Goal: Information Seeking & Learning: Learn about a topic

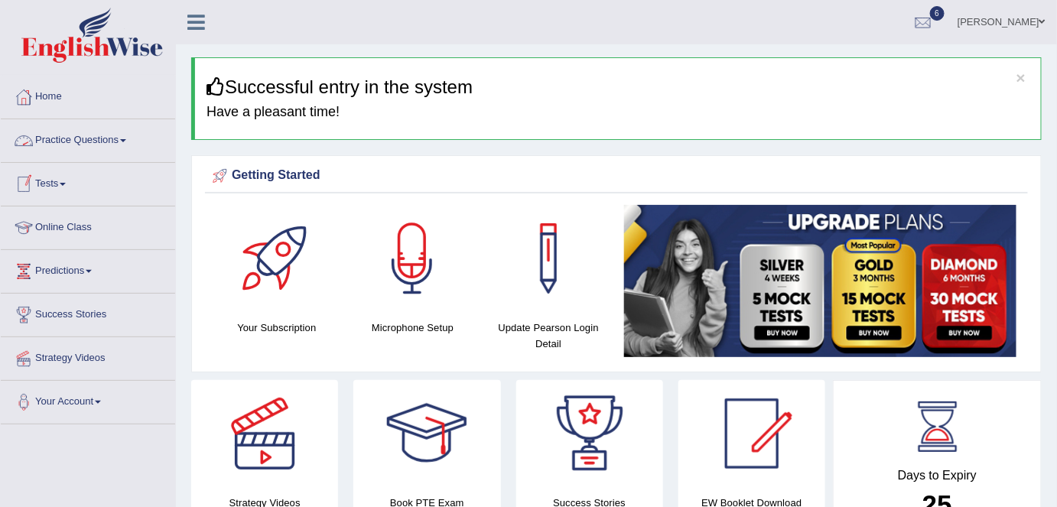
click at [79, 139] on link "Practice Questions" at bounding box center [88, 138] width 174 height 38
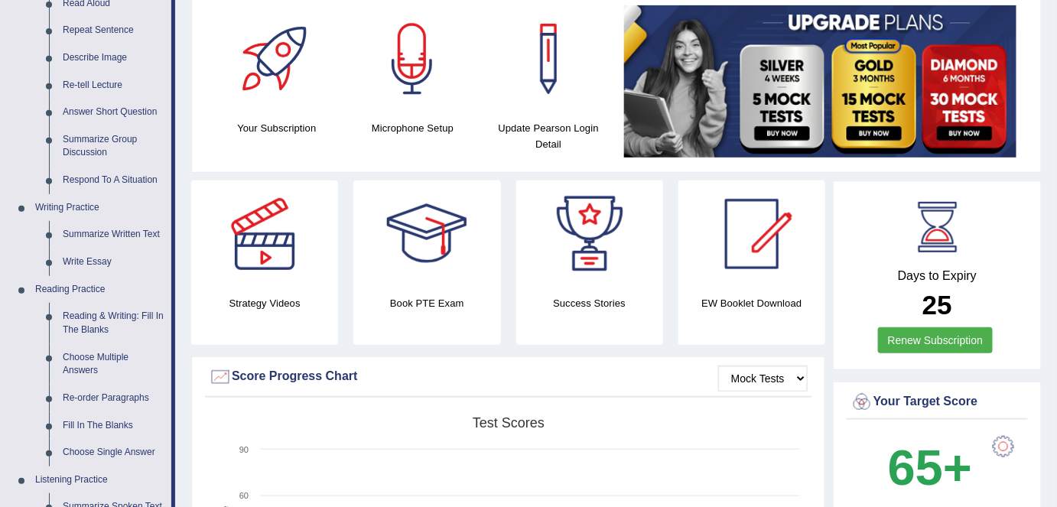
scroll to position [200, 0]
click at [61, 314] on link "Reading & Writing: Fill In The Blanks" at bounding box center [114, 323] width 116 height 41
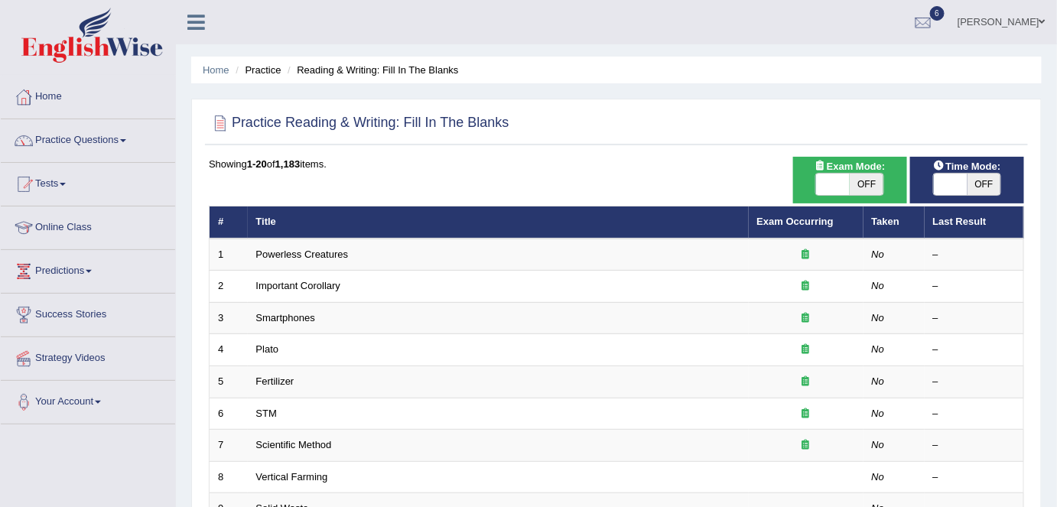
click at [978, 180] on span "OFF" at bounding box center [985, 184] width 34 height 21
checkbox input "true"
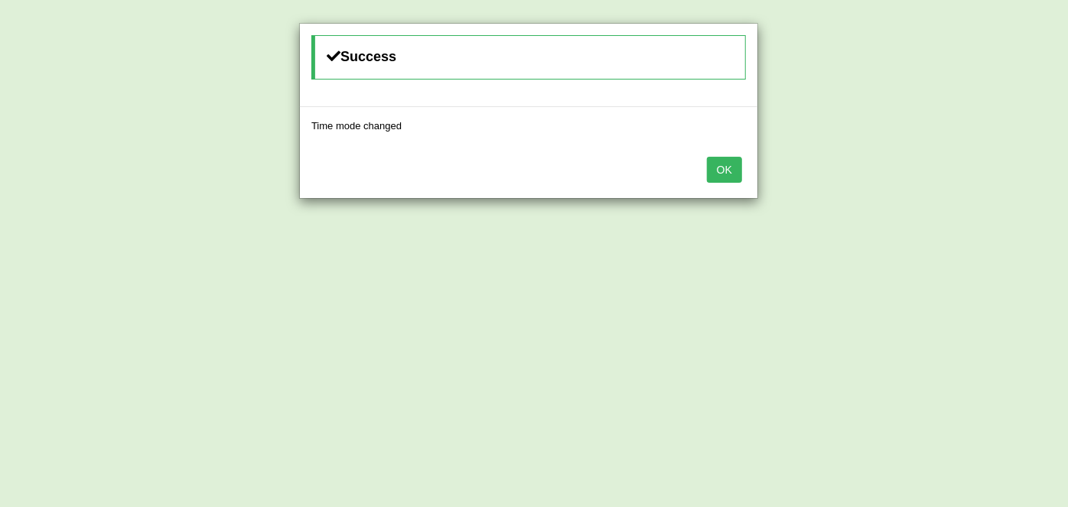
click at [729, 165] on button "OK" at bounding box center [724, 170] width 35 height 26
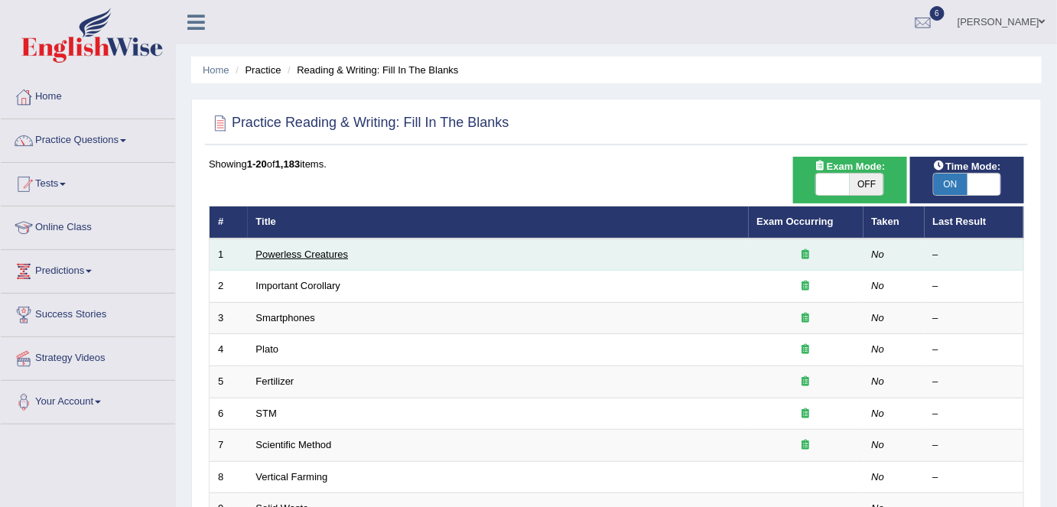
click at [279, 253] on link "Powerless Creatures" at bounding box center [302, 254] width 93 height 11
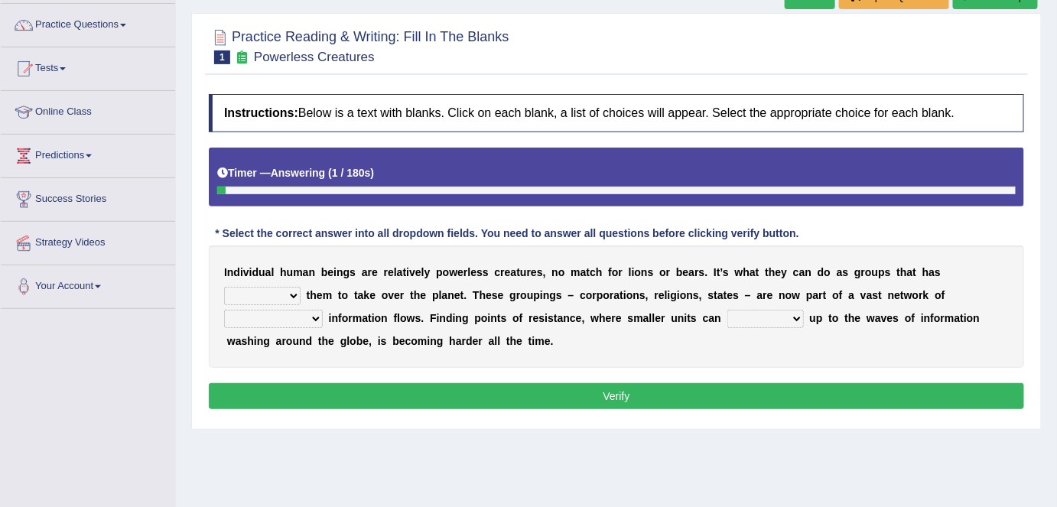
drag, startPoint x: 0, startPoint y: 0, endPoint x: 1067, endPoint y: 243, distance: 1094.8
click at [1057, 243] on html "Toggle navigation Home Practice Questions Speaking Practice Read Aloud Repeat S…" at bounding box center [528, 137] width 1057 height 507
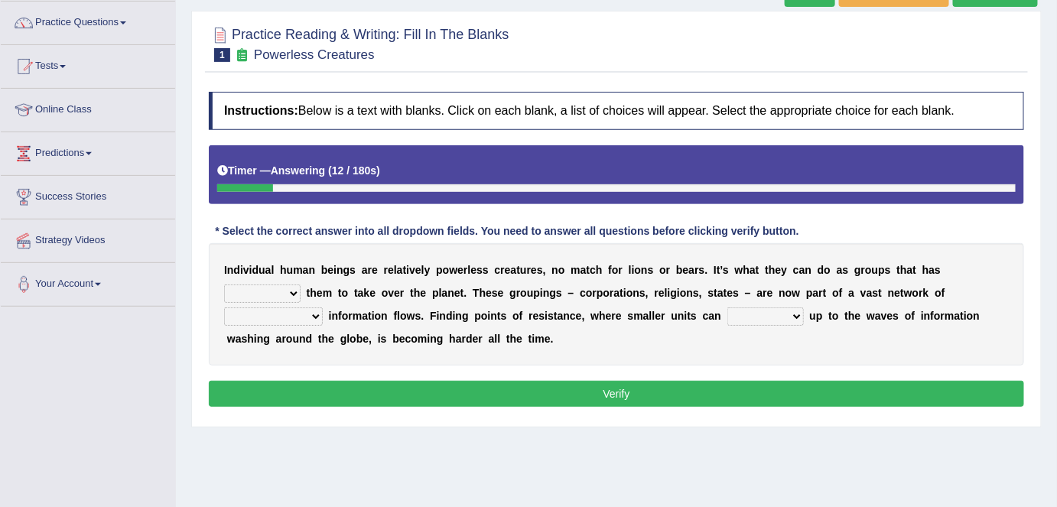
click at [295, 293] on select "enabled contended embodied conjured" at bounding box center [262, 294] width 77 height 18
select select "enabled"
click at [224, 285] on select "enabled contended embodied conjured" at bounding box center [262, 294] width 77 height 18
click at [311, 316] on select "interconnected overlapping fastened exploited" at bounding box center [273, 317] width 99 height 18
select select "interconnected"
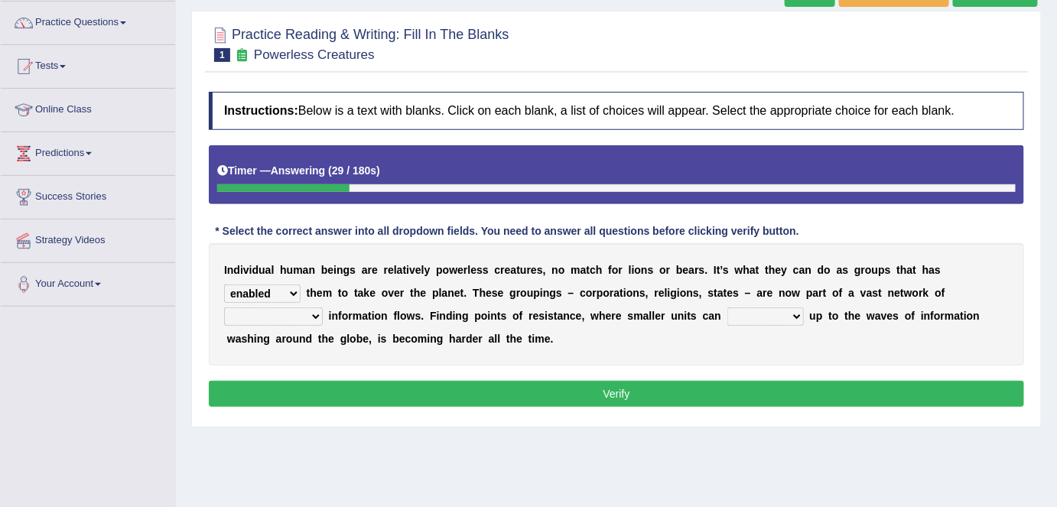
click at [224, 308] on select "interconnected overlapping fastened exploited" at bounding box center [273, 317] width 99 height 18
click at [797, 312] on select "stand raise hail pump" at bounding box center [766, 317] width 77 height 18
select select "raise"
click at [728, 308] on select "stand raise hail pump" at bounding box center [766, 317] width 77 height 18
click at [506, 381] on button "Verify" at bounding box center [617, 394] width 816 height 26
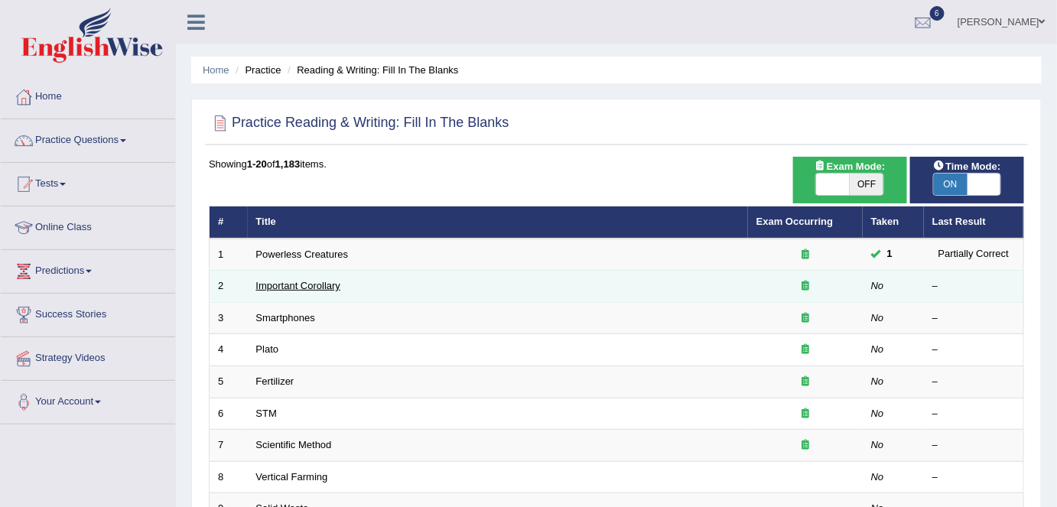
click at [292, 287] on link "Important Corollary" at bounding box center [298, 285] width 85 height 11
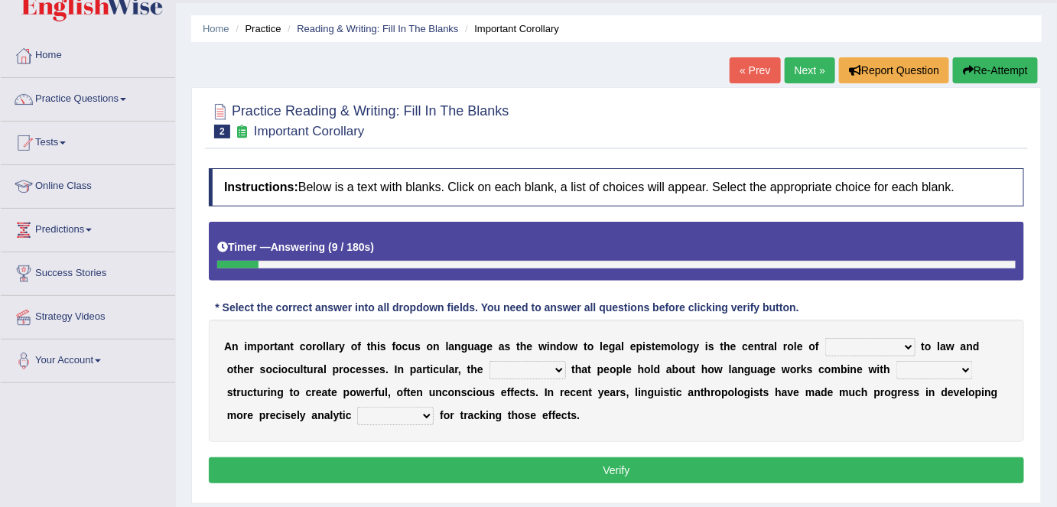
scroll to position [54, 0]
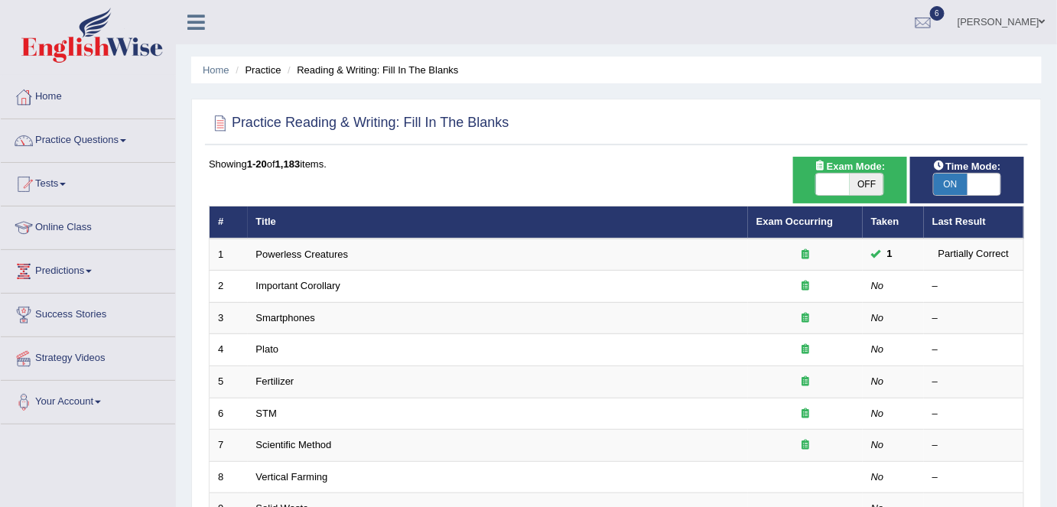
click at [1012, 220] on th "Last Result" at bounding box center [974, 223] width 100 height 32
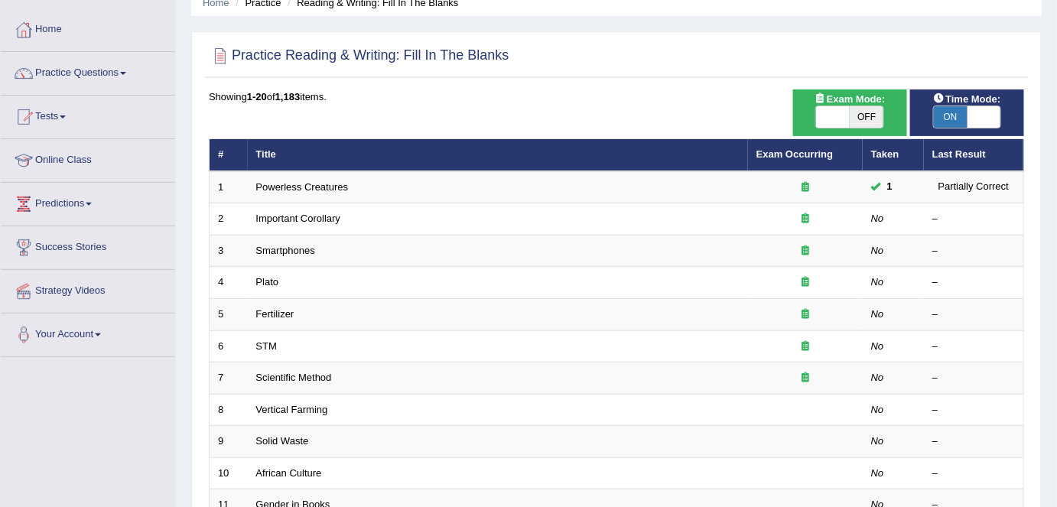
scroll to position [68, 0]
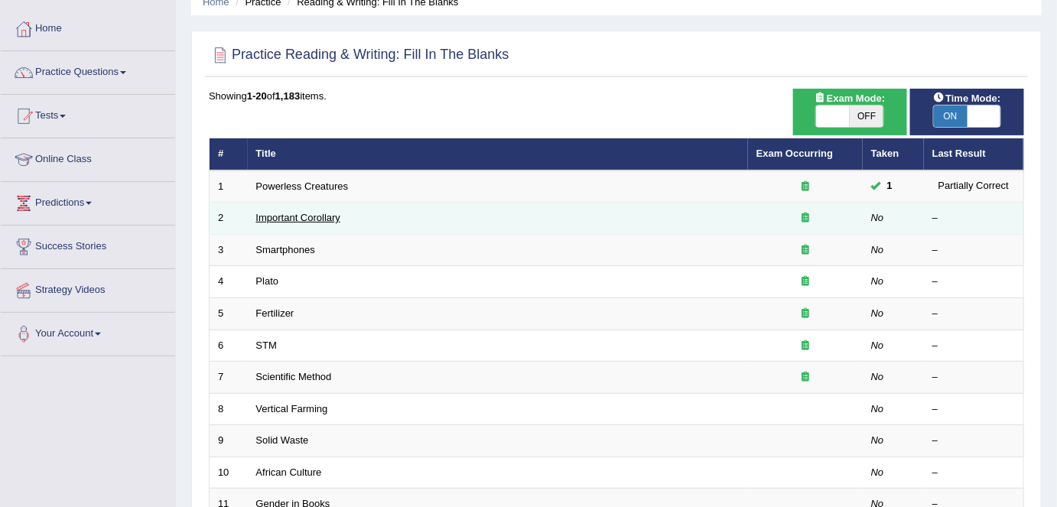
click at [310, 216] on link "Important Corollary" at bounding box center [298, 217] width 85 height 11
click at [285, 212] on link "Important Corollary" at bounding box center [298, 217] width 85 height 11
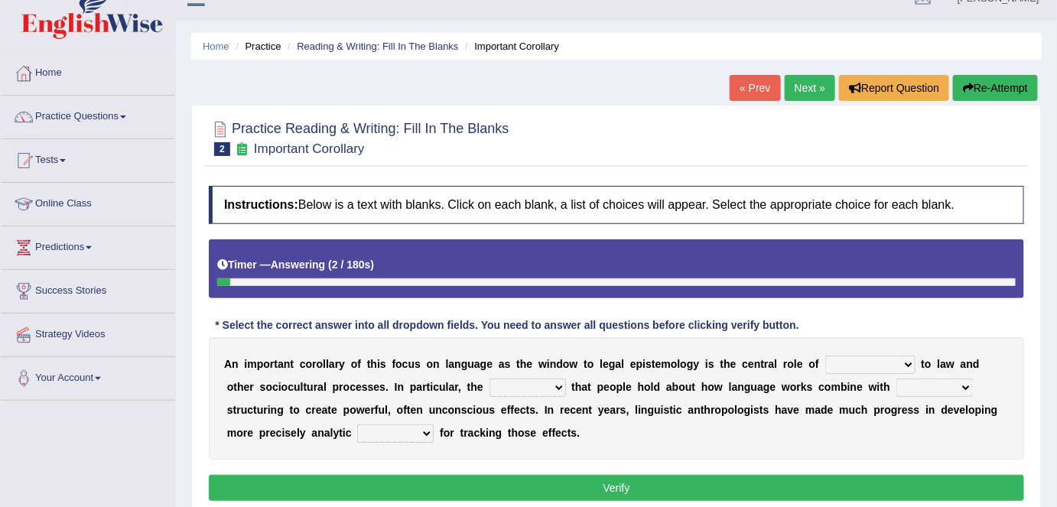
scroll to position [54, 0]
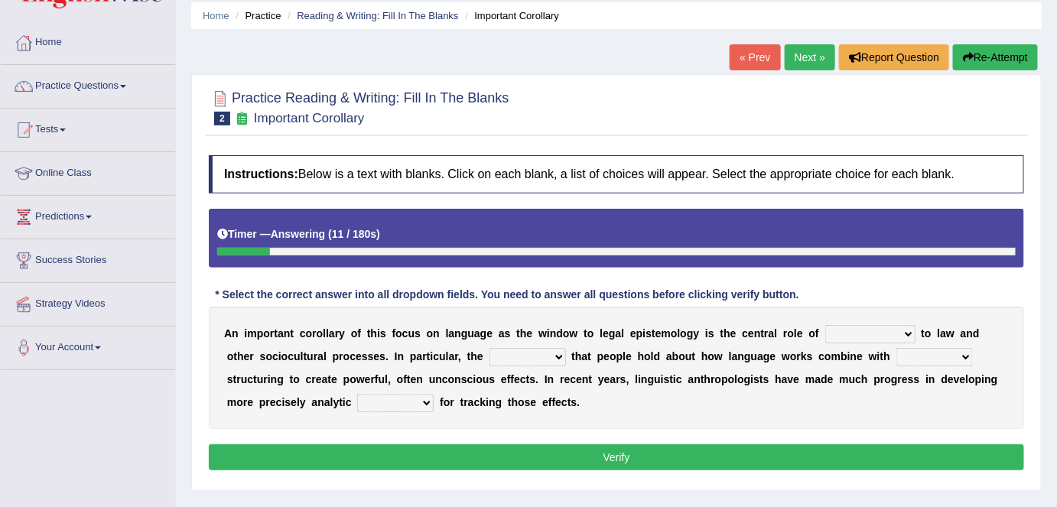
click at [904, 333] on select "discourse epoch dialect acquaintance" at bounding box center [871, 334] width 90 height 18
click at [648, 414] on div "A n i m p o r t a n t c o r o l l a r y o f t h i s f o c u s o n l a n g u a g…" at bounding box center [617, 368] width 816 height 122
click at [559, 352] on select "deviation besmirch consent ideas" at bounding box center [528, 357] width 77 height 18
select select "ideas"
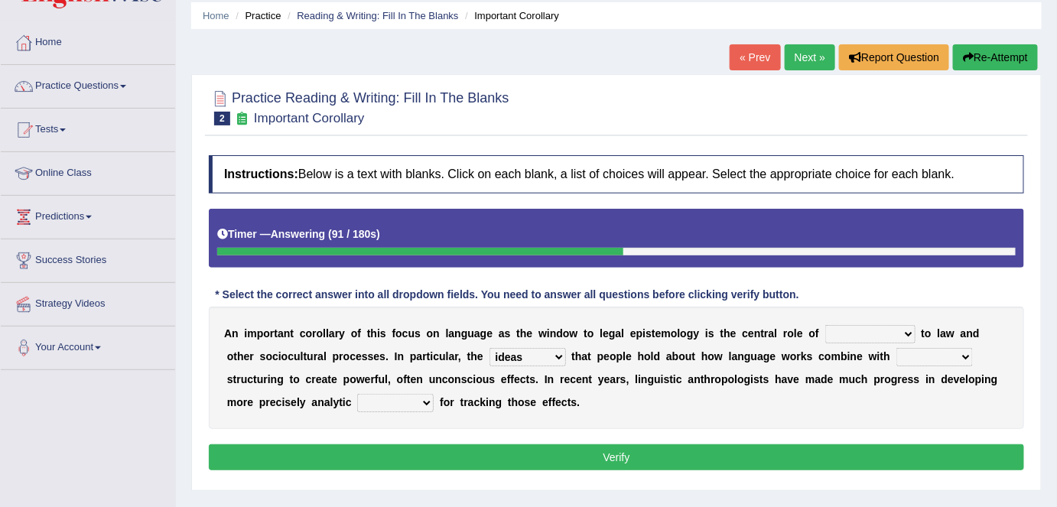
click at [490, 348] on select "deviation besmirch consent ideas" at bounding box center [528, 357] width 77 height 18
click at [965, 355] on select "mandatory linguistic legitimate customary" at bounding box center [935, 357] width 77 height 18
select select "customary"
click at [897, 348] on select "mandatory linguistic legitimate customary" at bounding box center [935, 357] width 77 height 18
click at [427, 399] on select "tools appetite albums stroke" at bounding box center [395, 403] width 77 height 18
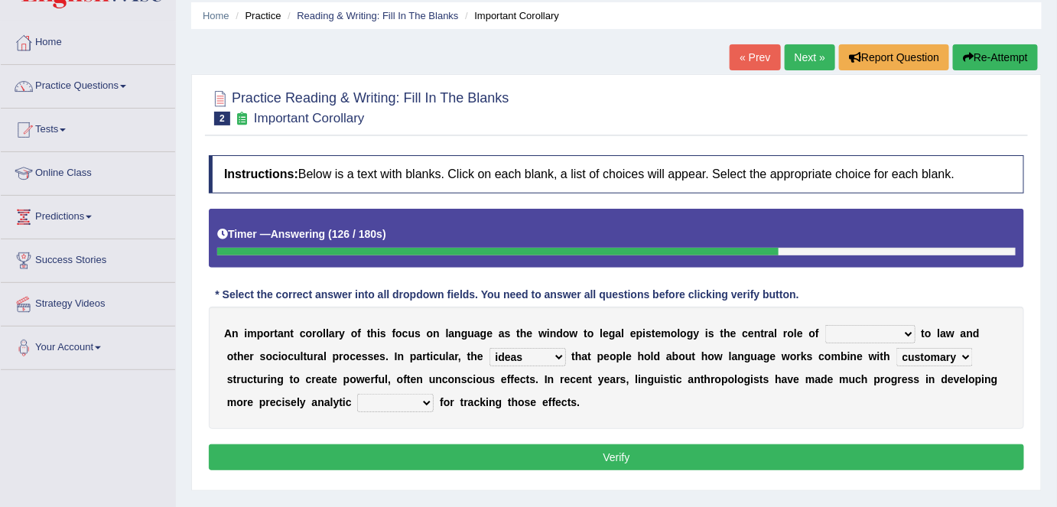
select select "tools"
click at [357, 394] on select "tools appetite albums stroke" at bounding box center [395, 403] width 77 height 18
click at [906, 335] on select "discourse epoch dialect acquaintance" at bounding box center [871, 334] width 90 height 18
select select "dialect"
click at [826, 325] on select "discourse epoch dialect acquaintance" at bounding box center [871, 334] width 90 height 18
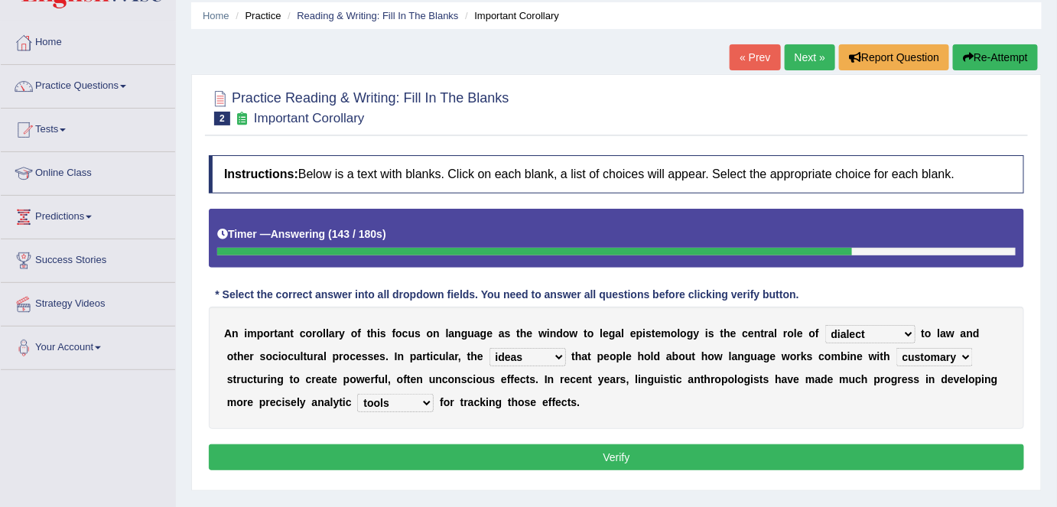
click at [724, 455] on button "Verify" at bounding box center [617, 458] width 816 height 26
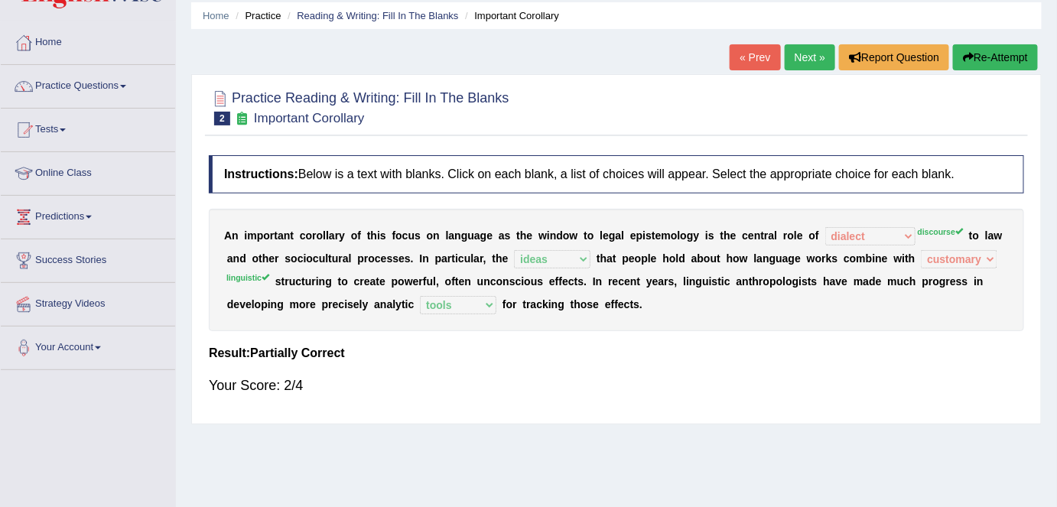
click at [1016, 47] on button "Re-Attempt" at bounding box center [995, 57] width 85 height 26
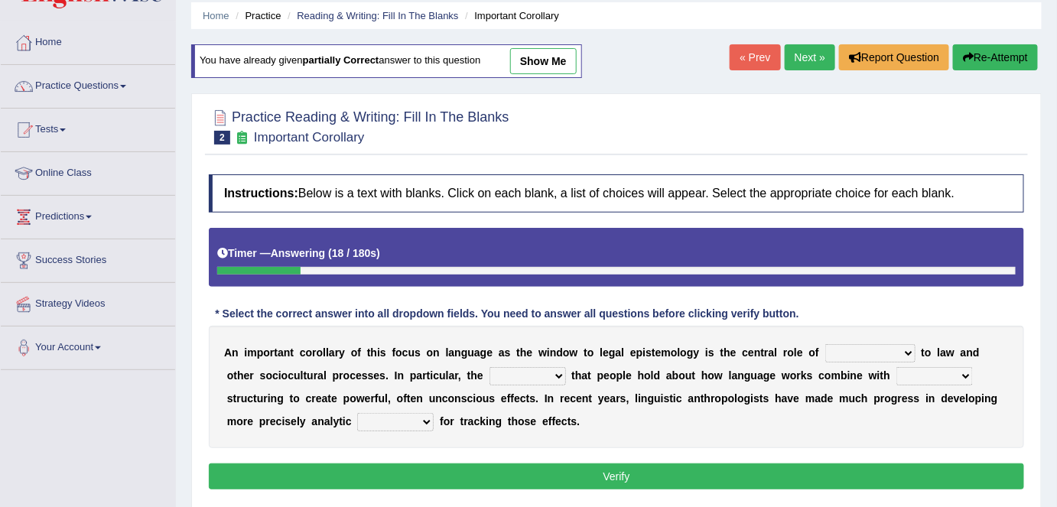
click at [909, 354] on select "discourse epoch dialect acquaintance" at bounding box center [871, 353] width 90 height 18
select select "discourse"
click at [826, 344] on select "discourse epoch dialect acquaintance" at bounding box center [871, 353] width 90 height 18
click at [562, 373] on select "deviation besmirch consent ideas" at bounding box center [528, 376] width 77 height 18
select select "ideas"
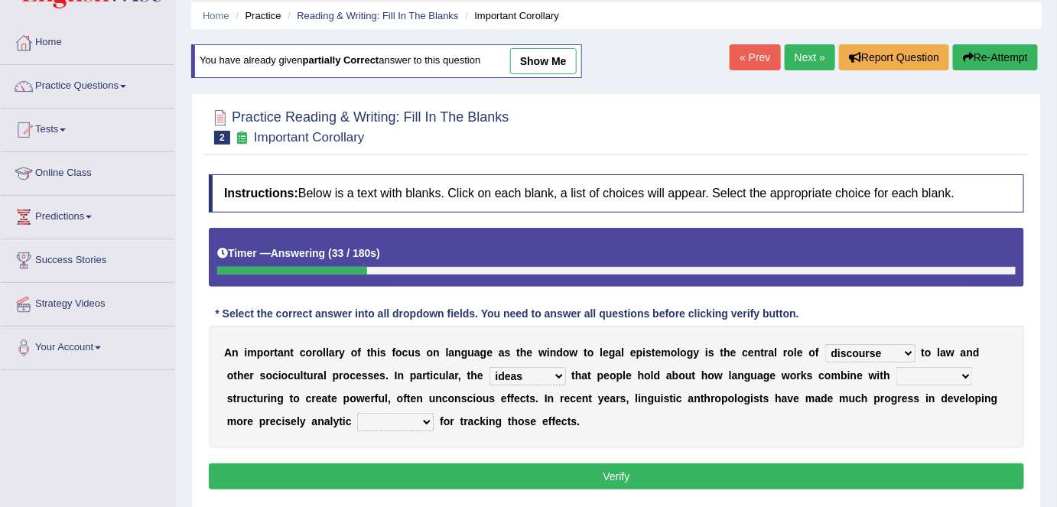
click at [490, 367] on select "deviation besmirch consent ideas" at bounding box center [528, 376] width 77 height 18
click at [966, 376] on select "mandatory linguistic legitimate customary" at bounding box center [935, 376] width 77 height 18
select select "linguistic"
click at [897, 367] on select "mandatory linguistic legitimate customary" at bounding box center [935, 376] width 77 height 18
click at [426, 421] on select "tools appetite albums stroke" at bounding box center [395, 422] width 77 height 18
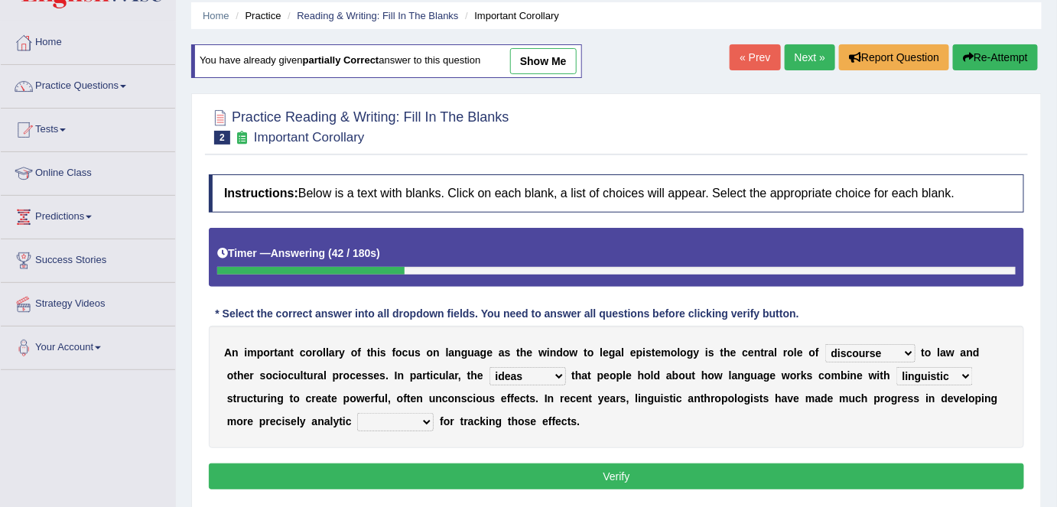
select select "tools"
click at [357, 413] on select "tools appetite albums stroke" at bounding box center [395, 422] width 77 height 18
click at [651, 469] on button "Verify" at bounding box center [617, 477] width 816 height 26
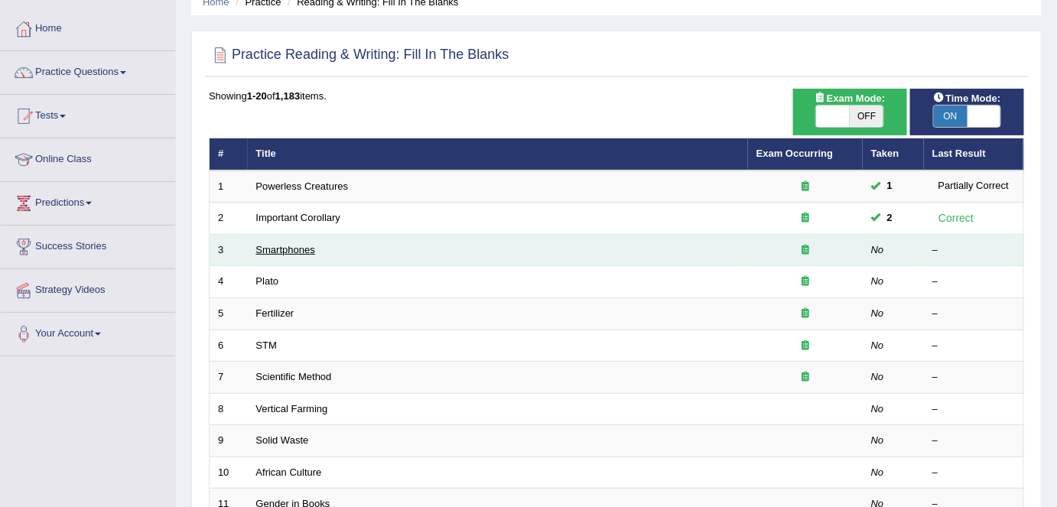
click at [278, 252] on link "Smartphones" at bounding box center [285, 249] width 59 height 11
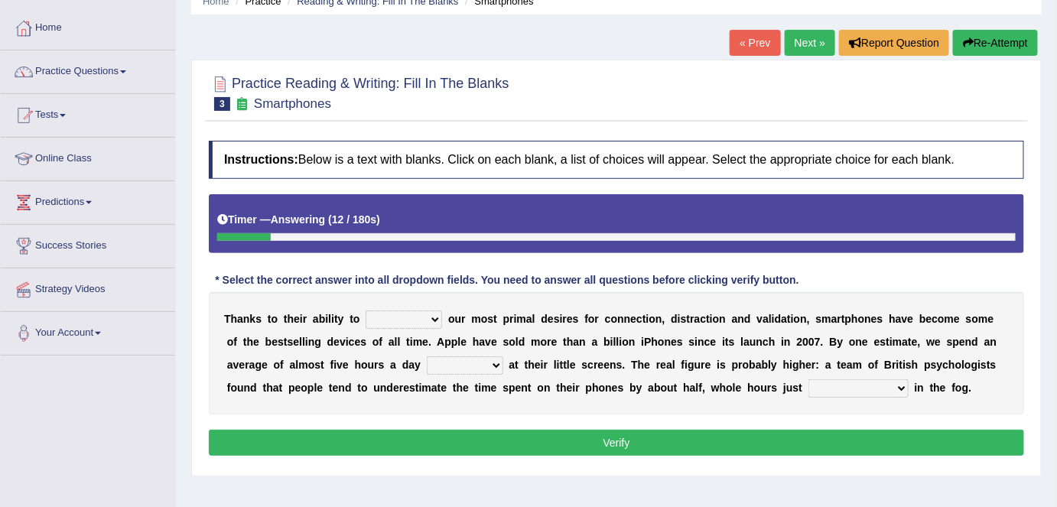
scroll to position [71, 0]
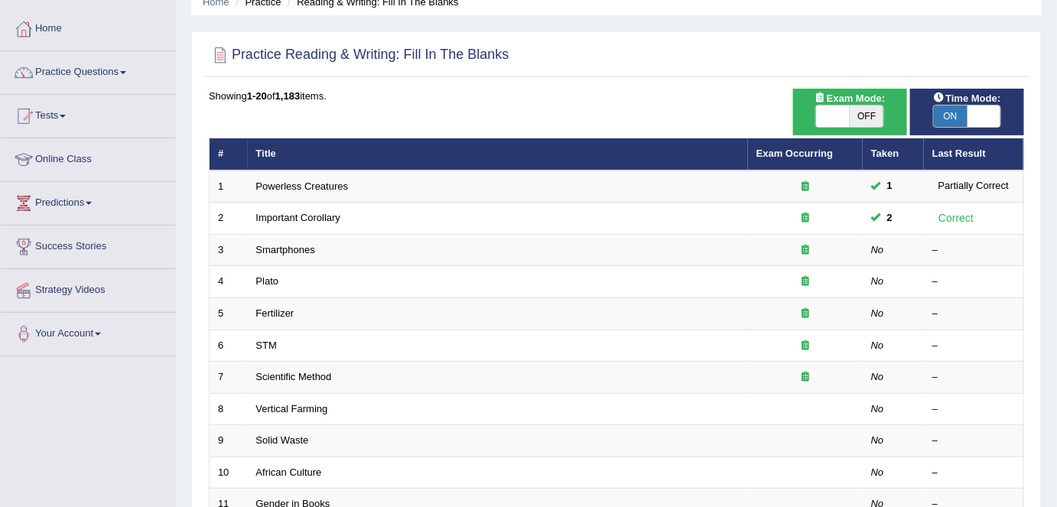
click at [54, 14] on link "Home" at bounding box center [88, 27] width 174 height 38
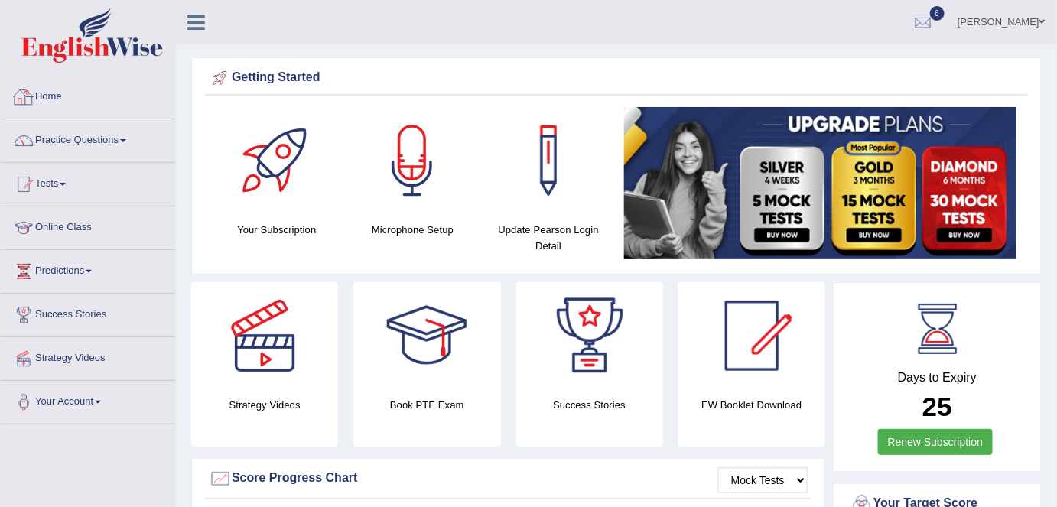
click at [45, 99] on link "Home" at bounding box center [88, 95] width 174 height 38
click at [78, 135] on link "Practice Questions" at bounding box center [88, 138] width 174 height 38
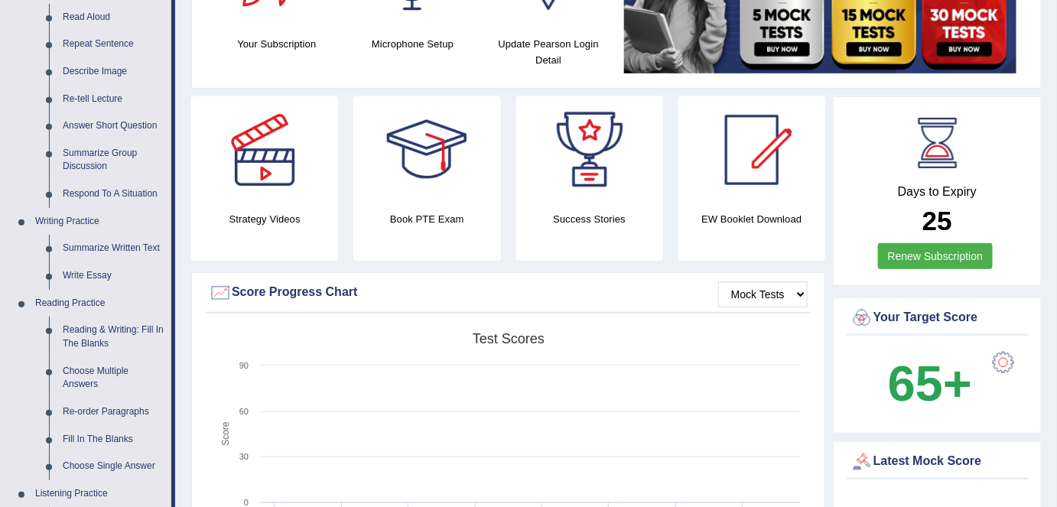
scroll to position [178, 0]
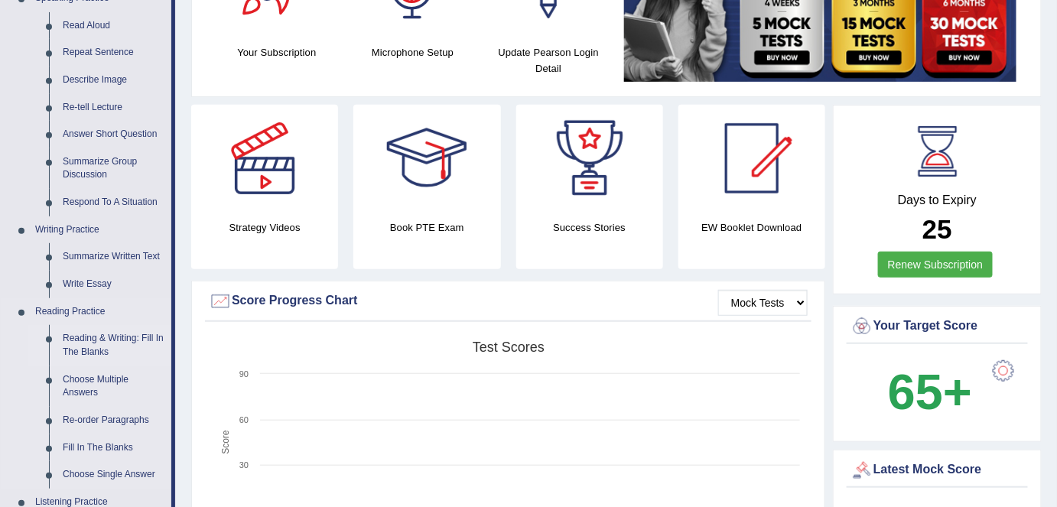
click at [96, 345] on link "Reading & Writing: Fill In The Blanks" at bounding box center [114, 345] width 116 height 41
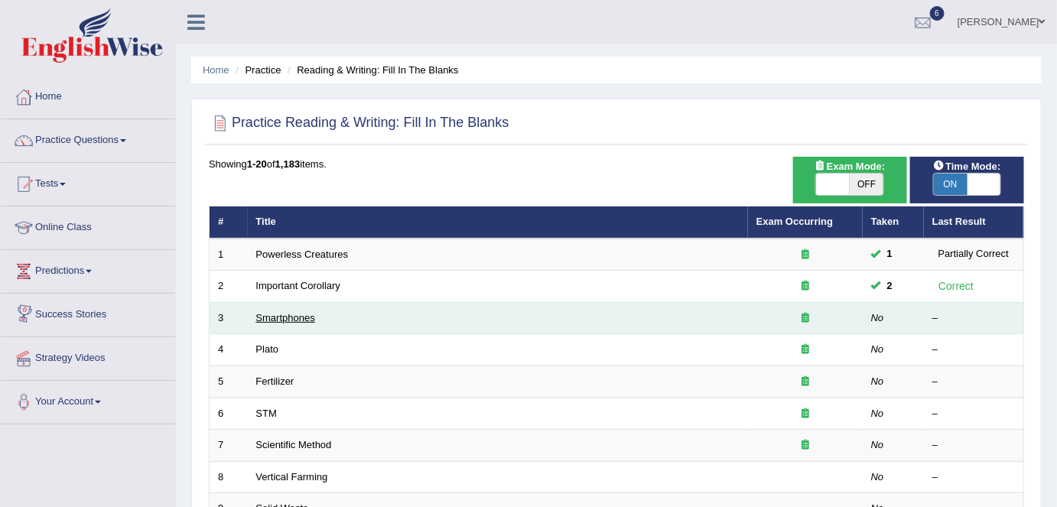
click at [259, 314] on link "Smartphones" at bounding box center [285, 317] width 59 height 11
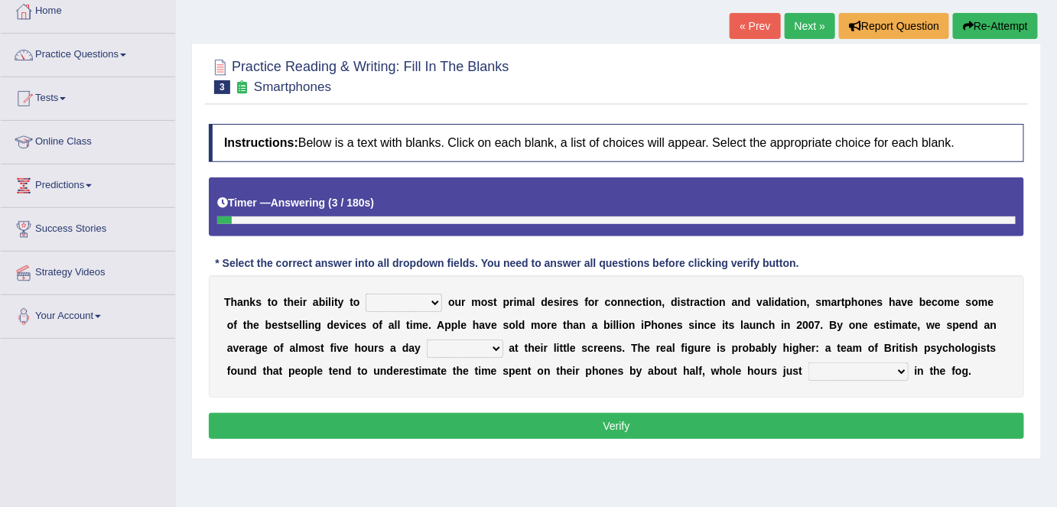
scroll to position [89, 0]
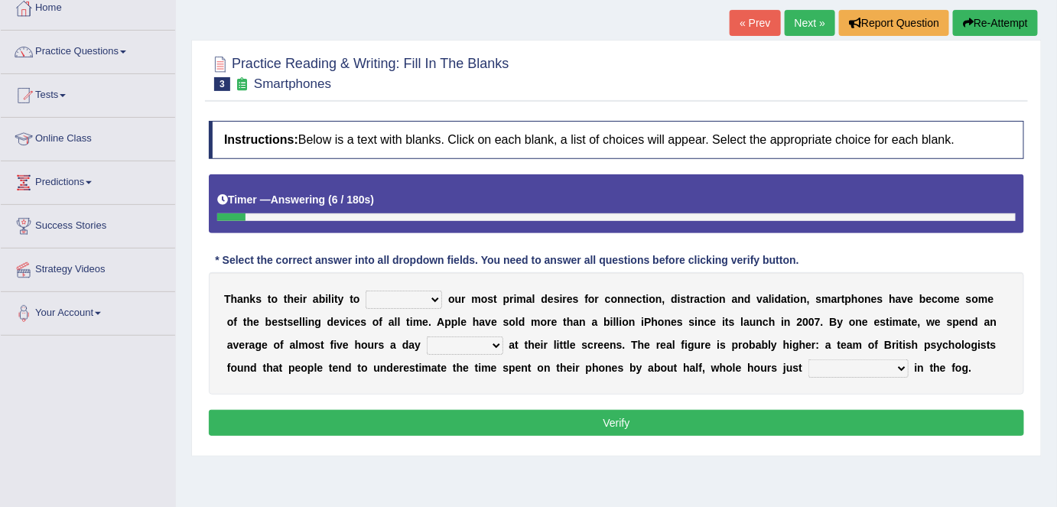
click at [438, 296] on select "hijack describe sharpen conserve" at bounding box center [404, 300] width 77 height 18
select select "conserve"
click at [366, 291] on select "hijack describe sharpen conserve" at bounding box center [404, 300] width 77 height 18
click at [497, 343] on select "watching waggling snoring staring" at bounding box center [465, 346] width 77 height 18
select select "staring"
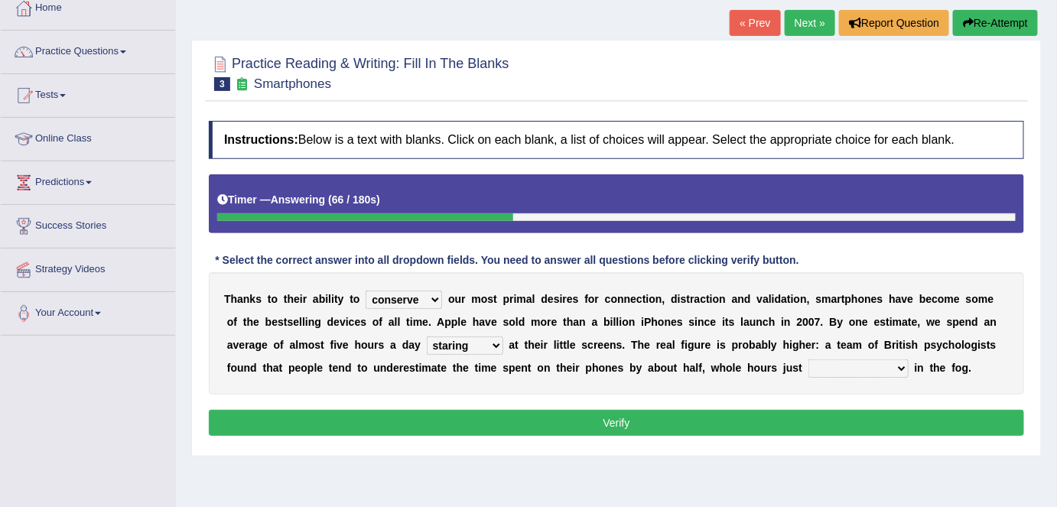
click at [427, 337] on select "watching waggling snoring staring" at bounding box center [465, 346] width 77 height 18
click at [900, 365] on select "has evaporated evaporating evaporate evaporates" at bounding box center [859, 369] width 100 height 18
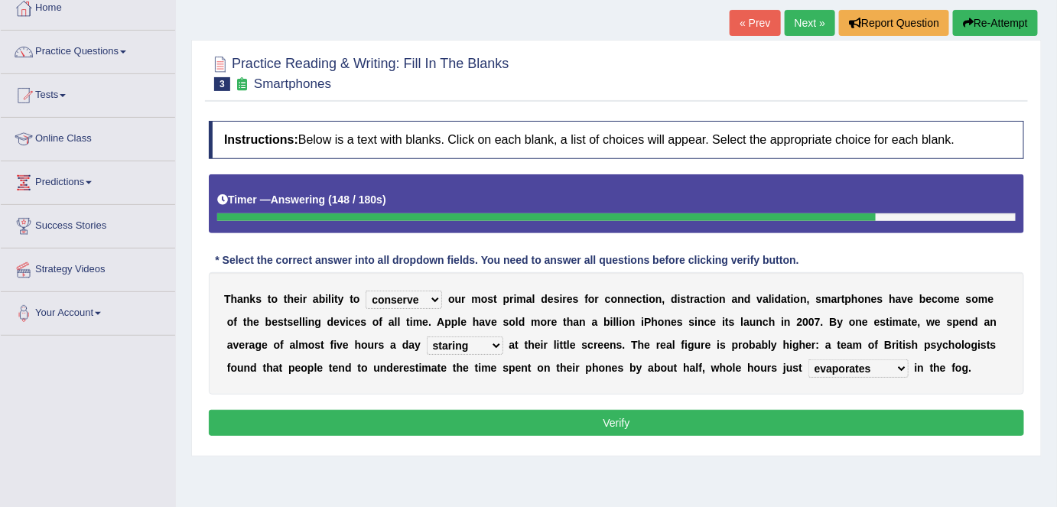
click at [809, 360] on select "has evaporated evaporating evaporate evaporates" at bounding box center [859, 369] width 100 height 18
click at [904, 363] on select "has evaporated evaporating evaporate evaporates" at bounding box center [859, 369] width 100 height 18
select select "evaporate"
click at [809, 360] on select "has evaporated evaporating evaporate evaporates" at bounding box center [859, 369] width 100 height 18
click at [431, 294] on select "hijack describe sharpen conserve" at bounding box center [404, 300] width 77 height 18
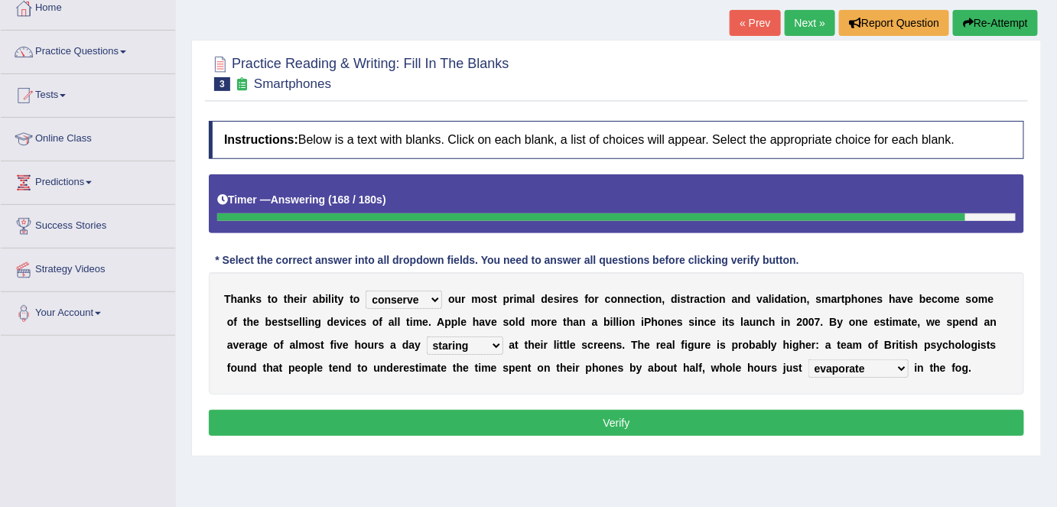
click at [500, 423] on button "Verify" at bounding box center [617, 423] width 816 height 26
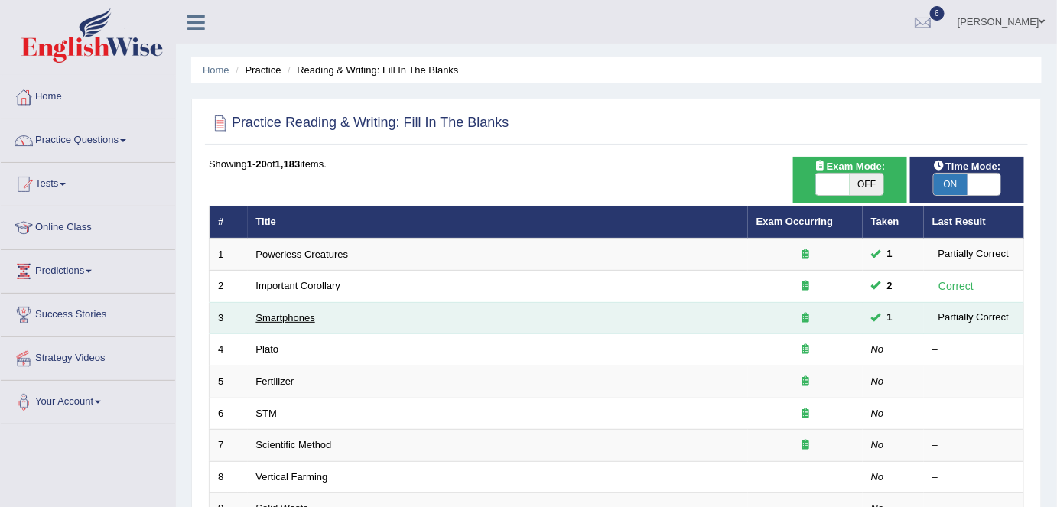
click at [271, 321] on link "Smartphones" at bounding box center [285, 317] width 59 height 11
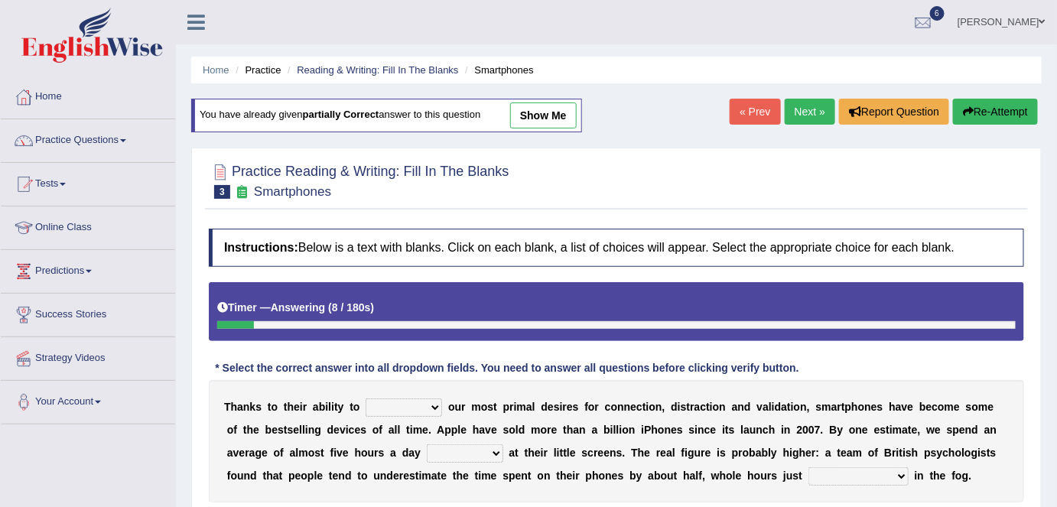
drag, startPoint x: 1061, startPoint y: 117, endPoint x: 640, endPoint y: 372, distance: 492.0
click at [640, 372] on div "Home Practice Reading & Writing: Fill In The Blanks Smartphones You have alread…" at bounding box center [616, 382] width 881 height 765
click at [343, 30] on div "Jaspreet Kaur Toggle navigation Username: FAridewala_123 Access Type: Online Su…" at bounding box center [616, 22] width 881 height 44
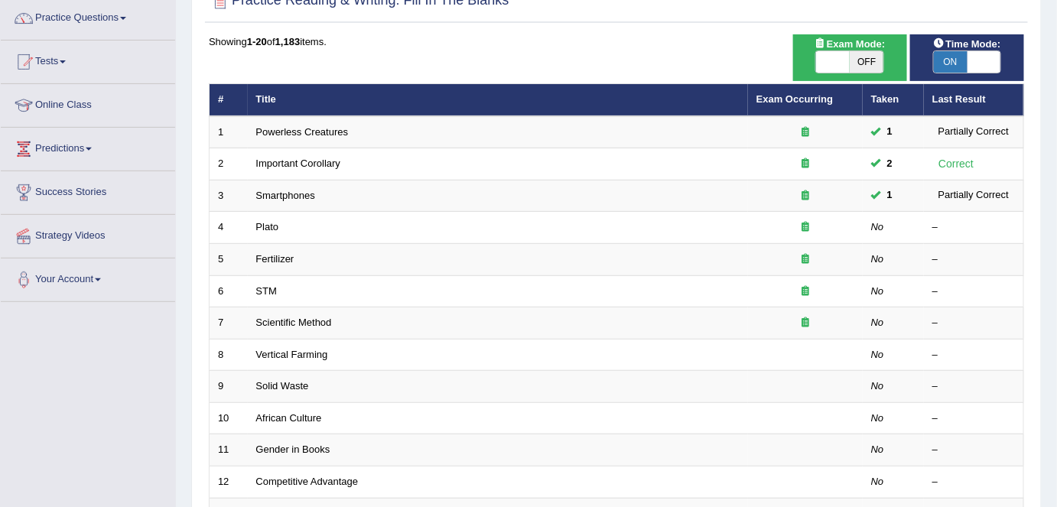
scroll to position [126, 0]
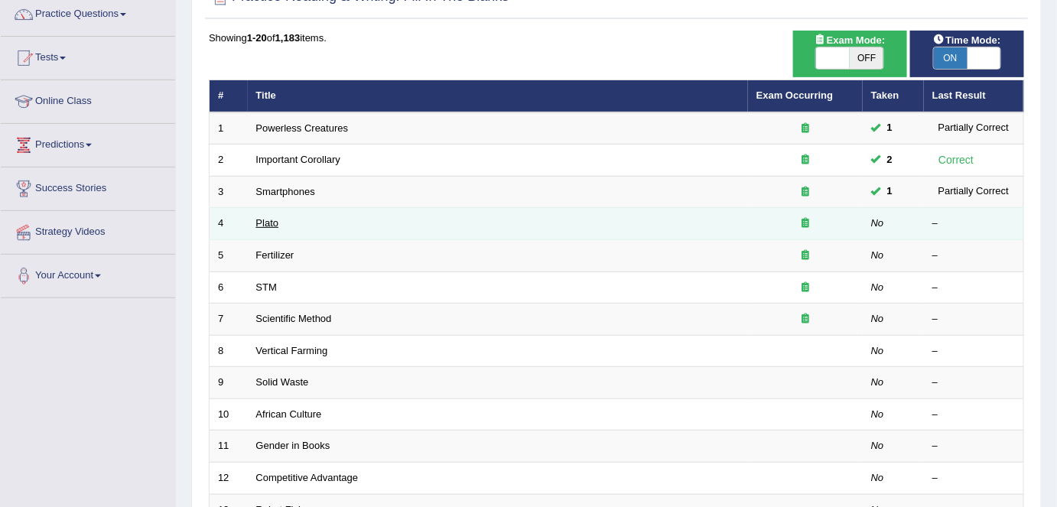
click at [266, 223] on link "Plato" at bounding box center [267, 222] width 23 height 11
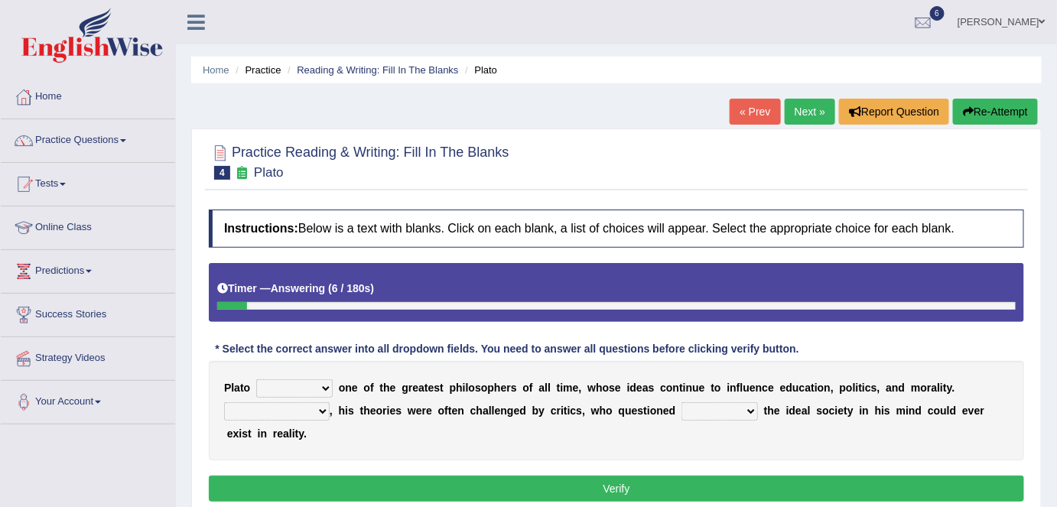
click at [325, 382] on select "keeps comes claims remains" at bounding box center [294, 389] width 77 height 18
select select "remains"
click at [256, 380] on select "keeps comes claims remains" at bounding box center [294, 389] width 77 height 18
click at [324, 410] on select "Notwithstanding So However Whatever" at bounding box center [277, 411] width 106 height 18
select select "However"
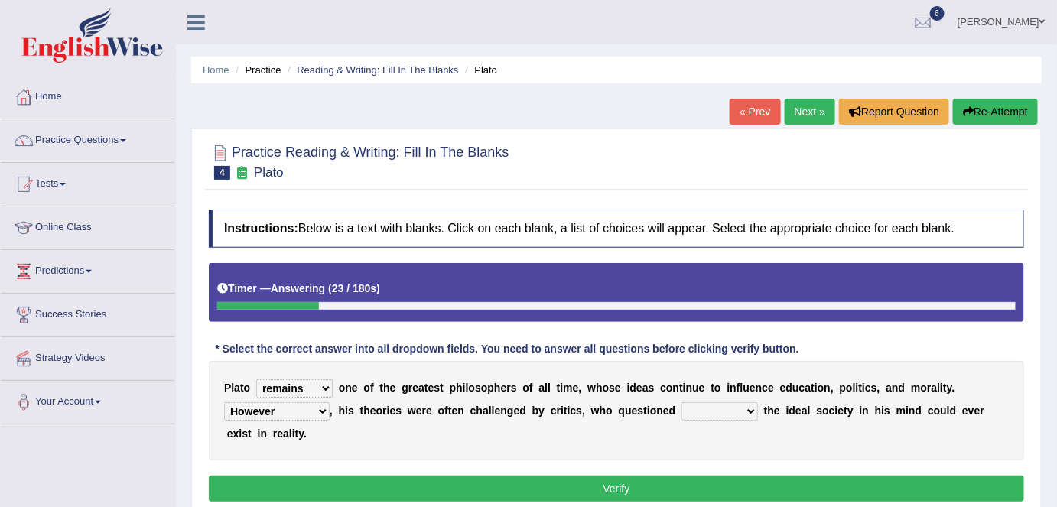
click at [224, 402] on select "Notwithstanding So However Whatever" at bounding box center [277, 411] width 106 height 18
click at [748, 411] on select "which what that whether" at bounding box center [720, 411] width 77 height 18
select select "whether"
click at [682, 402] on select "which what that whether" at bounding box center [720, 411] width 77 height 18
click at [748, 418] on select "which what that whether" at bounding box center [720, 411] width 77 height 18
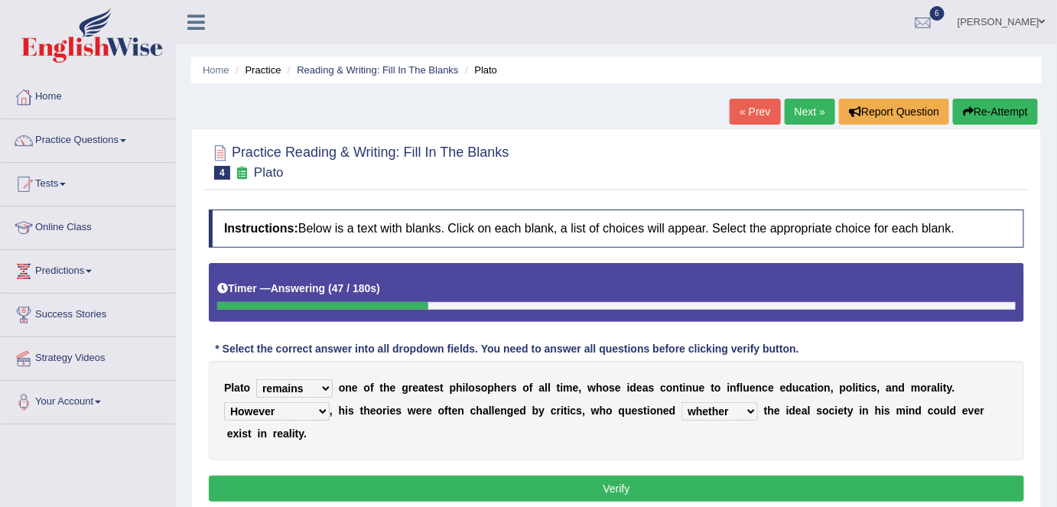
drag, startPoint x: 708, startPoint y: 440, endPoint x: 616, endPoint y: 509, distance: 114.8
click at [616, 507] on html "Toggle navigation Home Practice Questions Speaking Practice Read Aloud Repeat S…" at bounding box center [528, 253] width 1057 height 507
click at [602, 491] on button "Verify" at bounding box center [617, 489] width 816 height 26
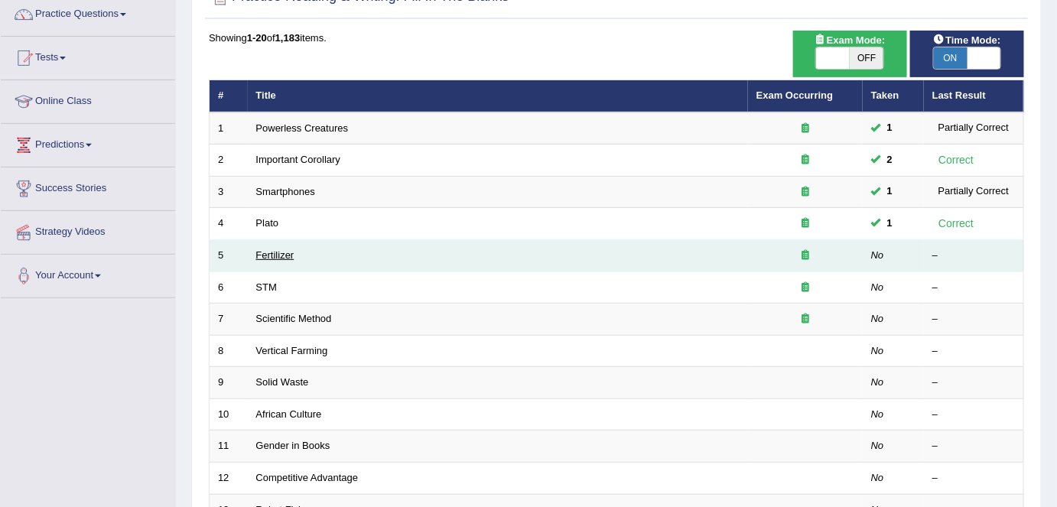
click at [269, 253] on link "Fertilizer" at bounding box center [275, 254] width 38 height 11
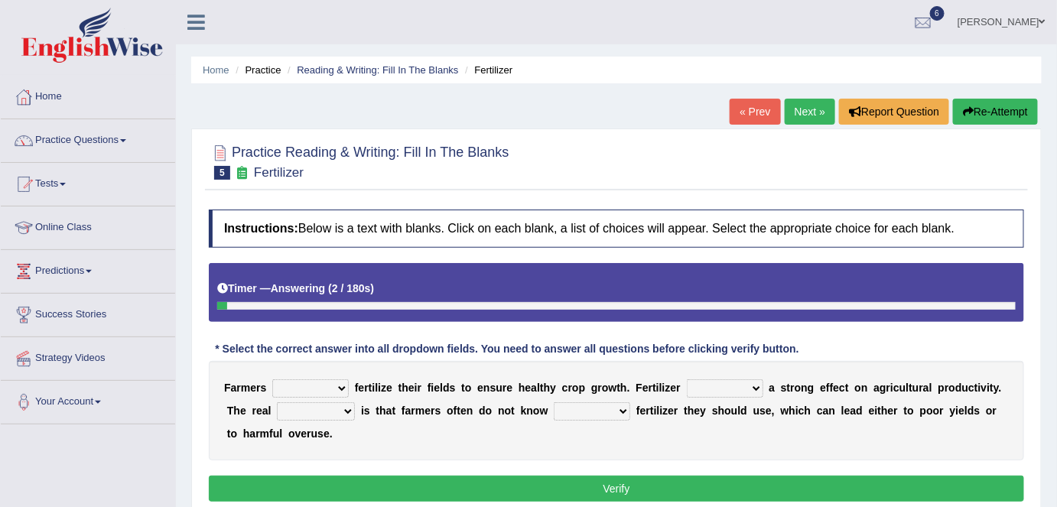
click at [343, 386] on select "must should need can" at bounding box center [310, 389] width 77 height 18
click at [272, 380] on select "must should need can" at bounding box center [310, 389] width 77 height 18
click at [339, 388] on select "must should need can" at bounding box center [310, 389] width 77 height 18
select select "must"
click at [272, 380] on select "must should need can" at bounding box center [310, 389] width 77 height 18
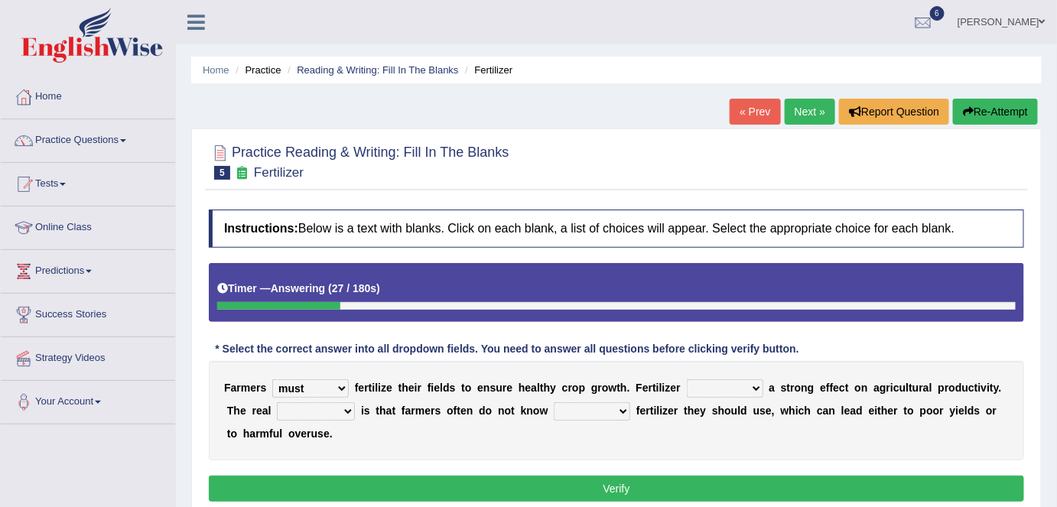
click at [753, 388] on select "has had have having" at bounding box center [725, 389] width 77 height 18
click at [687, 380] on select "has had have having" at bounding box center [725, 389] width 77 height 18
click at [759, 385] on select "has had have having" at bounding box center [725, 389] width 77 height 18
click at [687, 380] on select "has had have having" at bounding box center [725, 389] width 77 height 18
click at [757, 386] on select "has had have having" at bounding box center [725, 389] width 77 height 18
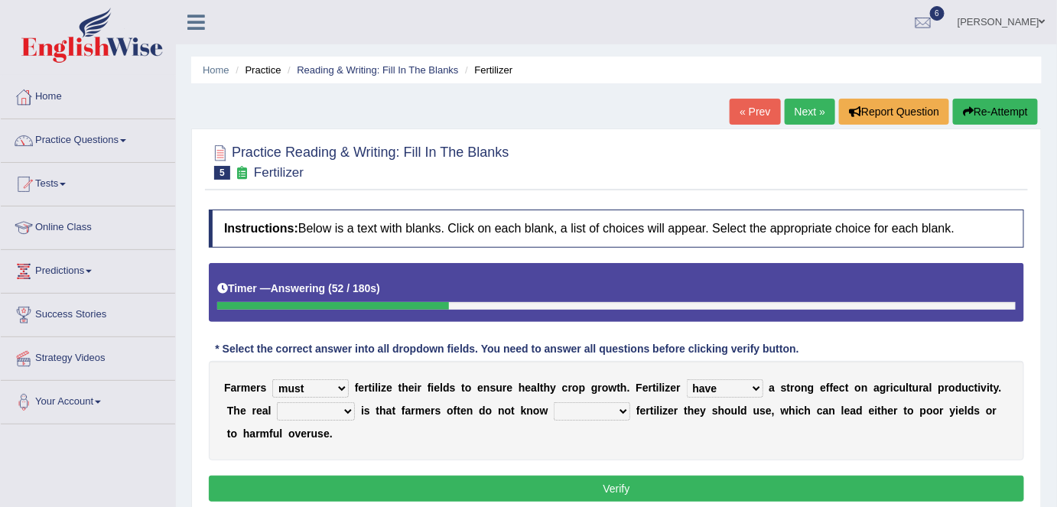
select select "has"
click at [687, 380] on select "has had have having" at bounding box center [725, 389] width 77 height 18
click at [350, 412] on select "problem question conclusion answer" at bounding box center [316, 411] width 78 height 18
select select "problem"
click at [277, 402] on select "problem question conclusion answer" at bounding box center [316, 411] width 78 height 18
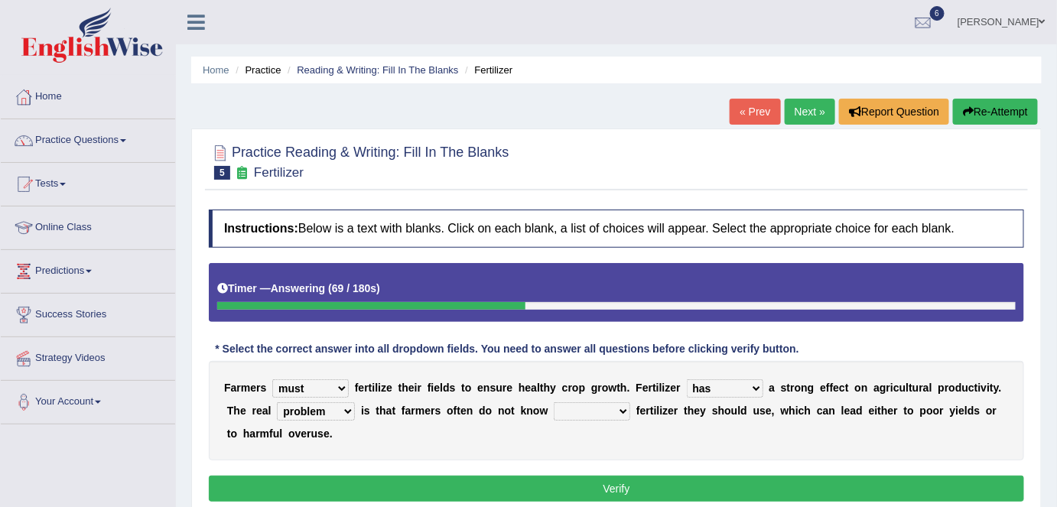
click at [616, 410] on select "how much how many however so much" at bounding box center [592, 411] width 77 height 18
select select "how much"
click at [554, 402] on select "how much how many however so much" at bounding box center [592, 411] width 77 height 18
click at [343, 385] on select "must should need can" at bounding box center [310, 389] width 77 height 18
click at [367, 430] on div "F a r m e r s must should need can f e r t i l i z e t h e i r f i e l d s t o …" at bounding box center [617, 410] width 816 height 99
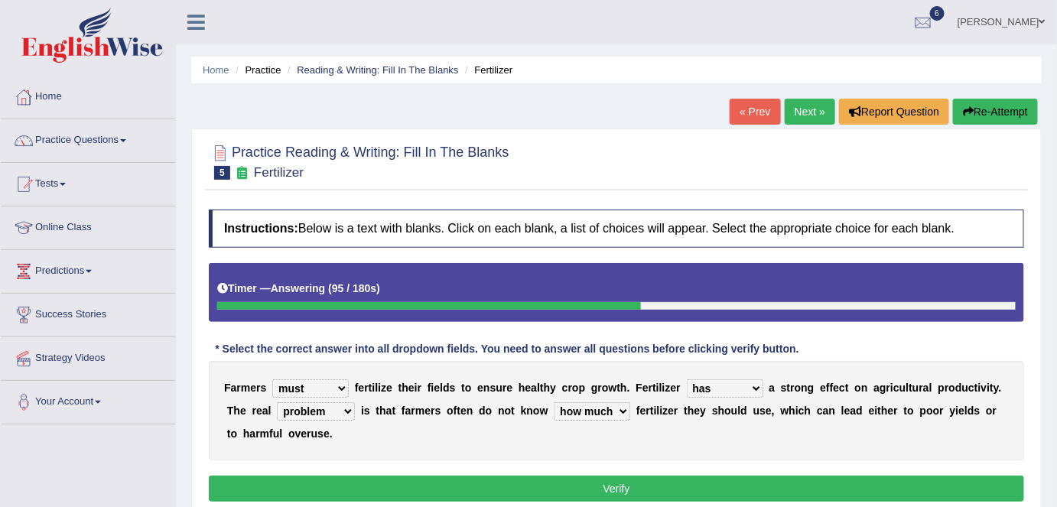
click at [630, 487] on button "Verify" at bounding box center [617, 489] width 816 height 26
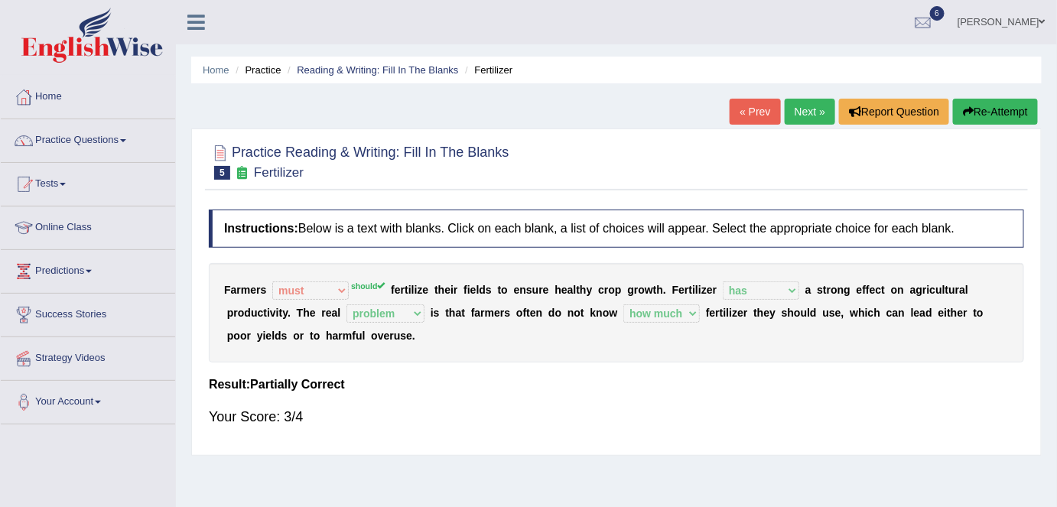
click at [630, 487] on div "Home Practice Reading & Writing: Fill In The Blanks Fertilizer « Prev Next » Re…" at bounding box center [616, 382] width 881 height 765
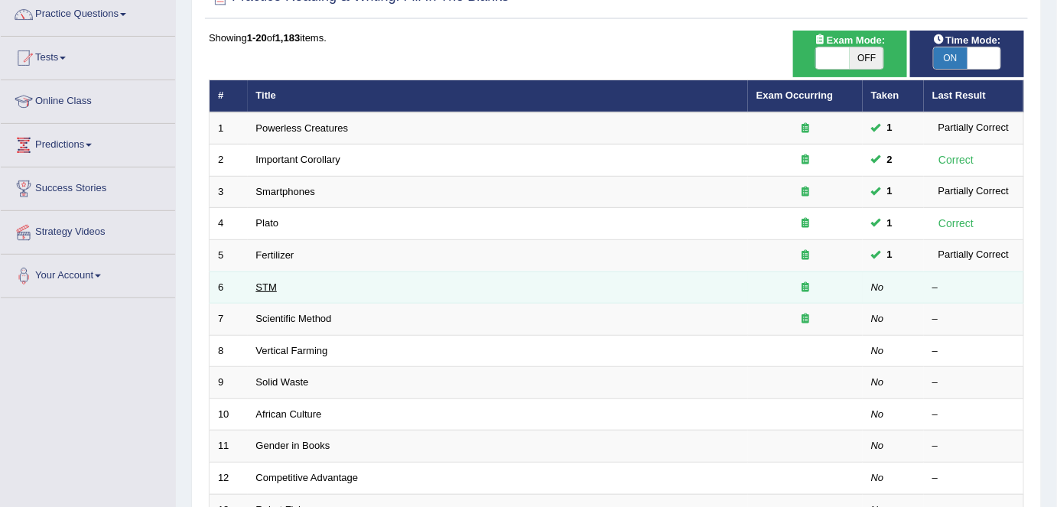
click at [262, 285] on link "STM" at bounding box center [266, 287] width 21 height 11
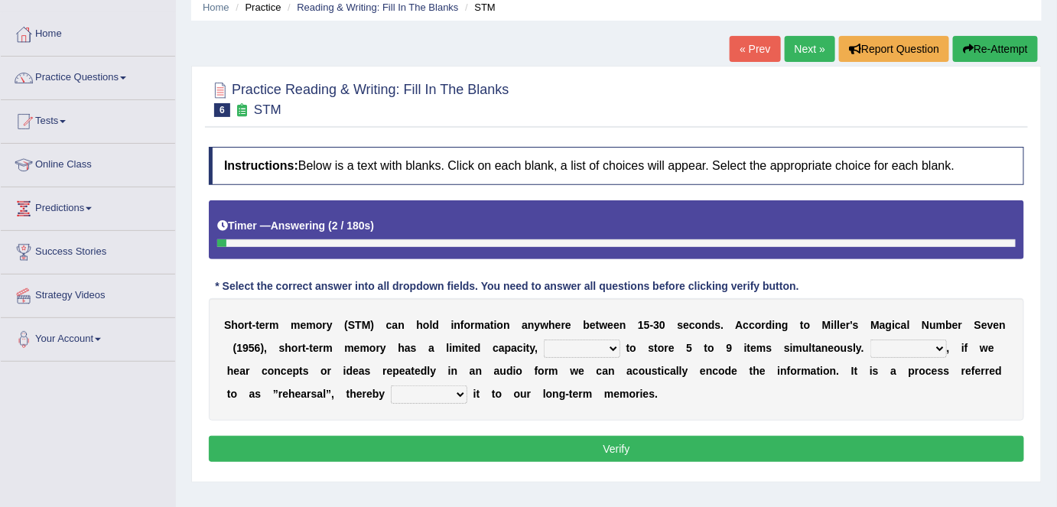
scroll to position [67, 0]
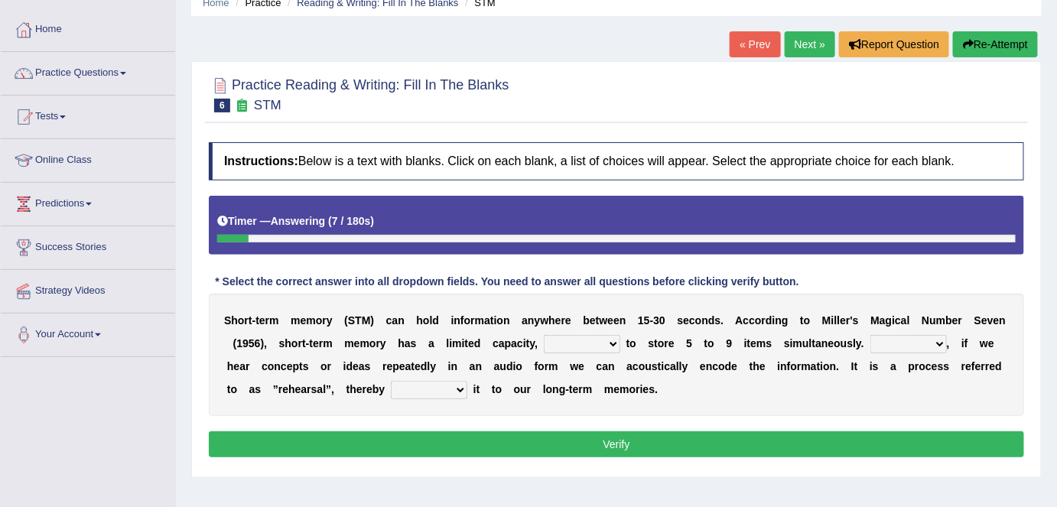
drag, startPoint x: 824, startPoint y: 327, endPoint x: 888, endPoint y: 324, distance: 63.5
click at [888, 324] on div "S h o r t - t e r m m e m o r y ( S T M ) c a n h o l d i n f o r m a t i o n a…" at bounding box center [617, 355] width 816 height 122
click at [610, 339] on select "being able is able be able unable" at bounding box center [582, 344] width 77 height 18
select select "being able"
click at [544, 335] on select "being able is able be able unable" at bounding box center [582, 344] width 77 height 18
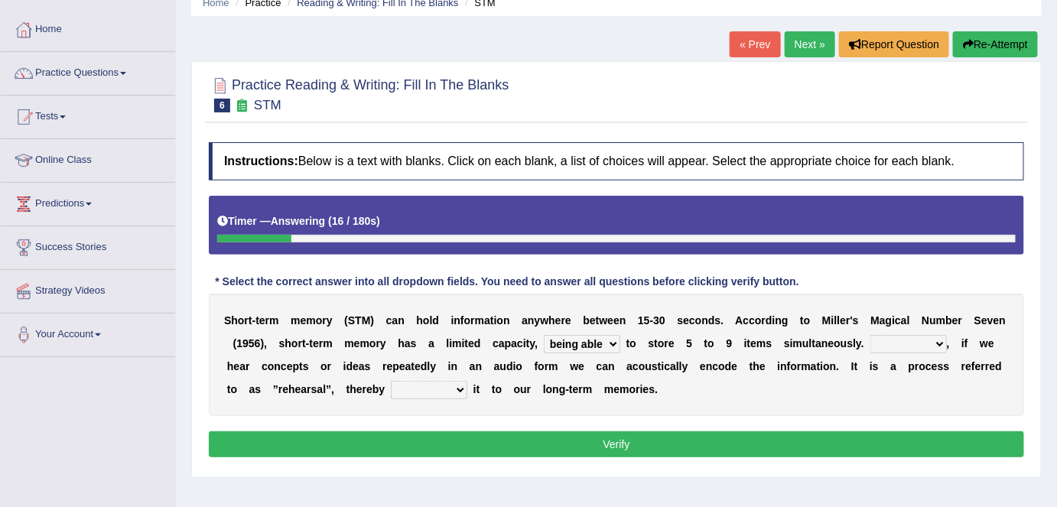
click at [616, 337] on select "being able is able be able unable" at bounding box center [582, 344] width 77 height 18
click at [748, 347] on b "t" at bounding box center [750, 343] width 4 height 12
click at [945, 339] on select "However So Moreover Therefore" at bounding box center [909, 344] width 77 height 18
click at [871, 335] on select "However So Moreover Therefore" at bounding box center [909, 344] width 77 height 18
click at [942, 341] on select "However So Moreover Therefore" at bounding box center [909, 344] width 77 height 18
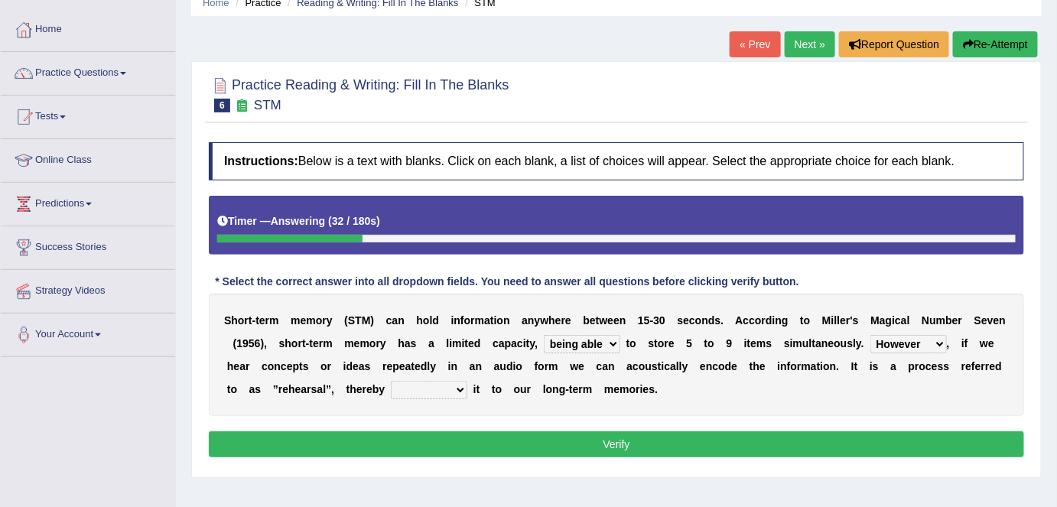
click at [966, 409] on div "S h o r t - t e r m m e m o r y ( S T M ) c a n h o l d i n f o r m a t i o n a…" at bounding box center [617, 355] width 816 height 122
click at [940, 344] on select "However So Moreover Therefore" at bounding box center [909, 344] width 77 height 18
select select "Therefore"
click at [871, 335] on select "However So Moreover Therefore" at bounding box center [909, 344] width 77 height 18
click at [457, 387] on select "commit commits commiting commited" at bounding box center [429, 390] width 77 height 18
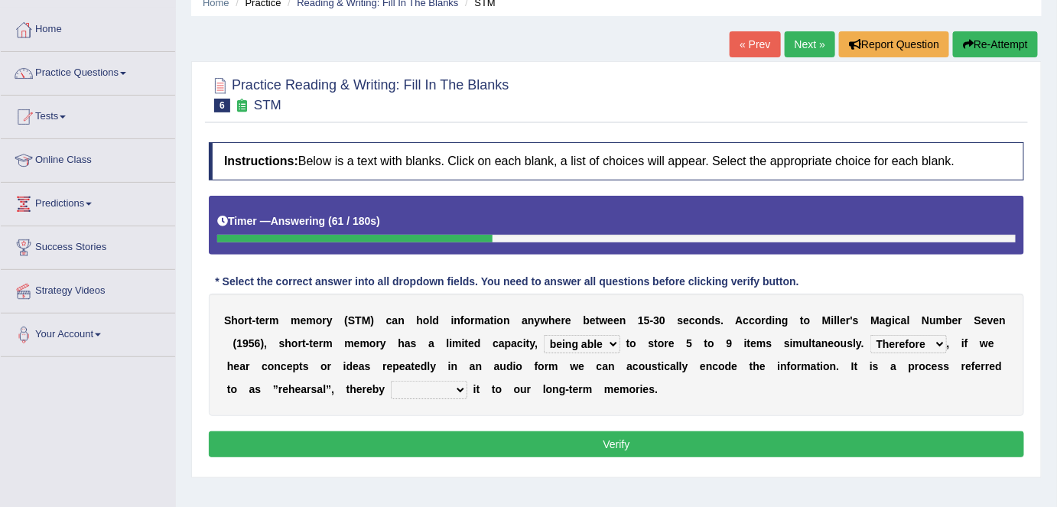
select select "commiting"
click at [391, 381] on select "commit commits commiting commited" at bounding box center [429, 390] width 77 height 18
click at [481, 443] on button "Verify" at bounding box center [617, 445] width 816 height 26
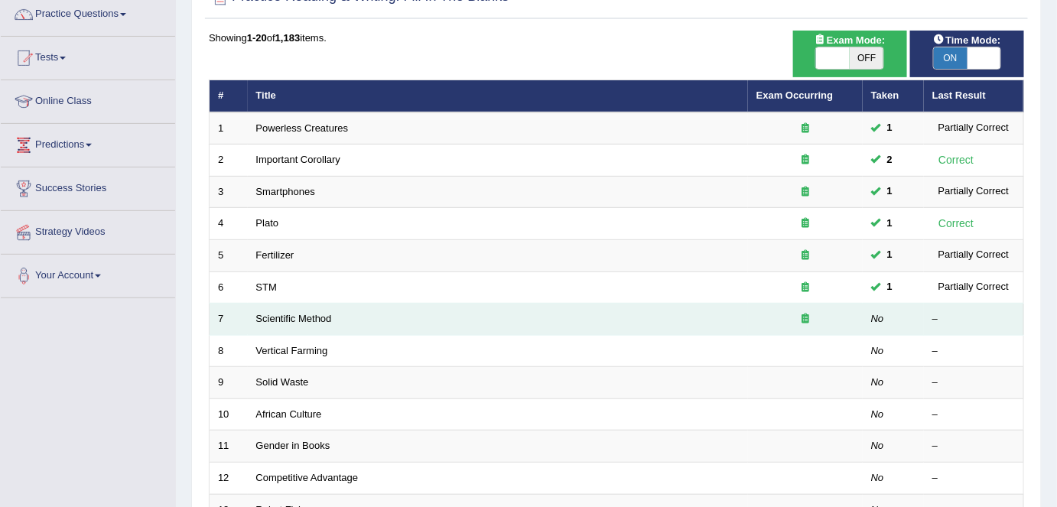
click at [339, 313] on td "Scientific Method" at bounding box center [498, 320] width 500 height 32
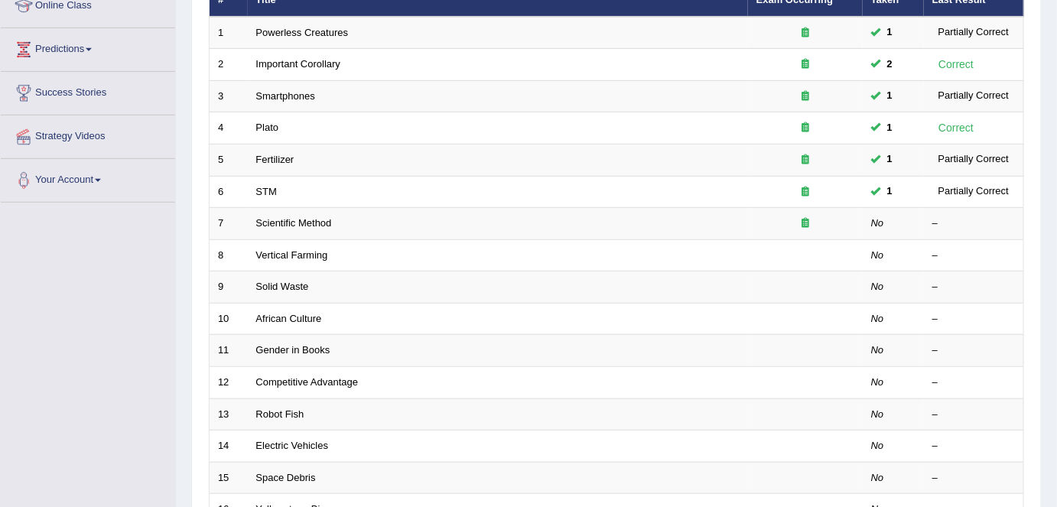
scroll to position [224, 0]
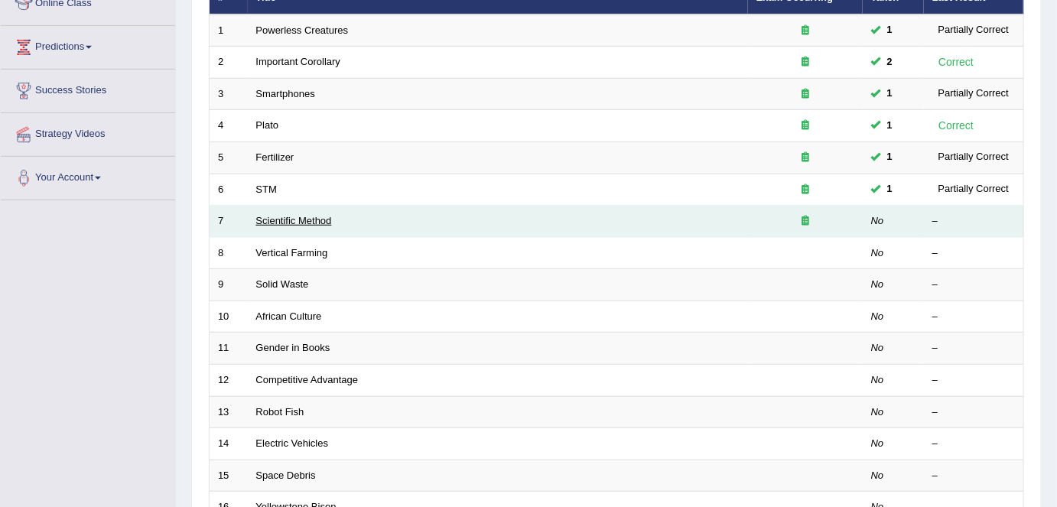
click at [310, 217] on link "Scientific Method" at bounding box center [294, 220] width 76 height 11
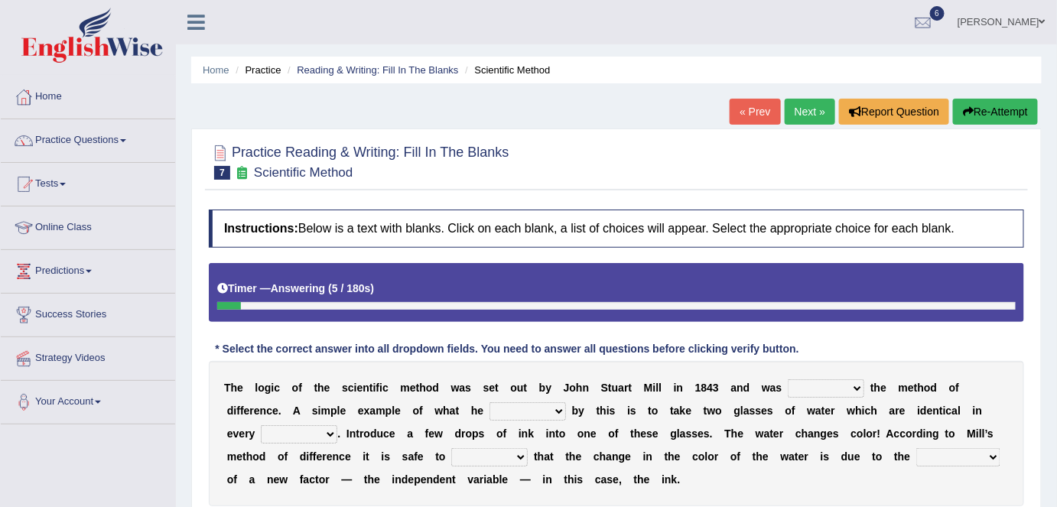
drag, startPoint x: 1064, startPoint y: 200, endPoint x: 1041, endPoint y: 375, distance: 175.9
click at [1041, 375] on div "Practice Reading & Writing: Fill In The Blanks 7 Scientific Method Instructions…" at bounding box center [616, 349] width 851 height 440
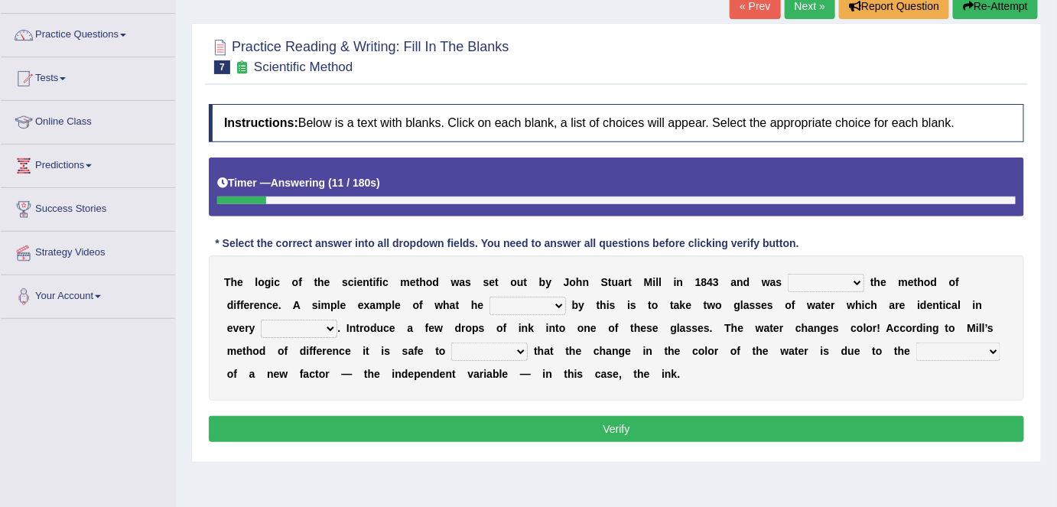
scroll to position [111, 0]
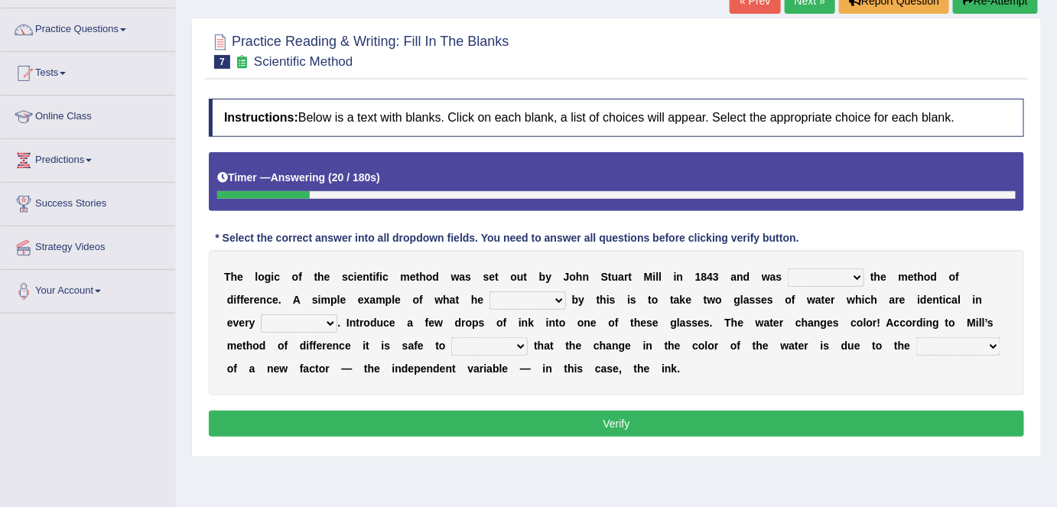
click at [857, 274] on select "pointed claimed demanded named" at bounding box center [826, 278] width 77 height 18
select select "named"
click at [788, 269] on select "pointed claimed demanded named" at bounding box center [826, 278] width 77 height 18
click at [857, 275] on select "pointed claimed demanded named" at bounding box center [826, 278] width 77 height 18
click at [767, 405] on div "Instructions: Below is a text with blanks. Click on each blank, a list of choic…" at bounding box center [616, 270] width 823 height 358
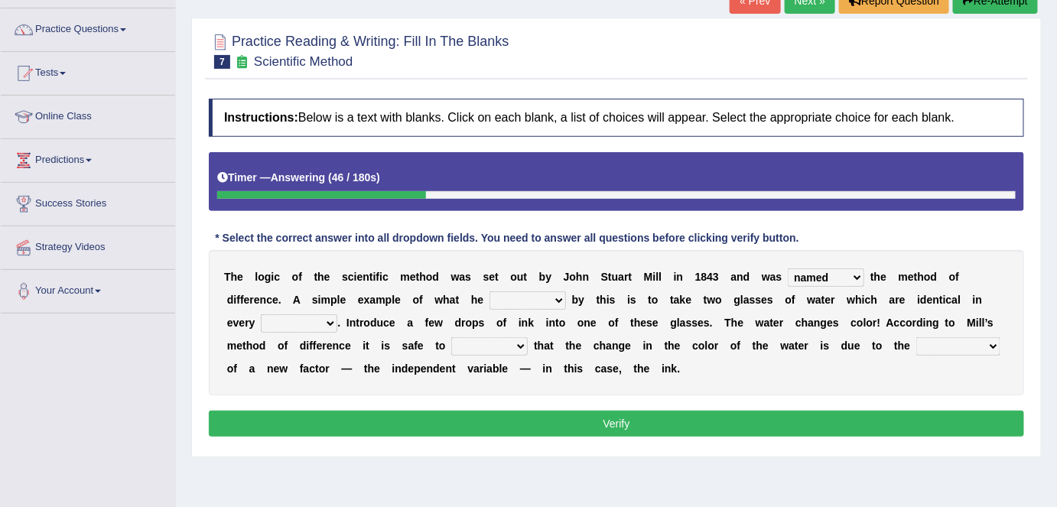
click at [554, 298] on select "capped charged found meant" at bounding box center [528, 301] width 77 height 18
select select "found"
click at [490, 292] on select "capped charged found meant" at bounding box center [528, 301] width 77 height 18
click at [328, 323] on select "thought identity measure respect" at bounding box center [299, 323] width 77 height 18
click at [261, 314] on select "thought identity measure respect" at bounding box center [299, 323] width 77 height 18
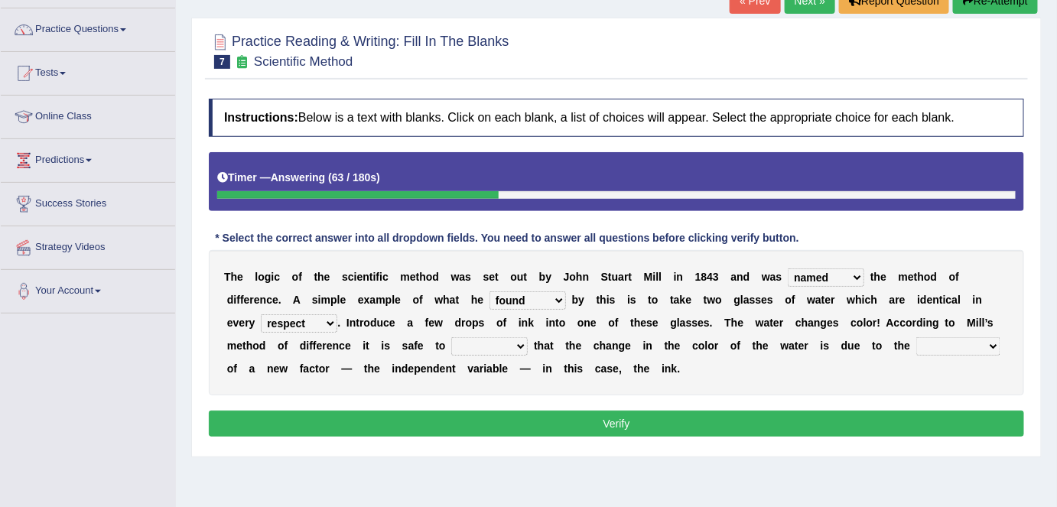
click at [324, 320] on select "thought identity measure respect" at bounding box center [299, 323] width 77 height 18
select select "measure"
click at [261, 314] on select "thought identity measure respect" at bounding box center [299, 323] width 77 height 18
click at [294, 391] on div "T h e l o g i c o f t h e s c i e n t i f i c m e t h o d w a s s e t o u t b y…" at bounding box center [617, 322] width 816 height 145
click at [518, 344] on select "assume discuss prefer acclaim" at bounding box center [489, 346] width 77 height 18
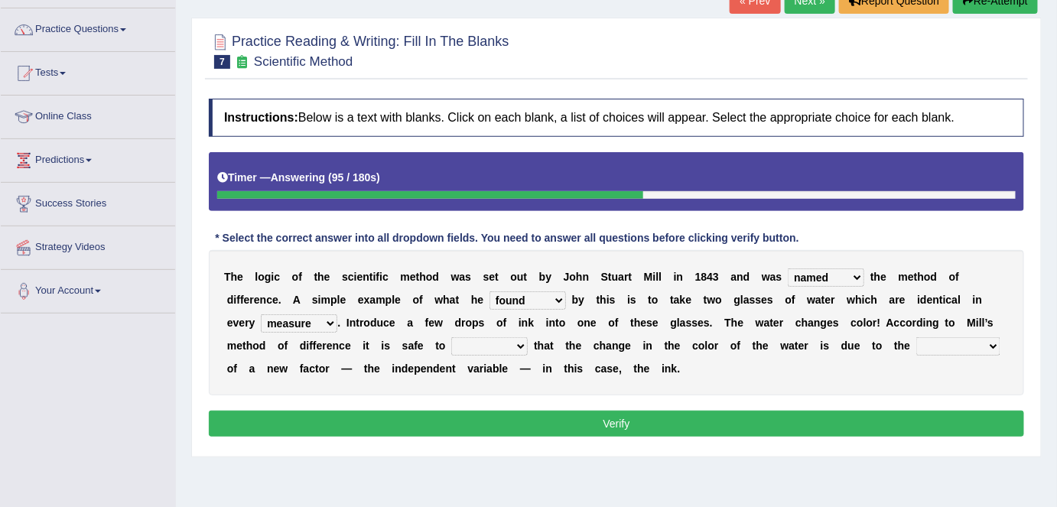
select select "assume"
click at [451, 337] on select "assume discuss prefer acclaim" at bounding box center [489, 346] width 77 height 18
click at [996, 344] on select "introduction magnitude preparation purification" at bounding box center [959, 346] width 84 height 18
select select "introduction"
click at [917, 337] on select "introduction magnitude preparation purification" at bounding box center [959, 346] width 84 height 18
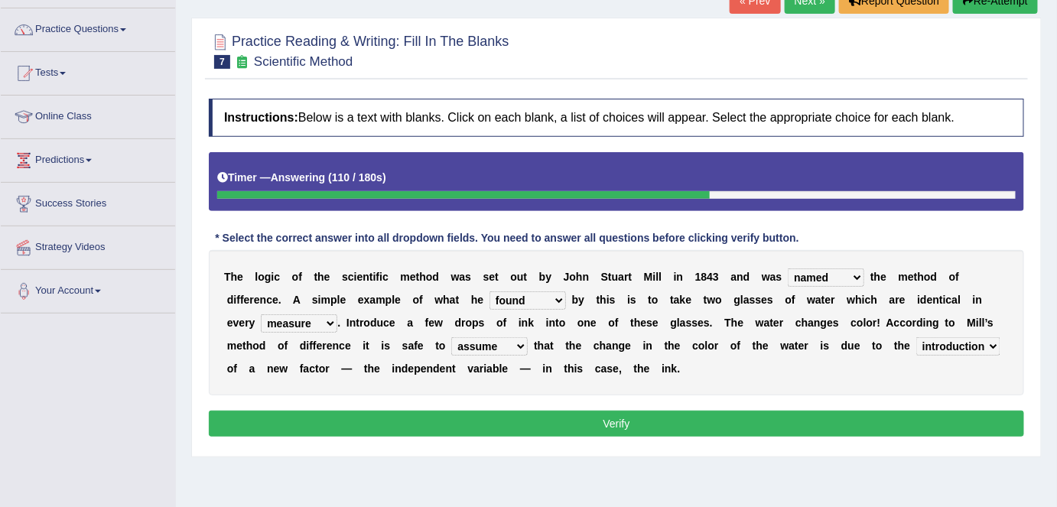
click at [626, 426] on button "Verify" at bounding box center [617, 424] width 816 height 26
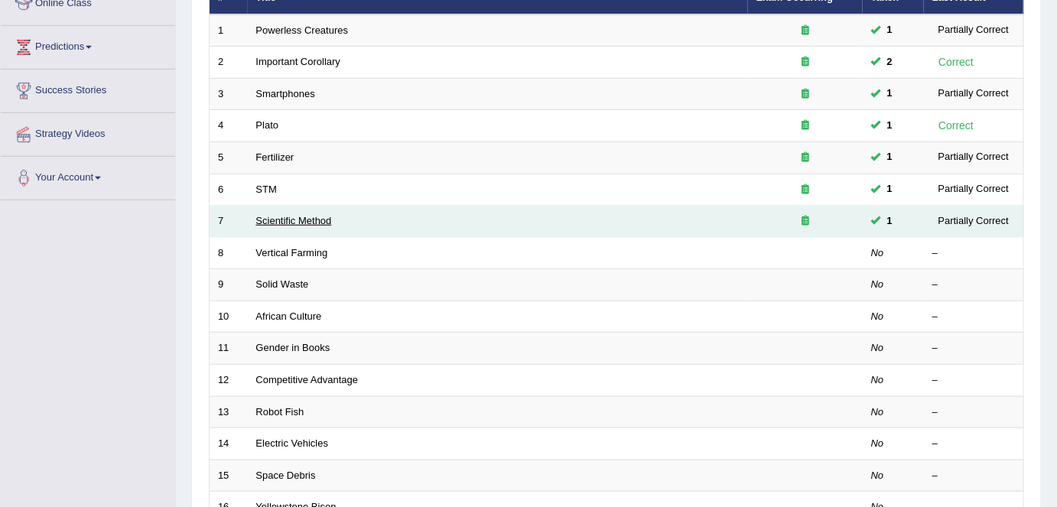
click at [293, 215] on link "Scientific Method" at bounding box center [294, 220] width 76 height 11
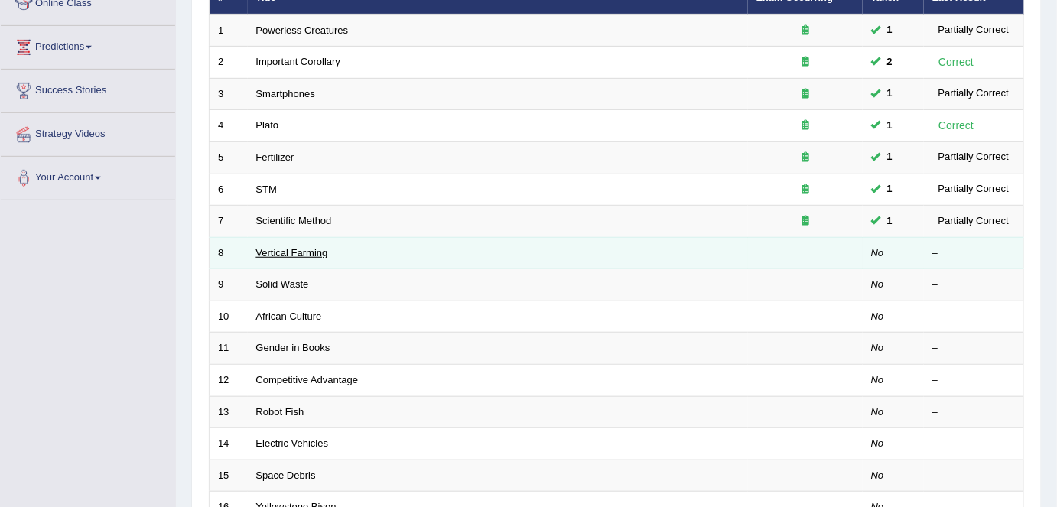
click at [271, 247] on link "Vertical Farming" at bounding box center [292, 252] width 72 height 11
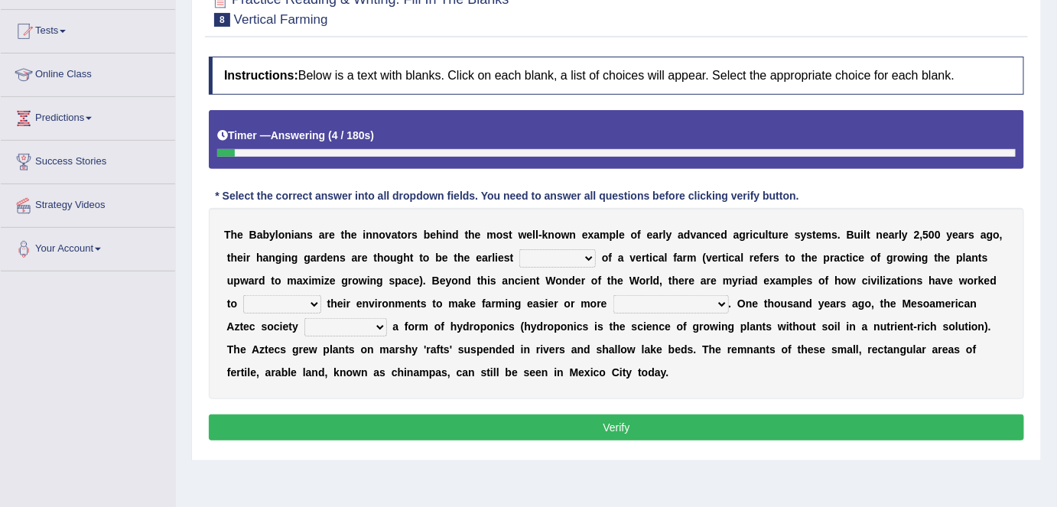
scroll to position [161, 0]
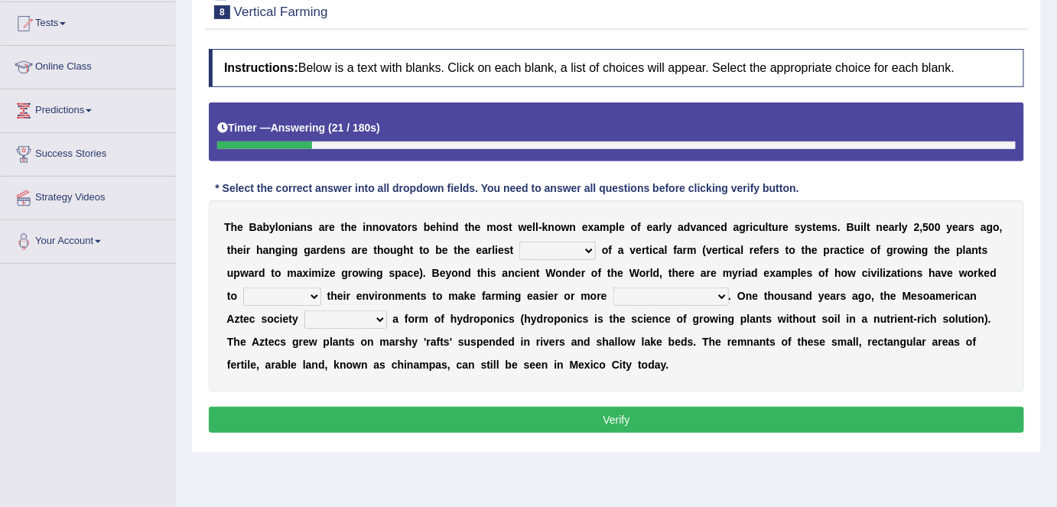
click at [590, 249] on select "prototype failure discredit protocol" at bounding box center [558, 251] width 77 height 18
select select "prototype"
click at [520, 242] on select "prototype failure discredit protocol" at bounding box center [558, 251] width 77 height 18
click at [318, 291] on select "manipulate escape respect disarrange" at bounding box center [282, 297] width 78 height 18
select select "manipulate"
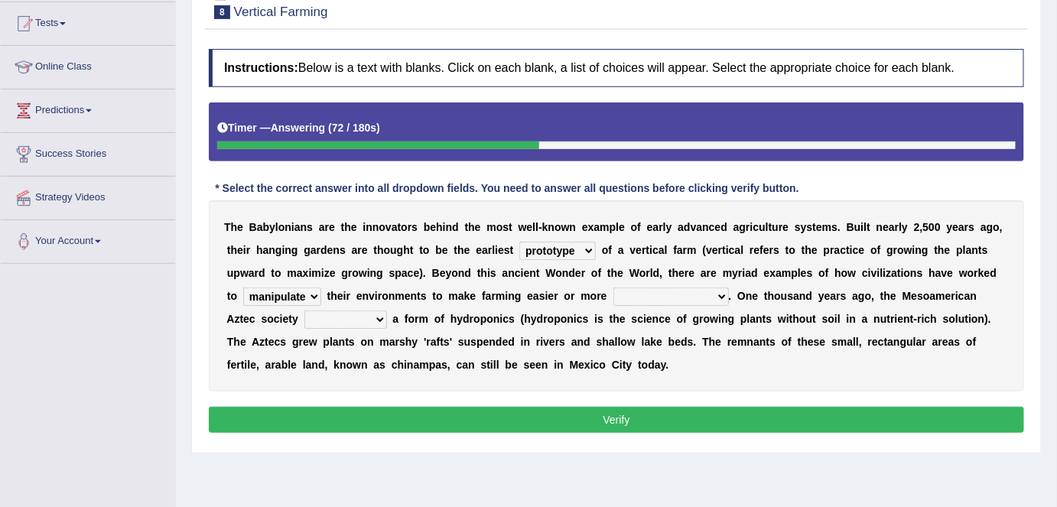
click at [243, 288] on select "manipulate escape respect disarrange" at bounding box center [282, 297] width 78 height 18
click at [722, 295] on select "productive constructive connective counterproductive" at bounding box center [672, 297] width 116 height 18
select select "productive"
click at [614, 288] on select "productive constructive connective counterproductive" at bounding box center [672, 297] width 116 height 18
click at [347, 316] on select "domineered volunteered pioneered engineered" at bounding box center [346, 320] width 83 height 18
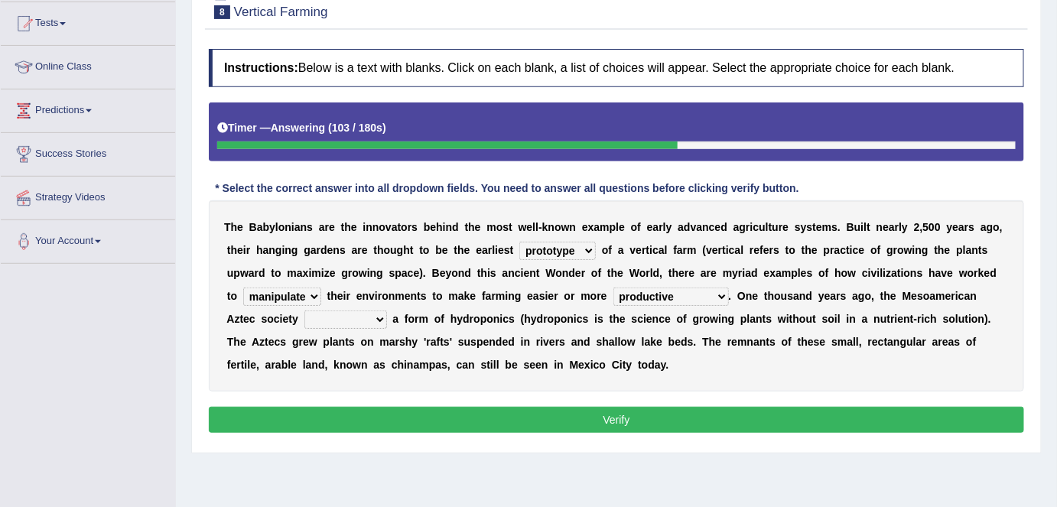
select select "engineered"
click at [305, 311] on select "domineered volunteered pioneered engineered" at bounding box center [346, 320] width 83 height 18
click at [396, 413] on button "Verify" at bounding box center [617, 420] width 816 height 26
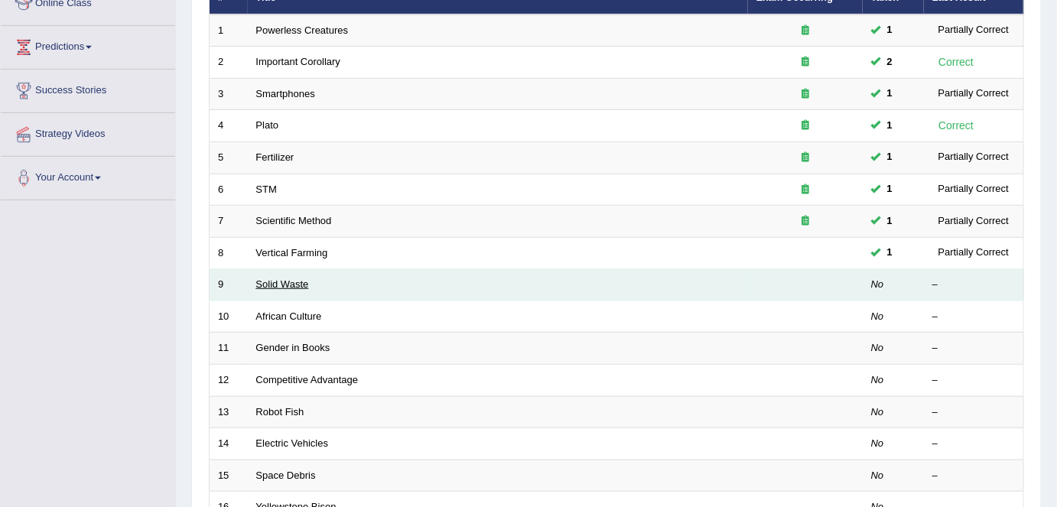
click at [275, 282] on link "Solid Waste" at bounding box center [282, 284] width 53 height 11
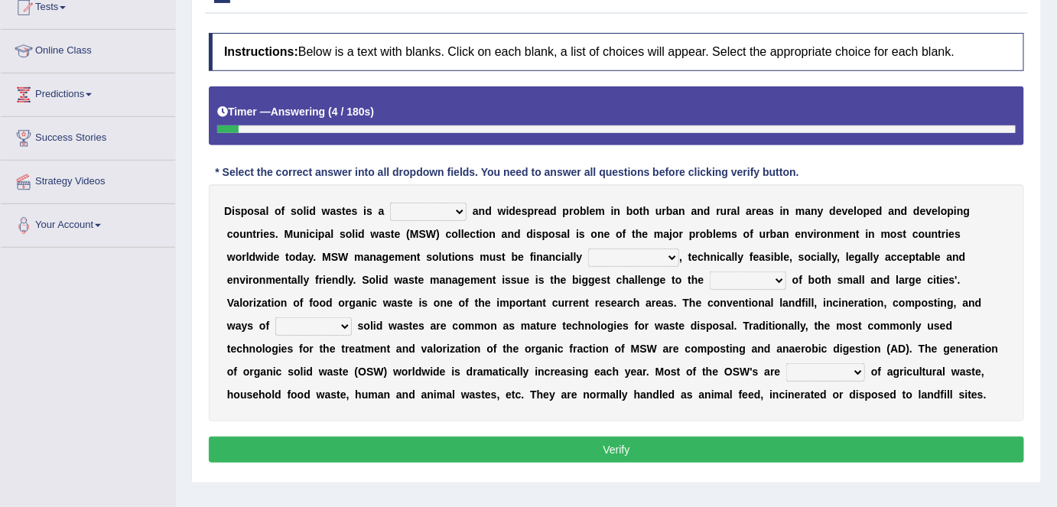
scroll to position [181, 0]
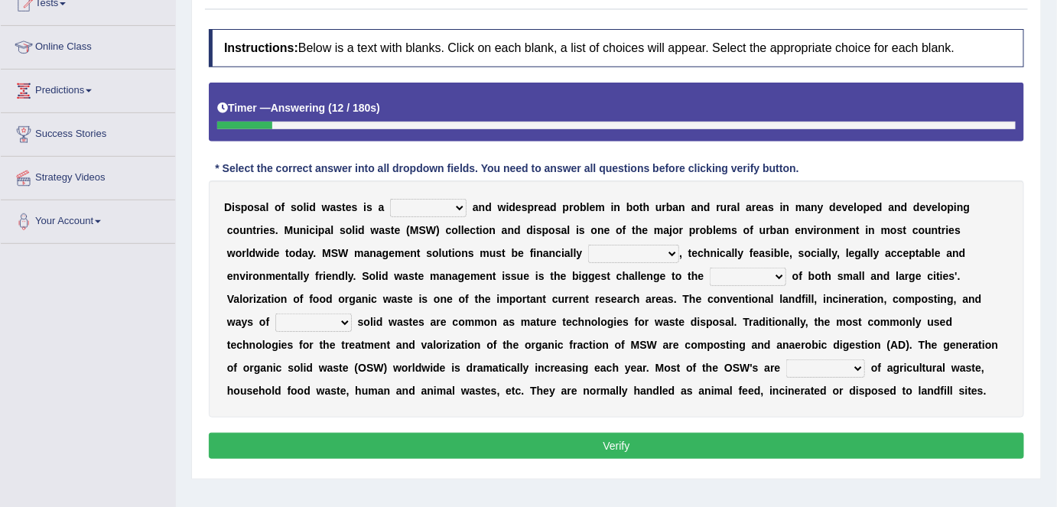
click at [459, 207] on select "slanting stinging stalling shafting" at bounding box center [428, 208] width 77 height 18
select select "shafting"
click at [390, 199] on select "slanting stinging stalling shafting" at bounding box center [428, 208] width 77 height 18
click at [461, 204] on select "slanting stinging stalling shafting" at bounding box center [428, 208] width 77 height 18
click at [495, 214] on div "D i s p o s a l o f s o l i d w a s t e s i s a slanting stinging stalling shaf…" at bounding box center [617, 299] width 816 height 237
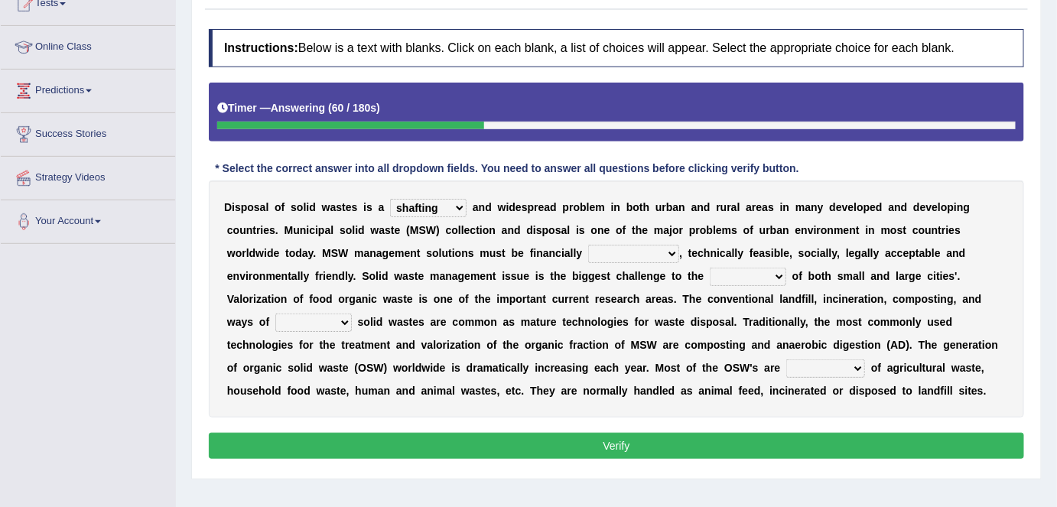
click at [676, 251] on select "unattainable sustainable objectionable treasonable" at bounding box center [633, 254] width 91 height 18
select select "sustainable"
click at [588, 245] on select "unattainable sustainable objectionable treasonable" at bounding box center [633, 254] width 91 height 18
click at [675, 248] on select "unattainable sustainable objectionable treasonable" at bounding box center [633, 254] width 91 height 18
drag, startPoint x: 675, startPoint y: 248, endPoint x: 800, endPoint y: 220, distance: 127.9
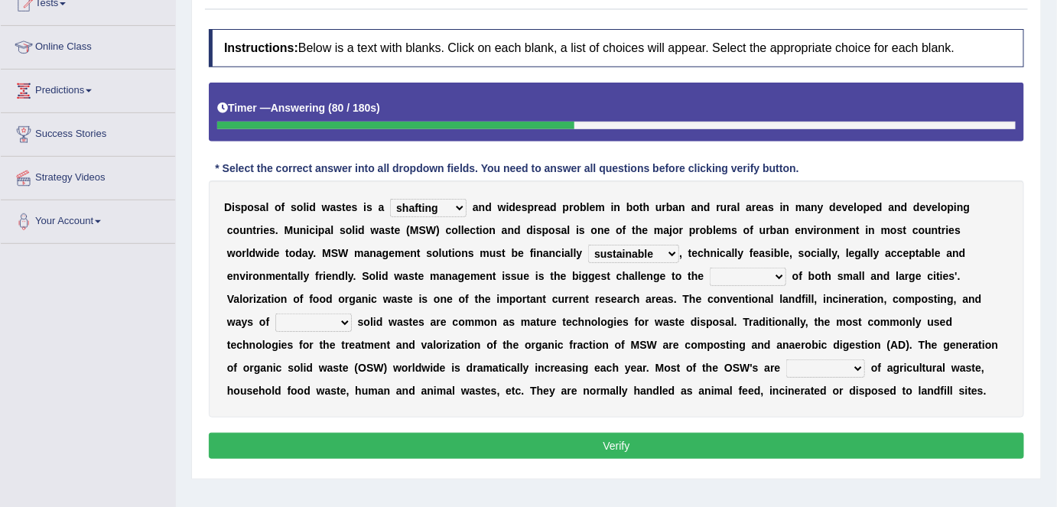
click at [800, 220] on div "D i s p o s a l o f s o l i d w a s t e s i s a slanting stinging stalling shaf…" at bounding box center [617, 299] width 816 height 237
click at [777, 269] on select "plants culture authorities history" at bounding box center [748, 277] width 77 height 18
click at [710, 268] on select "plants culture authorities history" at bounding box center [748, 277] width 77 height 18
click at [779, 275] on select "plants culture authorities history" at bounding box center [748, 277] width 77 height 18
select select "authorities"
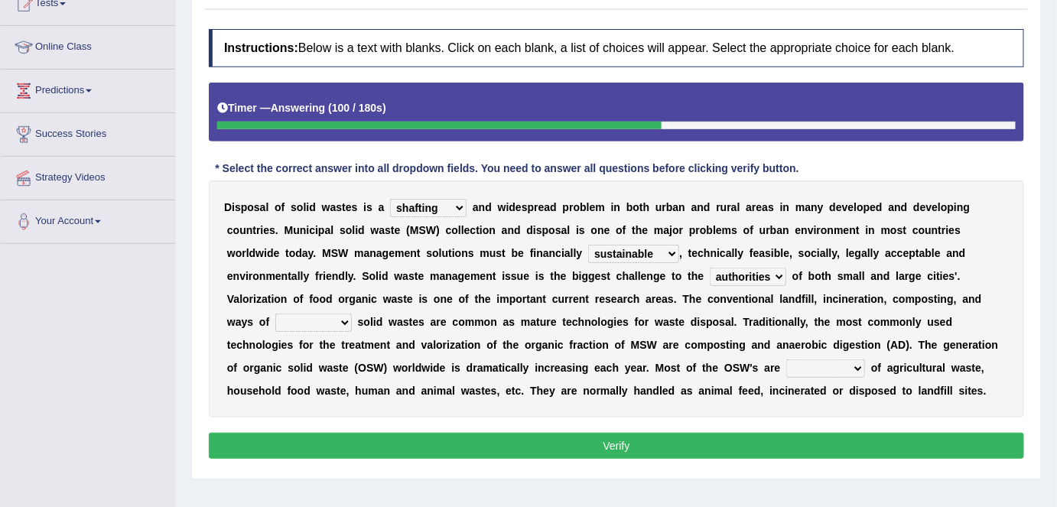
click at [710, 268] on select "plants culture authorities history" at bounding box center [748, 277] width 77 height 18
click at [346, 318] on select "reserving preserving deserving handling" at bounding box center [313, 323] width 77 height 18
select select "handling"
click at [275, 314] on select "reserving preserving deserving handling" at bounding box center [313, 323] width 77 height 18
click at [344, 321] on select "reserving preserving deserving handling" at bounding box center [313, 323] width 77 height 18
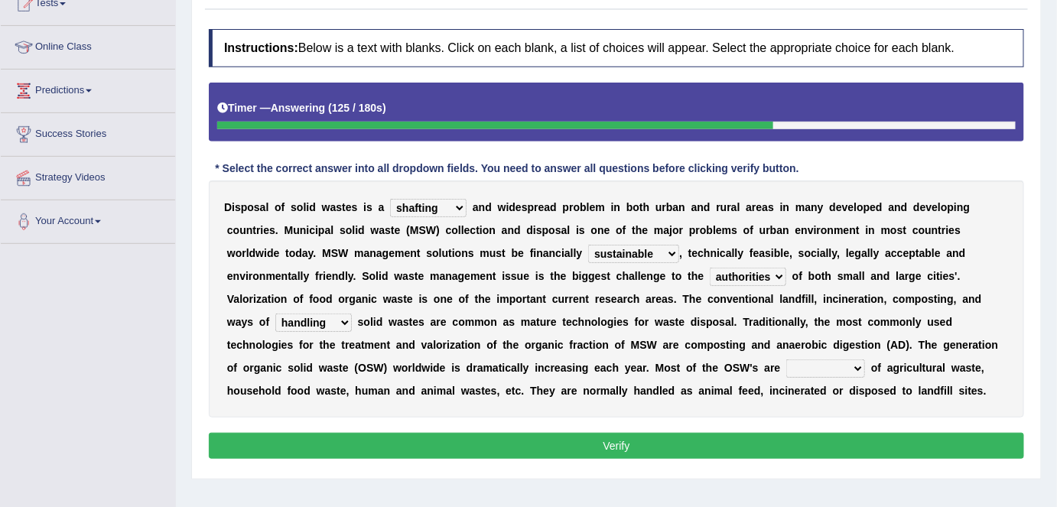
click at [362, 419] on div "Instructions: Below is a text with blanks. Click on each blank, a list of choic…" at bounding box center [616, 246] width 823 height 450
click at [341, 318] on select "reserving preserving deserving handling" at bounding box center [313, 323] width 77 height 18
click at [372, 405] on div "D i s p o s a l o f s o l i d w a s t e s i s a slanting stinging stalling shaf…" at bounding box center [617, 299] width 816 height 237
click at [860, 364] on select "composed disposed composing disposing" at bounding box center [826, 369] width 79 height 18
select select "composed"
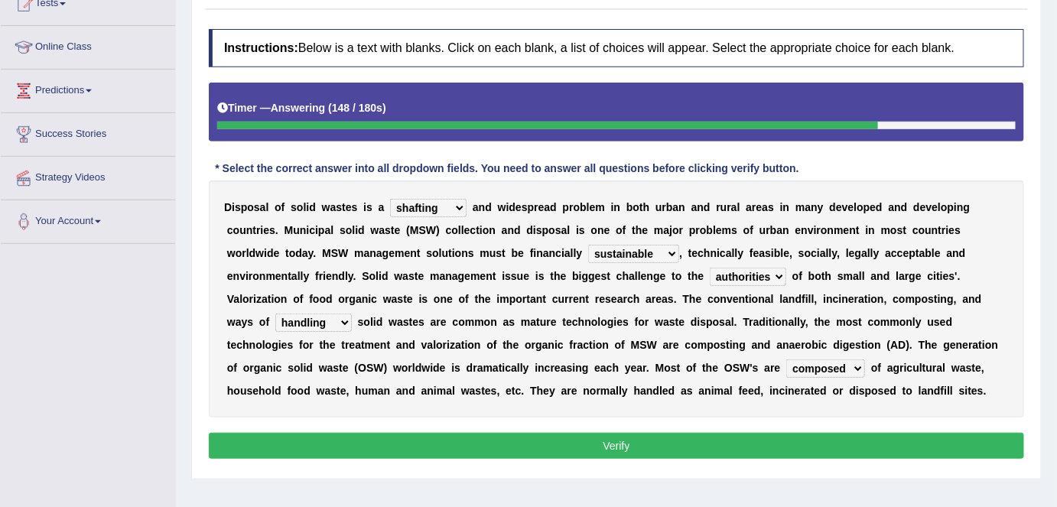
click at [787, 360] on select "composed disposed composing disposing" at bounding box center [826, 369] width 79 height 18
click at [500, 438] on button "Verify" at bounding box center [617, 446] width 816 height 26
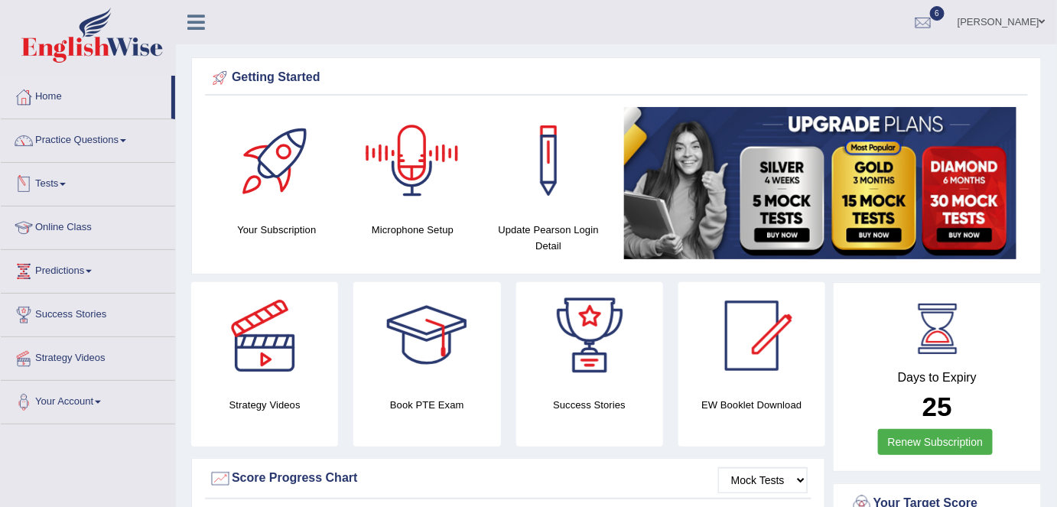
click at [37, 178] on link "Tests" at bounding box center [88, 182] width 174 height 38
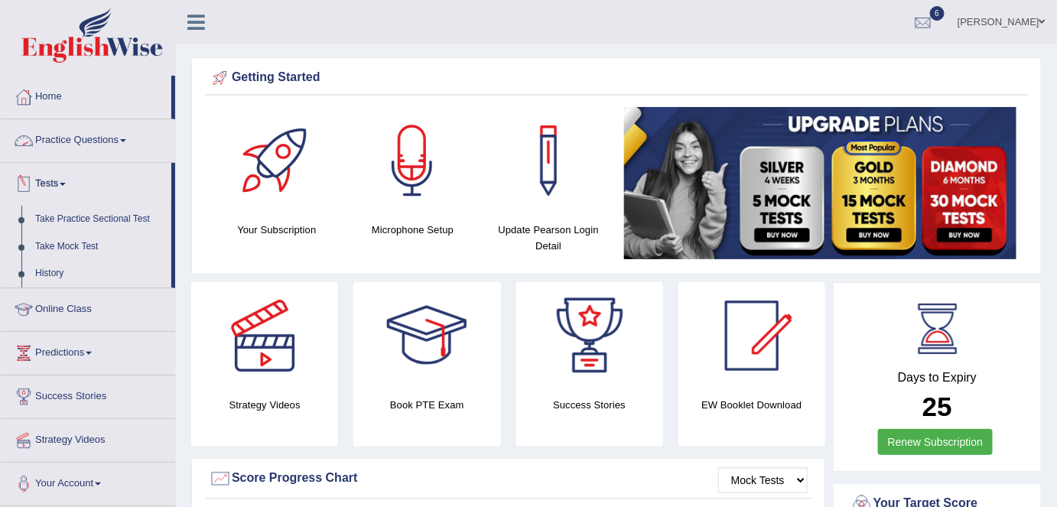
click at [90, 135] on link "Practice Questions" at bounding box center [88, 138] width 174 height 38
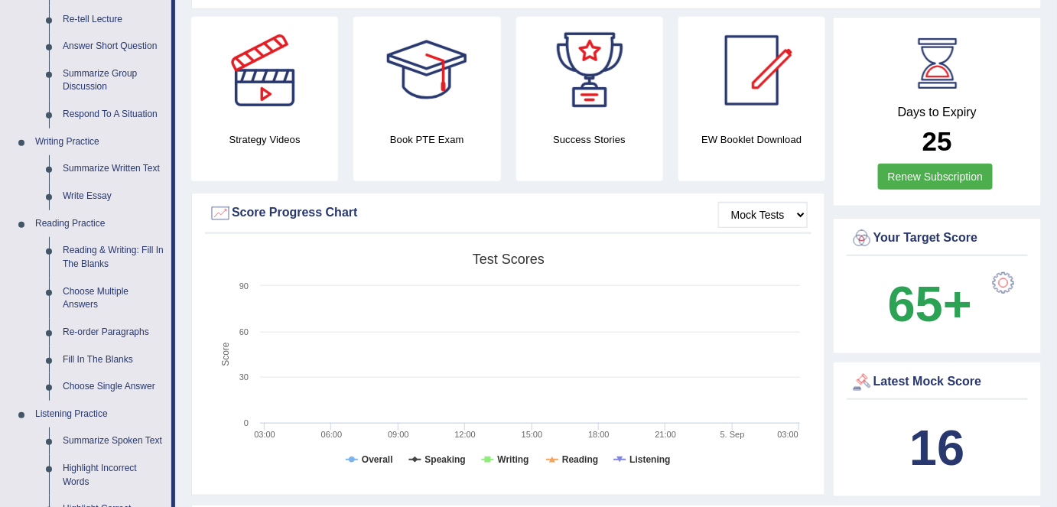
scroll to position [263, 0]
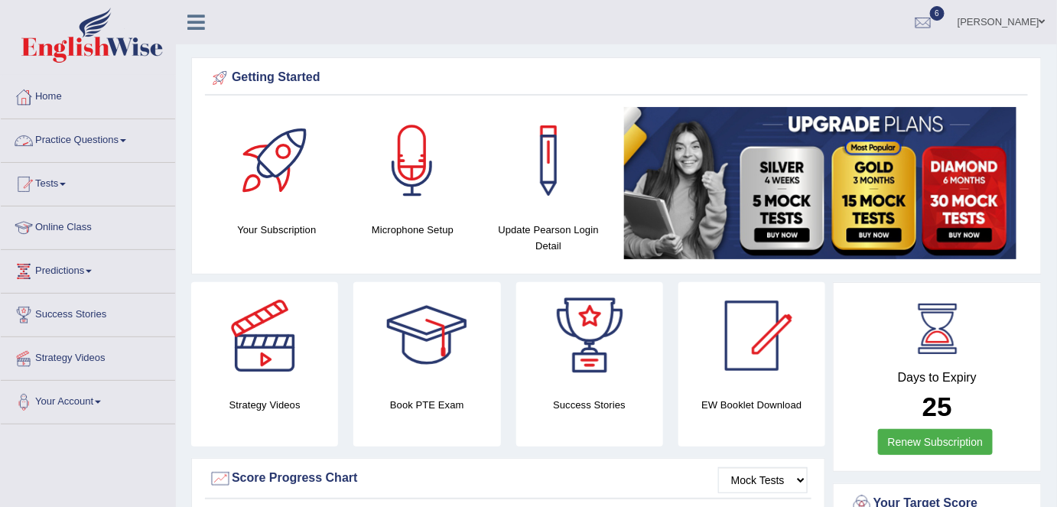
click at [73, 133] on link "Practice Questions" at bounding box center [88, 138] width 174 height 38
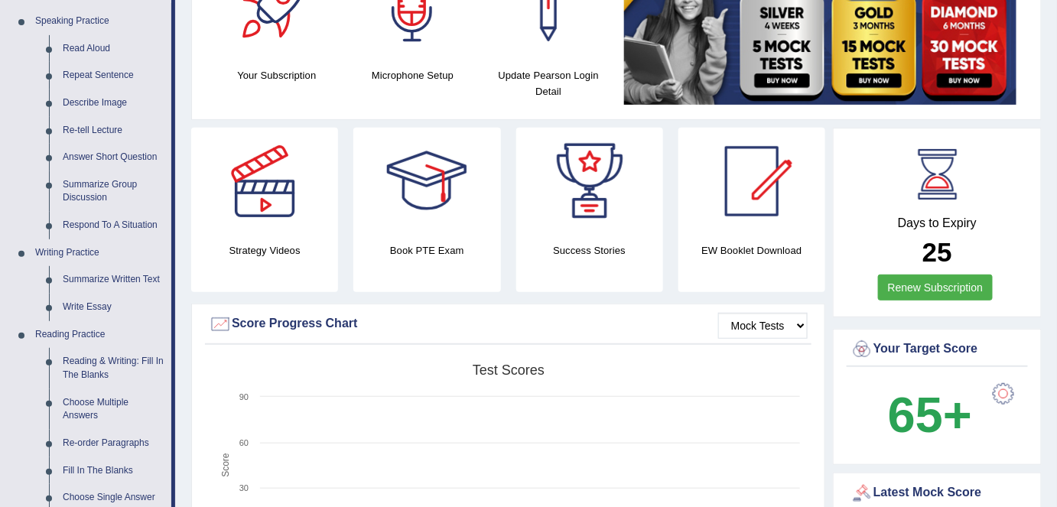
scroll to position [163, 0]
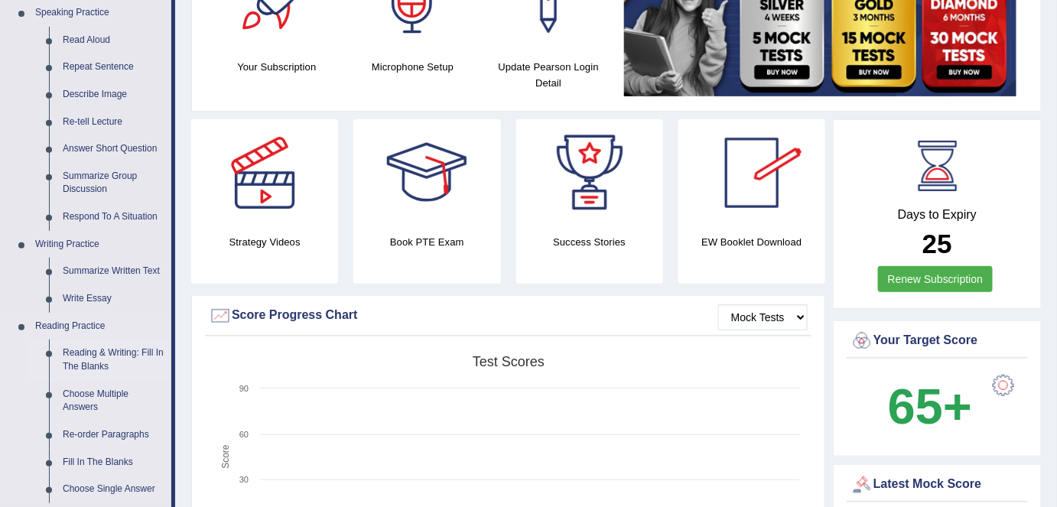
click at [73, 356] on link "Reading & Writing: Fill In The Blanks" at bounding box center [114, 360] width 116 height 41
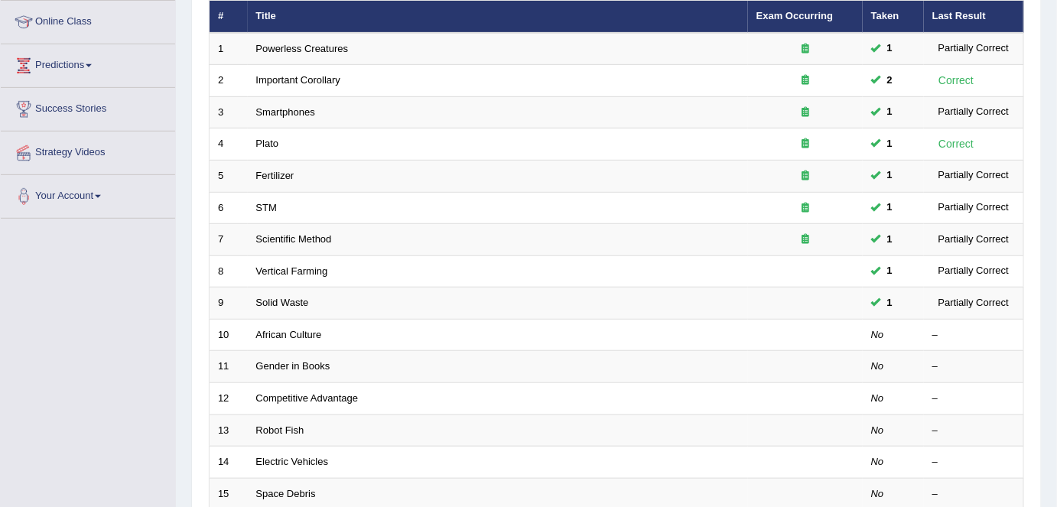
scroll to position [213, 0]
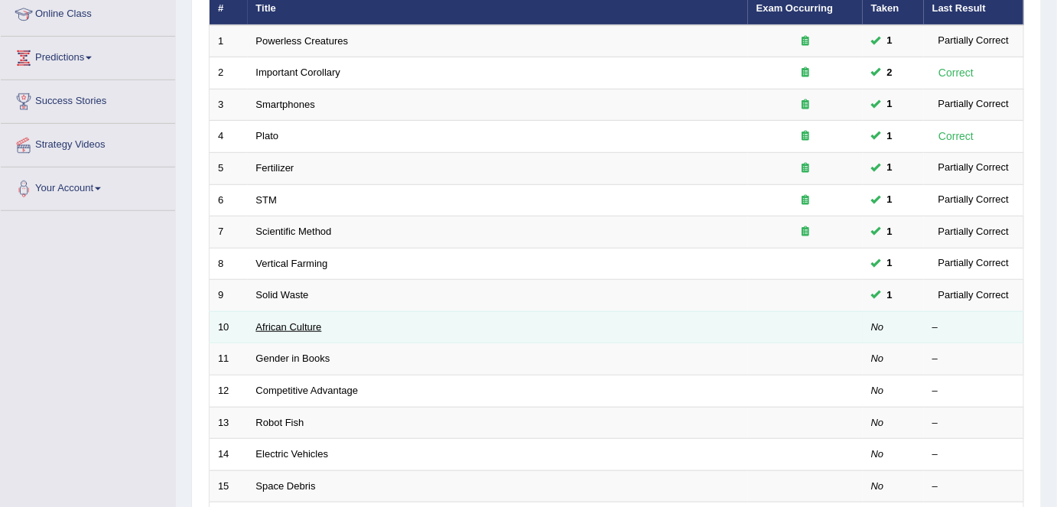
click at [274, 324] on link "African Culture" at bounding box center [289, 326] width 66 height 11
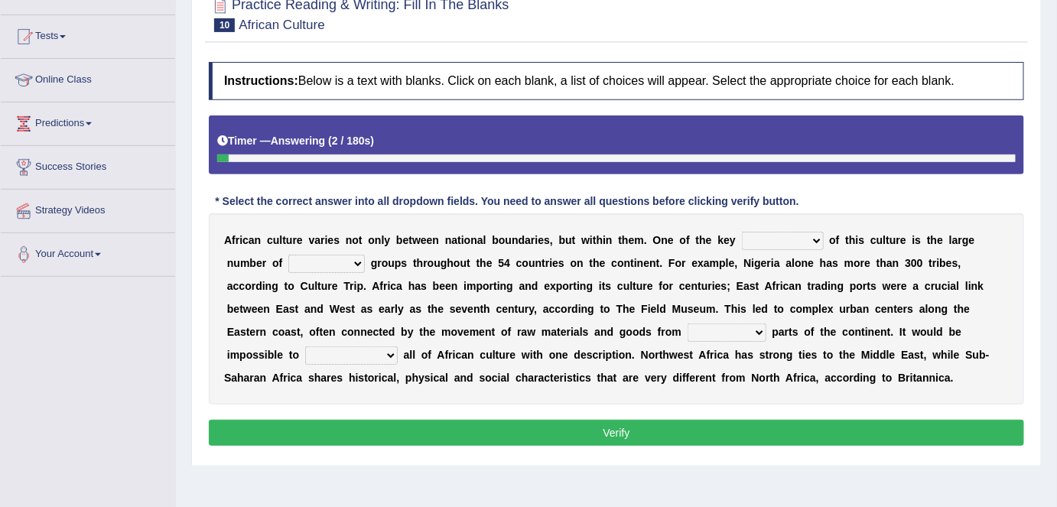
scroll to position [155, 0]
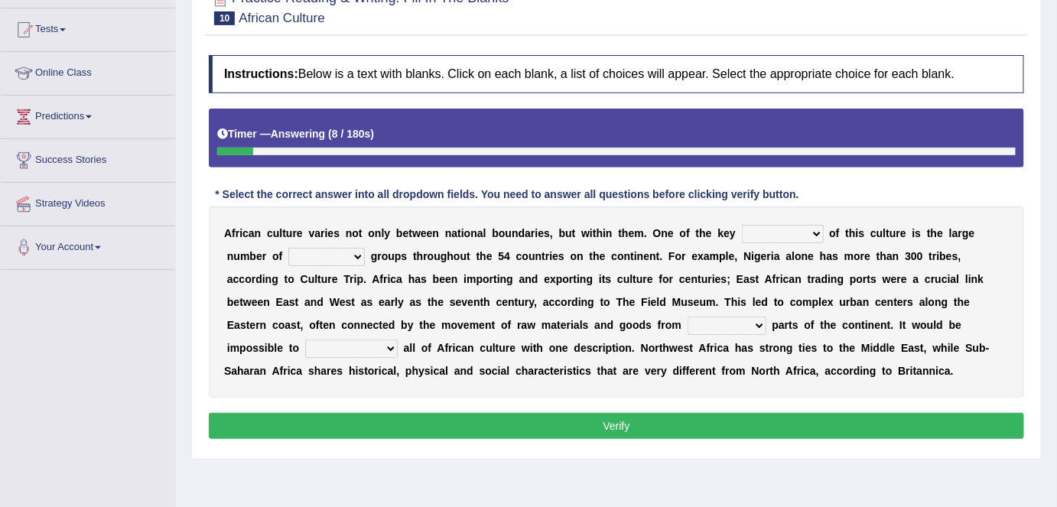
click at [813, 232] on select "conjectures features issues doubts" at bounding box center [783, 234] width 82 height 18
select select "features"
click at [742, 225] on select "conjectures features issues doubts" at bounding box center [783, 234] width 82 height 18
click at [359, 256] on select "ethic ethnic eugenic epic" at bounding box center [326, 257] width 77 height 18
select select "ethnic"
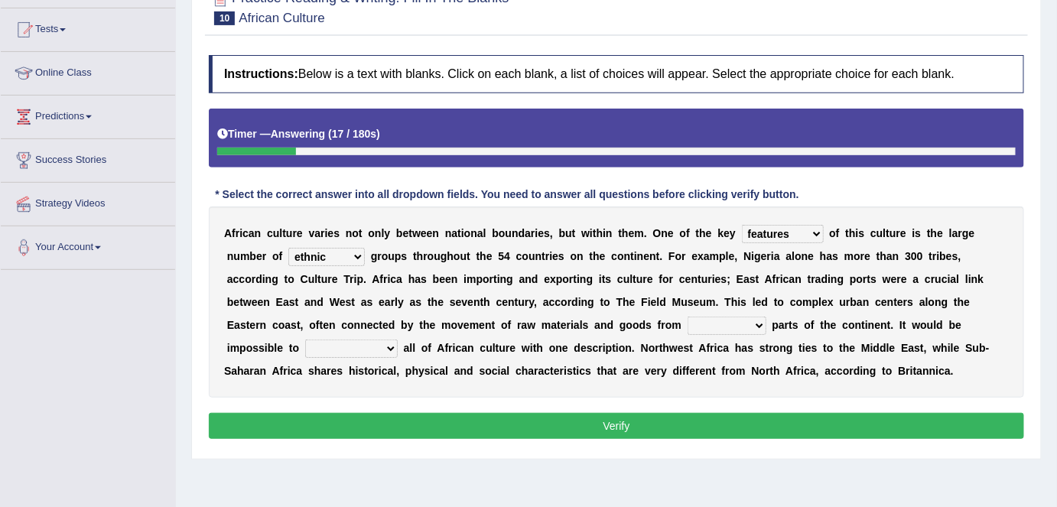
click at [288, 248] on select "ethic ethnic eugenic epic" at bounding box center [326, 257] width 77 height 18
click at [759, 322] on select "forelocked interlocked unlocked landlocked" at bounding box center [727, 326] width 79 height 18
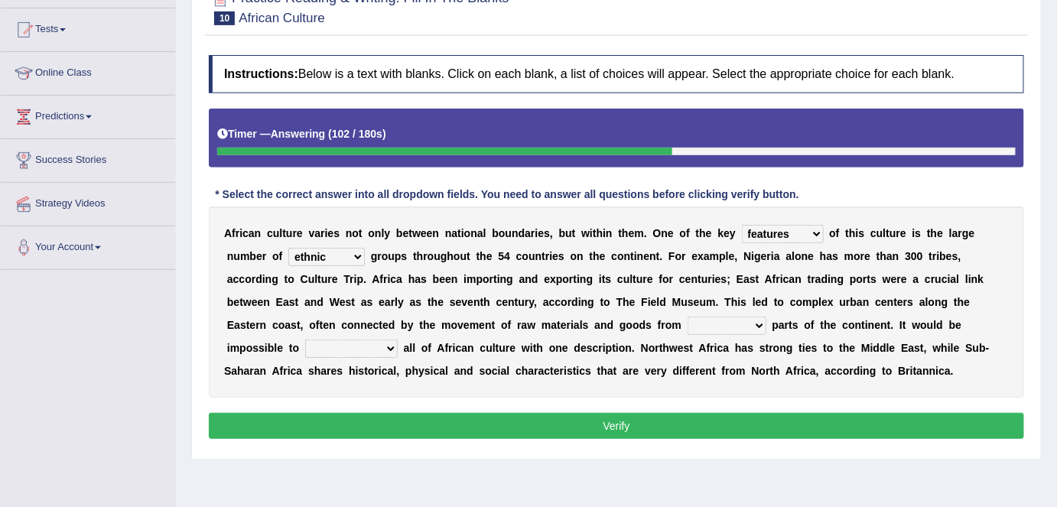
click at [929, 349] on b at bounding box center [930, 348] width 6 height 12
click at [390, 347] on select "characterize conceptualize symbolize synthesize" at bounding box center [351, 349] width 93 height 18
click at [305, 340] on select "characterize conceptualize symbolize synthesize" at bounding box center [351, 349] width 93 height 18
click at [393, 345] on select "characterize conceptualize symbolize synthesize" at bounding box center [351, 349] width 93 height 18
select select "characterize"
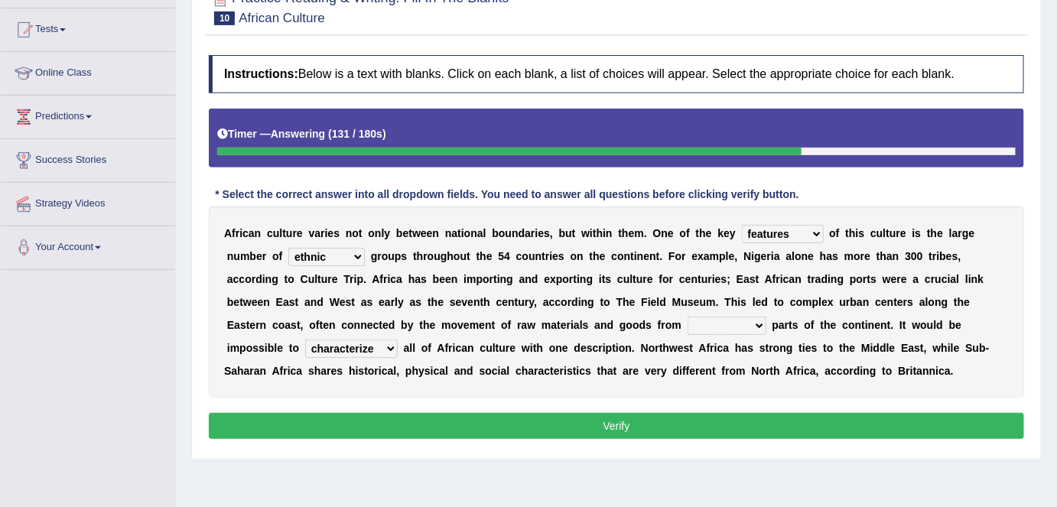
click at [305, 340] on select "characterize conceptualize symbolize synthesize" at bounding box center [351, 349] width 93 height 18
click at [392, 346] on select "characterize conceptualize symbolize synthesize" at bounding box center [351, 349] width 93 height 18
click at [540, 358] on div "A f r i c a n c u l t u r e v a r i e s n o t o n l y b e t w e e n n a t i o n…" at bounding box center [617, 302] width 816 height 191
click at [754, 327] on select "forelocked interlocked unlocked landlocked" at bounding box center [727, 326] width 79 height 18
select select "interlocked"
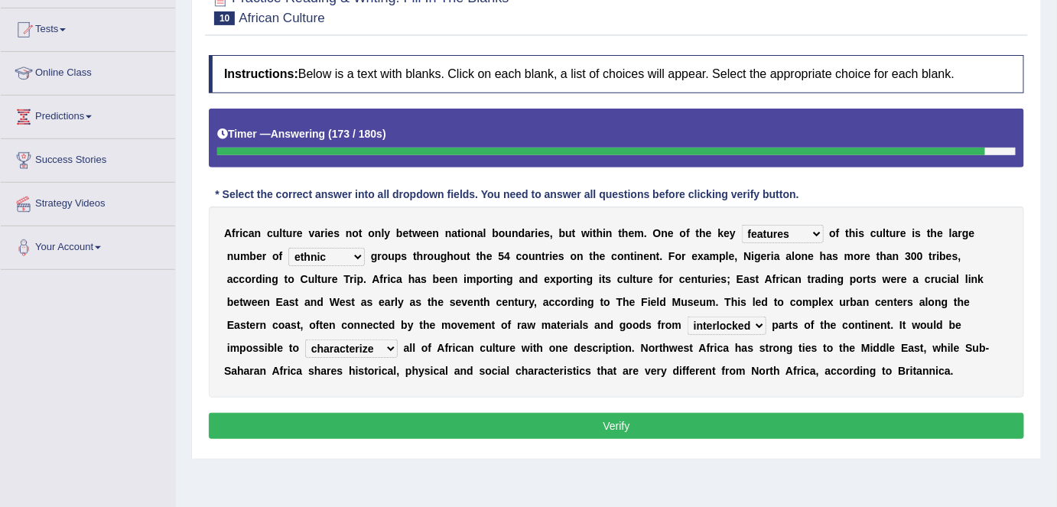
click at [688, 317] on select "forelocked interlocked unlocked landlocked" at bounding box center [727, 326] width 79 height 18
click at [639, 428] on button "Verify" at bounding box center [617, 426] width 816 height 26
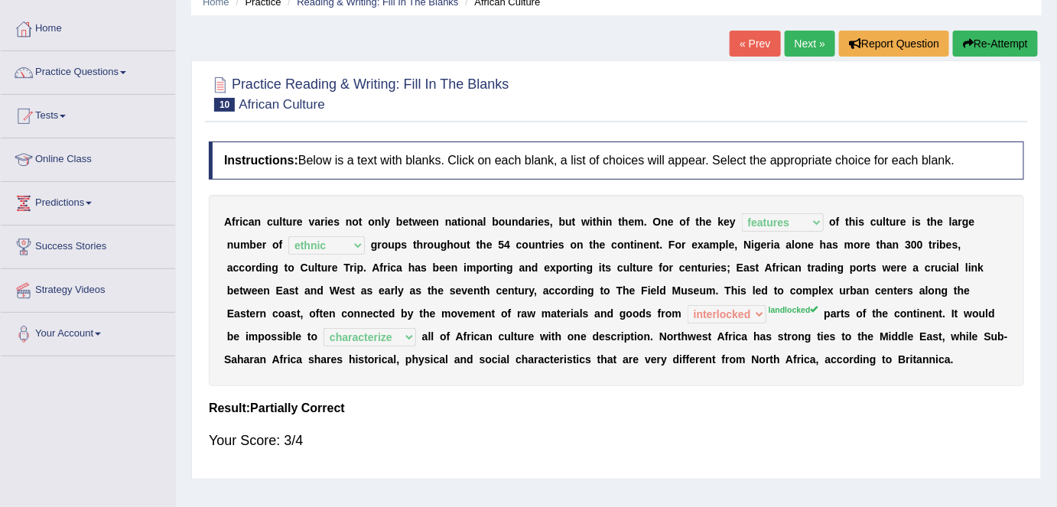
scroll to position [39, 0]
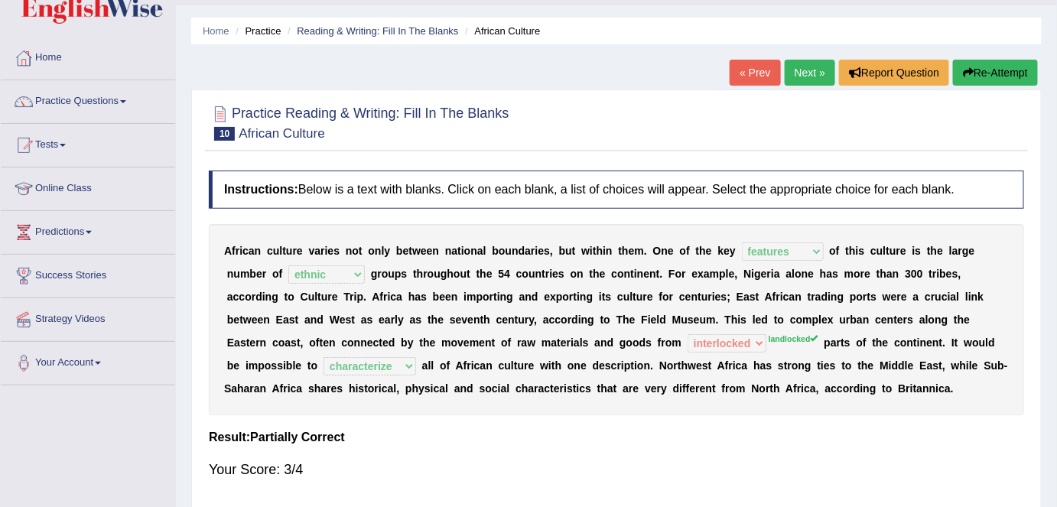
click at [981, 78] on button "Re-Attempt" at bounding box center [995, 73] width 85 height 26
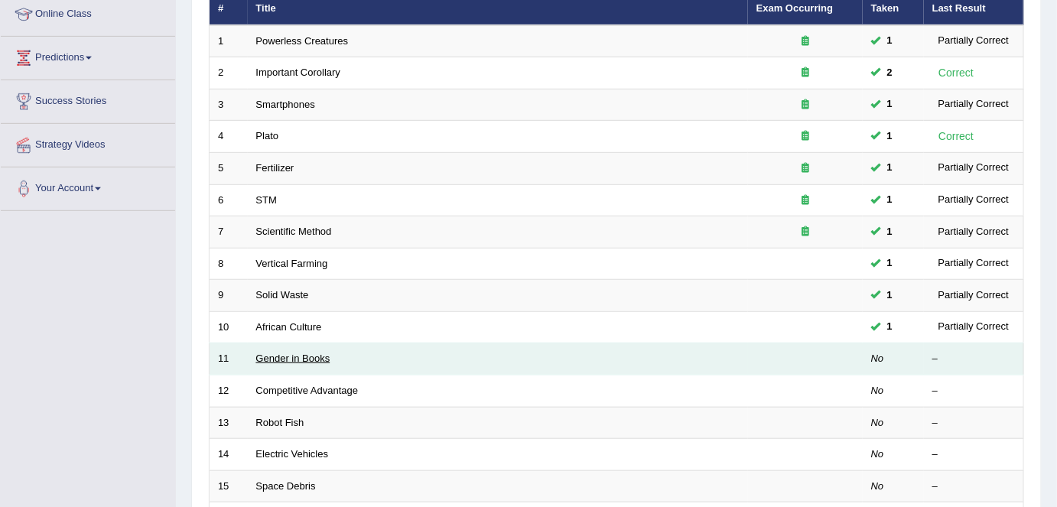
click at [289, 353] on link "Gender in Books" at bounding box center [293, 358] width 74 height 11
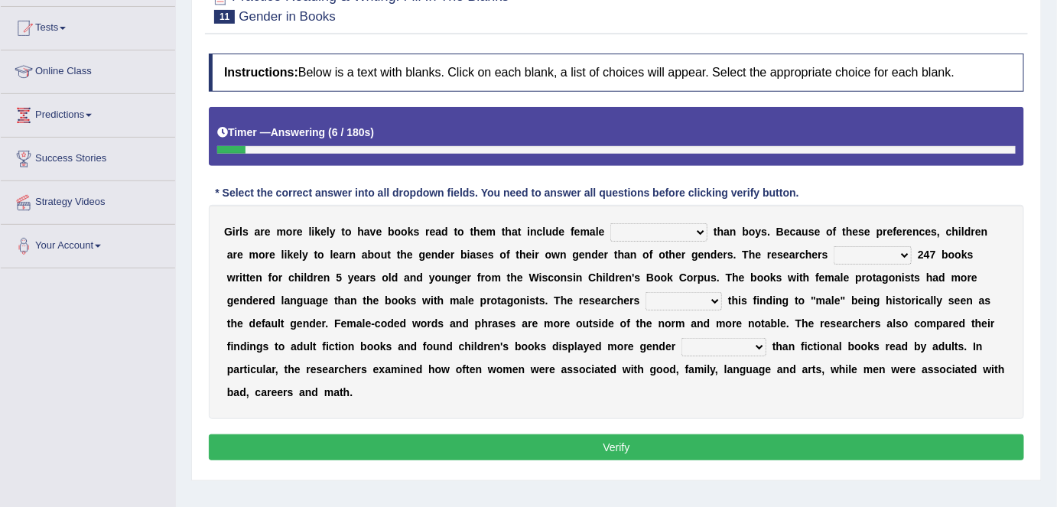
scroll to position [160, 0]
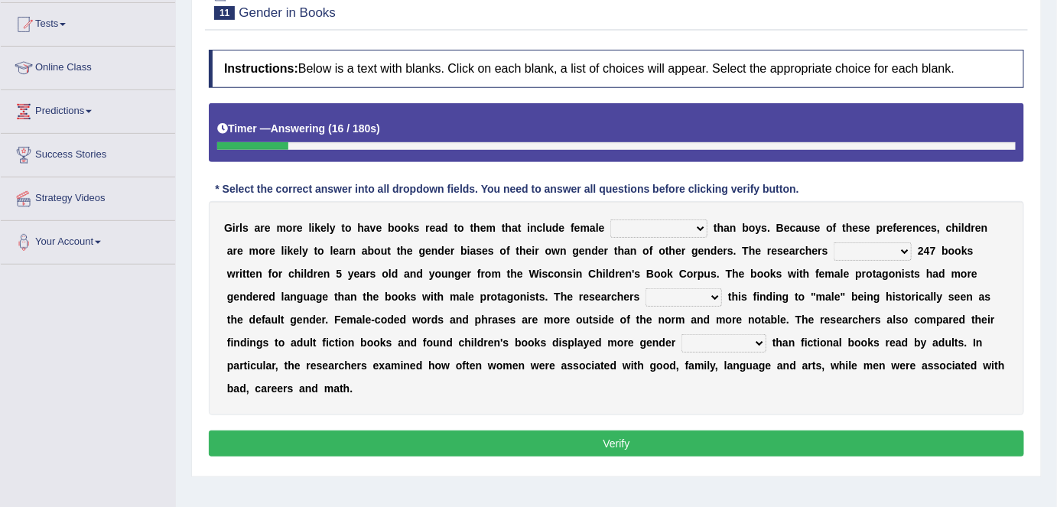
click at [699, 231] on select "protagonists cosmogonists agonists expressionists" at bounding box center [659, 229] width 97 height 18
select select "protagonists"
click at [611, 220] on select "protagonists cosmogonists agonists expressionists" at bounding box center [659, 229] width 97 height 18
click at [875, 246] on select "hydrolyzed paralyzed catalyzed analyzed" at bounding box center [873, 252] width 78 height 18
select select "analyzed"
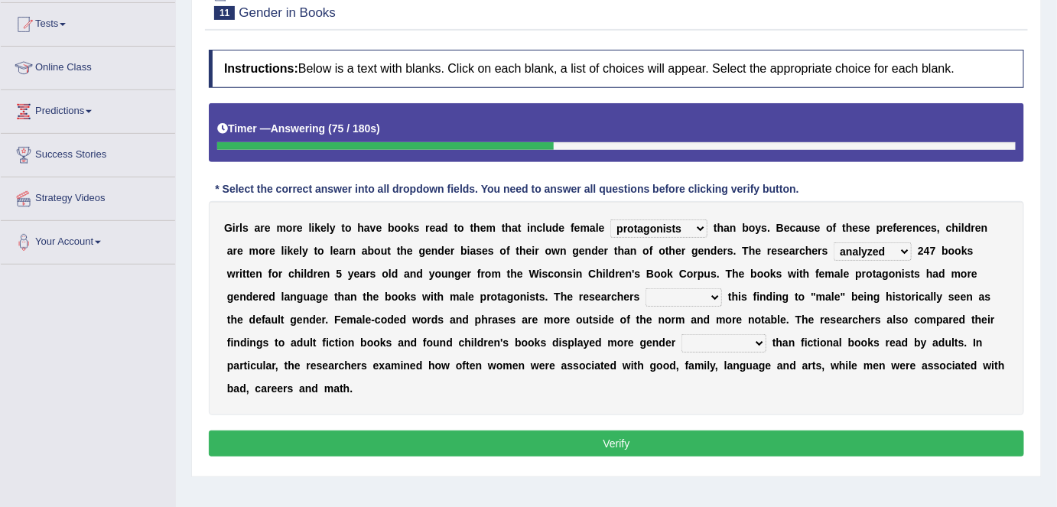
click at [834, 243] on select "hydrolyzed paralyzed catalyzed analyzed" at bounding box center [873, 252] width 78 height 18
click at [909, 344] on b at bounding box center [912, 343] width 6 height 12
click at [663, 294] on select "contribute tribute distribute attribute" at bounding box center [684, 297] width 77 height 18
select select "attribute"
click at [646, 288] on select "contribute tribute distribute attribute" at bounding box center [684, 297] width 77 height 18
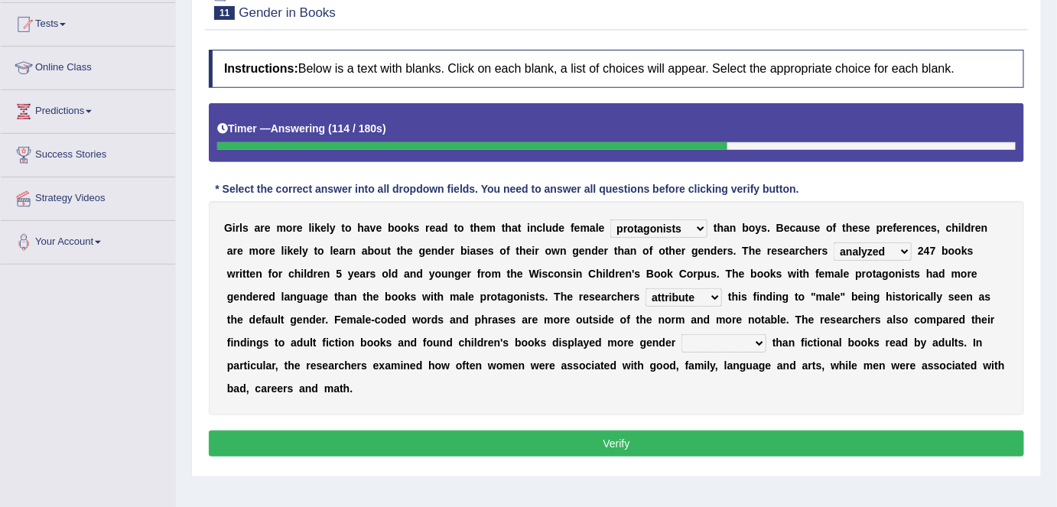
click at [659, 292] on select "contribute tribute distribute attribute" at bounding box center [684, 297] width 77 height 18
click at [718, 370] on div "G i r l s a r e m o r e l i k e l y t o h a v e b o o k s r e a d t o t h e m t…" at bounding box center [617, 308] width 816 height 214
click at [694, 344] on select "stereotypes teletypes prototypes electrotypes" at bounding box center [724, 343] width 85 height 18
select select "stereotypes"
click at [682, 334] on select "stereotypes teletypes prototypes electrotypes" at bounding box center [724, 343] width 85 height 18
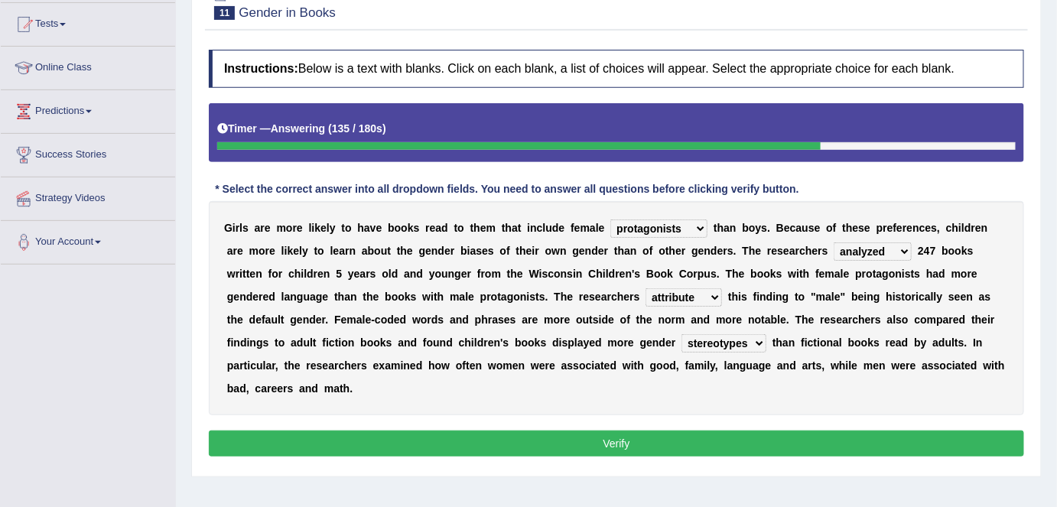
click at [693, 345] on select "stereotypes teletypes prototypes electrotypes" at bounding box center [724, 343] width 85 height 18
click at [728, 373] on div "G i r l s a r e m o r e l i k e l y t o h a v e b o o k s r e a d t o t h e m t…" at bounding box center [617, 308] width 816 height 214
click at [608, 442] on button "Verify" at bounding box center [617, 444] width 816 height 26
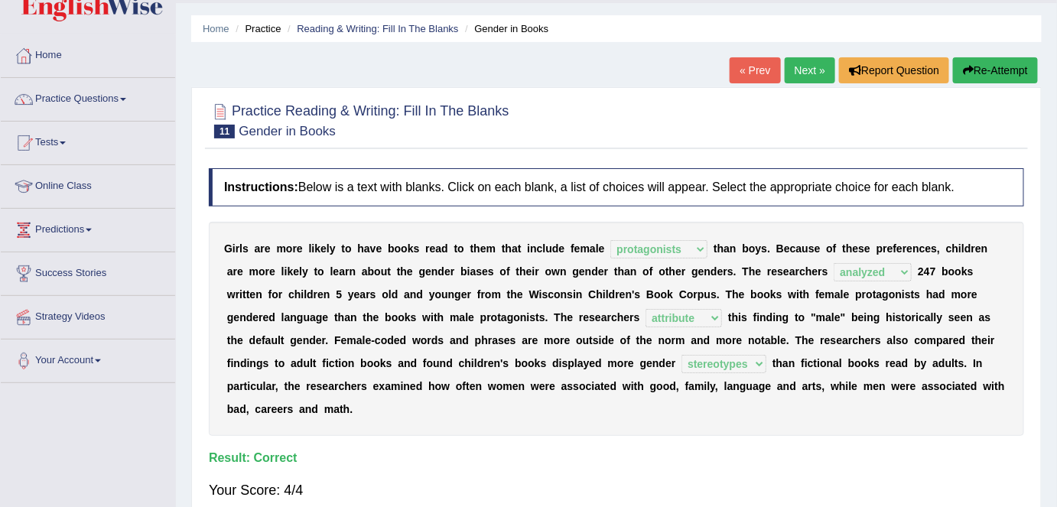
scroll to position [30, 0]
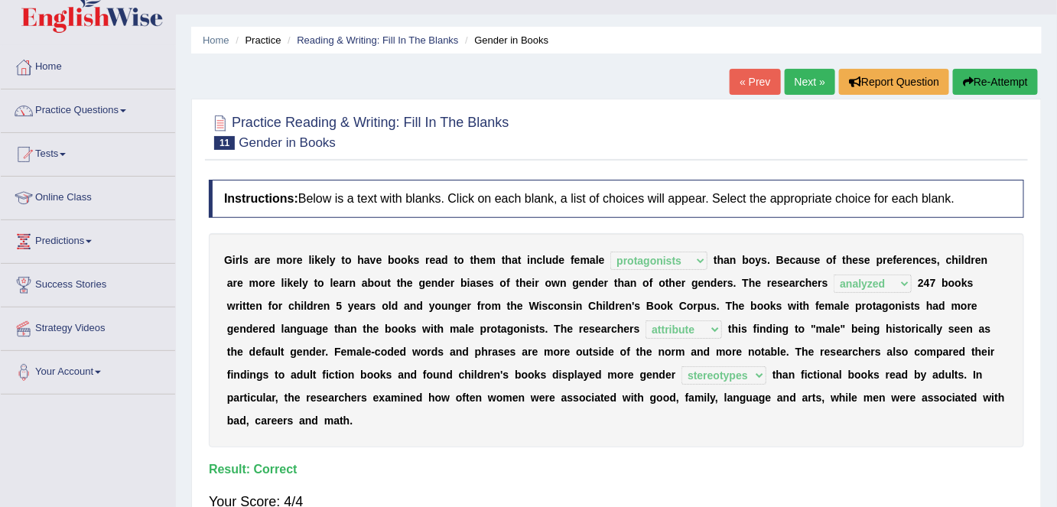
click at [1012, 86] on button "Re-Attempt" at bounding box center [995, 82] width 85 height 26
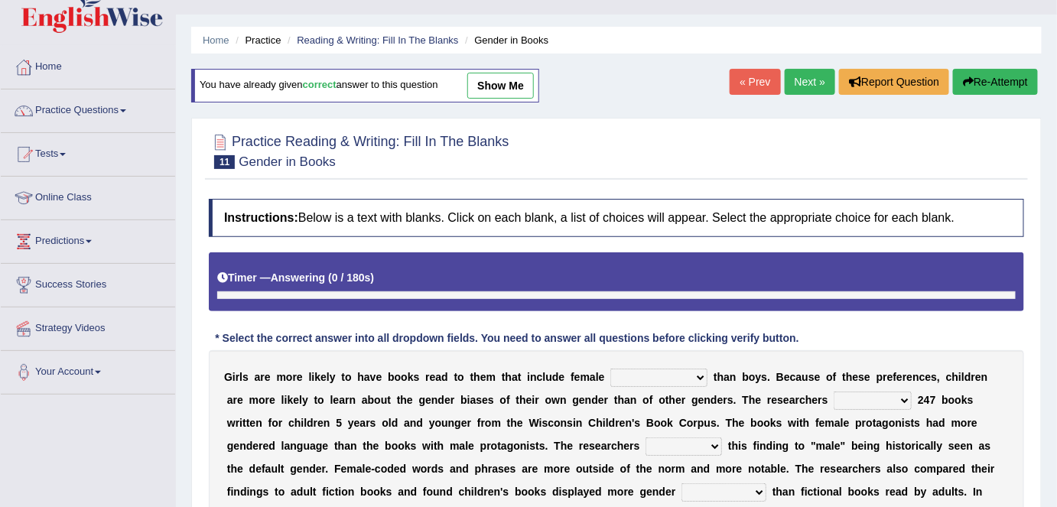
scroll to position [30, 0]
click at [700, 381] on select "protagonists cosmogonists agonists expressionists" at bounding box center [659, 378] width 97 height 18
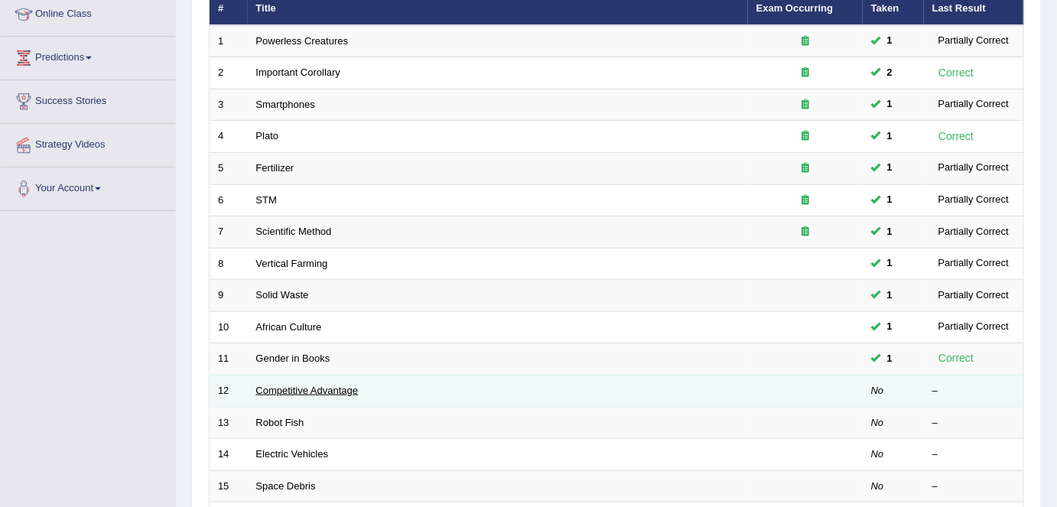
click at [286, 386] on link "Competitive Advantage" at bounding box center [307, 390] width 103 height 11
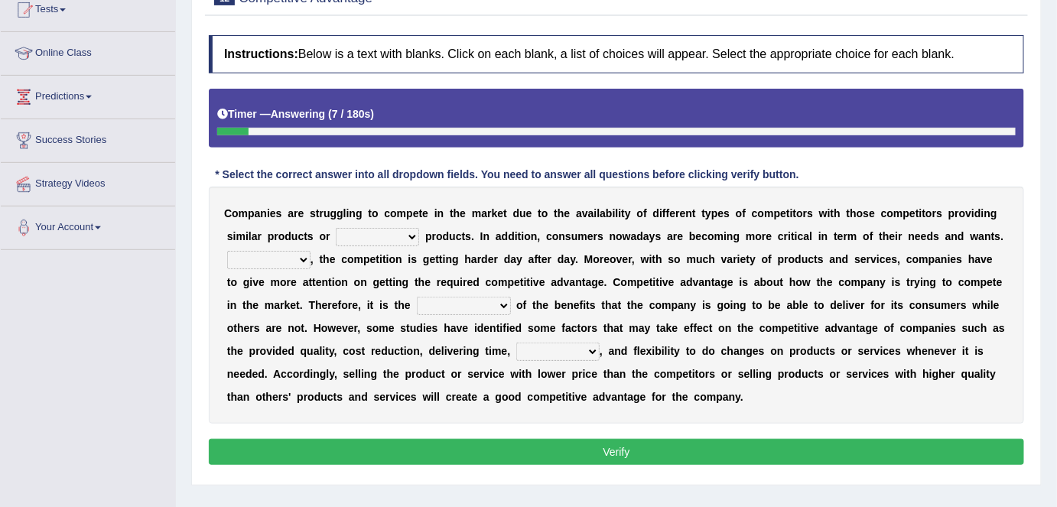
scroll to position [177, 0]
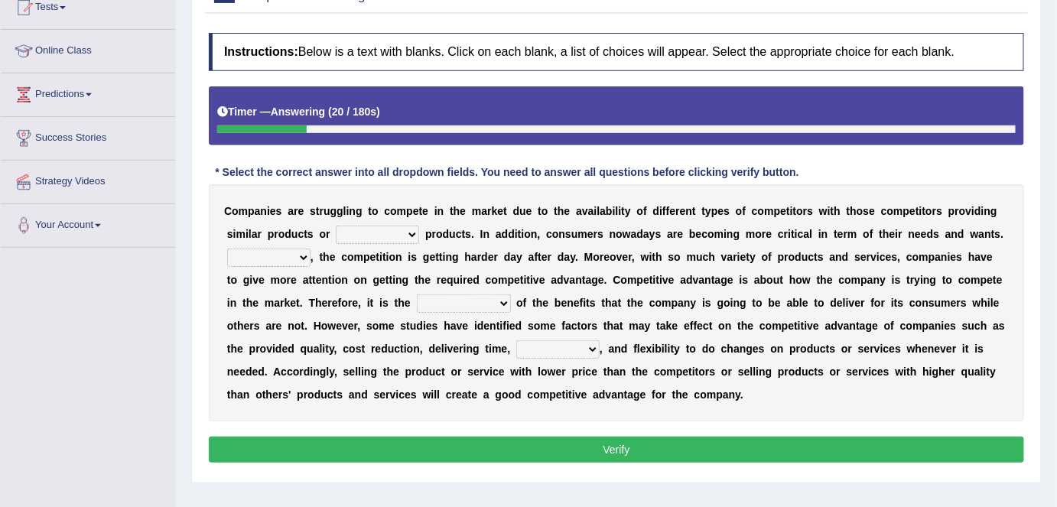
click at [406, 228] on select "constitution restitution substitution institution" at bounding box center [377, 235] width 83 height 18
select select "substitution"
click at [336, 226] on select "constitution restitution substitution institution" at bounding box center [377, 235] width 83 height 18
click at [301, 250] on select "However Instead Additionally Therefore" at bounding box center [268, 258] width 83 height 18
select select "Additionally"
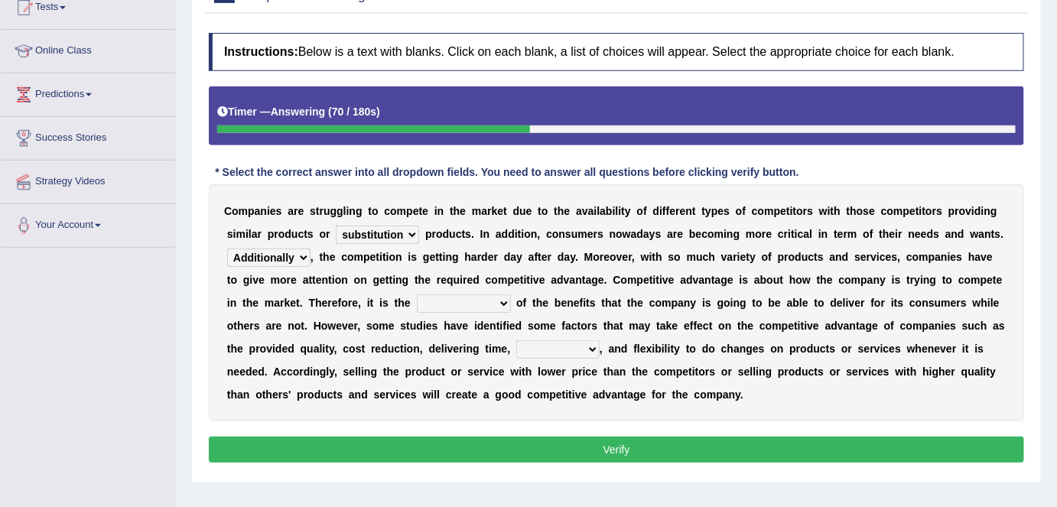
click at [227, 249] on select "However Instead Additionally Therefore" at bounding box center [268, 258] width 83 height 18
click at [487, 301] on select "dissemination ordination determination incarnation" at bounding box center [464, 304] width 94 height 18
click at [489, 301] on select "dissemination ordination determination incarnation" at bounding box center [464, 304] width 94 height 18
select select "determination"
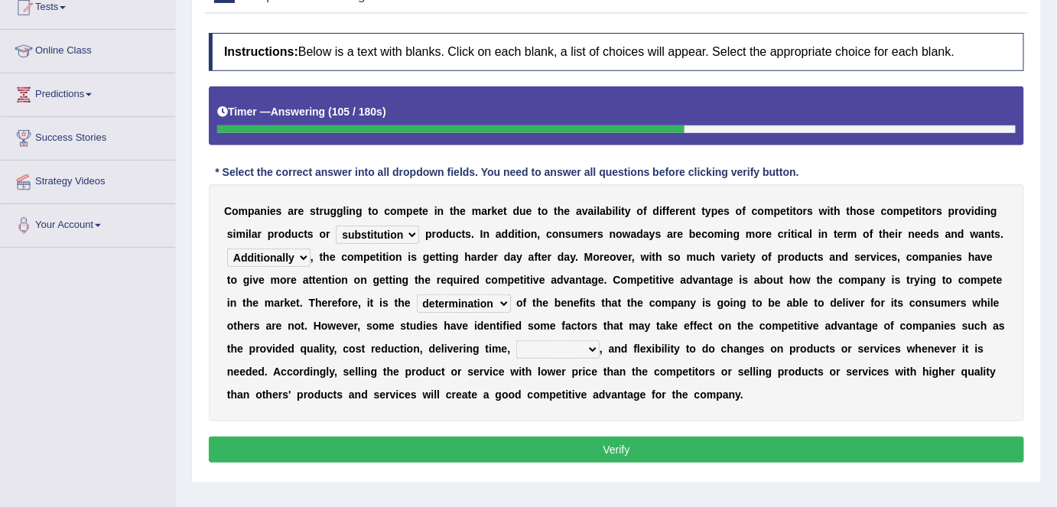
click at [417, 295] on select "dissemination ordination determination incarnation" at bounding box center [464, 304] width 94 height 18
click at [287, 366] on b "c" at bounding box center [290, 372] width 6 height 12
click at [585, 345] on select "captivation aggregation deprivation innovation" at bounding box center [557, 349] width 83 height 18
select select "innovation"
click at [516, 340] on select "captivation aggregation deprivation innovation" at bounding box center [557, 349] width 83 height 18
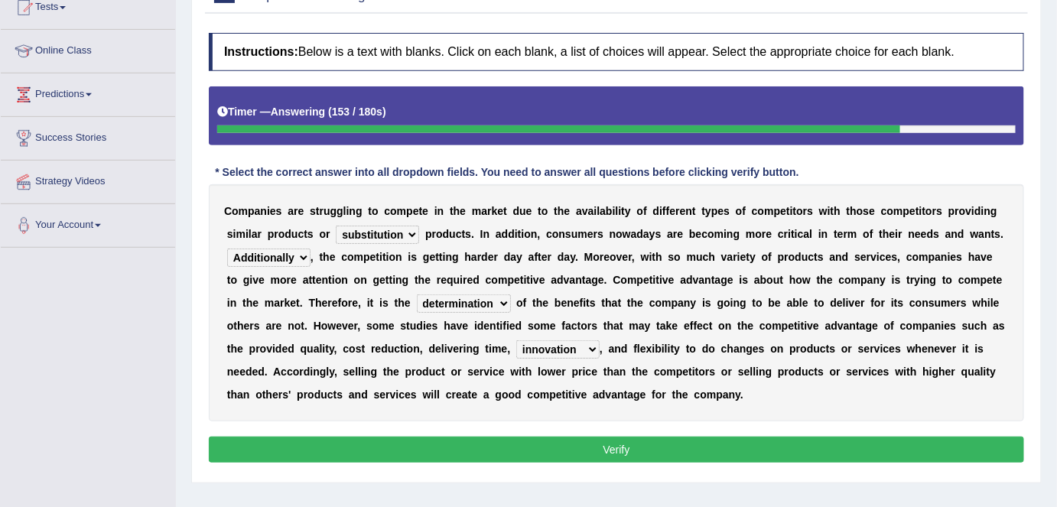
click at [593, 445] on button "Verify" at bounding box center [617, 450] width 816 height 26
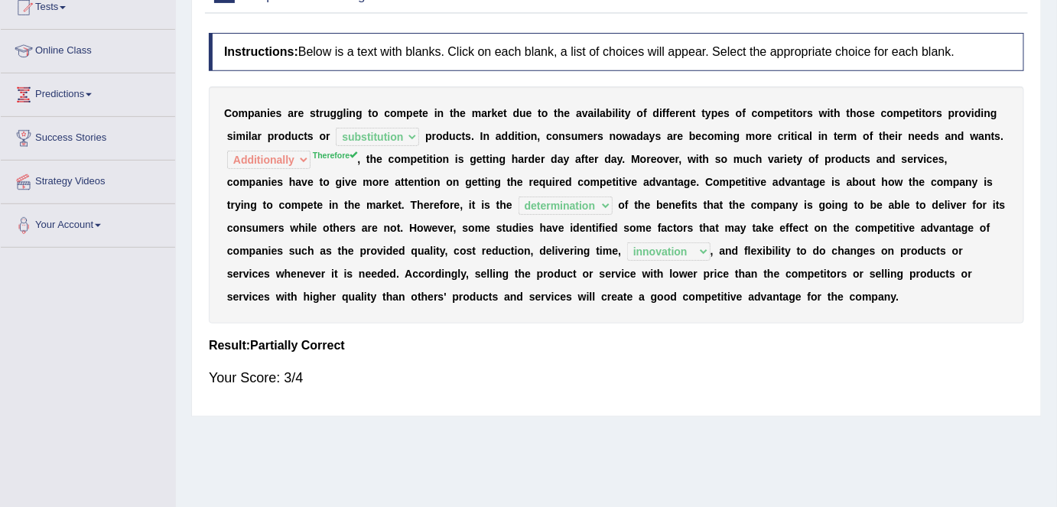
click at [307, 121] on div "C o m p a n i e s a r e s t r u g g l i n g t o c o m p e t e i n t h e m a r k…" at bounding box center [617, 204] width 816 height 237
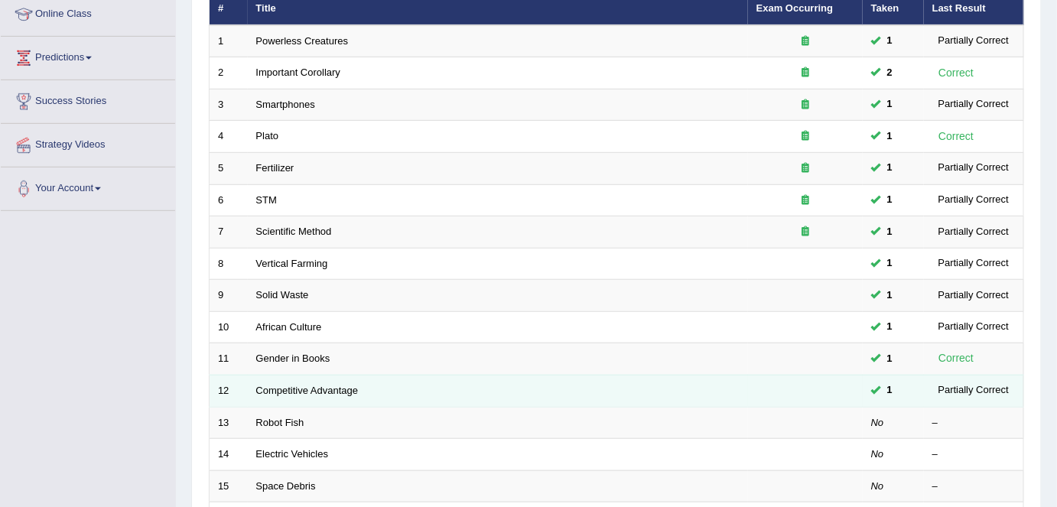
click at [375, 376] on td "Competitive Advantage" at bounding box center [498, 391] width 500 height 32
click at [367, 378] on td "Competitive Advantage" at bounding box center [498, 391] width 500 height 32
click at [338, 385] on link "Competitive Advantage" at bounding box center [307, 390] width 103 height 11
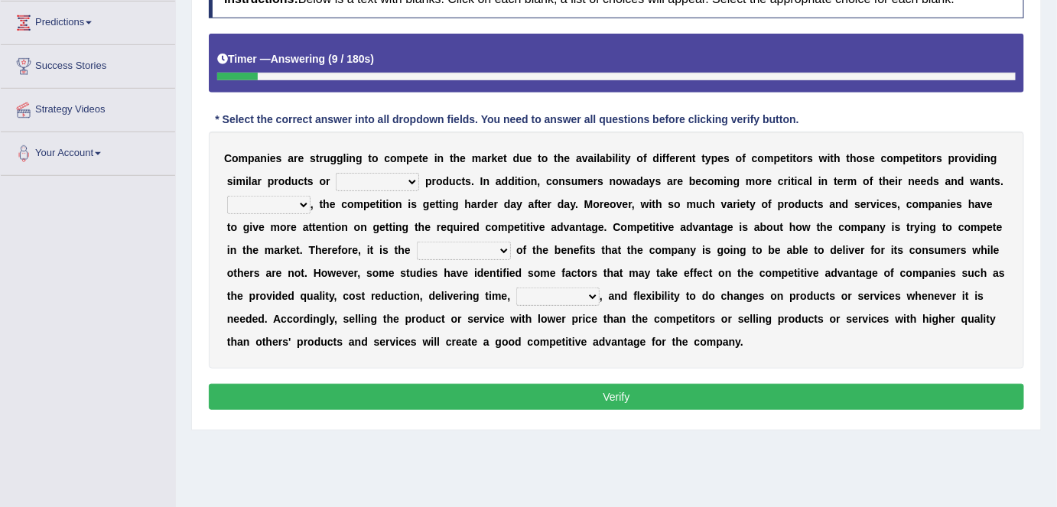
scroll to position [252, 0]
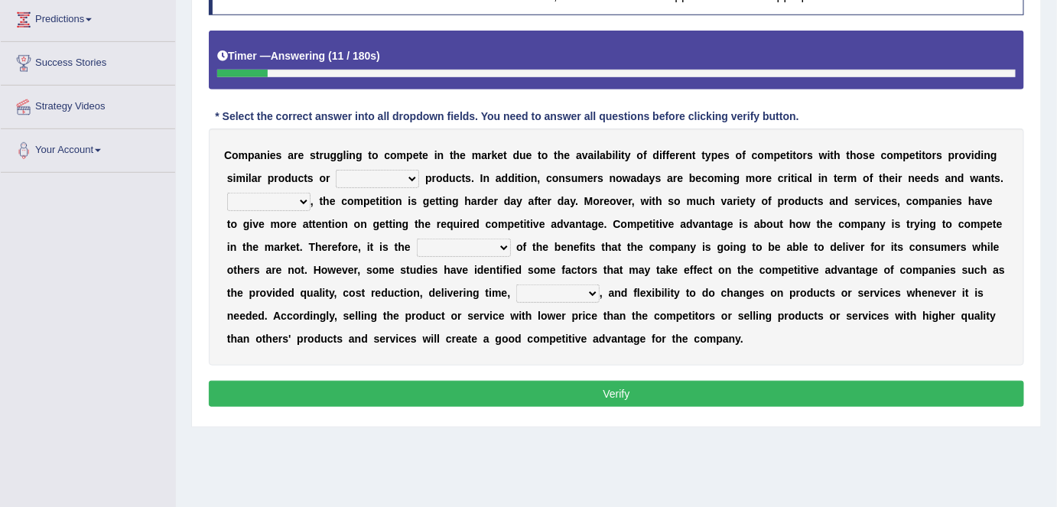
click at [409, 178] on select "constitution restitution substitution institution" at bounding box center [377, 179] width 83 height 18
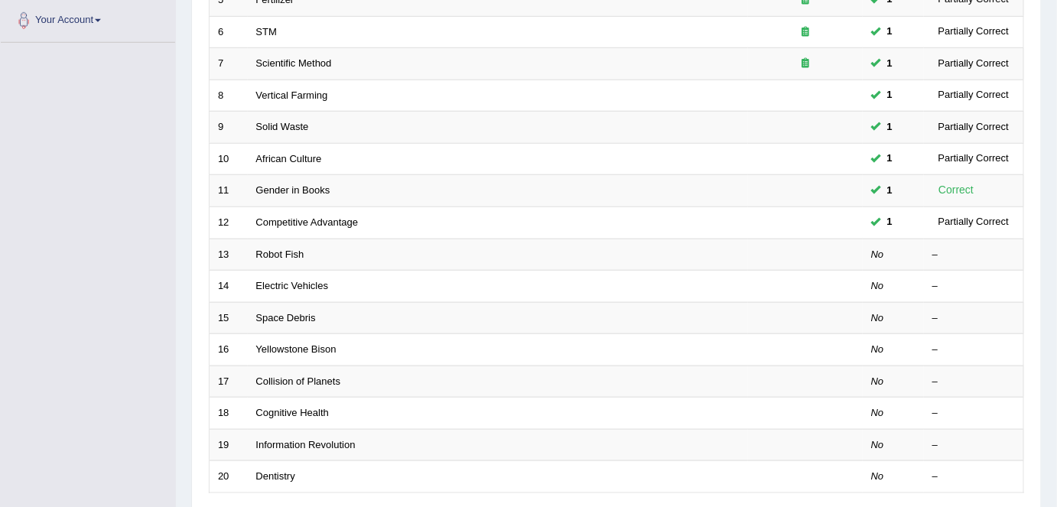
scroll to position [383, 0]
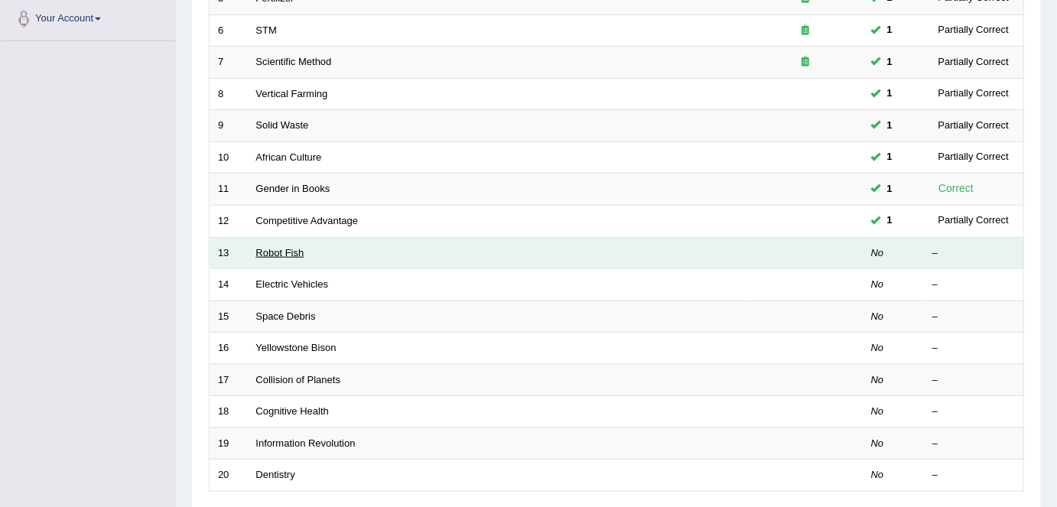
click at [300, 247] on link "Robot Fish" at bounding box center [280, 252] width 48 height 11
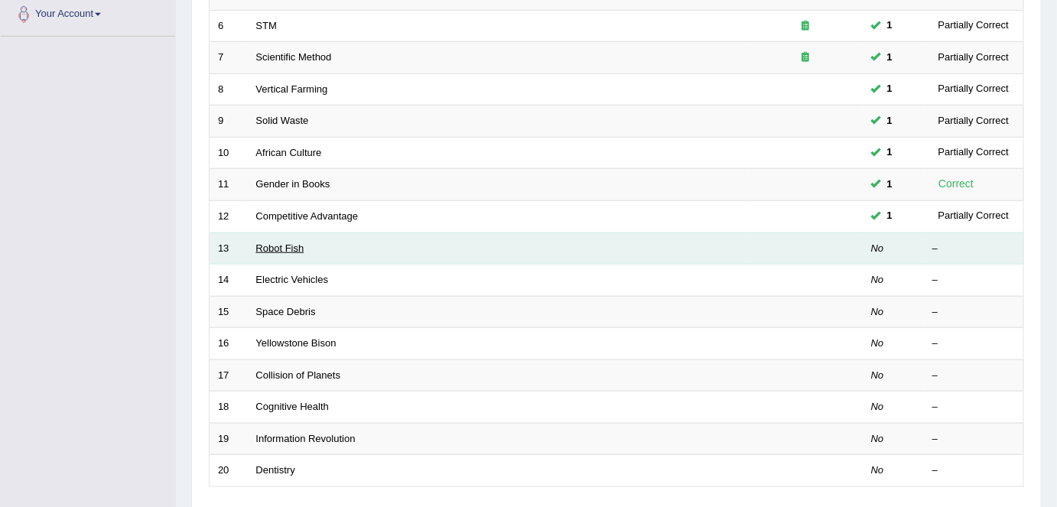
click at [267, 243] on link "Robot Fish" at bounding box center [280, 248] width 48 height 11
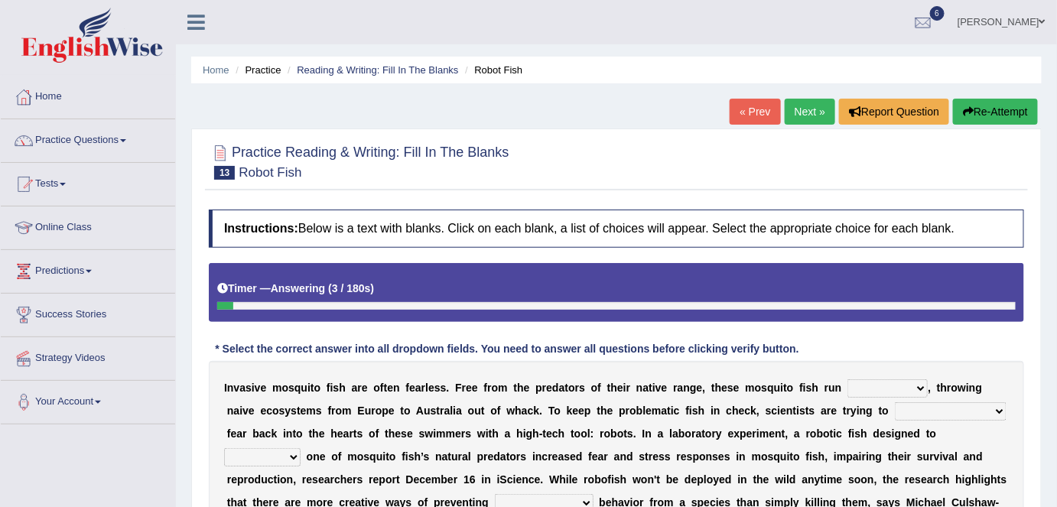
drag, startPoint x: 1063, startPoint y: 209, endPoint x: 1038, endPoint y: 292, distance: 86.9
click at [1038, 292] on div "Practice Reading & Writing: Fill In The Blanks 13 Robot Fish Instructions: Belo…" at bounding box center [616, 372] width 851 height 486
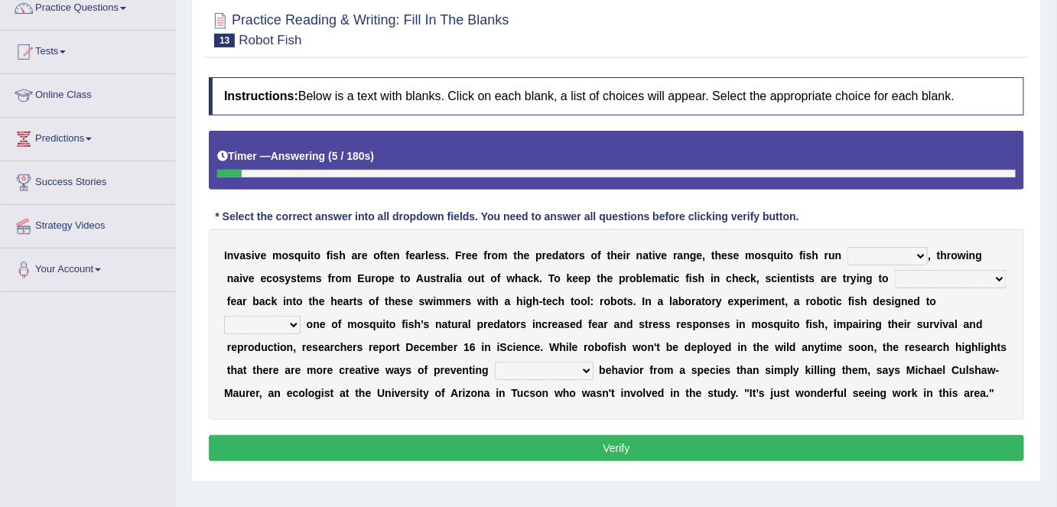
scroll to position [138, 0]
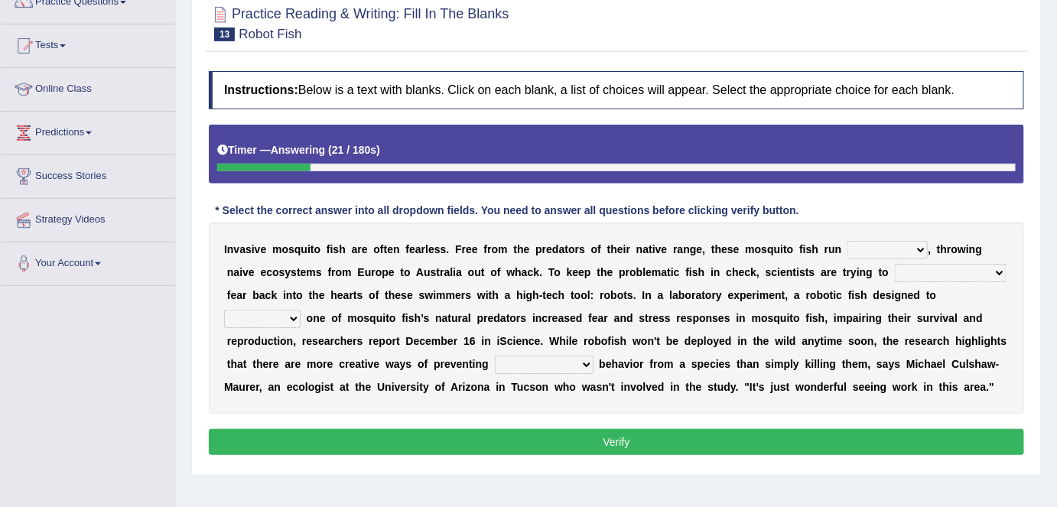
click at [919, 249] on select "occupant flippant rampant concordant" at bounding box center [888, 250] width 80 height 18
select select "rampant"
click at [848, 241] on select "occupant flippant rampant concordant" at bounding box center [888, 250] width 80 height 18
click at [919, 249] on select "occupant flippant rampant concordant" at bounding box center [888, 250] width 80 height 18
click at [914, 206] on div "Instructions: Below is a text with blanks. Click on each blank, a list of choic…" at bounding box center [616, 266] width 823 height 404
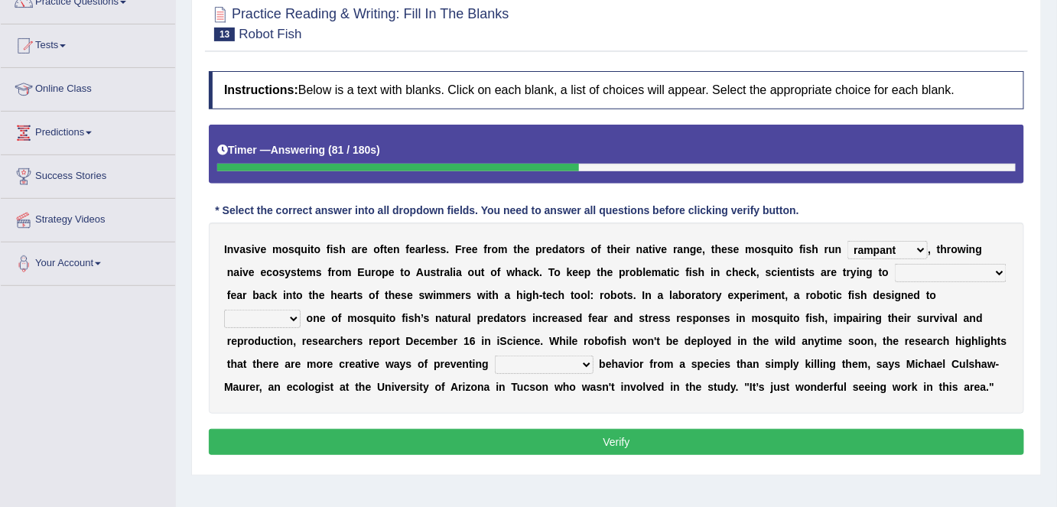
click at [963, 275] on select "accept spike strike drake" at bounding box center [951, 273] width 112 height 18
select select "spike"
click at [895, 264] on select "accept spike strike drake" at bounding box center [951, 273] width 112 height 18
click at [966, 274] on select "accept spike strike drake" at bounding box center [951, 273] width 112 height 18
click at [1010, 296] on div "I n v a s i v e m o s q u i t o f i s h a r e o f t e n f e a r l e s s . F r e…" at bounding box center [617, 318] width 816 height 191
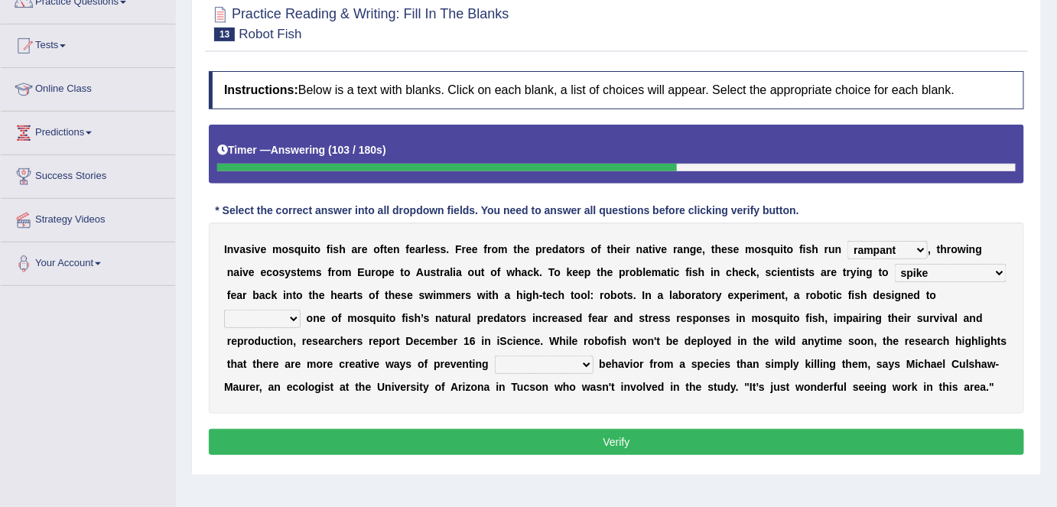
click at [301, 310] on select "bequest mimic battle conquest" at bounding box center [262, 319] width 77 height 18
select select "mimic"
click at [301, 310] on select "bequest mimic battle conquest" at bounding box center [262, 319] width 77 height 18
click at [528, 361] on select "unprivileged unprecedented uncharted unwanted" at bounding box center [544, 365] width 99 height 18
select select "unprecedented"
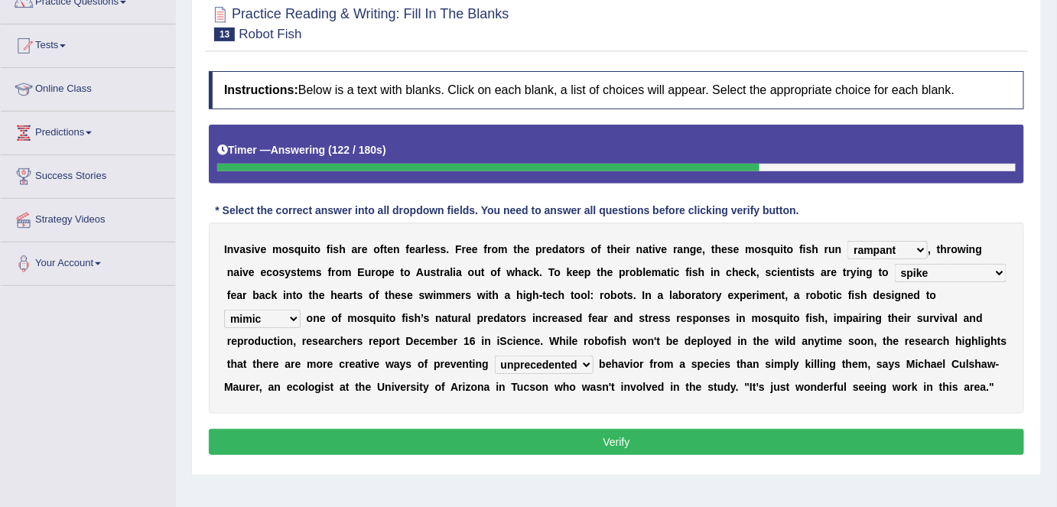
click at [495, 356] on select "unprivileged unprecedented uncharted unwanted" at bounding box center [544, 365] width 99 height 18
click at [626, 438] on button "Verify" at bounding box center [617, 442] width 816 height 26
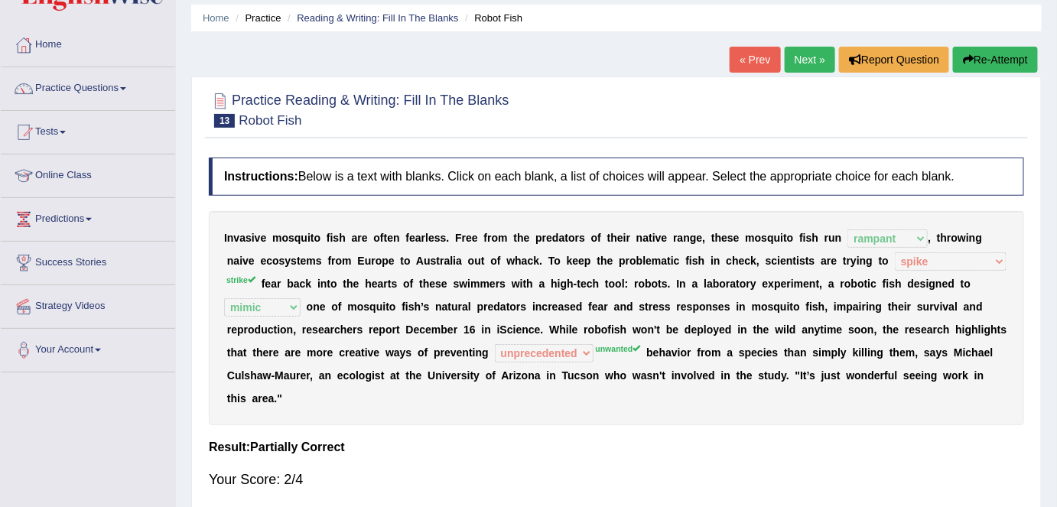
scroll to position [49, 0]
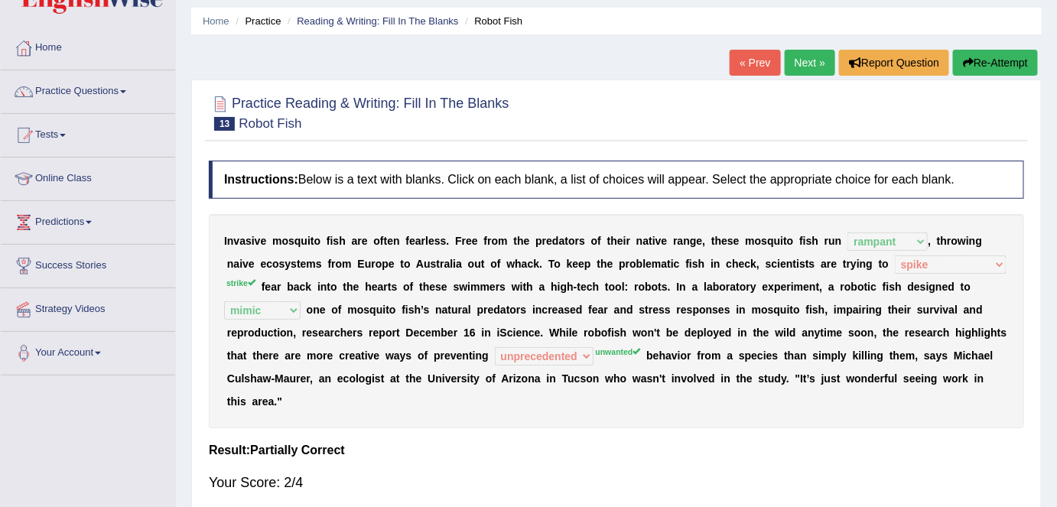
click at [983, 61] on button "Re-Attempt" at bounding box center [995, 63] width 85 height 26
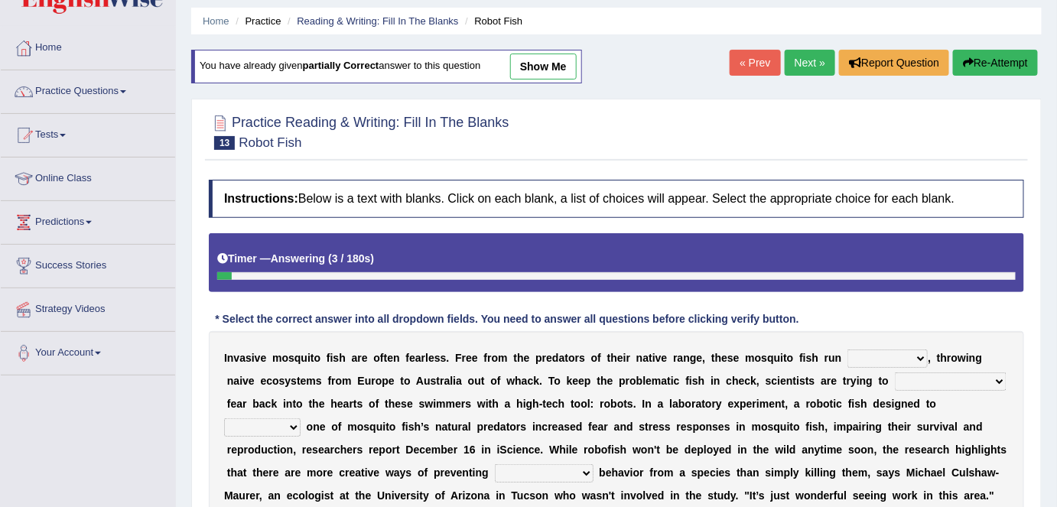
drag, startPoint x: 1064, startPoint y: 263, endPoint x: 1026, endPoint y: 410, distance: 151.6
click at [1026, 410] on div "Instructions: Below is a text with blanks. Click on each blank, a list of choic…" at bounding box center [616, 374] width 823 height 404
drag, startPoint x: 1063, startPoint y: 318, endPoint x: 755, endPoint y: 168, distance: 342.5
click at [755, 168] on div "Practice Reading & Writing: Fill In The Blanks 13 Robot Fish Instructions: Belo…" at bounding box center [616, 342] width 851 height 486
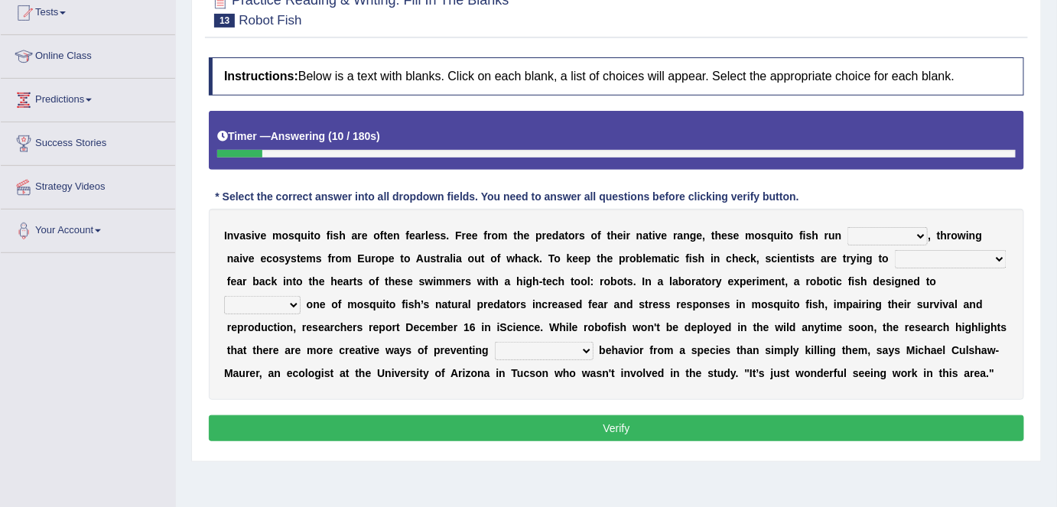
scroll to position [187, 0]
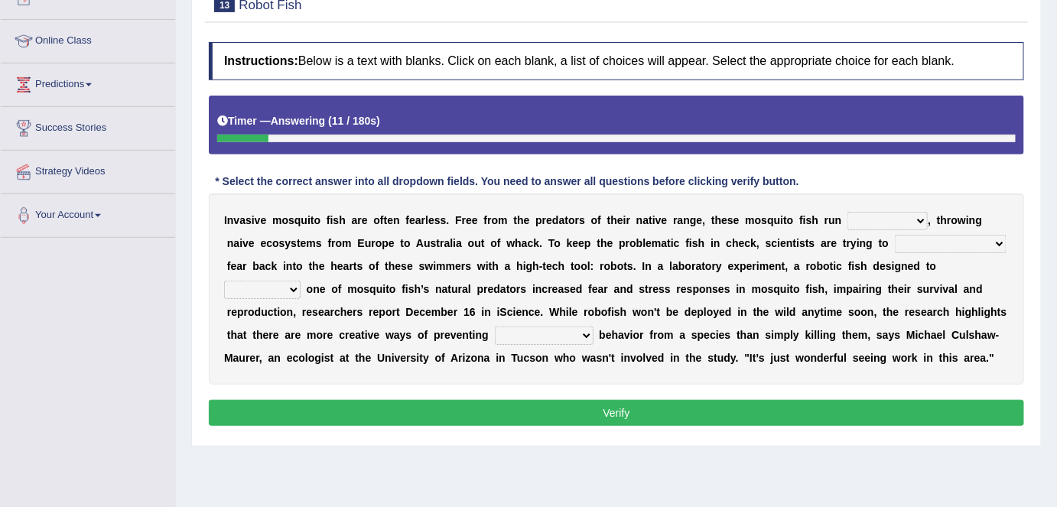
click at [915, 215] on select "occupant flippant rampant concordant" at bounding box center [888, 221] width 80 height 18
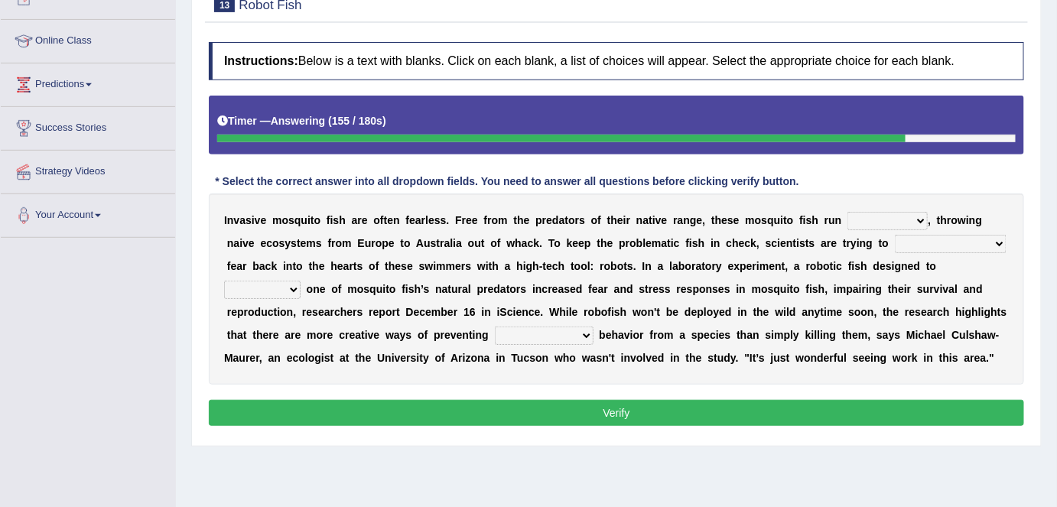
click at [867, 171] on div "Instructions: Below is a text with blanks. Click on each blank, a list of choic…" at bounding box center [616, 236] width 823 height 404
click at [924, 213] on select "occupant flippant rampant concordant" at bounding box center [888, 221] width 80 height 18
select select "rampant"
click at [848, 212] on select "occupant flippant rampant concordant" at bounding box center [888, 221] width 80 height 18
click at [963, 241] on select "accept spike strike drake" at bounding box center [951, 244] width 112 height 18
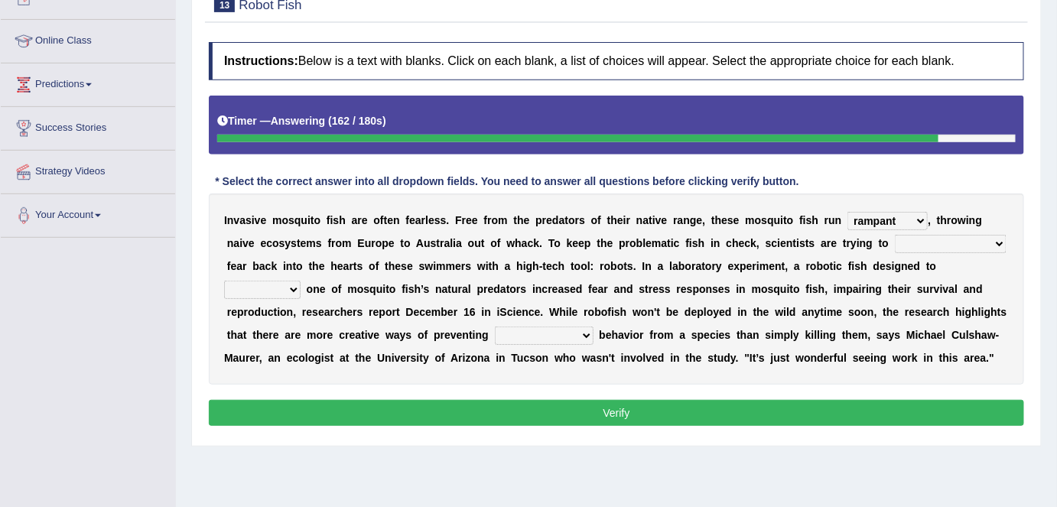
select select "strike"
click at [895, 235] on select "accept spike strike drake" at bounding box center [951, 244] width 112 height 18
click at [301, 281] on select "bequest mimic battle conquest" at bounding box center [262, 290] width 77 height 18
select select "mimic"
click at [301, 281] on select "bequest mimic battle conquest" at bounding box center [262, 290] width 77 height 18
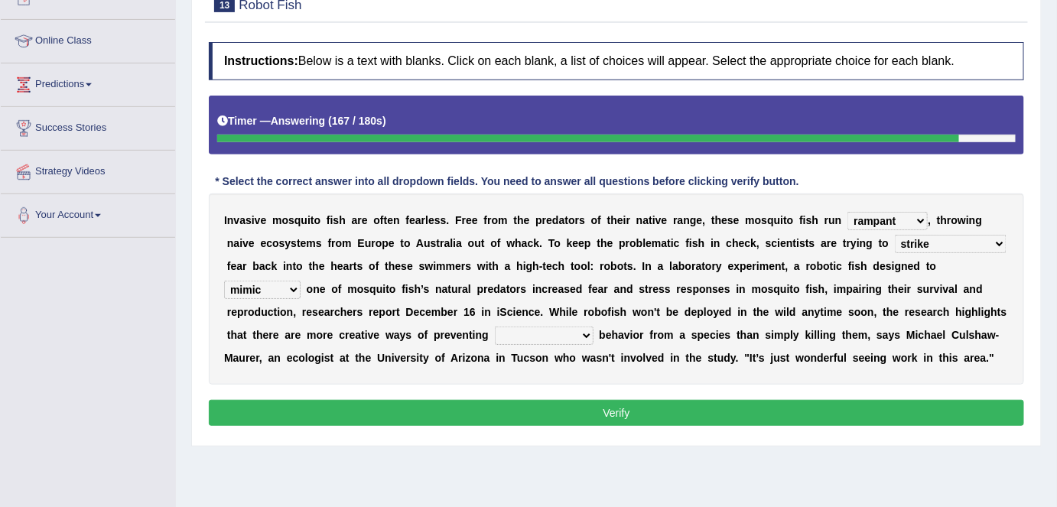
click at [525, 332] on select "unprivileged unprecedented uncharted unwanted" at bounding box center [544, 336] width 99 height 18
select select "unwanted"
click at [495, 327] on select "unprivileged unprecedented uncharted unwanted" at bounding box center [544, 336] width 99 height 18
click at [484, 393] on div "Instructions: Below is a text with blanks. Click on each blank, a list of choic…" at bounding box center [616, 236] width 823 height 404
click at [492, 409] on button "Verify" at bounding box center [617, 413] width 816 height 26
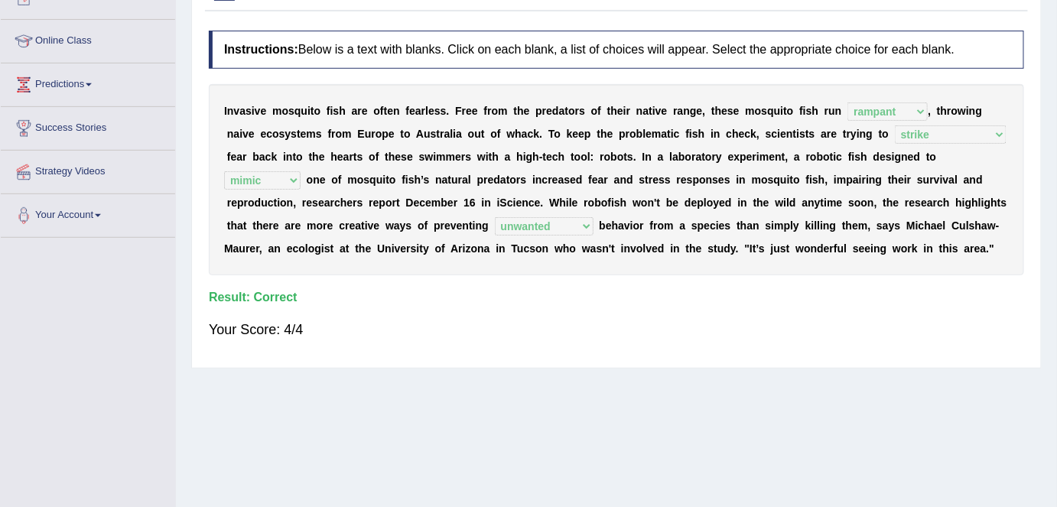
drag, startPoint x: 207, startPoint y: 259, endPoint x: 363, endPoint y: 287, distance: 159.3
click at [363, 287] on div "Instructions: Below is a text with blanks. Click on each blank, a list of choic…" at bounding box center [616, 191] width 823 height 337
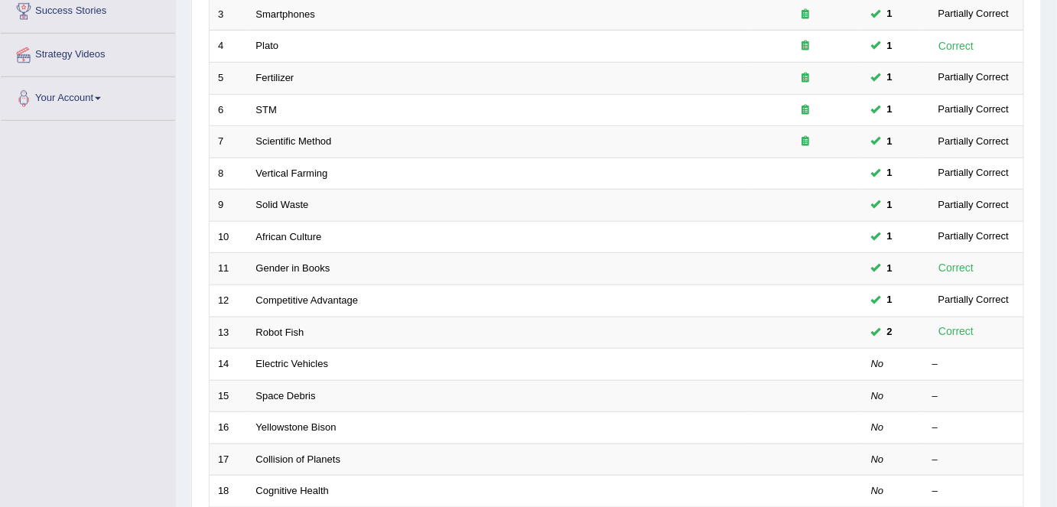
scroll to position [344, 0]
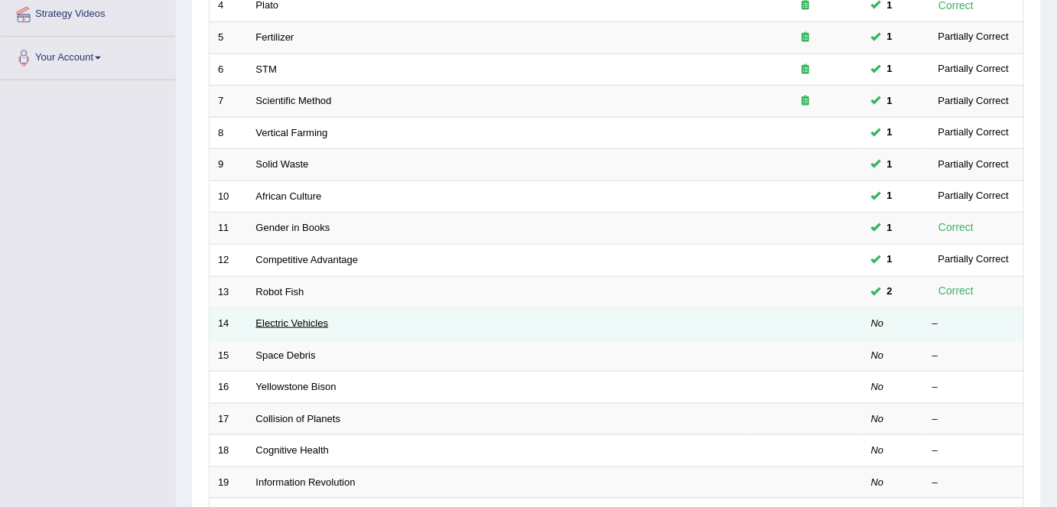
click at [308, 318] on link "Electric Vehicles" at bounding box center [292, 323] width 73 height 11
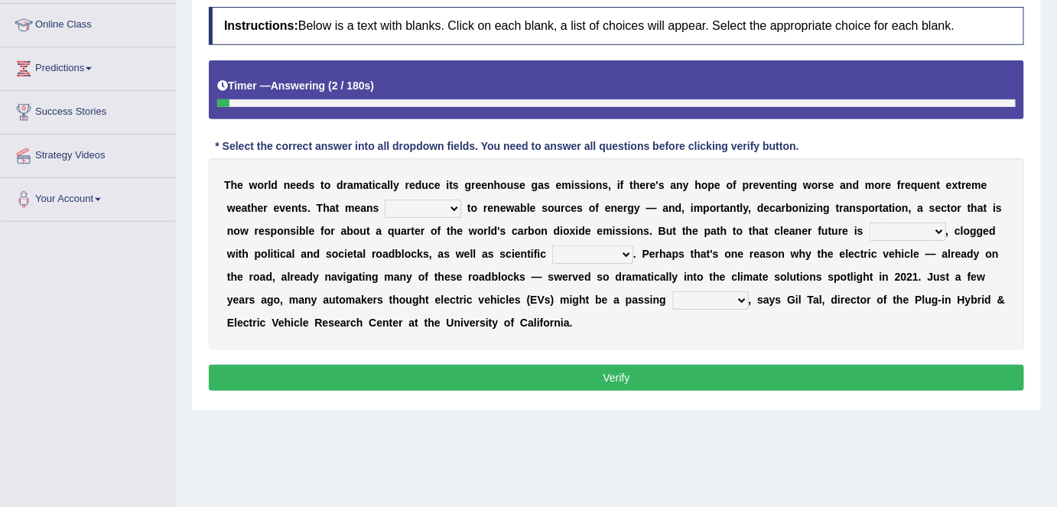
scroll to position [206, 0]
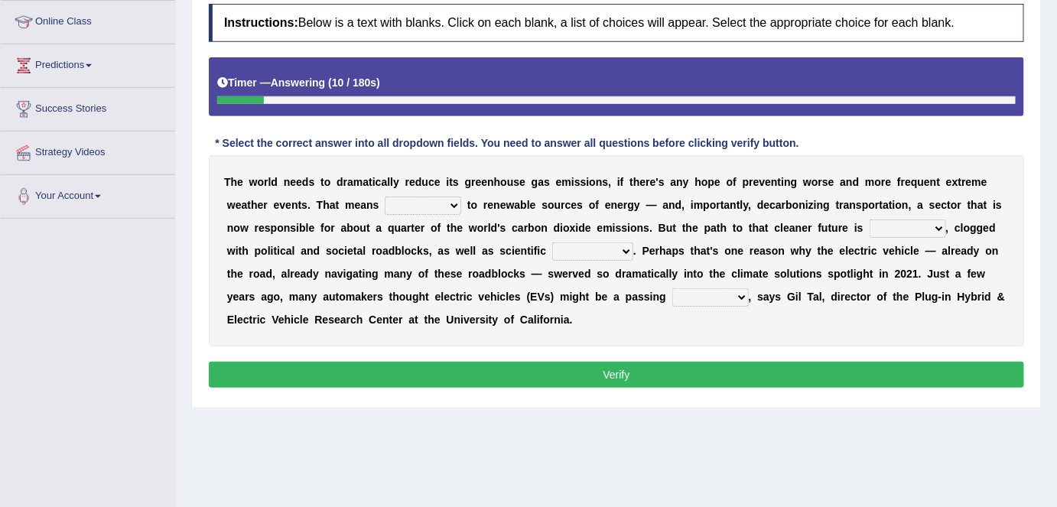
click at [448, 205] on select "grafting drafting crafting shifting" at bounding box center [423, 206] width 77 height 18
select select "shifting"
click at [385, 197] on select "grafting drafting crafting shifting" at bounding box center [423, 206] width 77 height 18
click at [940, 223] on select "daunting daunted daunt dauntless" at bounding box center [908, 229] width 77 height 18
select select "daunting"
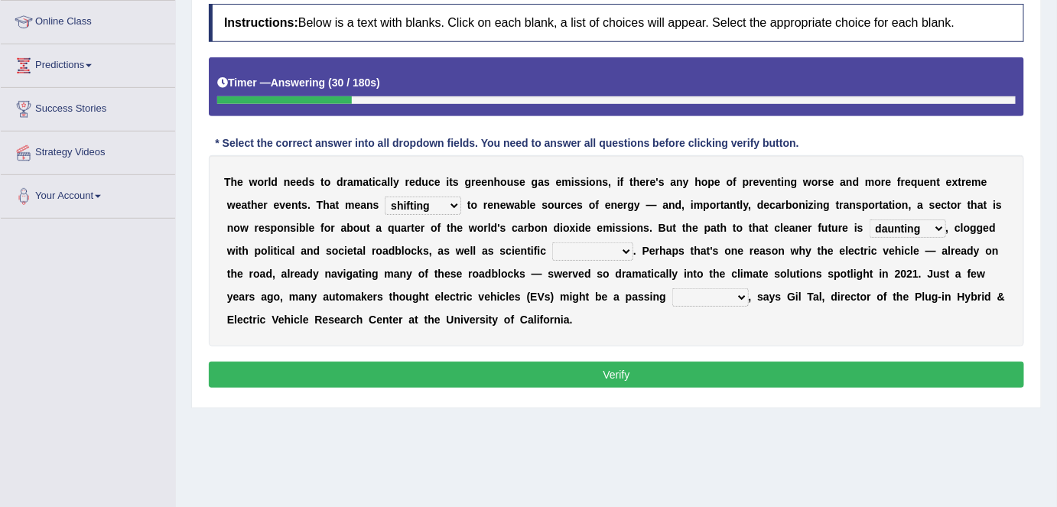
click at [870, 220] on select "daunting daunted daunt dauntless" at bounding box center [908, 229] width 77 height 18
click at [626, 251] on select "spectacles obstacles tentacles receptacles" at bounding box center [592, 252] width 81 height 18
select select "obstacles"
click at [552, 243] on select "spectacles obstacles tentacles receptacles" at bounding box center [592, 252] width 81 height 18
click at [736, 292] on select "fad gad tad lad" at bounding box center [711, 297] width 77 height 18
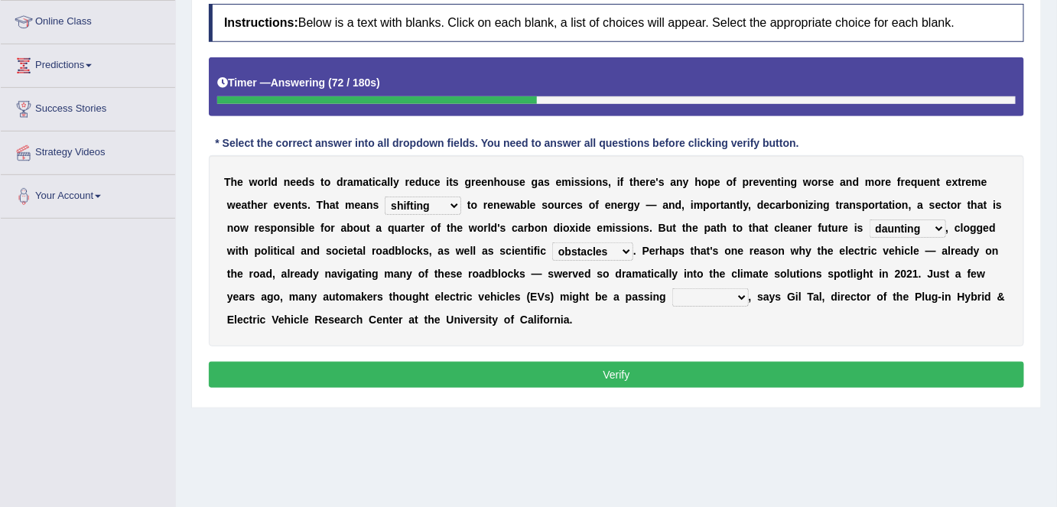
click at [886, 308] on div "T h e w o r l d n e e d s t o d r a m a t i c a l l y r e d u c e i t s g r e e…" at bounding box center [617, 250] width 816 height 191
click at [742, 296] on select "fad gad tad lad" at bounding box center [711, 297] width 77 height 18
select select "lad"
click at [673, 288] on select "fad gad tad lad" at bounding box center [711, 297] width 77 height 18
click at [750, 292] on b "," at bounding box center [750, 297] width 3 height 12
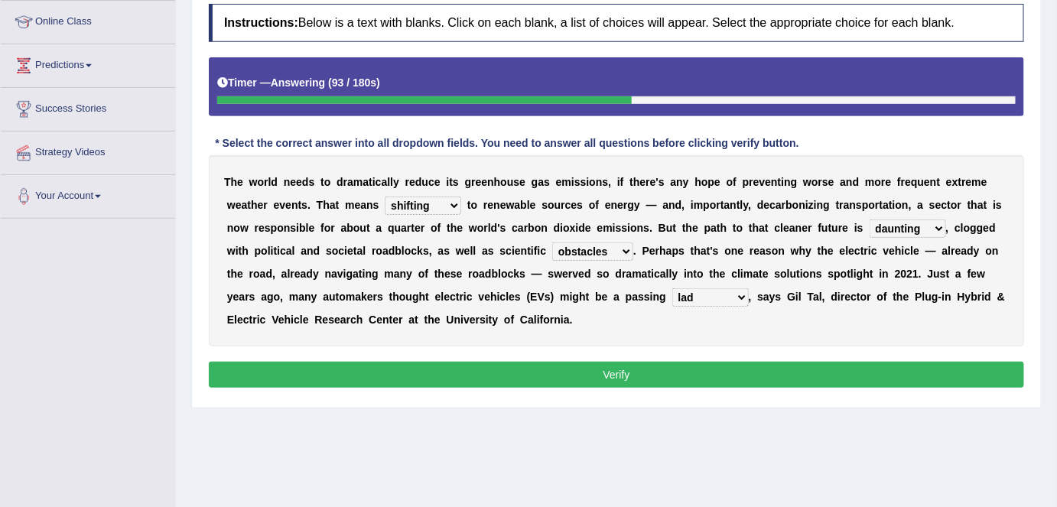
click at [741, 293] on select "fad gad tad lad" at bounding box center [711, 297] width 77 height 18
click at [773, 370] on button "Verify" at bounding box center [617, 375] width 816 height 26
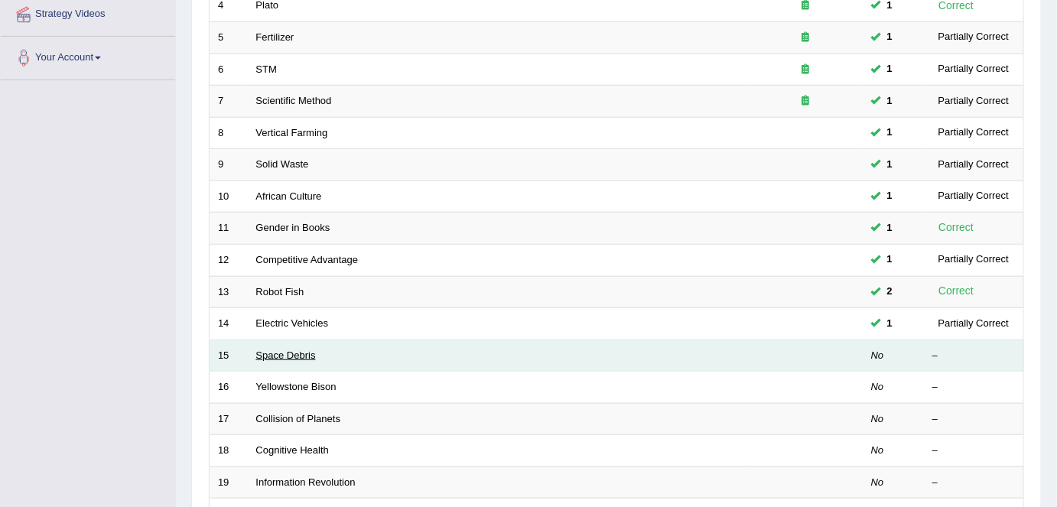
click at [288, 354] on link "Space Debris" at bounding box center [286, 355] width 60 height 11
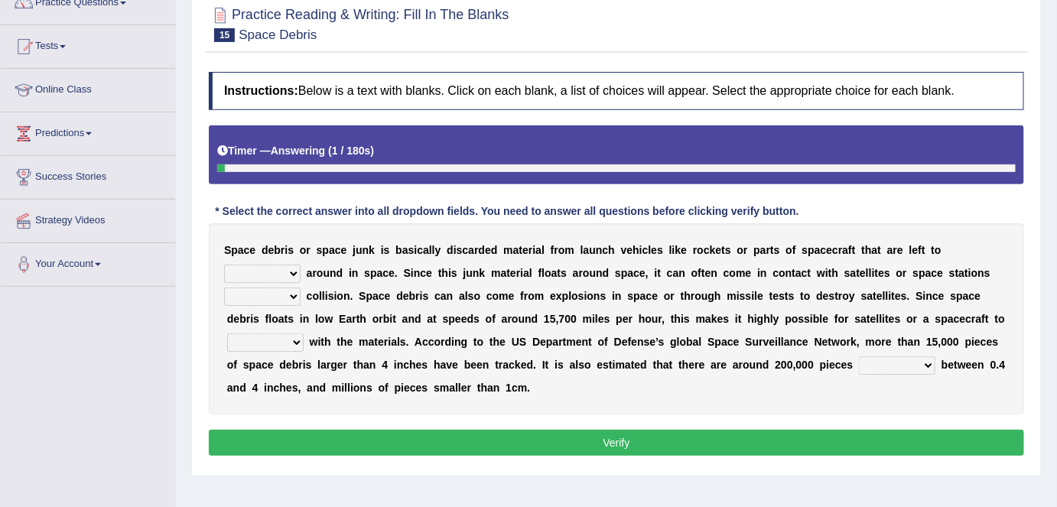
scroll to position [138, 0]
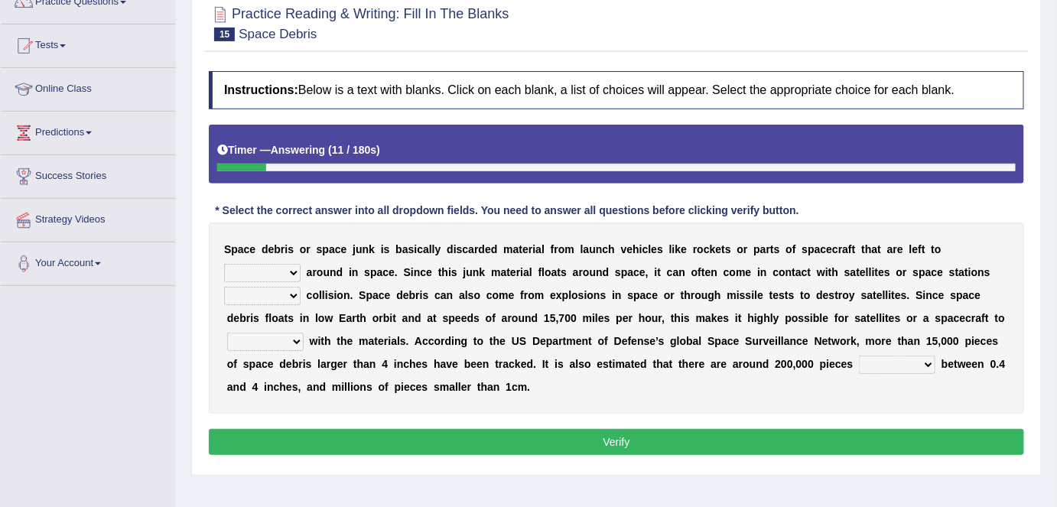
click at [292, 269] on select "twist center roam loll" at bounding box center [262, 273] width 77 height 18
select select "roam"
click at [224, 264] on select "twist center roam loll" at bounding box center [262, 273] width 77 height 18
click at [294, 272] on select "twist center roam loll" at bounding box center [262, 273] width 77 height 18
click at [460, 214] on div "* Select the correct answer into all dropdown fields. You need to answer all qu…" at bounding box center [507, 211] width 597 height 16
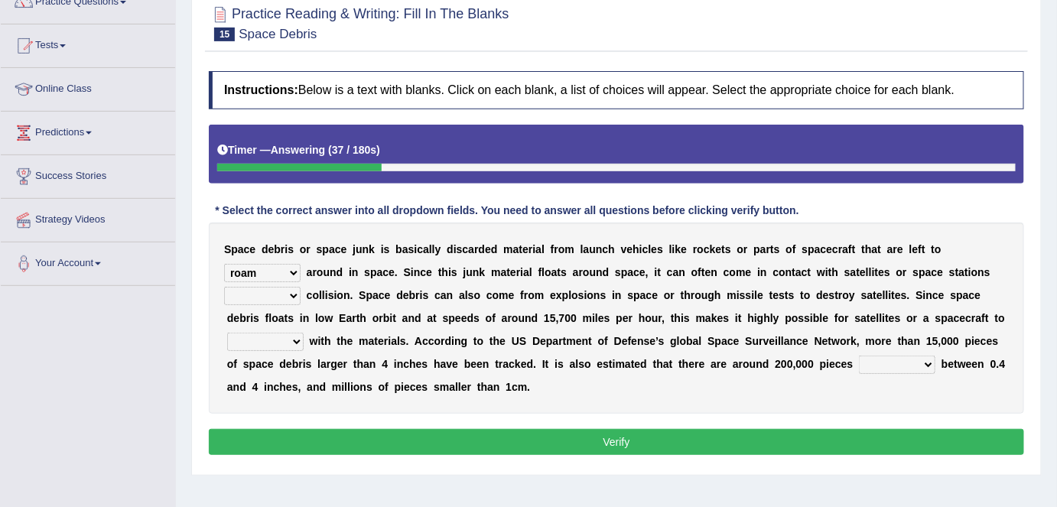
click at [291, 294] on select "risks risk risked risking" at bounding box center [262, 296] width 77 height 18
select select "risking"
click at [224, 287] on select "risks risk risked risking" at bounding box center [262, 296] width 77 height 18
click at [295, 337] on select "collect collate collide collocate" at bounding box center [265, 342] width 77 height 18
select select "collide"
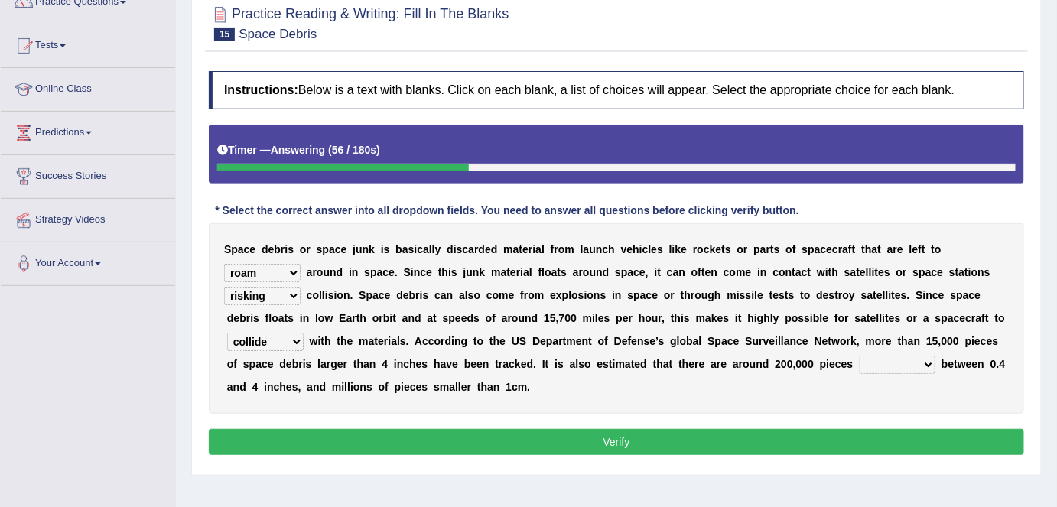
click at [227, 333] on select "collect collate collide collocate" at bounding box center [265, 342] width 77 height 18
click at [924, 356] on select "sized sizing size sizes" at bounding box center [897, 365] width 77 height 18
select select "sizing"
click at [859, 356] on select "sized sizing size sizes" at bounding box center [897, 365] width 77 height 18
click at [488, 433] on button "Verify" at bounding box center [617, 442] width 816 height 26
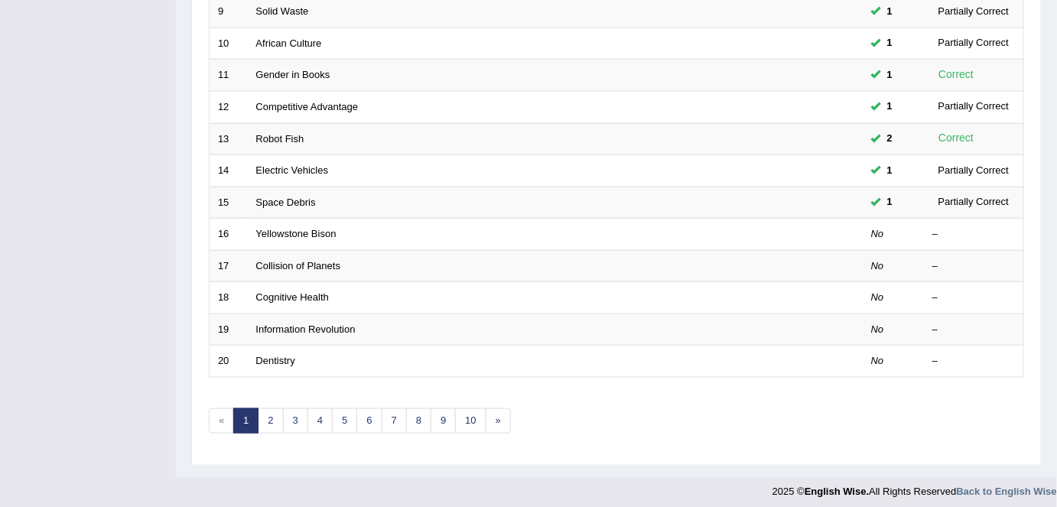
scroll to position [499, 0]
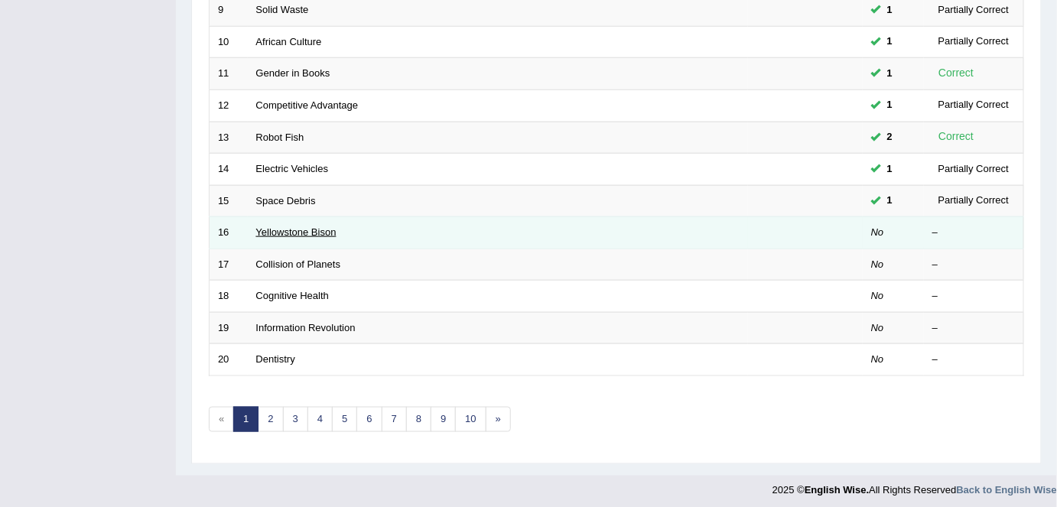
click at [293, 226] on link "Yellowstone Bison" at bounding box center [296, 231] width 80 height 11
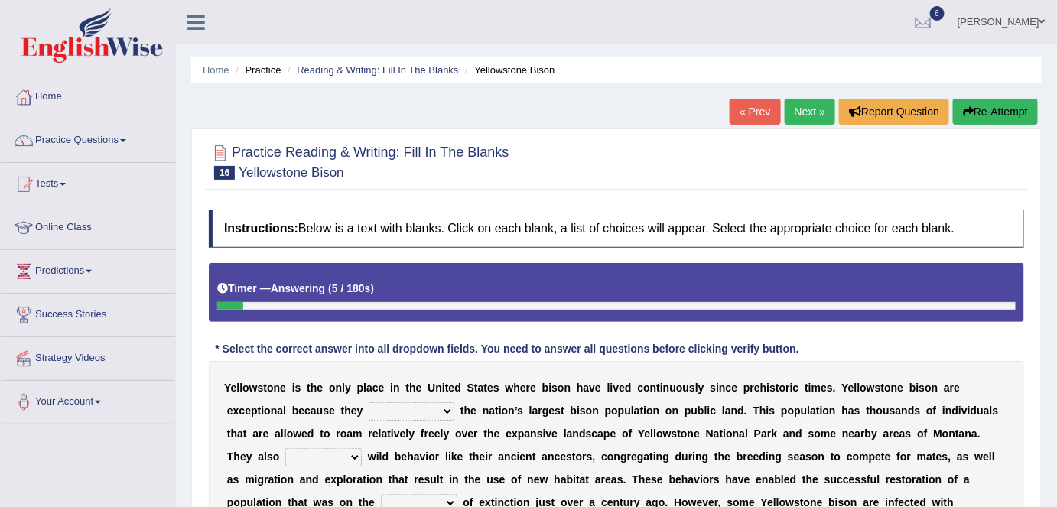
drag, startPoint x: 1057, startPoint y: 117, endPoint x: 953, endPoint y: 191, distance: 128.0
click at [953, 191] on div "Practice Reading & Writing: Fill In The Blanks 16 Yellowstone Bison Instruction…" at bounding box center [616, 395] width 851 height 532
drag, startPoint x: 953, startPoint y: 191, endPoint x: 1034, endPoint y: 342, distance: 172.2
click at [1034, 342] on div "Practice Reading & Writing: Fill In The Blanks 16 Yellowstone Bison Instruction…" at bounding box center [616, 395] width 851 height 532
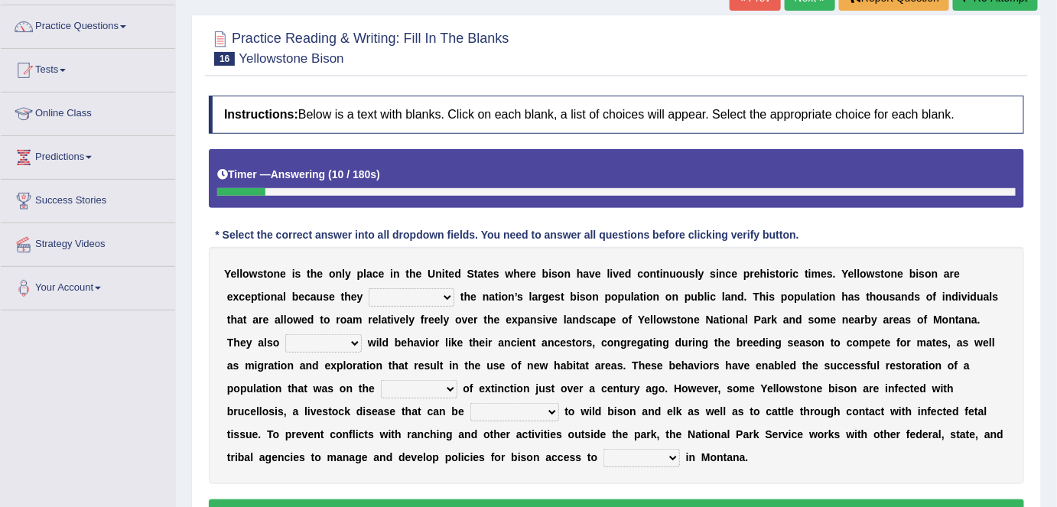
scroll to position [118, 0]
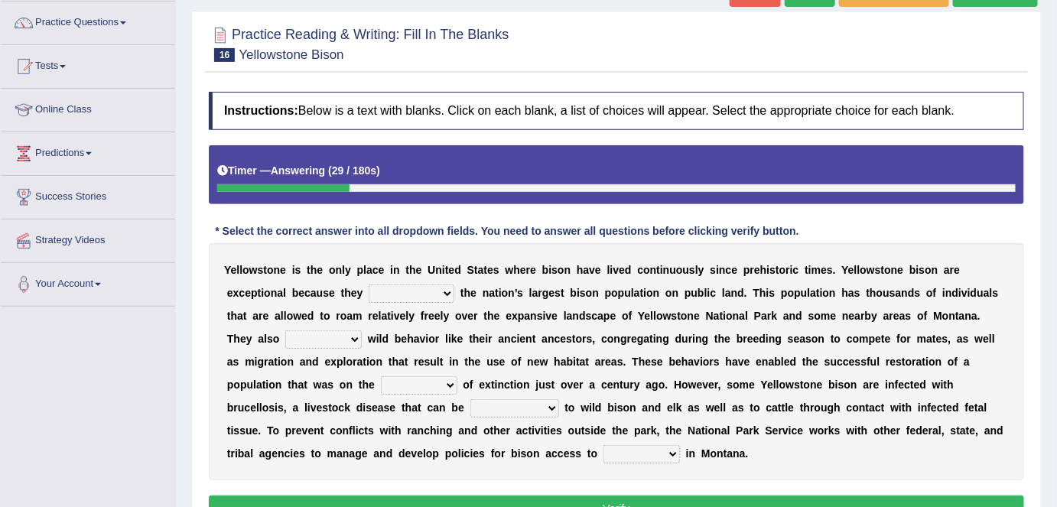
click at [447, 291] on select "congregate comprise consist compromise" at bounding box center [412, 294] width 86 height 18
select select "comprise"
click at [369, 285] on select "congregate comprise consist compromise" at bounding box center [412, 294] width 86 height 18
click at [357, 336] on select "exhibit disregard resist encourage" at bounding box center [323, 340] width 77 height 18
select select "exhibit"
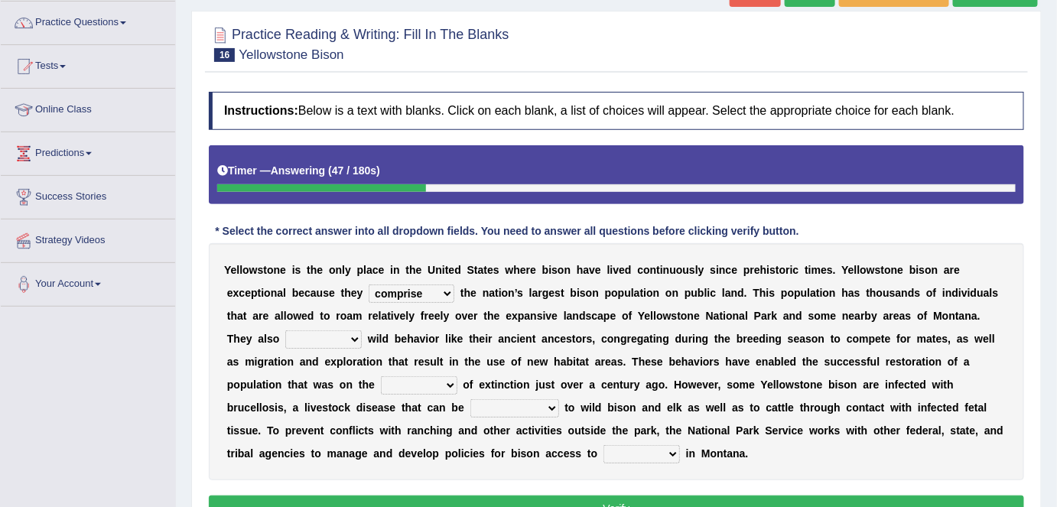
click at [285, 331] on select "exhibit disregard resist encourage" at bounding box center [323, 340] width 77 height 18
click at [357, 336] on select "exhibit disregard resist encourage" at bounding box center [323, 340] width 77 height 18
click at [405, 307] on div "Y e l l o w s t o n e i s t h e o n l y p l a c e i n t h e U n i t e d S t a t…" at bounding box center [617, 361] width 816 height 237
click at [450, 386] on select "brine brink danger brindle" at bounding box center [419, 385] width 77 height 18
select select "danger"
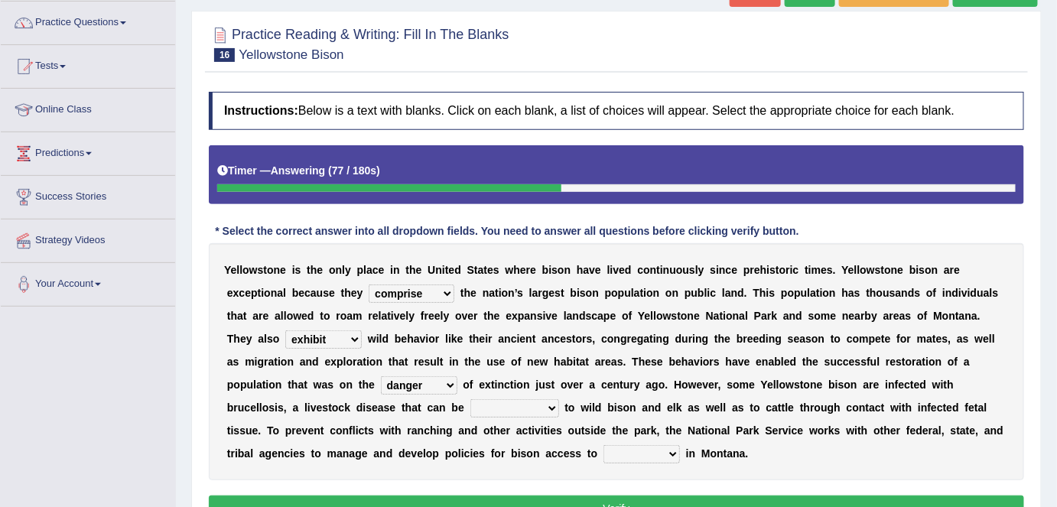
click at [381, 376] on select "brine brink danger brindle" at bounding box center [419, 385] width 77 height 18
click at [552, 402] on select "transplanted transported transgressed transmitted" at bounding box center [515, 408] width 89 height 18
select select "transmitted"
click at [471, 399] on select "transplanted transported transgressed transmitted" at bounding box center [515, 408] width 89 height 18
click at [671, 451] on select "habitat habitat habitant food" at bounding box center [642, 454] width 77 height 18
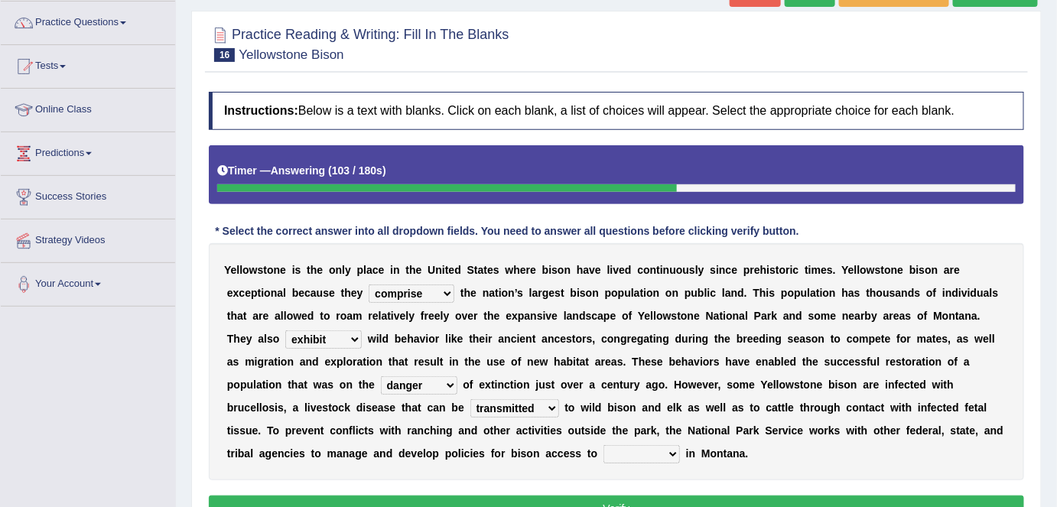
click at [797, 443] on div "Y e l l o w s t o n e i s t h e o n l y p l a c e i n t h e U n i t e d S t a t…" at bounding box center [617, 361] width 816 height 237
click at [675, 450] on select "habitat habitat habitant food" at bounding box center [642, 454] width 77 height 18
select select "habitat"
click at [604, 445] on select "habitat habitat habitant food" at bounding box center [642, 454] width 77 height 18
click at [615, 498] on button "Verify" at bounding box center [617, 509] width 816 height 26
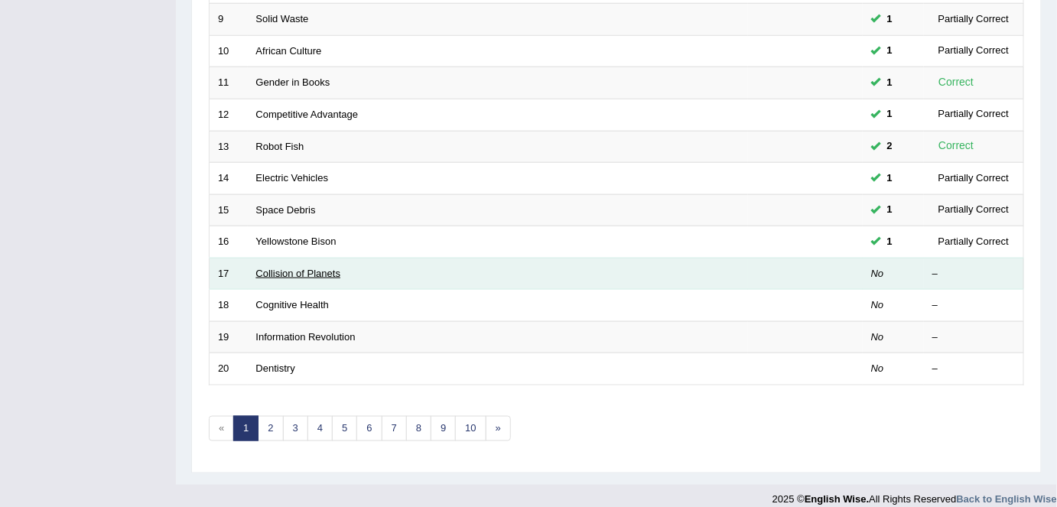
click at [275, 268] on link "Collision of Planets" at bounding box center [298, 273] width 85 height 11
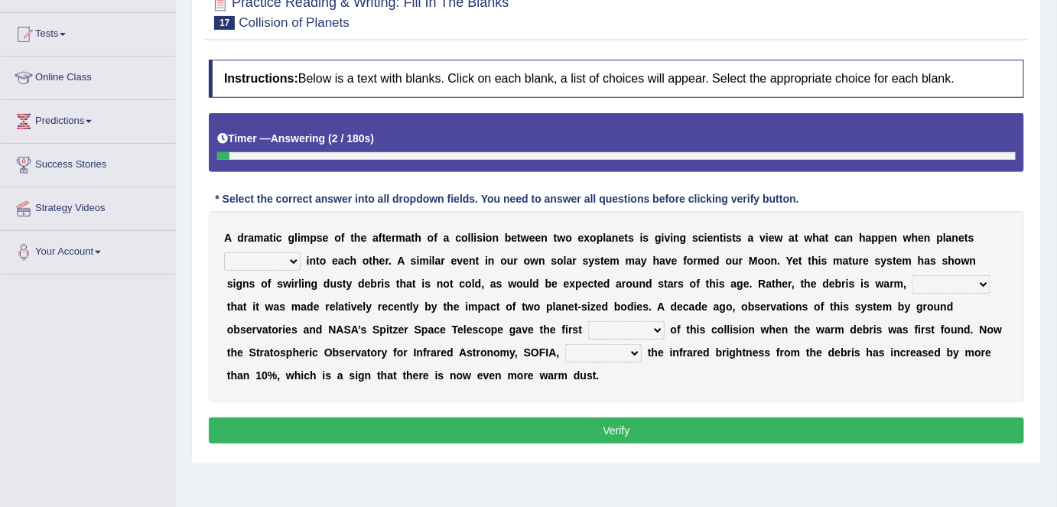
scroll to position [151, 0]
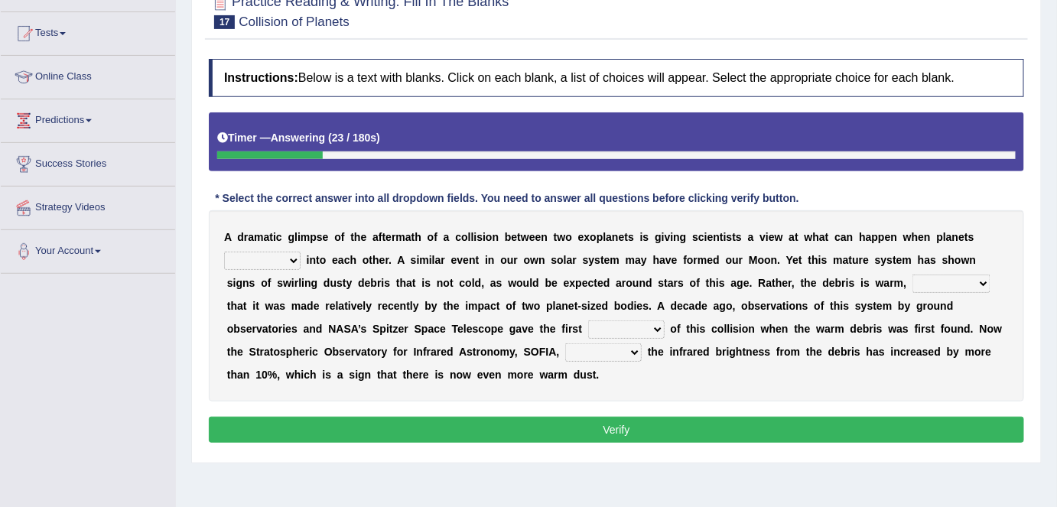
click at [299, 262] on select "crash explore roam implode" at bounding box center [262, 261] width 77 height 18
select select "crash"
click at [224, 252] on select "crash explore roam implode" at bounding box center [262, 261] width 77 height 18
click at [986, 282] on select "reinforcing sentencing forging conducing" at bounding box center [952, 284] width 78 height 18
select select "reinforcing"
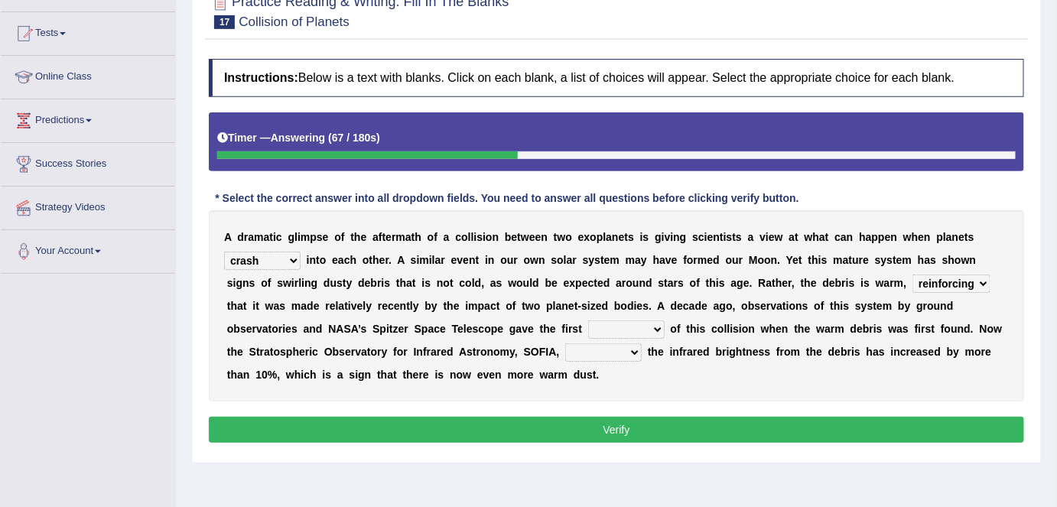
click at [913, 275] on select "reinforcing sentencing forging conducing" at bounding box center [952, 284] width 78 height 18
click at [659, 327] on select "pints faints hints taints" at bounding box center [626, 330] width 77 height 18
select select "hints"
click at [588, 321] on select "pints faints hints taints" at bounding box center [626, 330] width 77 height 18
click at [639, 347] on select "concealed revealed repealed unsealed" at bounding box center [603, 353] width 77 height 18
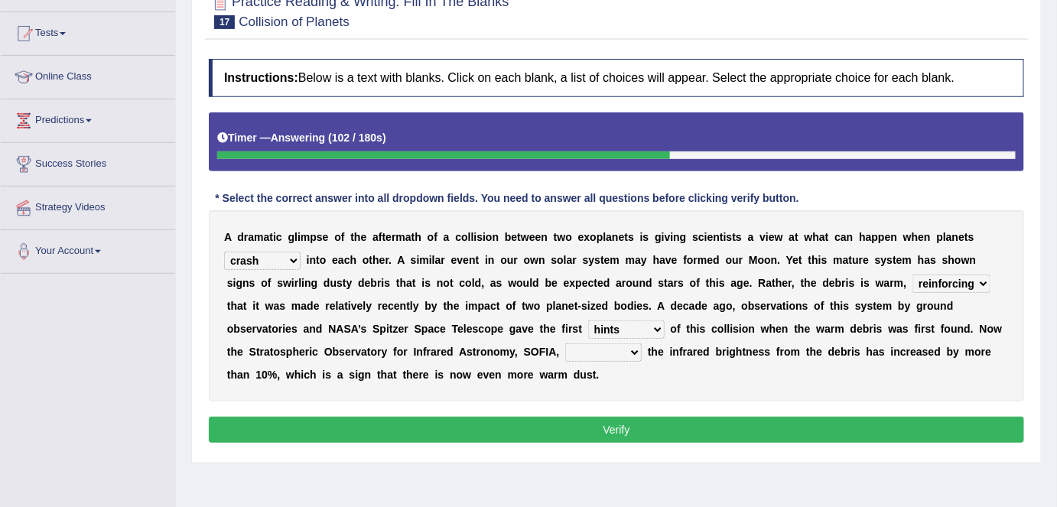
select select "revealed"
click at [565, 344] on select "concealed revealed repealed unsealed" at bounding box center [603, 353] width 77 height 18
click at [611, 430] on button "Verify" at bounding box center [617, 430] width 816 height 26
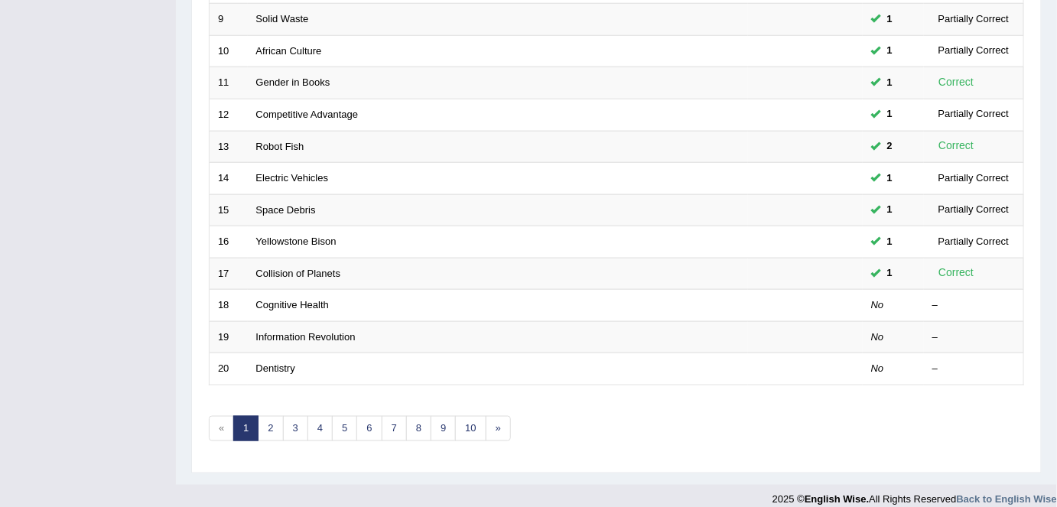
drag, startPoint x: 1064, startPoint y: 412, endPoint x: 1033, endPoint y: 273, distance: 142.7
click at [1033, 273] on div "Practice Reading & Writing: Fill In The Blanks Time Mode: ON OFF Exam Mode: ON …" at bounding box center [616, 41] width 851 height 865
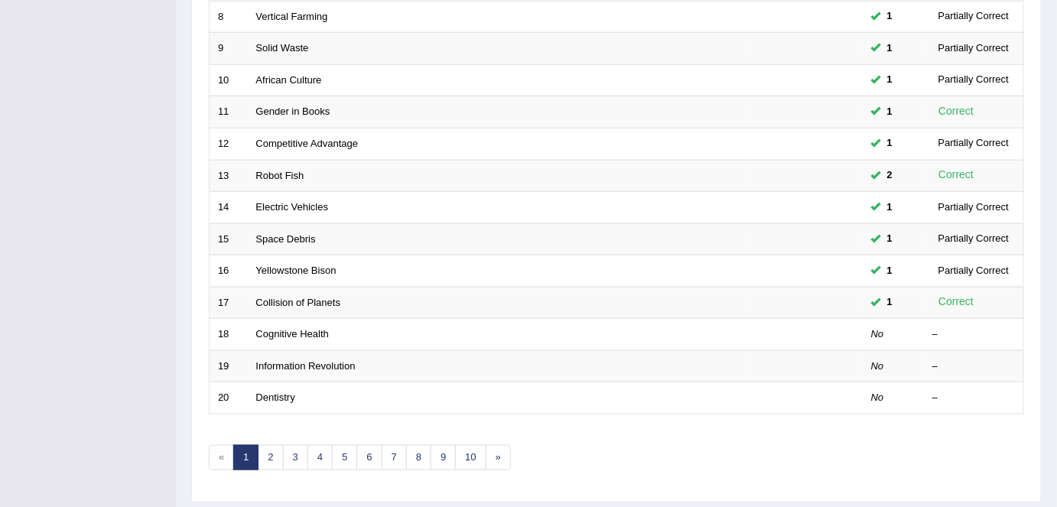
scroll to position [465, 0]
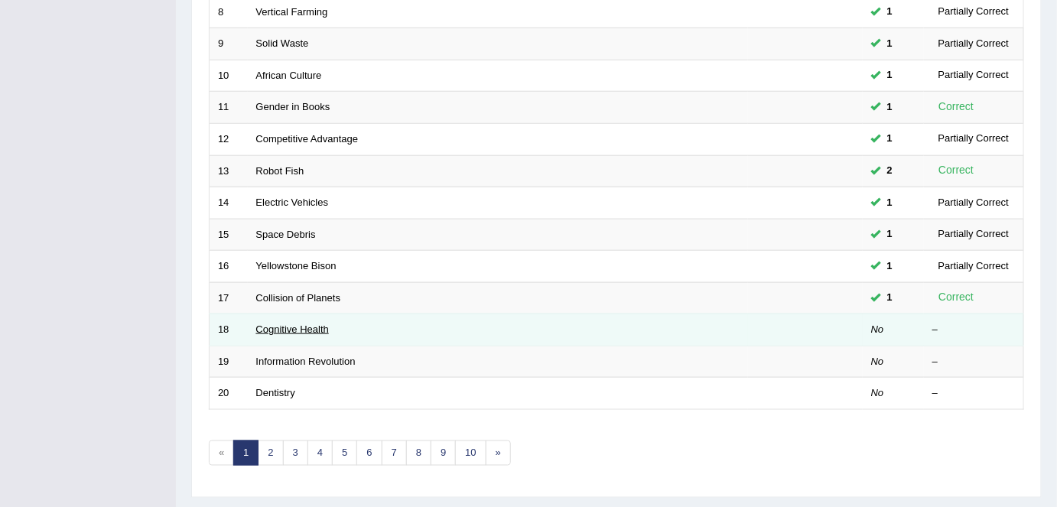
click at [313, 324] on link "Cognitive Health" at bounding box center [292, 329] width 73 height 11
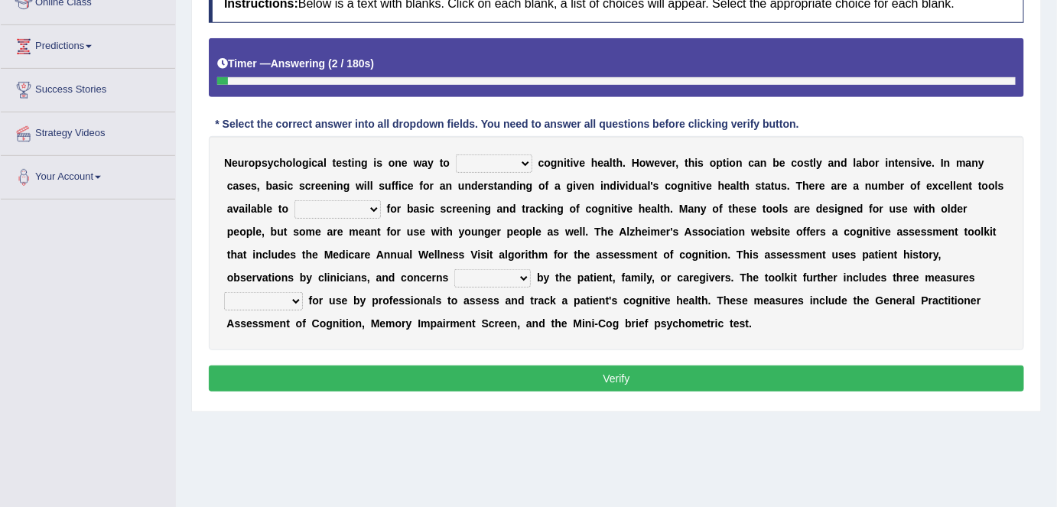
scroll to position [226, 0]
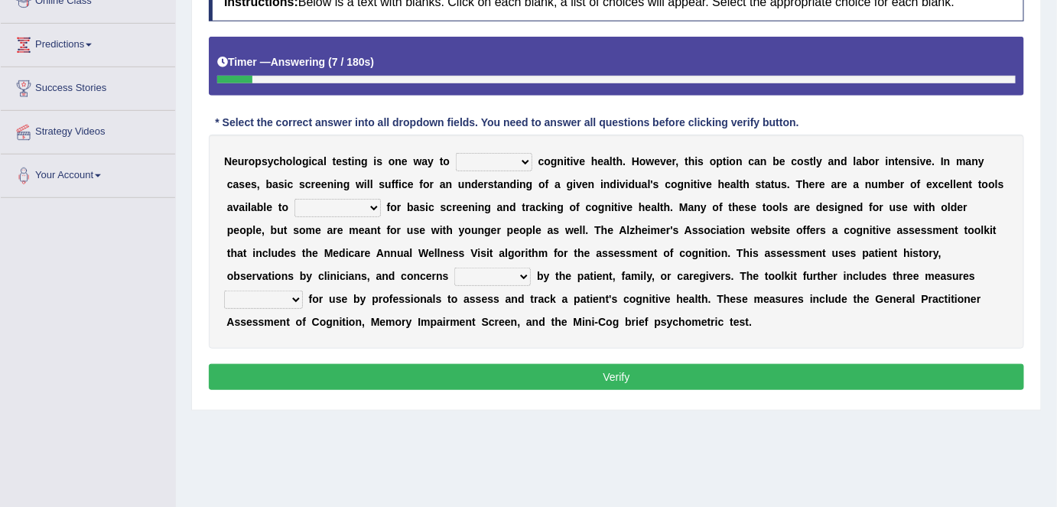
click at [527, 161] on select "obsess assess possess access" at bounding box center [494, 162] width 77 height 18
select select "assess"
click at [456, 153] on select "obsess assess possess access" at bounding box center [494, 162] width 77 height 18
click at [522, 164] on select "obsess assess possess access" at bounding box center [494, 162] width 77 height 18
click at [545, 197] on div "N e u r o p s y c h o l o g i c a l t e s t i n g i s o n e w a y t o obsess as…" at bounding box center [617, 242] width 816 height 214
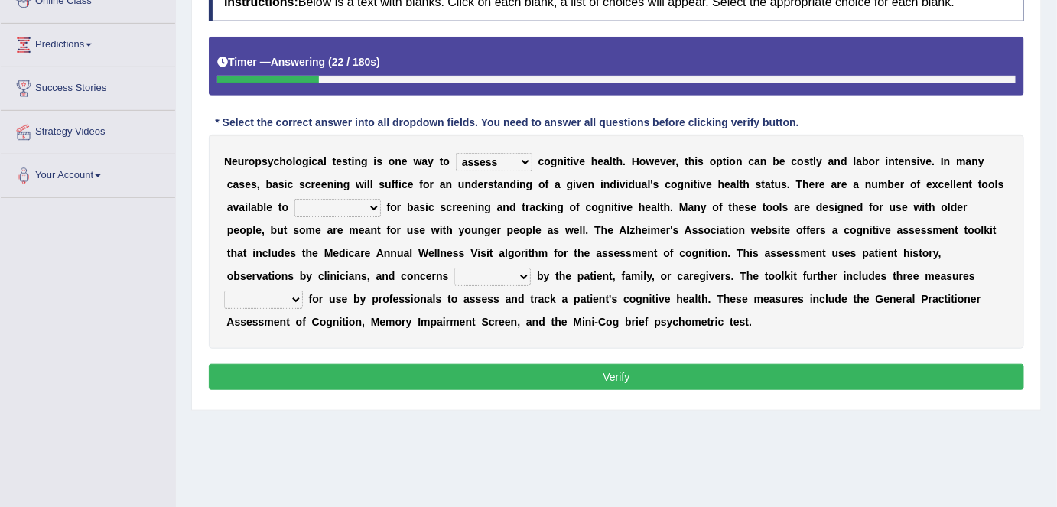
click at [373, 207] on select "stationers practitioners petitioners questioners" at bounding box center [338, 208] width 86 height 18
select select "practitioners"
click at [295, 199] on select "stationers practitioners petitioners questioners" at bounding box center [338, 208] width 86 height 18
click at [523, 274] on select "raised rising arising praised" at bounding box center [493, 277] width 77 height 18
select select "raised"
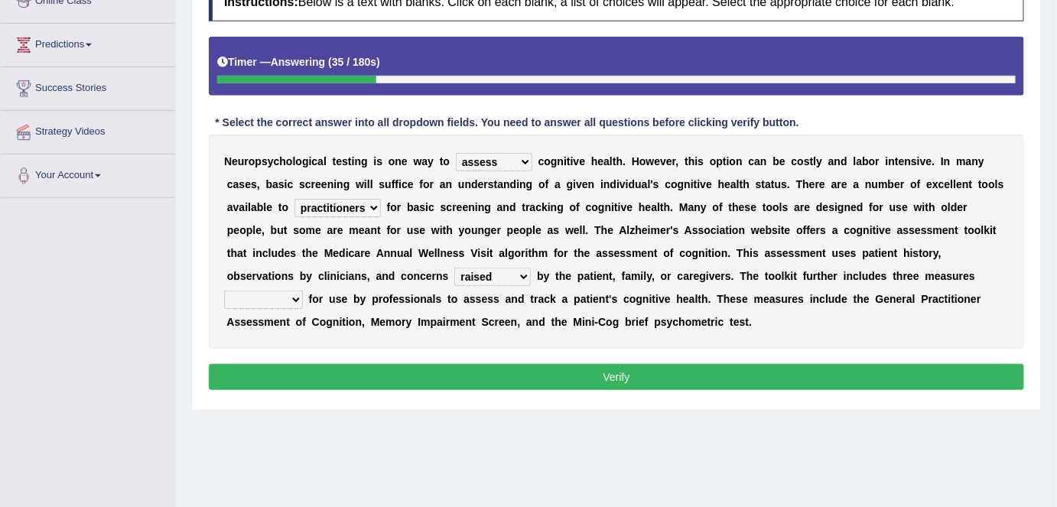
click at [455, 268] on select "raised rising arising praised" at bounding box center [493, 277] width 77 height 18
click at [300, 298] on select "validated intimidated dilapidated antedated" at bounding box center [263, 300] width 79 height 18
select select "validated"
click at [224, 291] on select "validated intimidated dilapidated antedated" at bounding box center [263, 300] width 79 height 18
click at [483, 373] on button "Verify" at bounding box center [617, 377] width 816 height 26
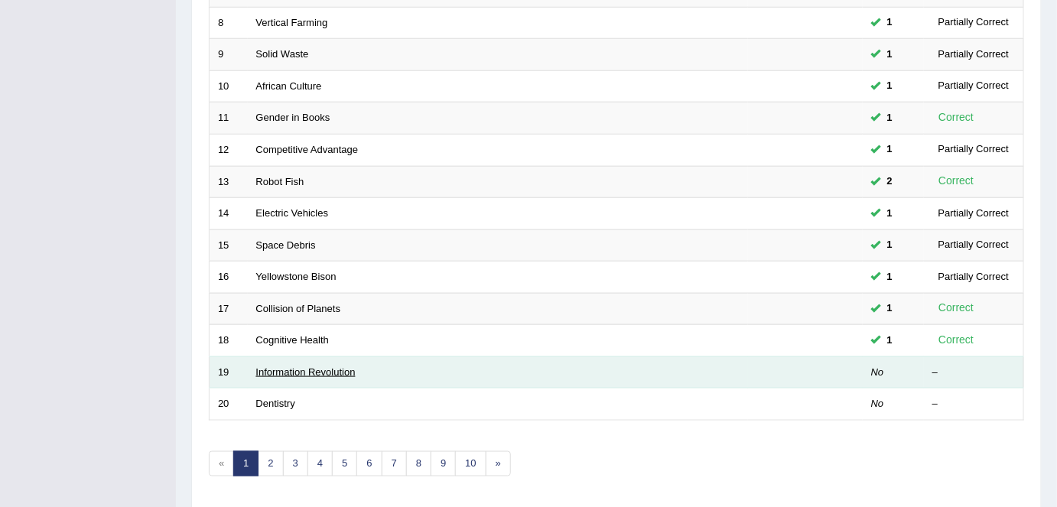
click at [298, 370] on link "Information Revolution" at bounding box center [305, 372] width 99 height 11
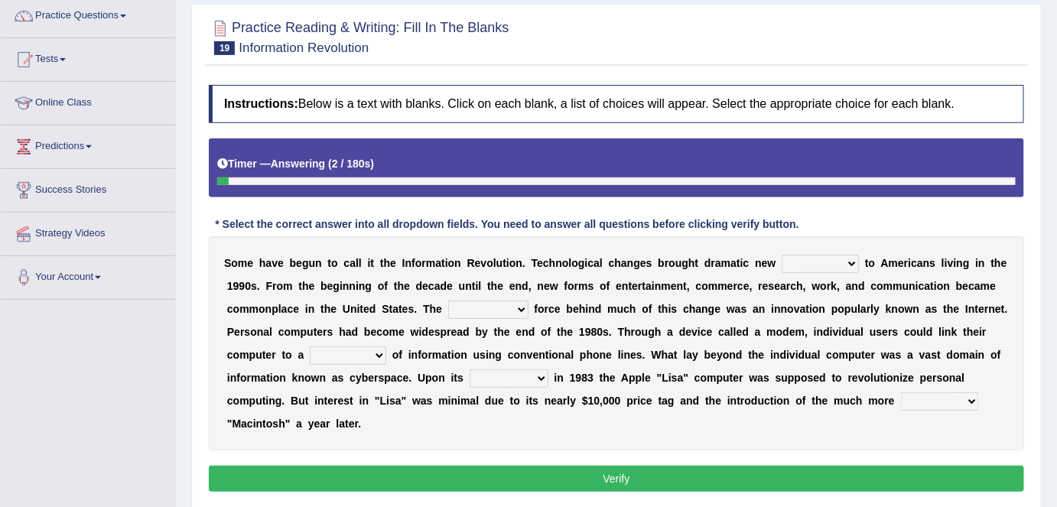
scroll to position [126, 0]
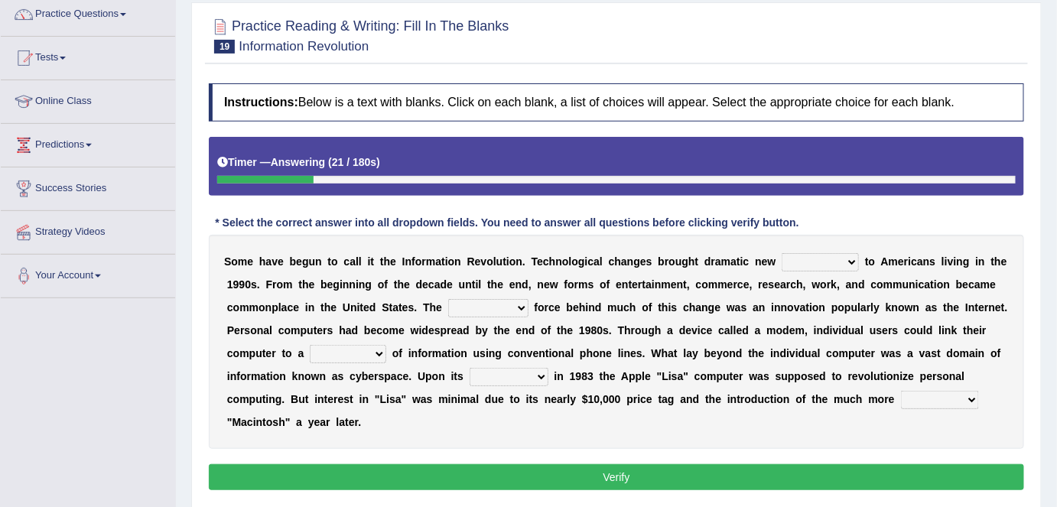
click at [849, 256] on select "challenges puzzles options confusion" at bounding box center [820, 262] width 77 height 18
select select "challenges"
click at [782, 253] on select "challenges puzzles options confusion" at bounding box center [820, 262] width 77 height 18
click at [524, 305] on select "unremitting uninspiring driving insinuating" at bounding box center [488, 308] width 80 height 18
select select "driving"
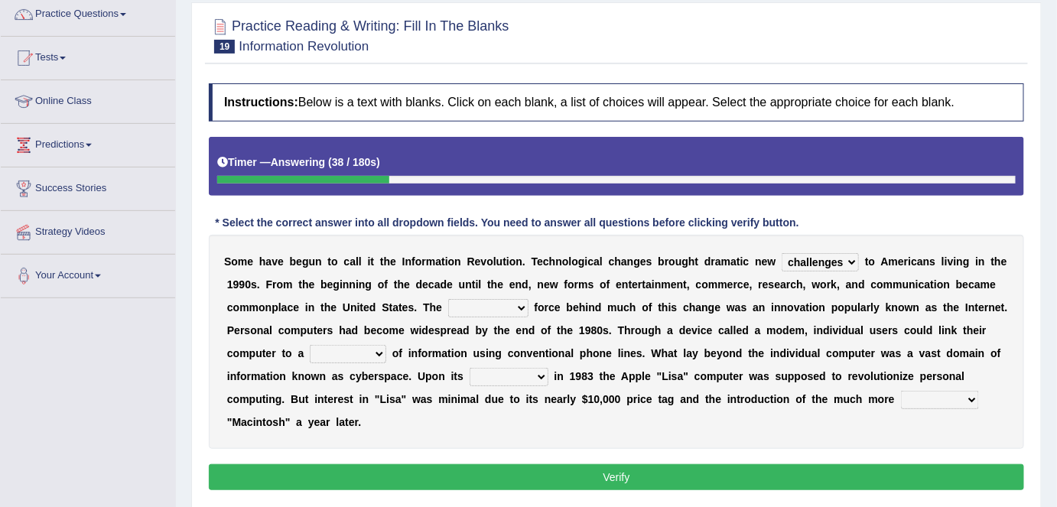
click at [448, 299] on select "unremitting uninspiring driving insinuating" at bounding box center [488, 308] width 80 height 18
drag, startPoint x: 343, startPoint y: 296, endPoint x: 322, endPoint y: 347, distance: 54.6
click at [322, 347] on div "S o m e h a v e b e g u n t o c a l l i t t h e I n f o r m a t i o n R e v o l…" at bounding box center [617, 342] width 816 height 214
click at [381, 348] on select "magnitude bulk wealth volume" at bounding box center [348, 354] width 77 height 18
select select "wealth"
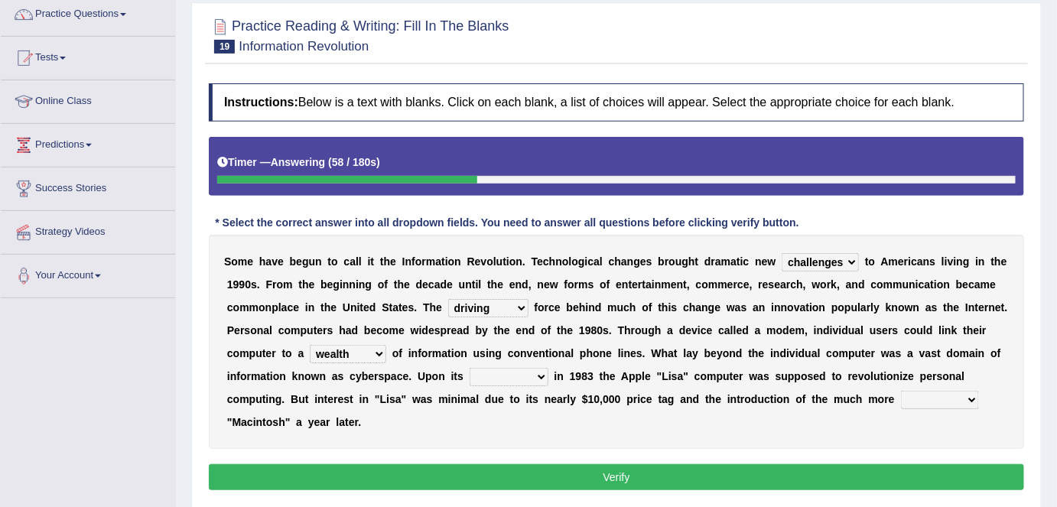
click at [310, 345] on select "magnitude bulk wealth volume" at bounding box center [348, 354] width 77 height 18
click at [535, 377] on select "relief release publication emission" at bounding box center [509, 377] width 79 height 18
click at [470, 368] on select "relief release publication emission" at bounding box center [509, 377] width 79 height 18
click at [546, 372] on select "relief release publication emission" at bounding box center [509, 377] width 79 height 18
select select "release"
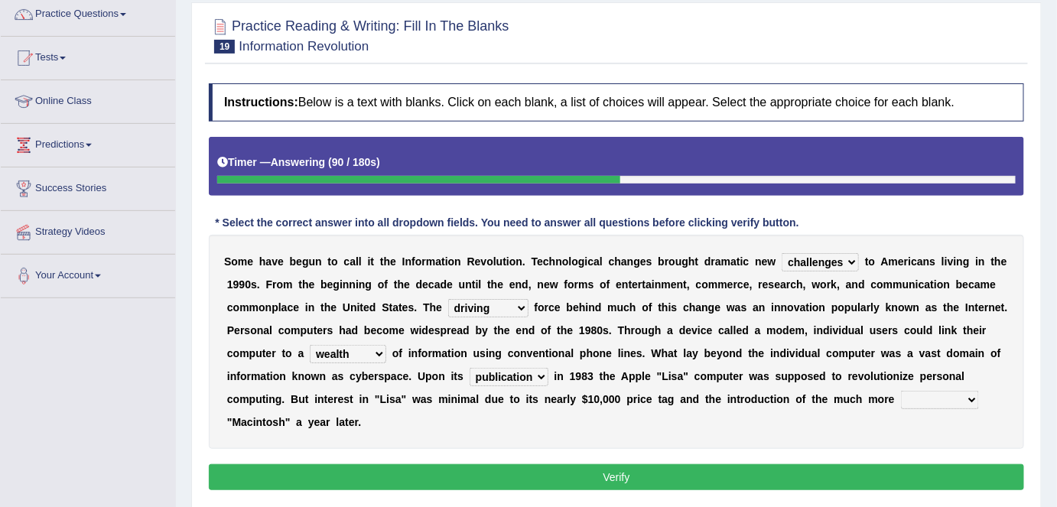
click at [470, 368] on select "relief release publication emission" at bounding box center [509, 377] width 79 height 18
click at [969, 399] on select "convenient affordable advanced formidable" at bounding box center [940, 400] width 78 height 18
select select "affordable"
click at [901, 391] on select "convenient affordable advanced formidable" at bounding box center [940, 400] width 78 height 18
click at [971, 397] on select "convenient affordable advanced formidable" at bounding box center [940, 400] width 78 height 18
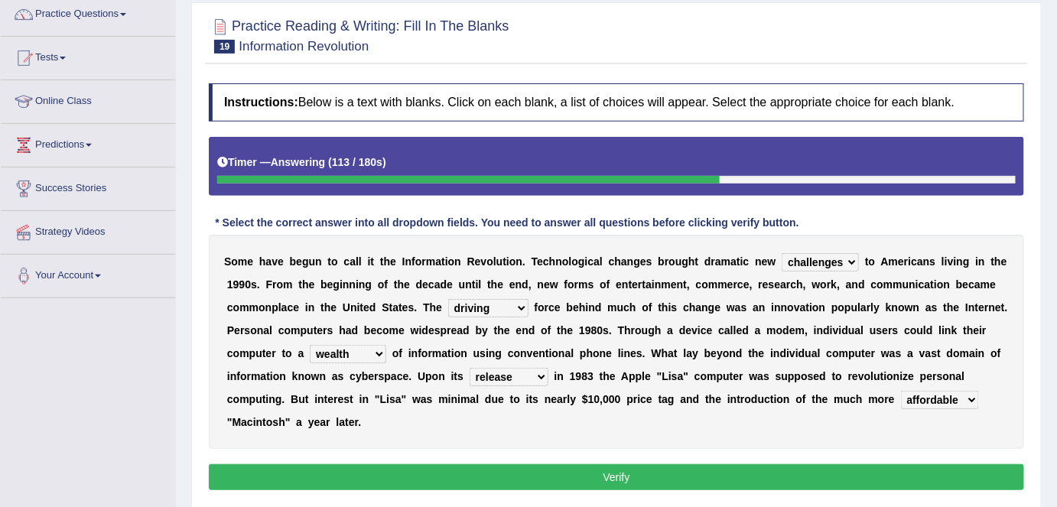
click at [993, 389] on div "S o m e h a v e b e g u n t o c a l l i t t h e I n f o r m a t i o n R e v o l…" at bounding box center [617, 342] width 816 height 214
click at [382, 354] on select "magnitude bulk wealth volume" at bounding box center [348, 354] width 77 height 18
select select "bulk"
click at [310, 345] on select "magnitude bulk wealth volume" at bounding box center [348, 354] width 77 height 18
click at [513, 471] on button "Verify" at bounding box center [617, 477] width 816 height 26
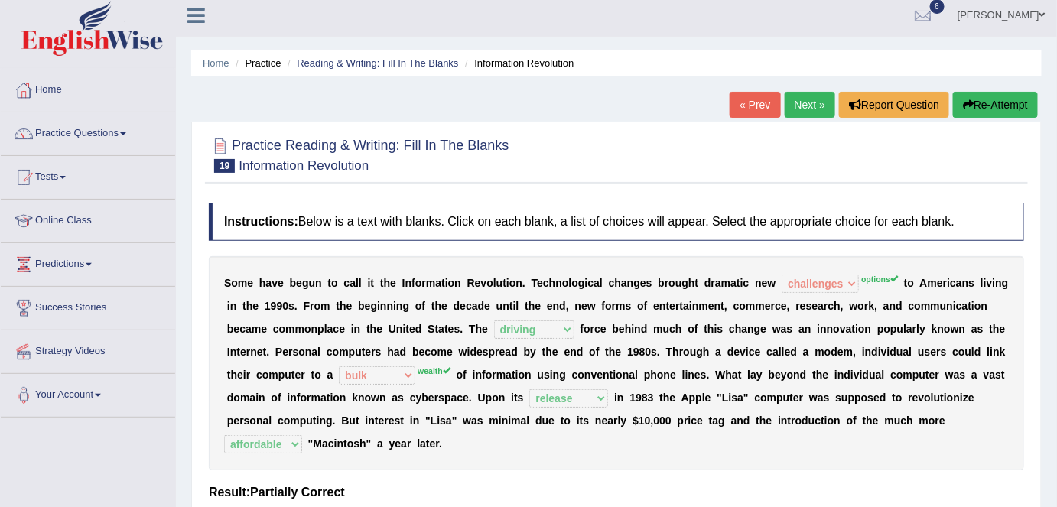
scroll to position [6, 0]
click at [1007, 112] on button "Re-Attempt" at bounding box center [995, 106] width 85 height 26
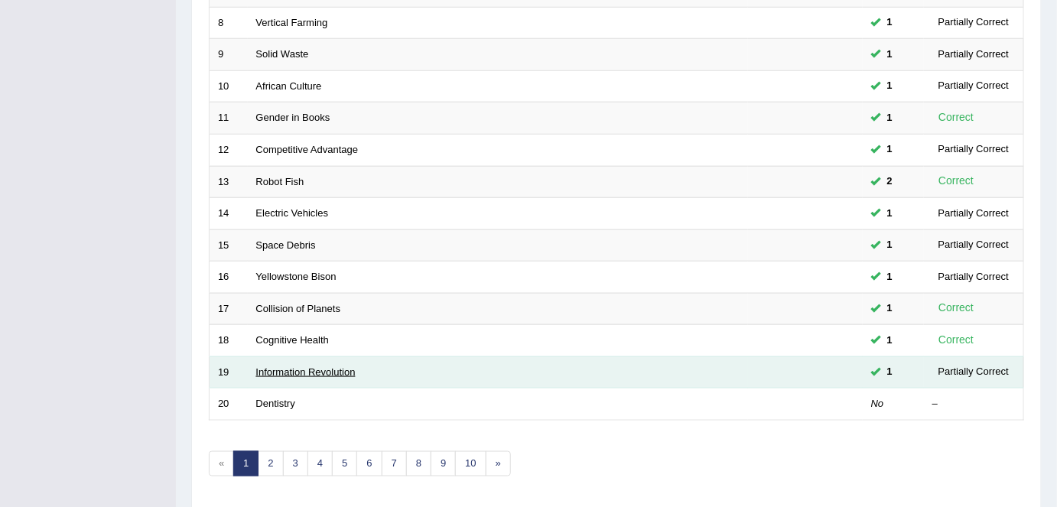
click at [298, 368] on link "Information Revolution" at bounding box center [305, 372] width 99 height 11
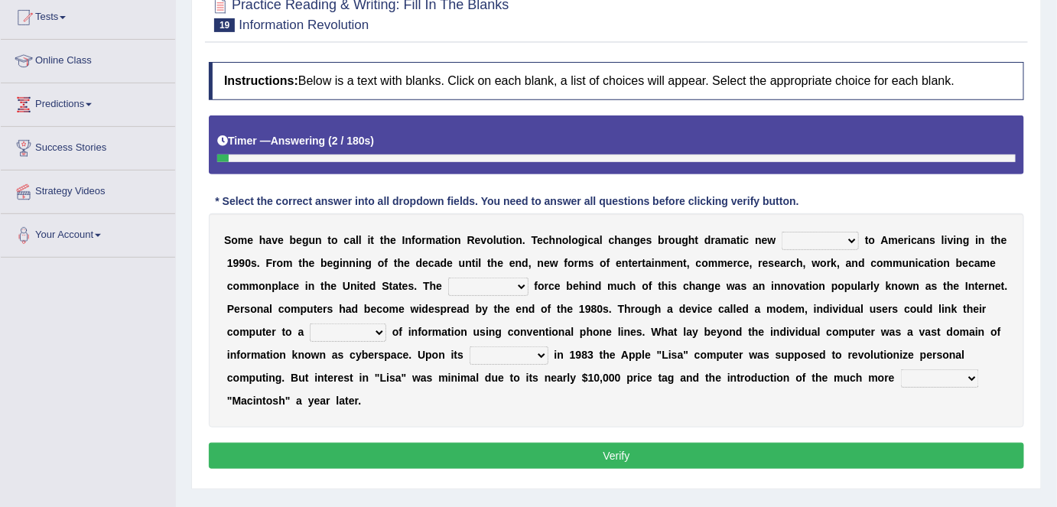
scroll to position [185, 0]
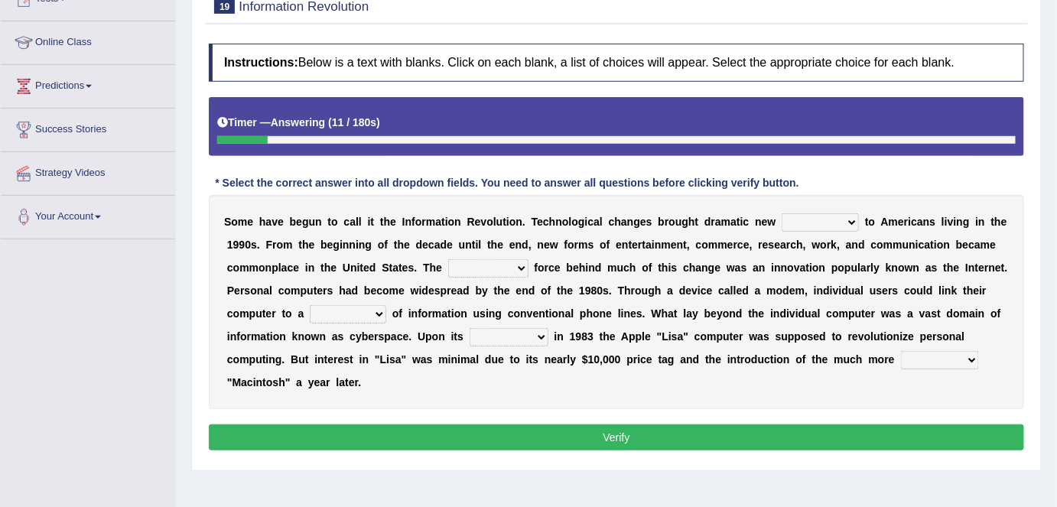
click at [850, 217] on select "challenges puzzles options confusion" at bounding box center [820, 222] width 77 height 18
select select "options"
click at [782, 213] on select "challenges puzzles options confusion" at bounding box center [820, 222] width 77 height 18
click at [510, 265] on select "unremitting uninspiring driving insinuating" at bounding box center [488, 268] width 80 height 18
select select "driving"
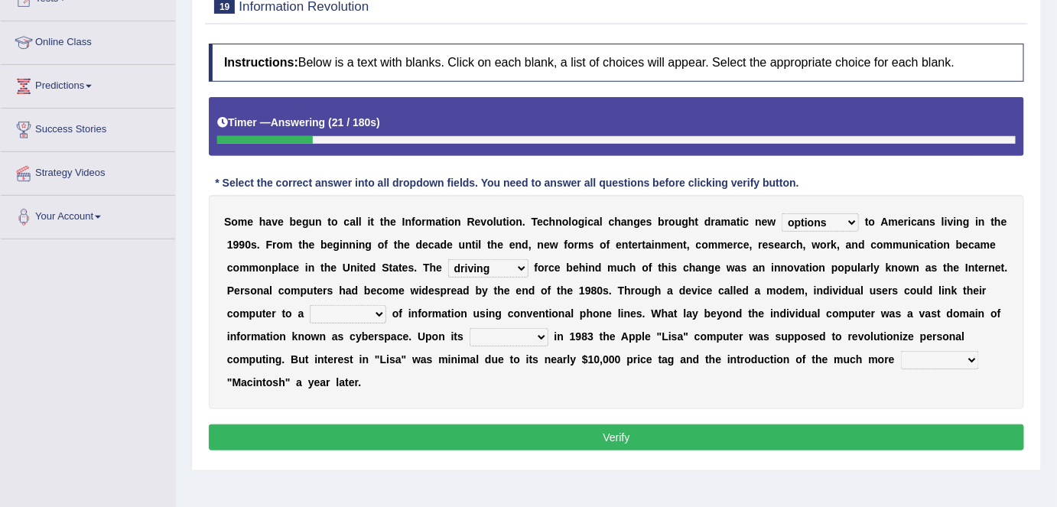
click at [448, 259] on select "unremitting uninspiring driving insinuating" at bounding box center [488, 268] width 80 height 18
click at [381, 307] on select "magnitude bulk wealth volume" at bounding box center [348, 314] width 77 height 18
select select "wealth"
click at [310, 305] on select "magnitude bulk wealth volume" at bounding box center [348, 314] width 77 height 18
click at [540, 334] on select "relief release publication emission" at bounding box center [509, 337] width 79 height 18
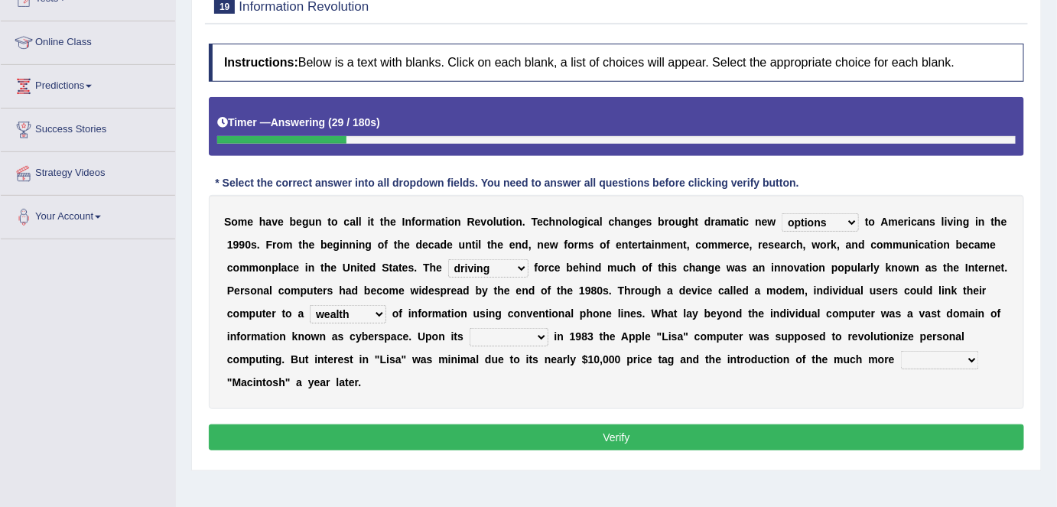
select select "release"
click at [470, 328] on select "relief release publication emission" at bounding box center [509, 337] width 79 height 18
click at [524, 428] on button "Verify" at bounding box center [617, 438] width 816 height 26
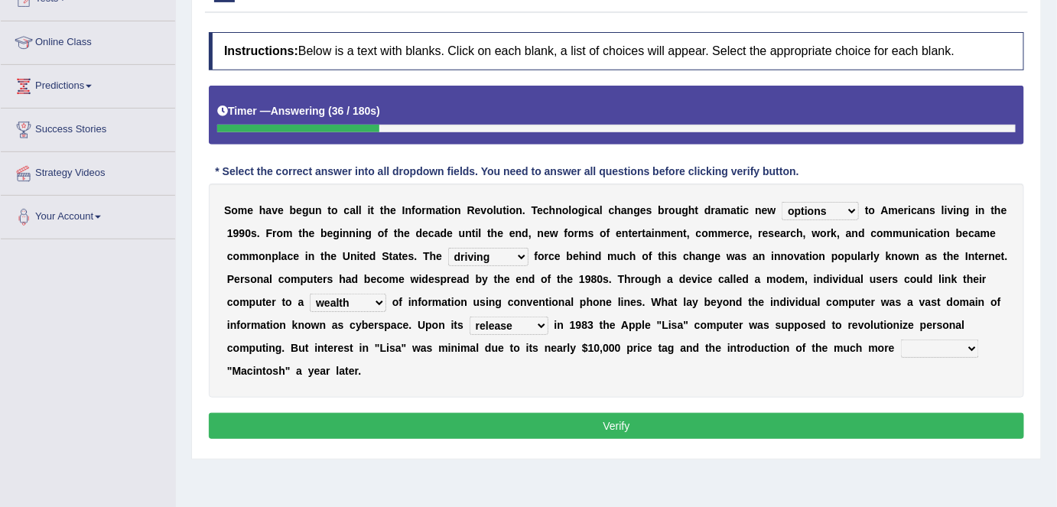
click at [969, 344] on select "convenient affordable advanced formidable" at bounding box center [940, 349] width 78 height 18
select select "affordable"
click at [901, 340] on select "convenient affordable advanced formidable" at bounding box center [940, 349] width 78 height 18
click at [607, 431] on button "Verify" at bounding box center [617, 426] width 816 height 26
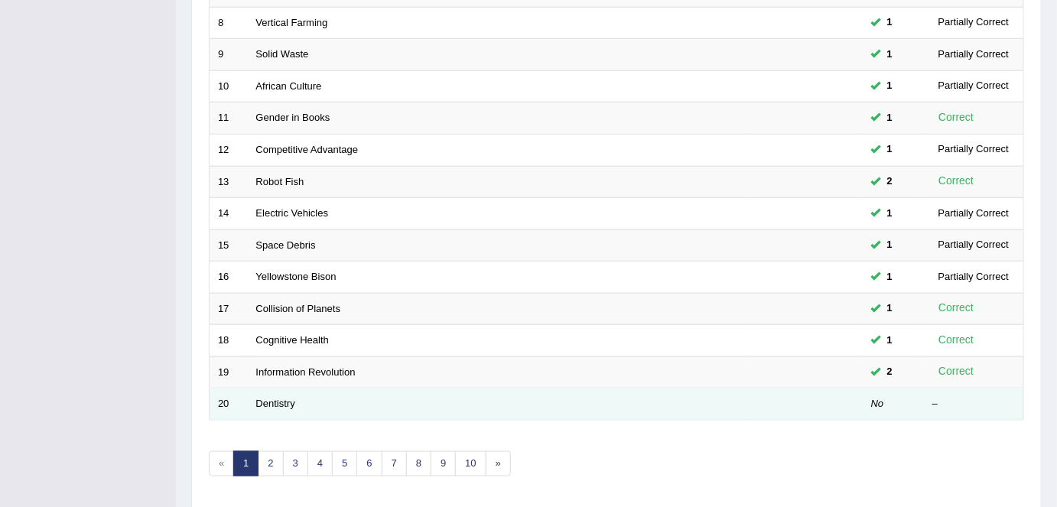
click at [255, 402] on td "Dentistry" at bounding box center [498, 405] width 500 height 32
click at [271, 402] on link "Dentistry" at bounding box center [275, 403] width 39 height 11
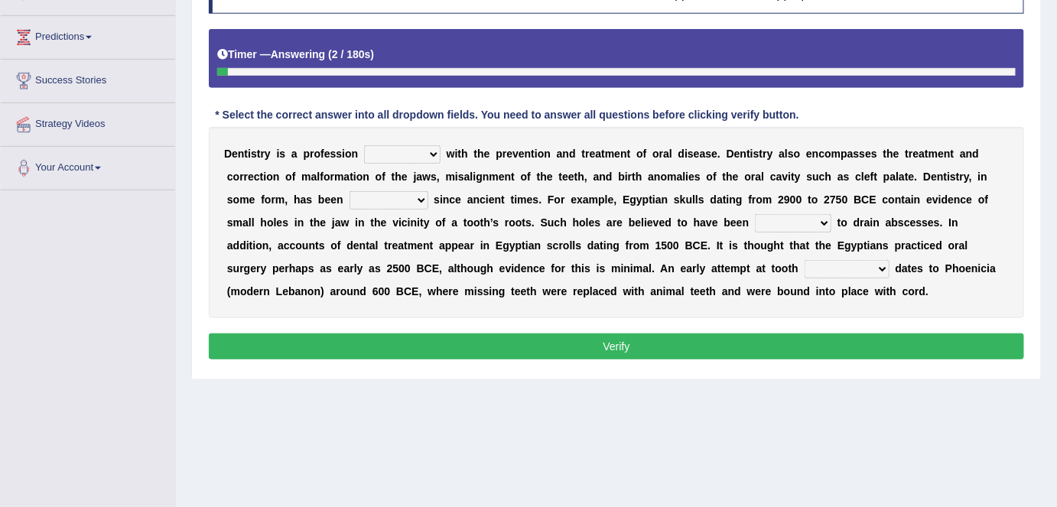
scroll to position [220, 0]
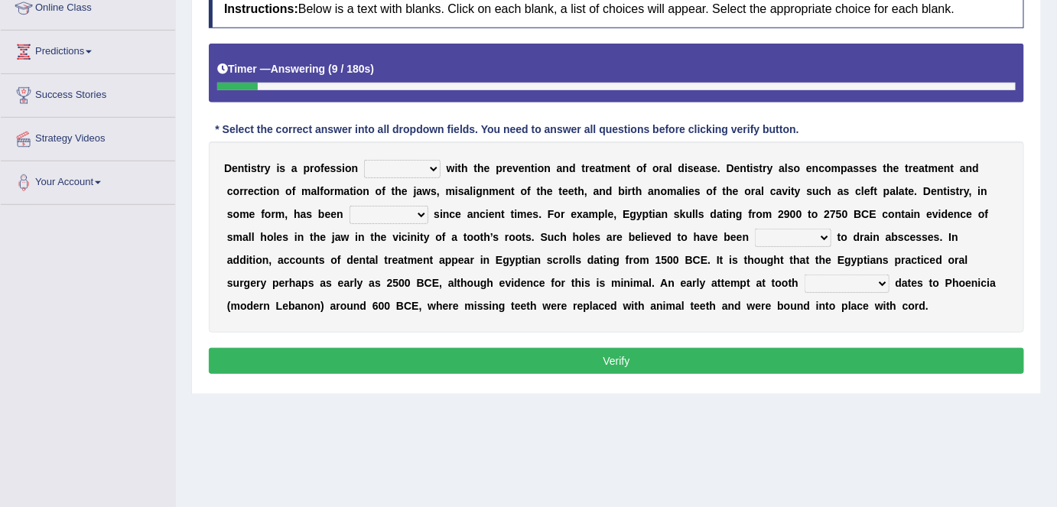
click at [432, 168] on select "agreed dealt concerned taken" at bounding box center [402, 169] width 77 height 18
select select "concerned"
click at [364, 160] on select "agreed dealt concerned taken" at bounding box center [402, 169] width 77 height 18
click at [430, 168] on select "agreed dealt concerned taken" at bounding box center [402, 169] width 77 height 18
click at [491, 105] on div "Instructions: Below is a text with blanks. Click on each blank, a list of choic…" at bounding box center [616, 184] width 823 height 404
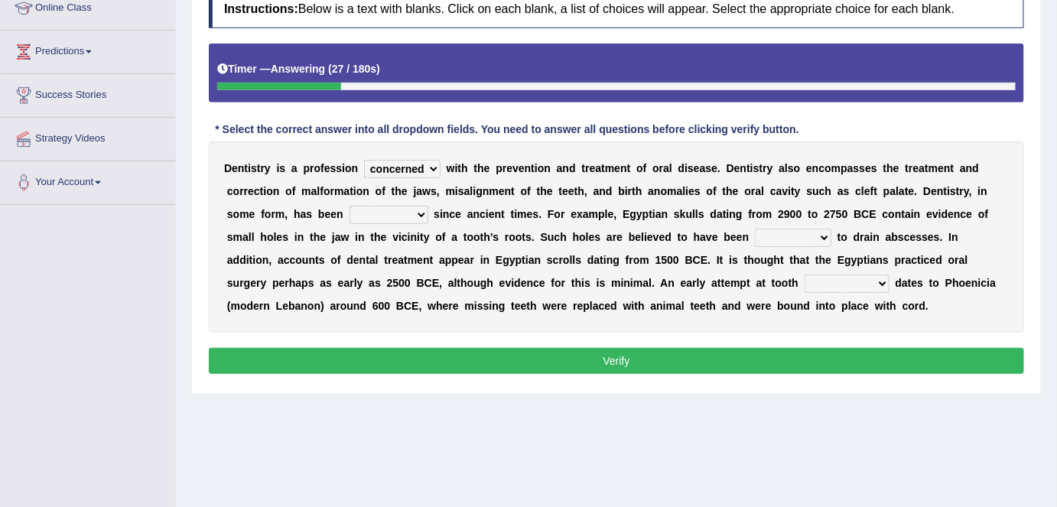
click at [420, 214] on select "criticized replaced practiced abandoned" at bounding box center [389, 215] width 79 height 18
click at [749, 214] on b "f" at bounding box center [751, 214] width 4 height 12
click at [420, 213] on select "criticized replaced practiced abandoned" at bounding box center [389, 215] width 79 height 18
select select "practiced"
click at [350, 206] on select "criticized replaced practiced abandoned" at bounding box center [389, 215] width 79 height 18
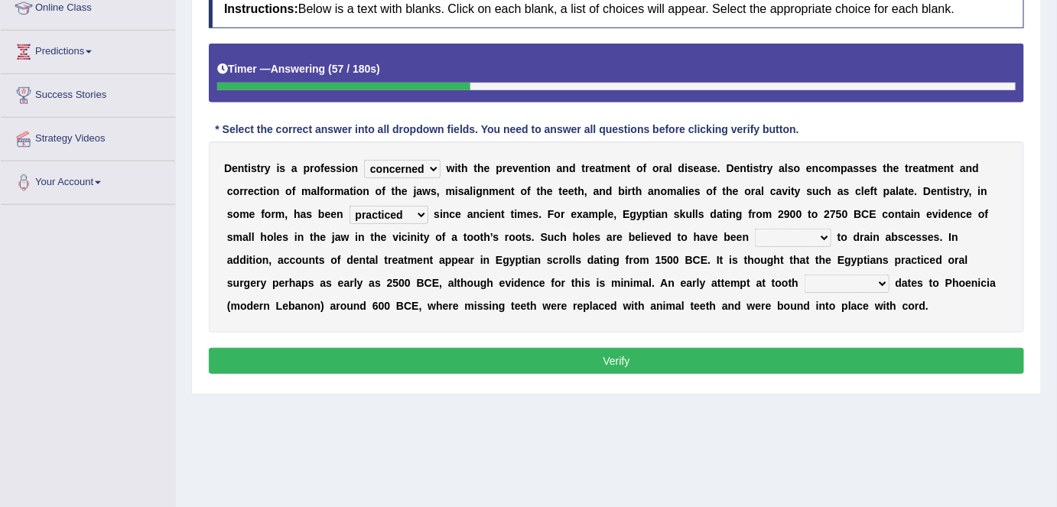
click at [824, 236] on select "fluctuated laminated drilled sealed" at bounding box center [793, 238] width 77 height 18
select select "drilled"
click at [755, 229] on select "fluctuated laminated drilled sealed" at bounding box center [793, 238] width 77 height 18
click at [834, 284] on select "reparation sacrament restitution replacement" at bounding box center [847, 284] width 85 height 18
select select "replacement"
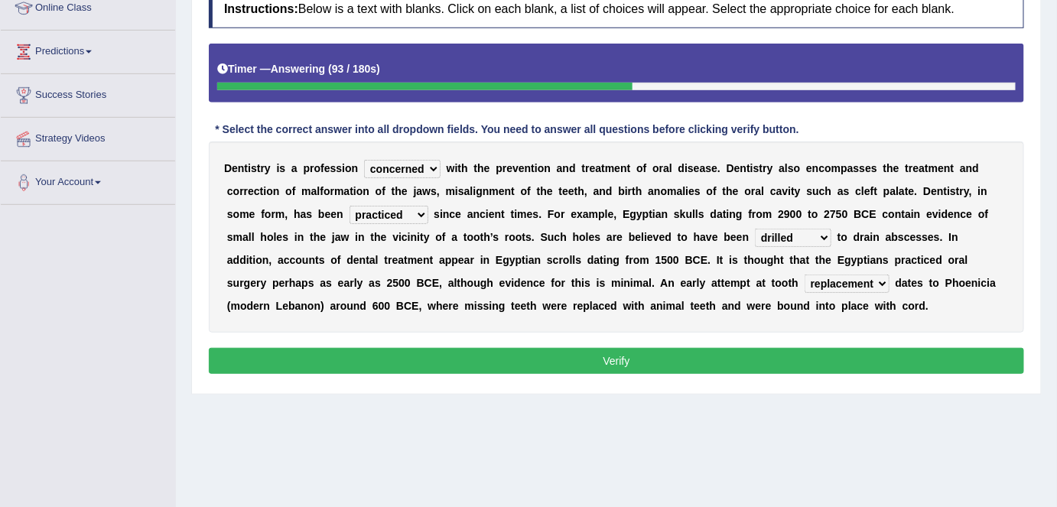
click at [805, 275] on select "reparation sacrament restitution replacement" at bounding box center [847, 284] width 85 height 18
click at [614, 354] on button "Verify" at bounding box center [617, 361] width 816 height 26
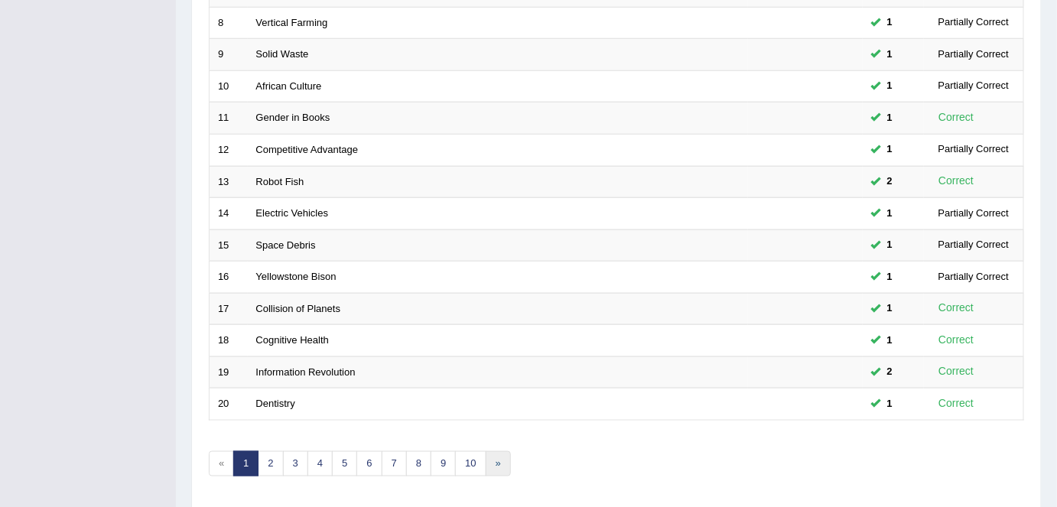
click at [486, 458] on link "»" at bounding box center [498, 463] width 25 height 25
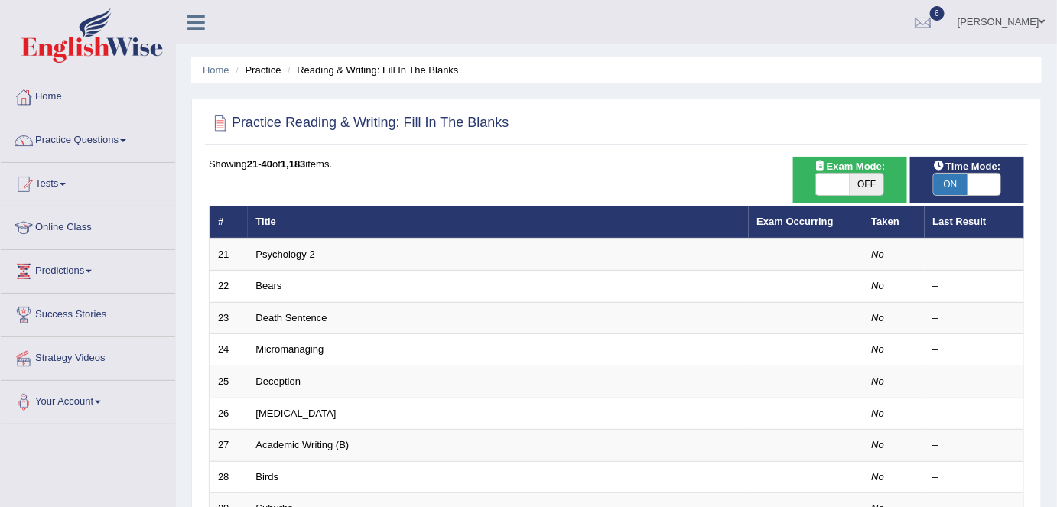
click at [866, 186] on span "OFF" at bounding box center [867, 184] width 34 height 21
checkbox input "true"
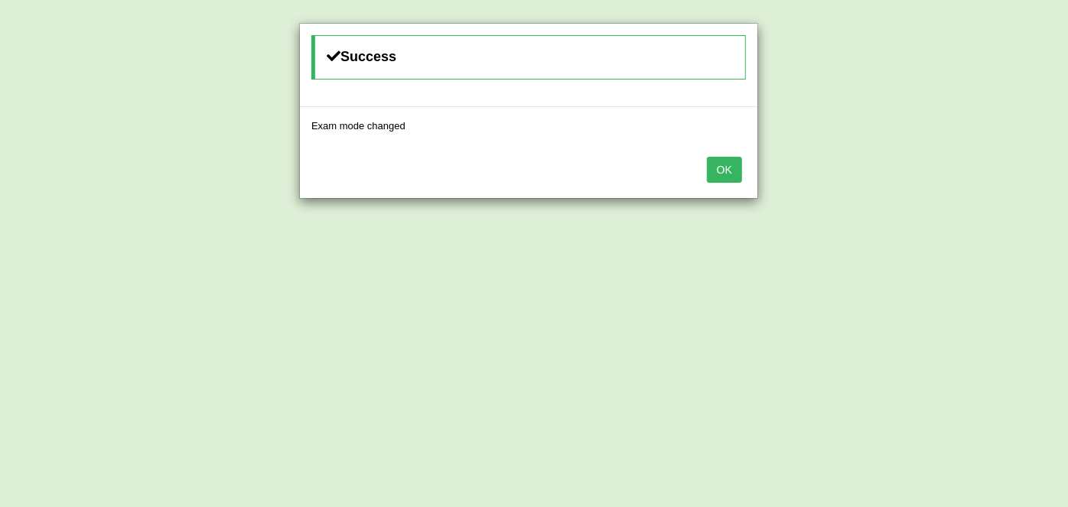
click at [720, 170] on button "OK" at bounding box center [724, 170] width 35 height 26
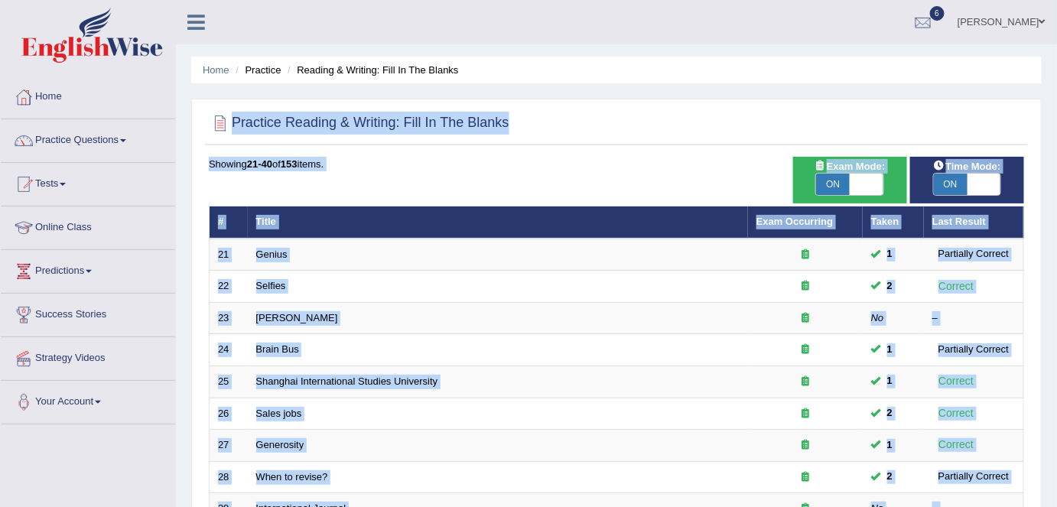
drag, startPoint x: 1063, startPoint y: 137, endPoint x: 1062, endPoint y: 84, distance: 52.8
click at [1057, 84] on html "Toggle navigation Home Practice Questions Speaking Practice Read Aloud Repeat S…" at bounding box center [528, 253] width 1057 height 507
click at [1024, 83] on div "Home Practice Reading & Writing: Fill In The Blanks Practice Reading & Writing:…" at bounding box center [616, 487] width 881 height 975
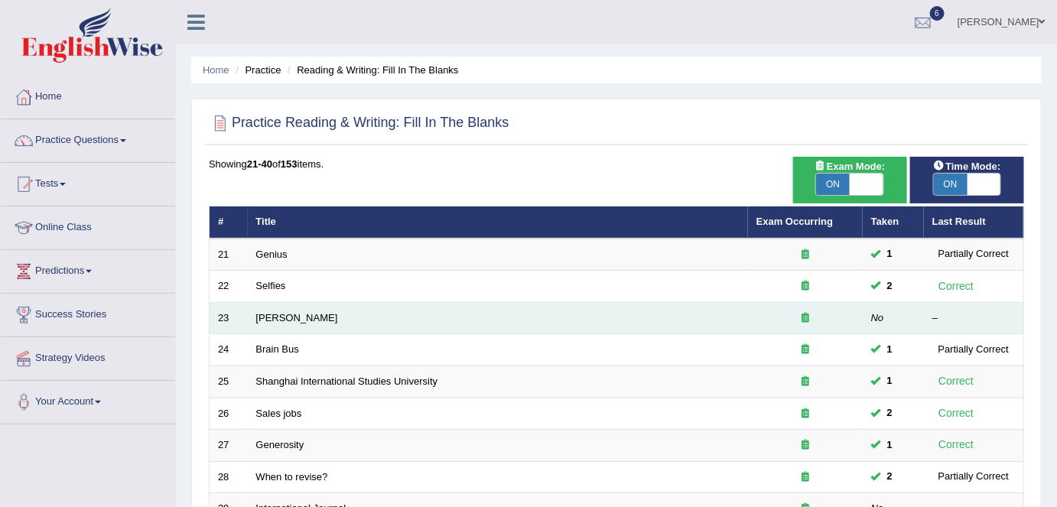
drag, startPoint x: 1063, startPoint y: 111, endPoint x: 1024, endPoint y: 324, distance: 216.3
click at [1024, 324] on td "–" at bounding box center [974, 318] width 100 height 32
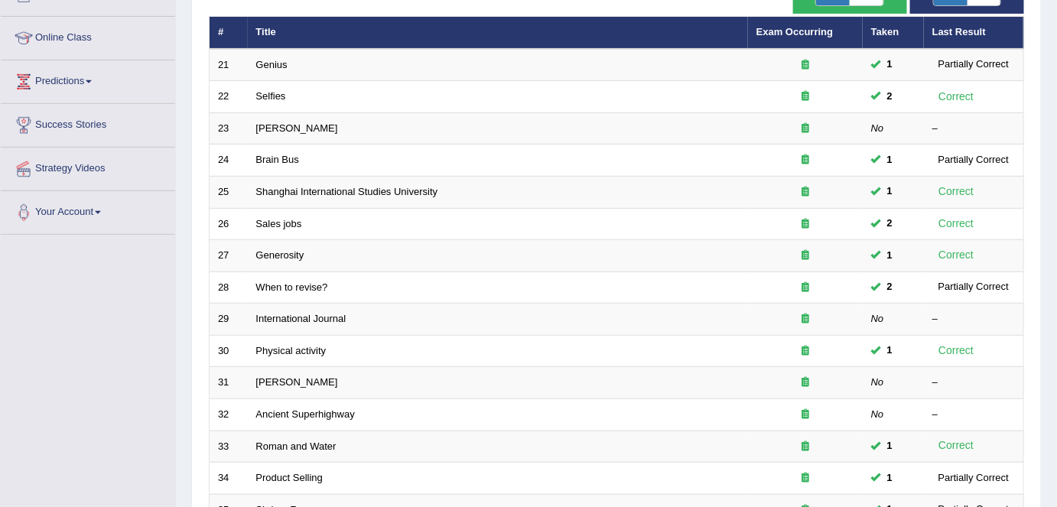
scroll to position [490, 0]
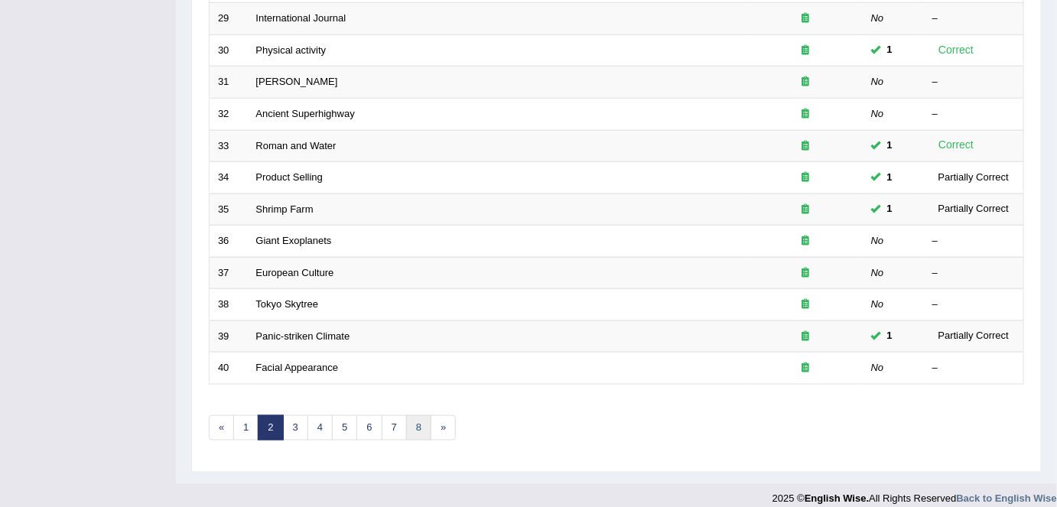
click at [415, 417] on link "8" at bounding box center [418, 427] width 25 height 25
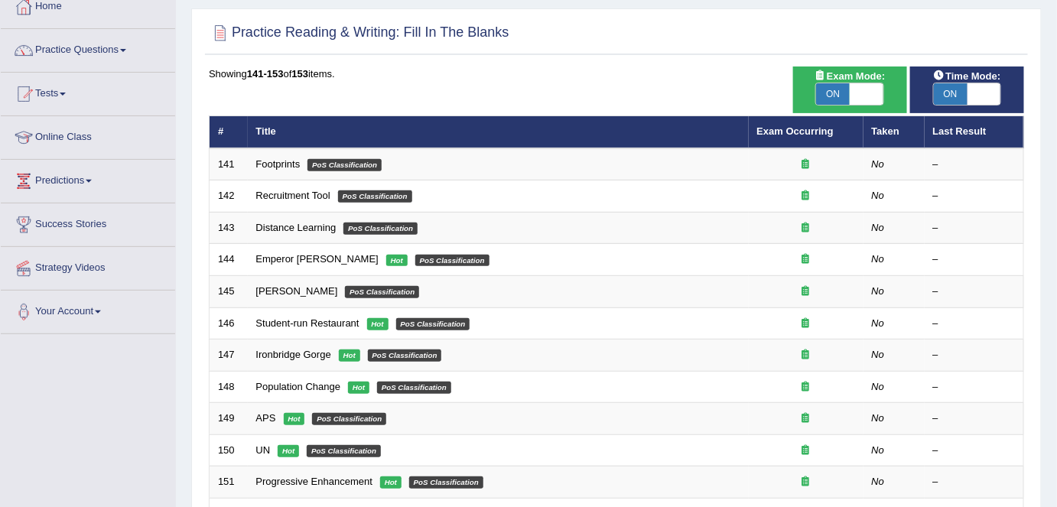
scroll to position [34, 0]
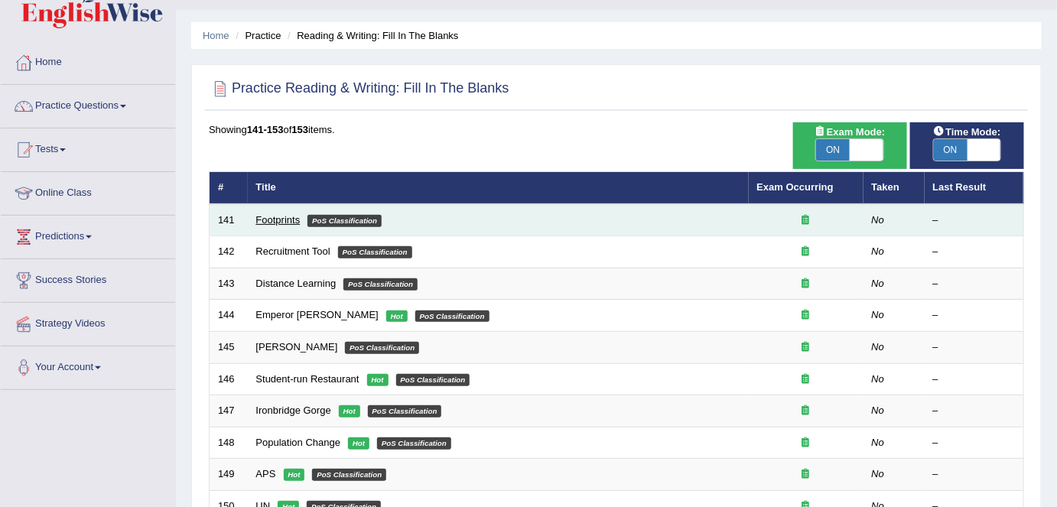
click at [277, 222] on link "Footprints" at bounding box center [278, 219] width 44 height 11
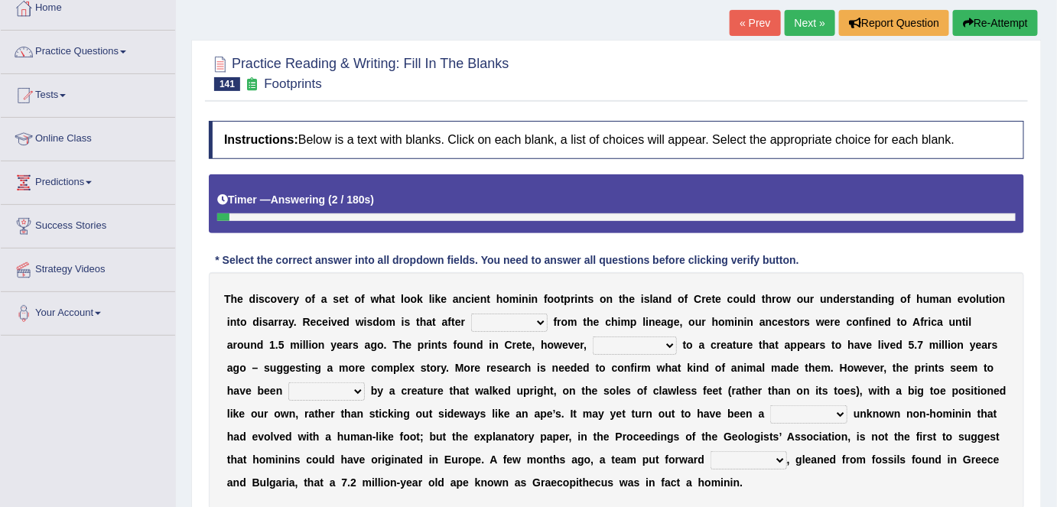
scroll to position [151, 0]
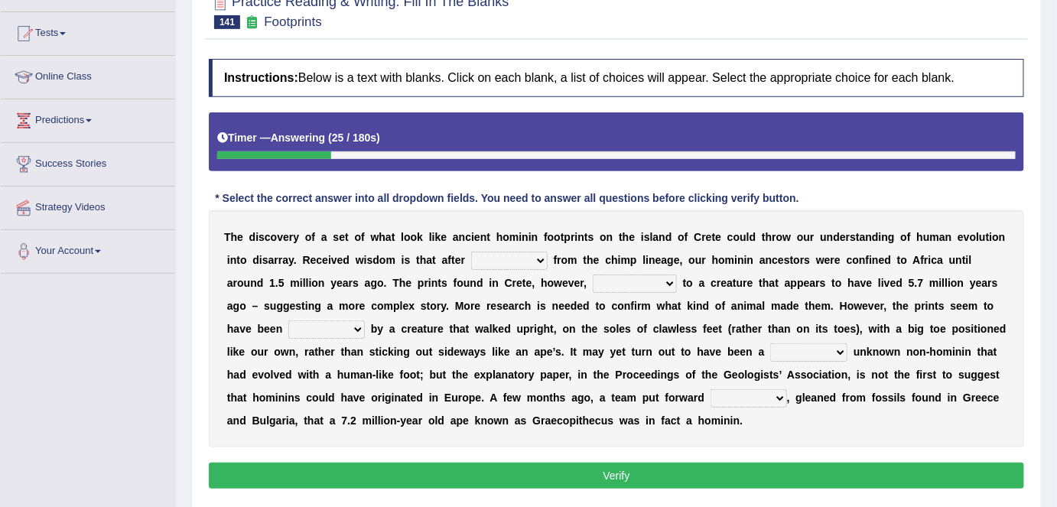
click at [539, 256] on select "spat splat spitting splitting" at bounding box center [509, 261] width 77 height 18
select select "splitting"
click at [471, 252] on select "spat splat spitting splitting" at bounding box center [509, 261] width 77 height 18
click at [660, 278] on select "formed barraged belonged transfigured" at bounding box center [635, 284] width 84 height 18
select select "belonged"
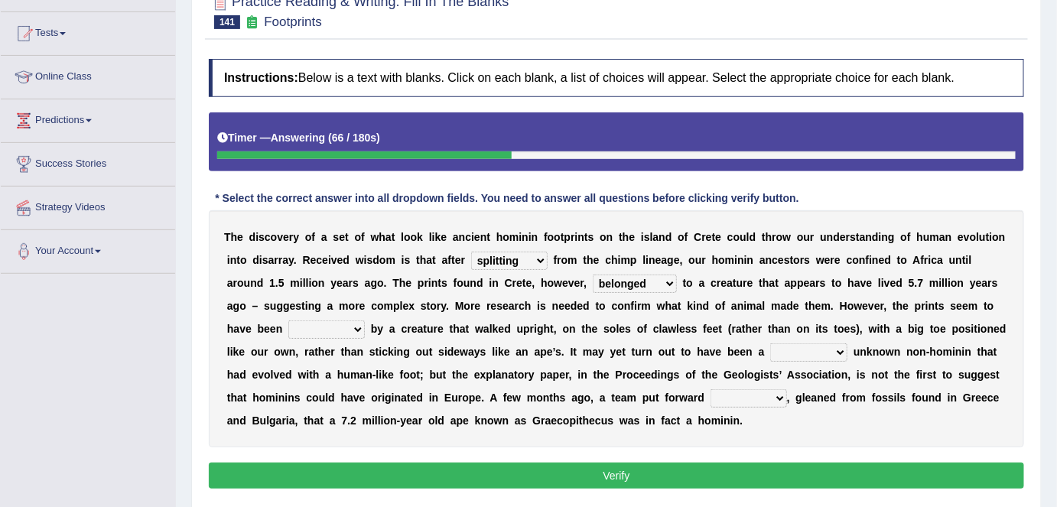
click at [593, 275] on select "formed barraged belonged transfigured" at bounding box center [635, 284] width 84 height 18
click at [356, 329] on select "made laid curated sponsored" at bounding box center [326, 330] width 77 height 18
select select "laid"
click at [288, 321] on select "made laid curated sponsored" at bounding box center [326, 330] width 77 height 18
click at [838, 350] on select "famously wittingly previously hopelessly" at bounding box center [809, 353] width 77 height 18
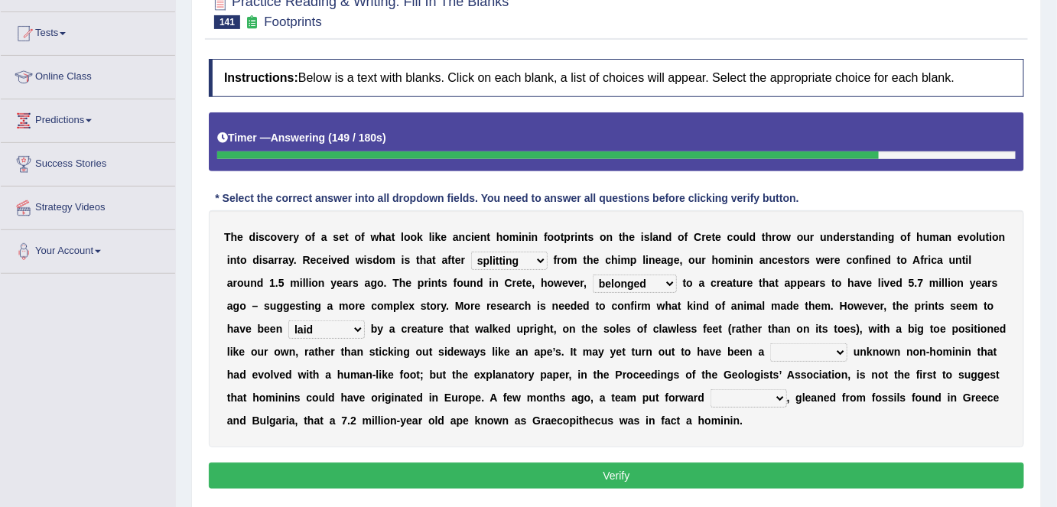
scroll to position [77, 0]
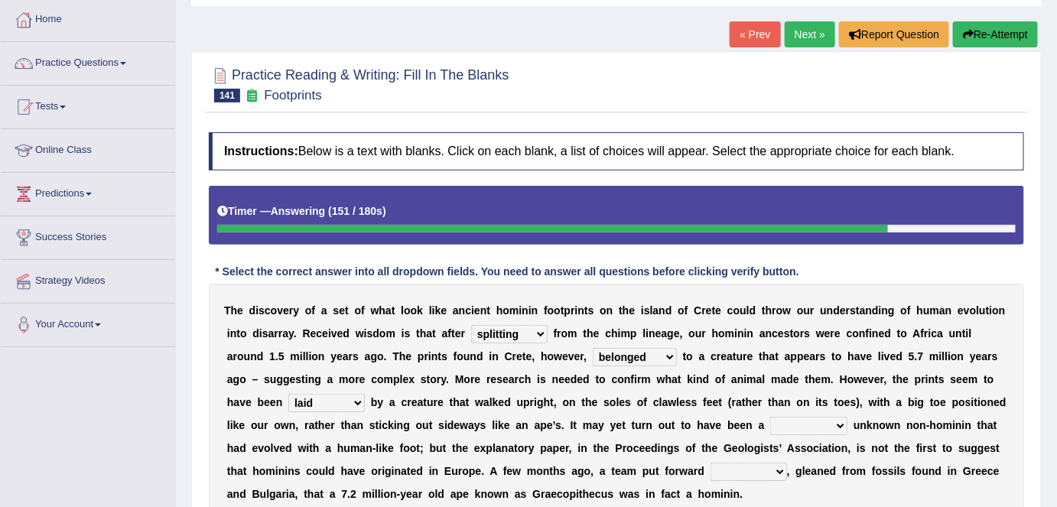
click at [992, 33] on button "Re-Attempt" at bounding box center [995, 34] width 85 height 26
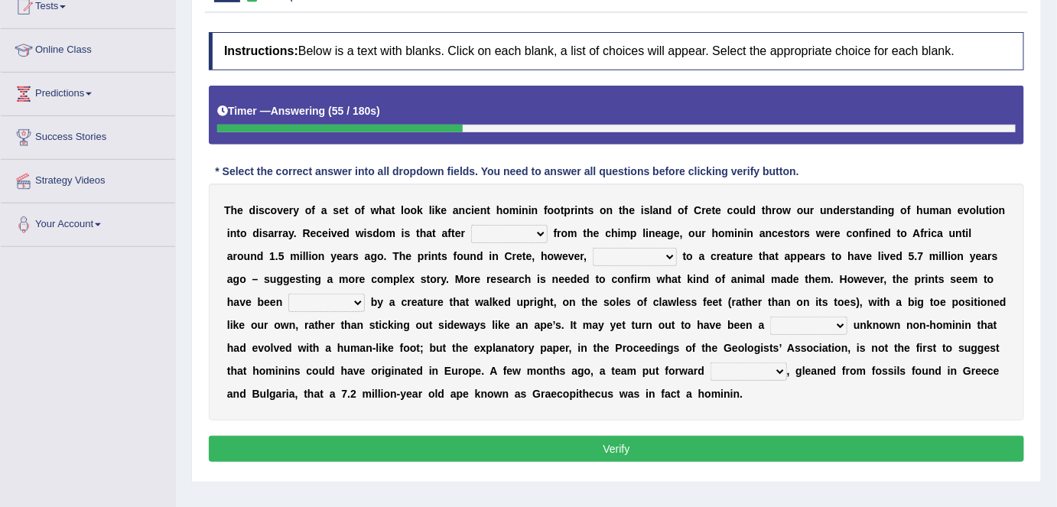
scroll to position [179, 0]
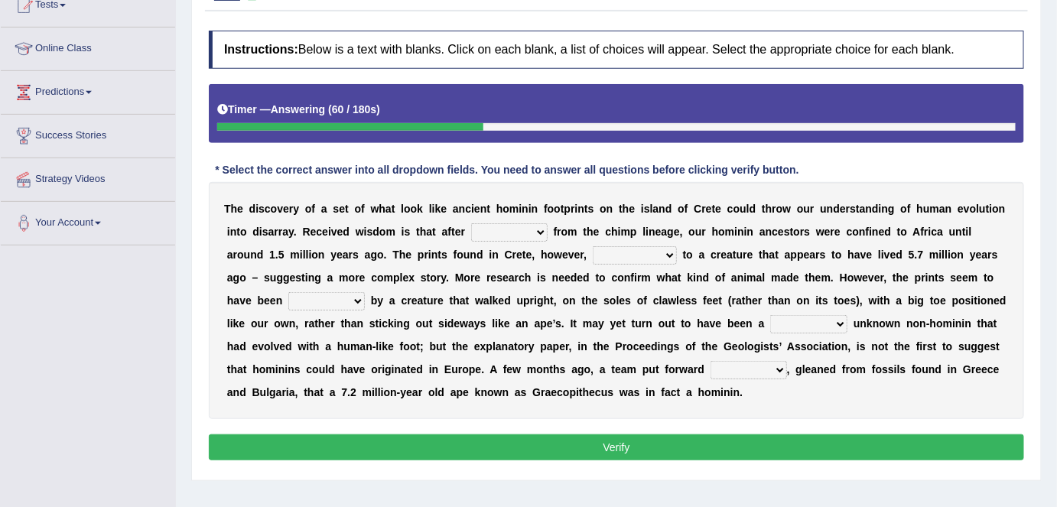
click at [540, 233] on select "spat splat spitting splitting" at bounding box center [509, 232] width 77 height 18
select select "splitting"
click at [471, 223] on select "spat splat spitting splitting" at bounding box center [509, 232] width 77 height 18
click at [670, 253] on select "formed barraged belonged transfigured" at bounding box center [635, 255] width 84 height 18
select select "belonged"
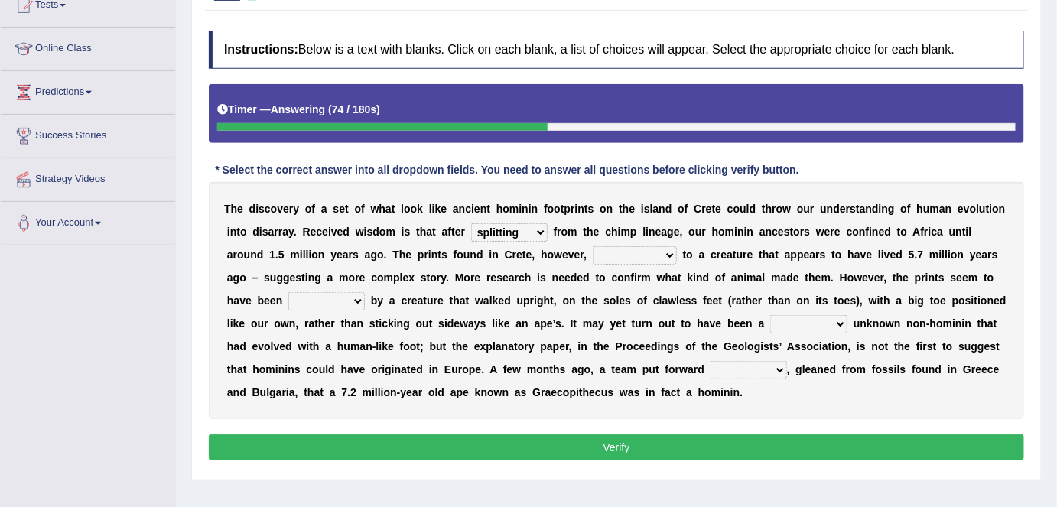
click at [593, 246] on select "formed barraged belonged transfigured" at bounding box center [635, 255] width 84 height 18
click at [354, 303] on select "made laid curated sponsored" at bounding box center [326, 301] width 77 height 18
select select "laid"
click at [288, 292] on select "made laid curated sponsored" at bounding box center [326, 301] width 77 height 18
click at [845, 327] on select "famously wittingly previously hopelessly" at bounding box center [809, 324] width 77 height 18
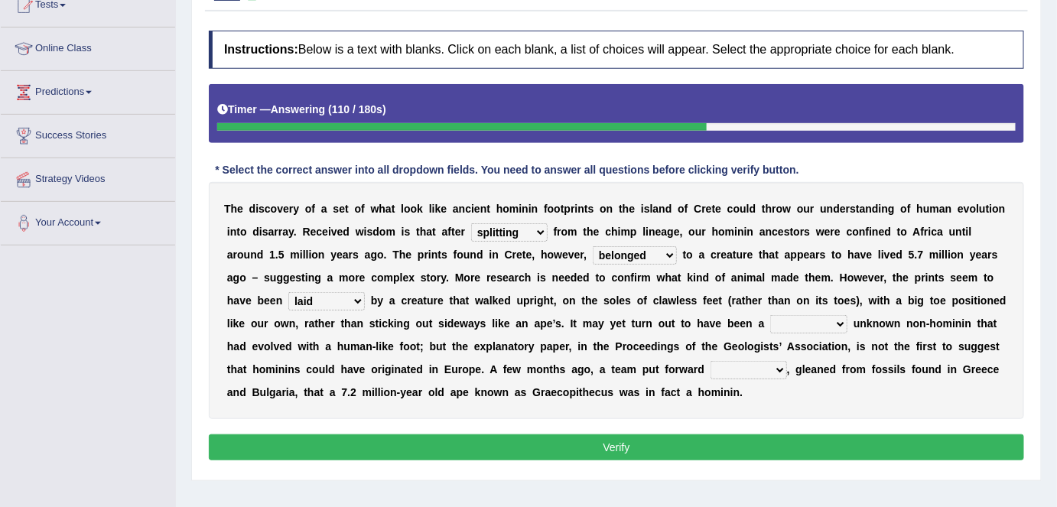
select select "previously"
click at [771, 315] on select "famously wittingly previously hopelessly" at bounding box center [809, 324] width 77 height 18
click at [779, 366] on select "step circle proposal evidence" at bounding box center [749, 370] width 77 height 18
select select "evidence"
click at [711, 361] on select "step circle proposal evidence" at bounding box center [749, 370] width 77 height 18
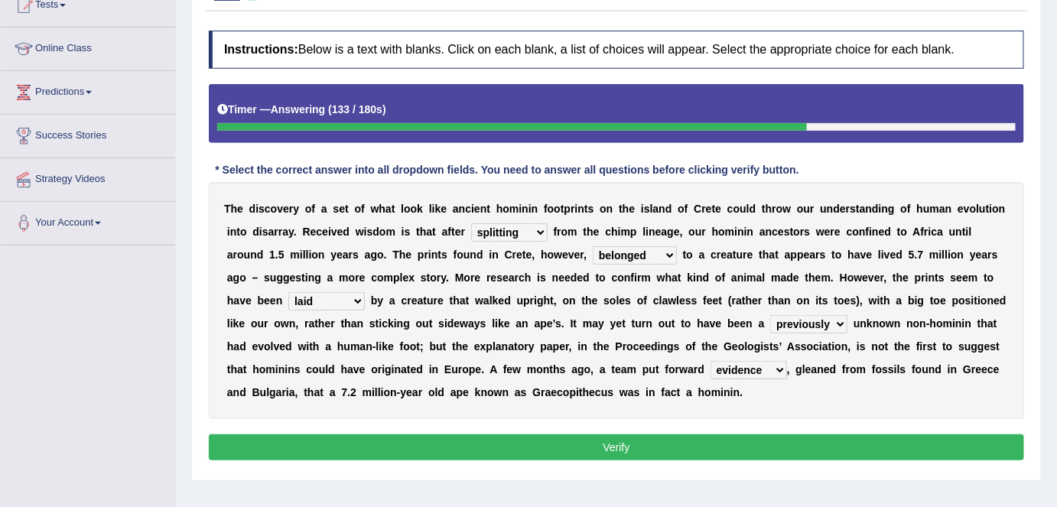
click at [350, 306] on select "made laid curated sponsored" at bounding box center [326, 301] width 77 height 18
select select "made"
click at [288, 292] on select "made laid curated sponsored" at bounding box center [326, 301] width 77 height 18
click at [424, 449] on button "Verify" at bounding box center [617, 448] width 816 height 26
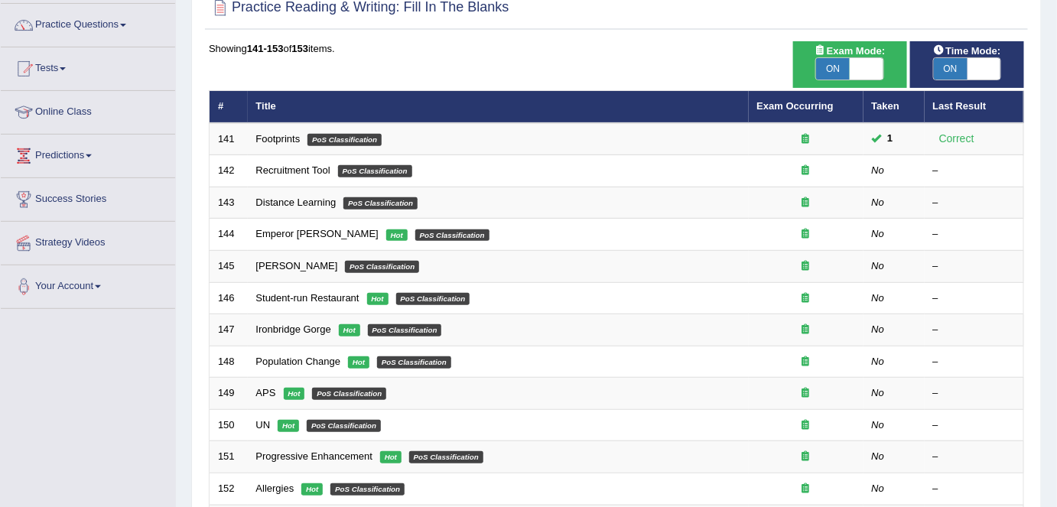
scroll to position [116, 0]
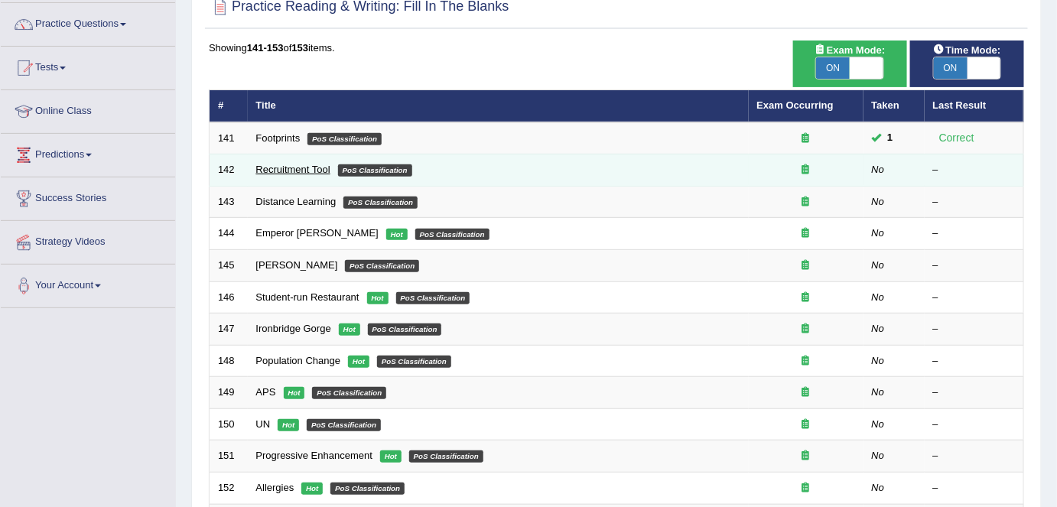
click at [282, 172] on link "Recruitment Tool" at bounding box center [293, 169] width 74 height 11
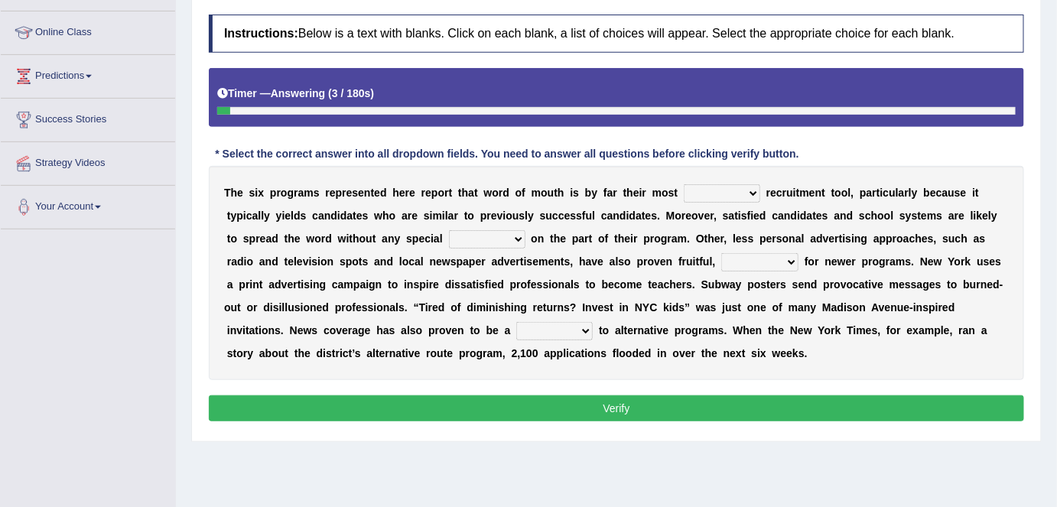
scroll to position [197, 0]
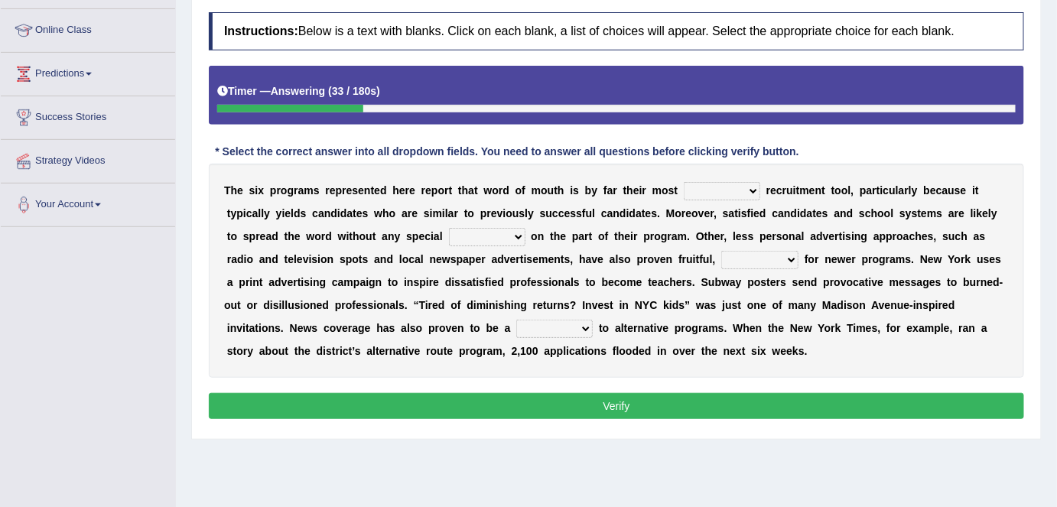
click at [749, 184] on select "affected forcible effective coherent" at bounding box center [722, 191] width 77 height 18
select select "effective"
click at [684, 182] on select "affected forcible effective coherent" at bounding box center [722, 191] width 77 height 18
click at [485, 215] on b "p" at bounding box center [484, 213] width 7 height 12
click at [516, 233] on select "logic effort validity force" at bounding box center [487, 237] width 77 height 18
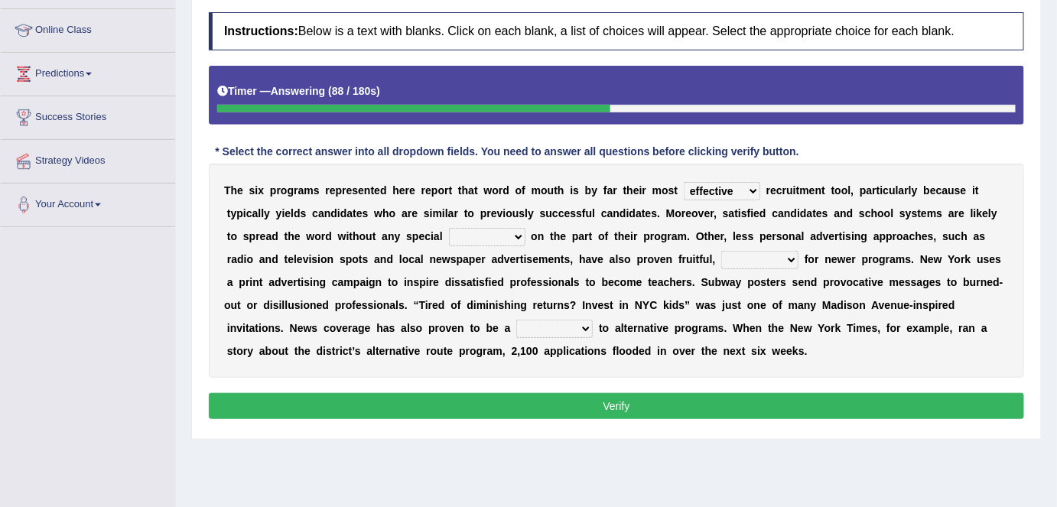
select select "effort"
click at [449, 228] on select "logic effort validity force" at bounding box center [487, 237] width 77 height 18
click at [795, 256] on select "conclusive credibly irresistibly especially" at bounding box center [760, 260] width 77 height 18
select select "especially"
click at [722, 251] on select "conclusive credibly irresistibly especially" at bounding box center [760, 260] width 77 height 18
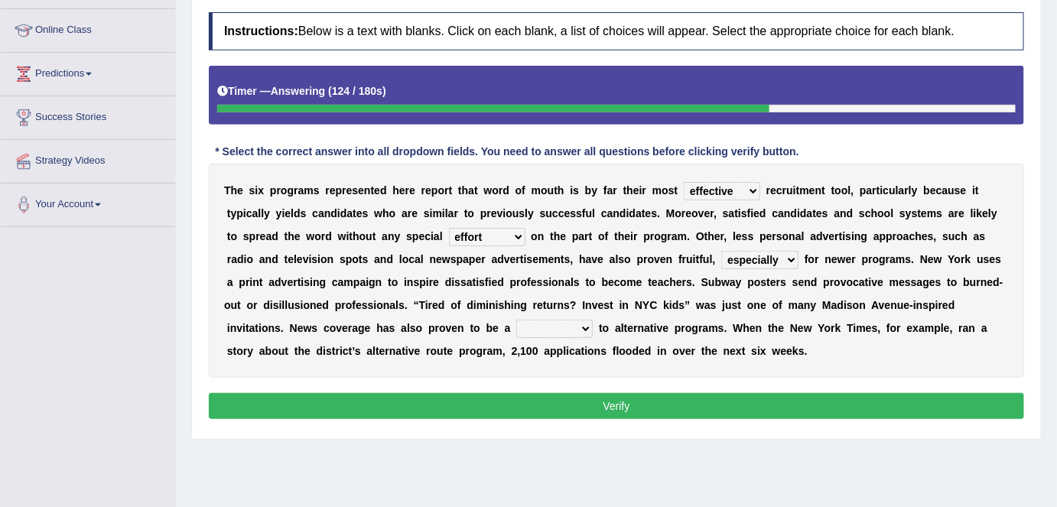
click at [582, 321] on select "boon gain luxury windfall" at bounding box center [554, 329] width 77 height 18
select select "boon"
click at [516, 320] on select "boon gain luxury windfall" at bounding box center [554, 329] width 77 height 18
click at [506, 409] on button "Verify" at bounding box center [617, 406] width 816 height 26
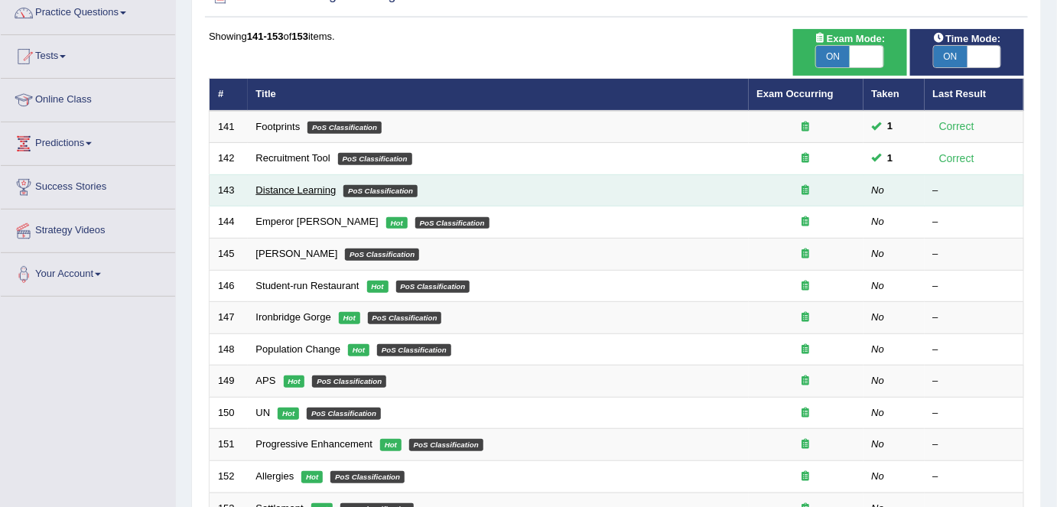
click at [308, 187] on link "Distance Learning" at bounding box center [296, 189] width 80 height 11
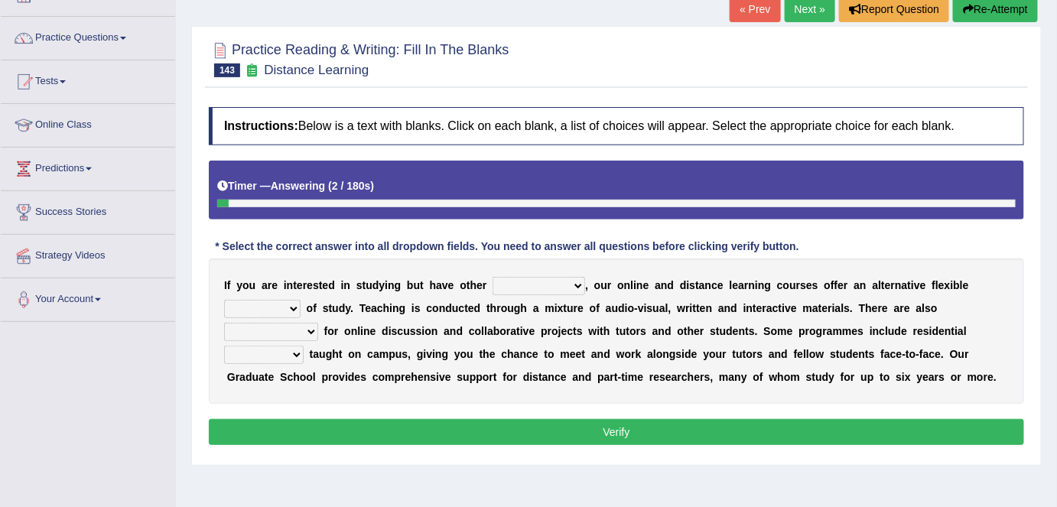
scroll to position [109, 0]
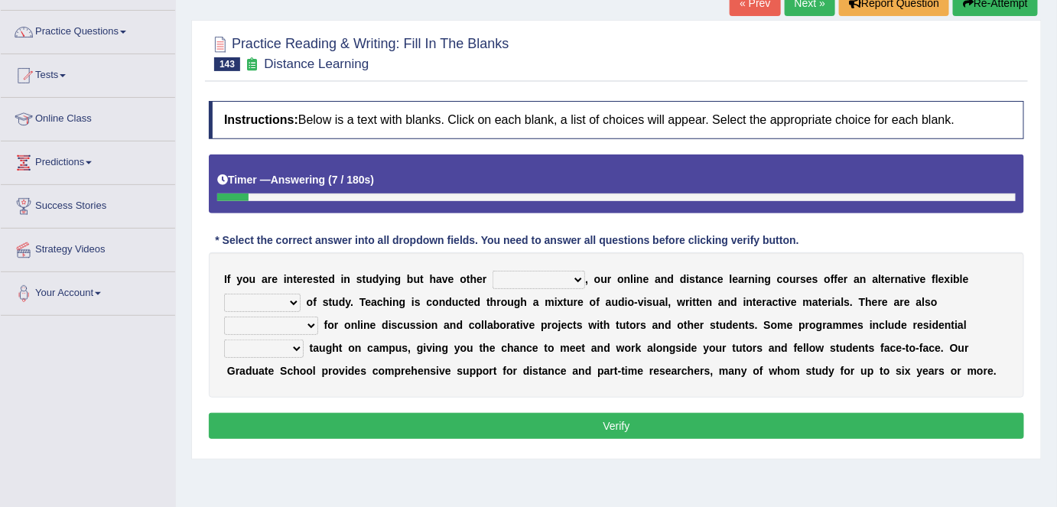
click at [573, 275] on select "inclinations presumptions commitments assumptions" at bounding box center [539, 280] width 93 height 18
select select "commitments"
click at [493, 271] on select "inclinations presumptions commitments assumptions" at bounding box center [539, 280] width 93 height 18
click at [294, 307] on select "partition plan mission mode" at bounding box center [262, 303] width 77 height 18
select select "mode"
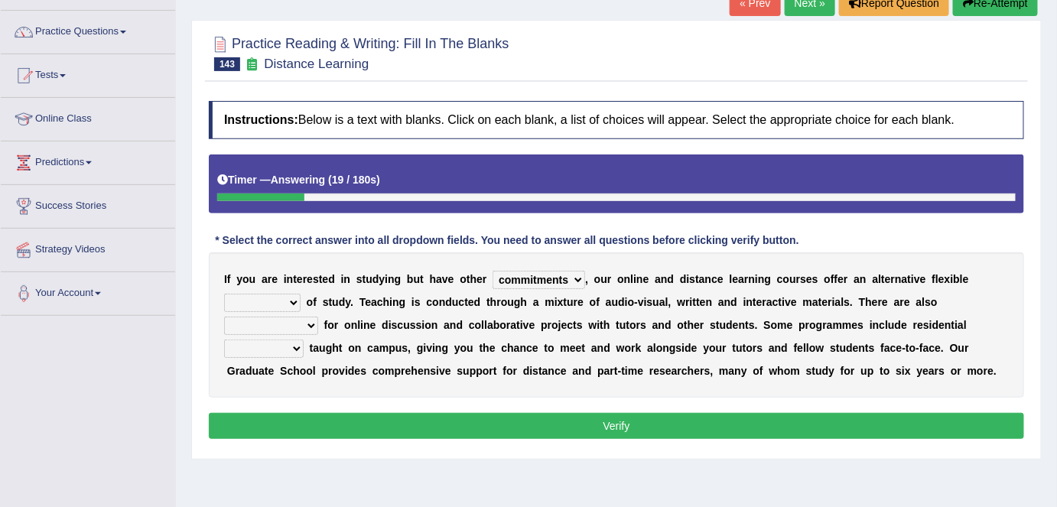
click at [224, 294] on select "partition plan mission mode" at bounding box center [262, 303] width 77 height 18
click at [310, 324] on select "opportunities occasions needs contingencies" at bounding box center [271, 326] width 94 height 18
select select "opportunities"
click at [224, 317] on select "opportunities occasions needs contingencies" at bounding box center [271, 326] width 94 height 18
click at [298, 347] on select "apartments modules techniques finesse" at bounding box center [264, 349] width 80 height 18
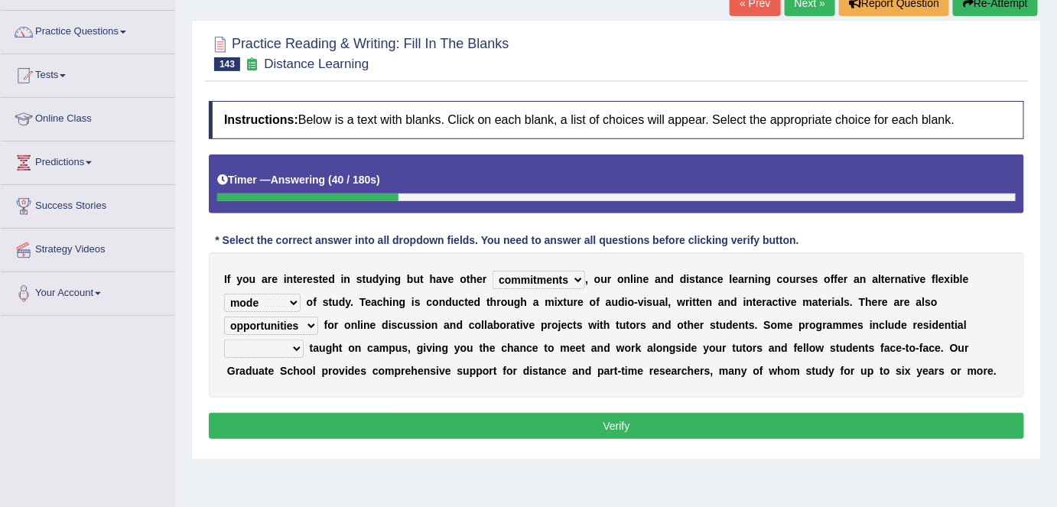
select select "modules"
click at [224, 340] on select "apartments modules techniques finesse" at bounding box center [264, 349] width 80 height 18
click at [360, 418] on button "Verify" at bounding box center [617, 426] width 816 height 26
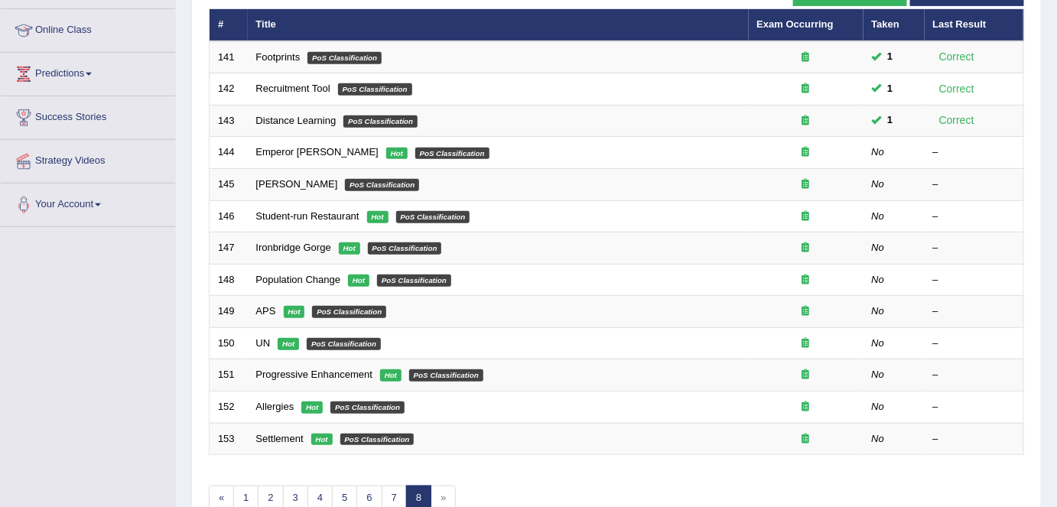
scroll to position [200, 0]
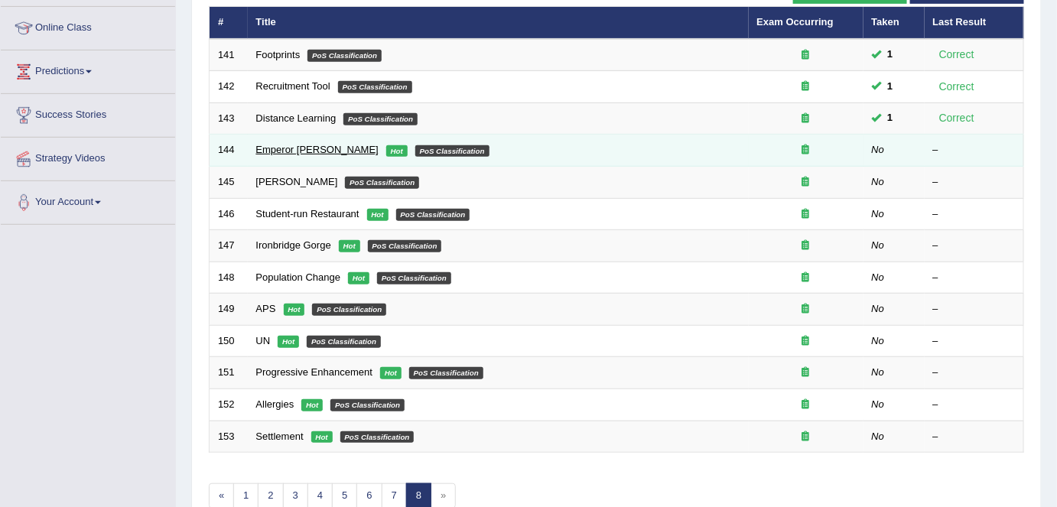
click at [317, 144] on link "Emperor [PERSON_NAME]" at bounding box center [317, 149] width 122 height 11
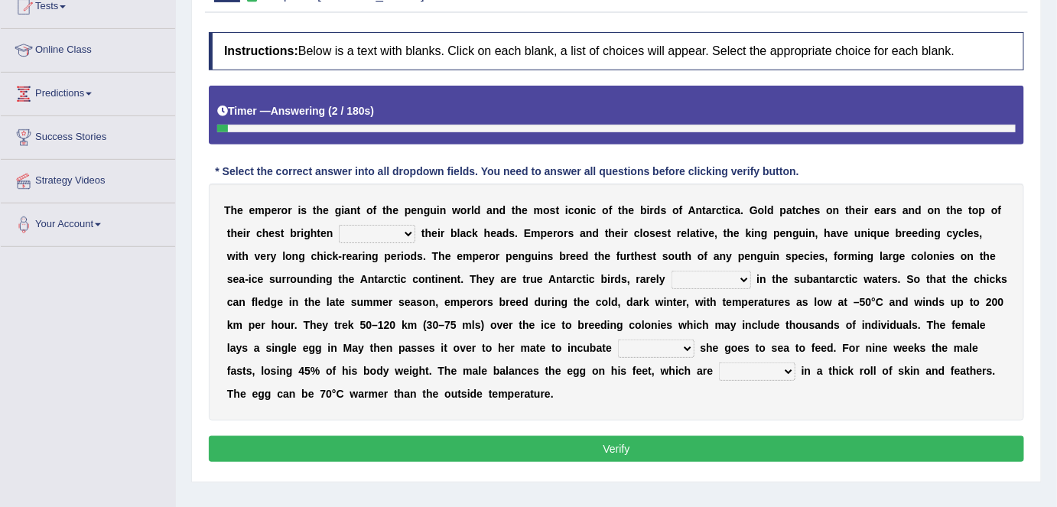
scroll to position [179, 0]
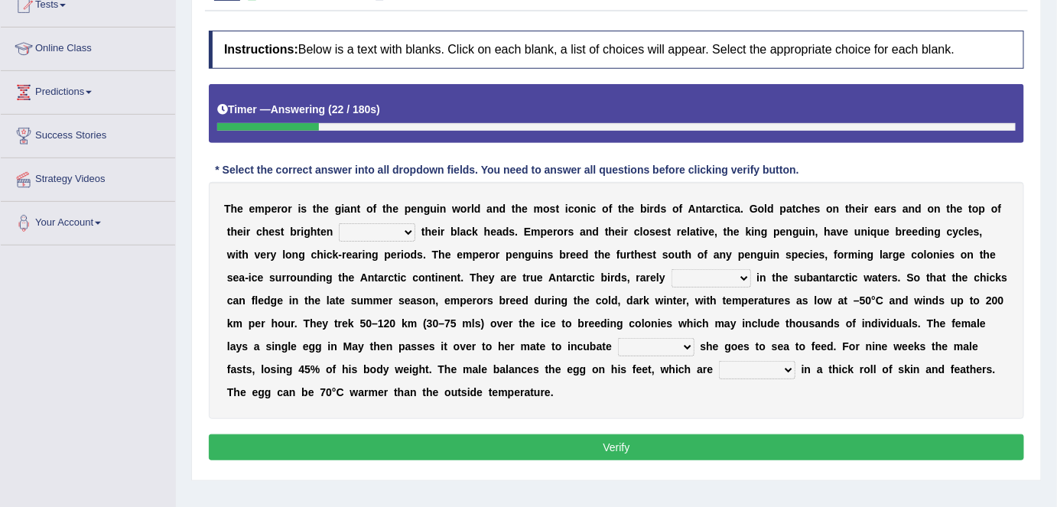
click at [406, 235] on select "down glow up on" at bounding box center [377, 232] width 77 height 18
select select "up"
click at [339, 223] on select "down glow up on" at bounding box center [377, 232] width 77 height 18
click at [723, 274] on select "swim seen submerged floating" at bounding box center [712, 278] width 80 height 18
select select "seen"
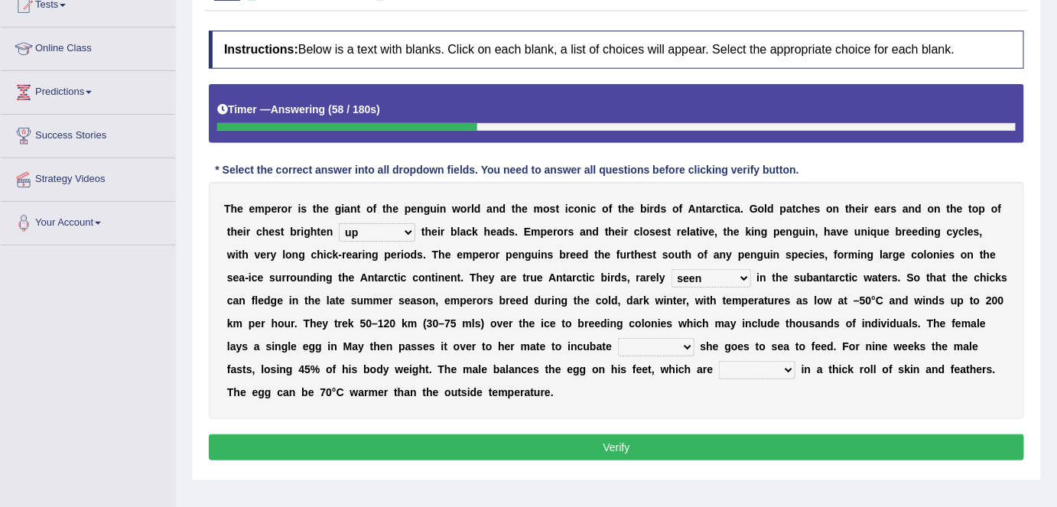
click at [672, 269] on select "swim seen submerged floating" at bounding box center [712, 278] width 80 height 18
click at [646, 343] on select "whilst rather however though" at bounding box center [656, 347] width 77 height 18
select select "whilst"
click at [618, 338] on select "whilst rather however though" at bounding box center [656, 347] width 77 height 18
click at [754, 364] on select "powered caved carved covered" at bounding box center [757, 370] width 77 height 18
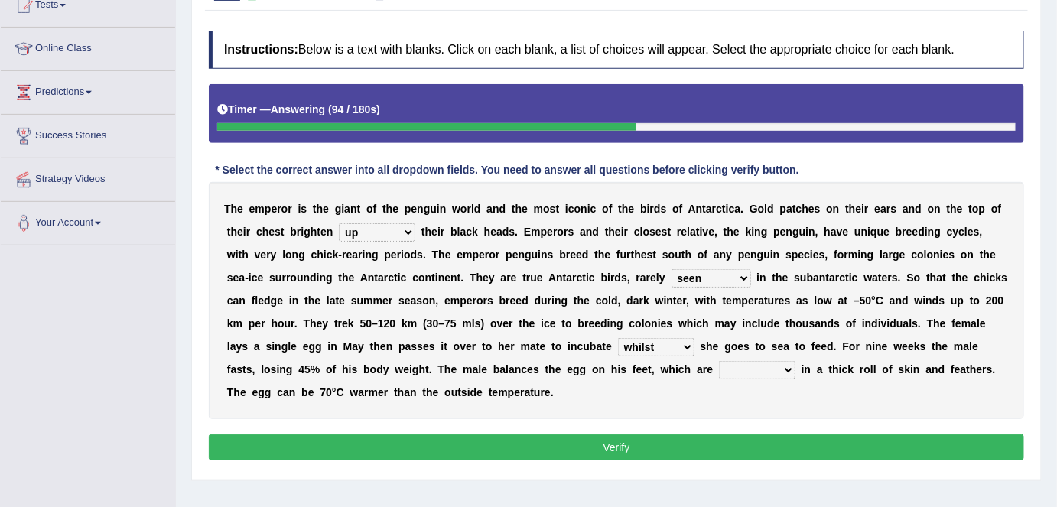
select select "covered"
click at [719, 361] on select "powered caved carved covered" at bounding box center [757, 370] width 77 height 18
click at [718, 277] on select "swim seen submerged floating" at bounding box center [712, 278] width 80 height 18
click at [672, 269] on select "swim seen submerged floating" at bounding box center [712, 278] width 80 height 18
click at [717, 279] on select "swim seen submerged floating" at bounding box center [712, 278] width 80 height 18
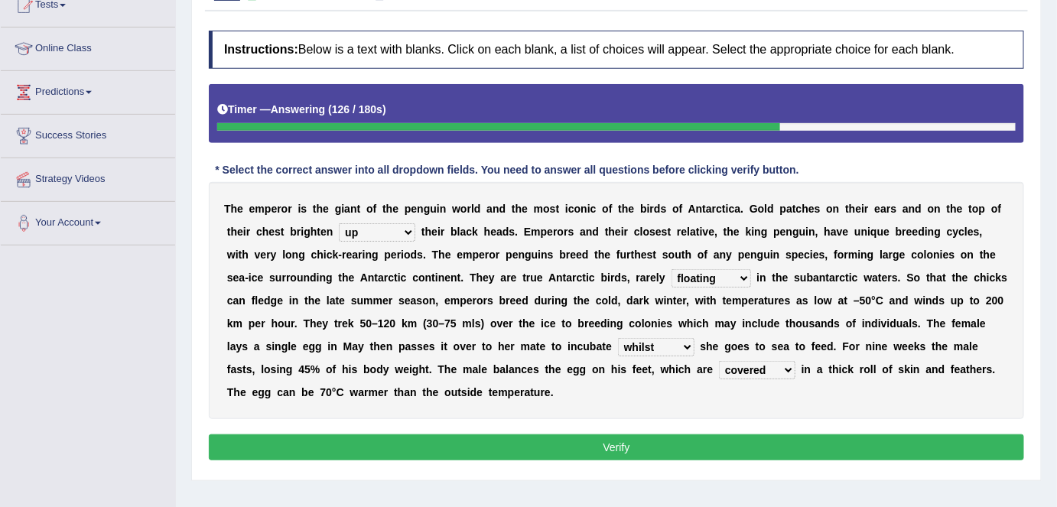
select select "seen"
click at [672, 269] on select "swim seen submerged floating" at bounding box center [712, 278] width 80 height 18
click at [624, 438] on button "Verify" at bounding box center [617, 448] width 816 height 26
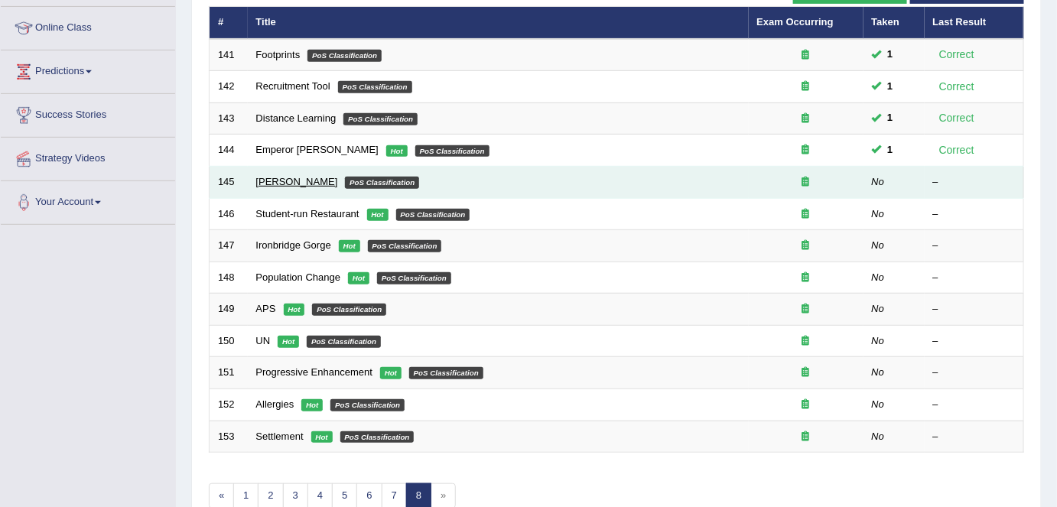
click at [279, 177] on link "[PERSON_NAME]" at bounding box center [297, 181] width 82 height 11
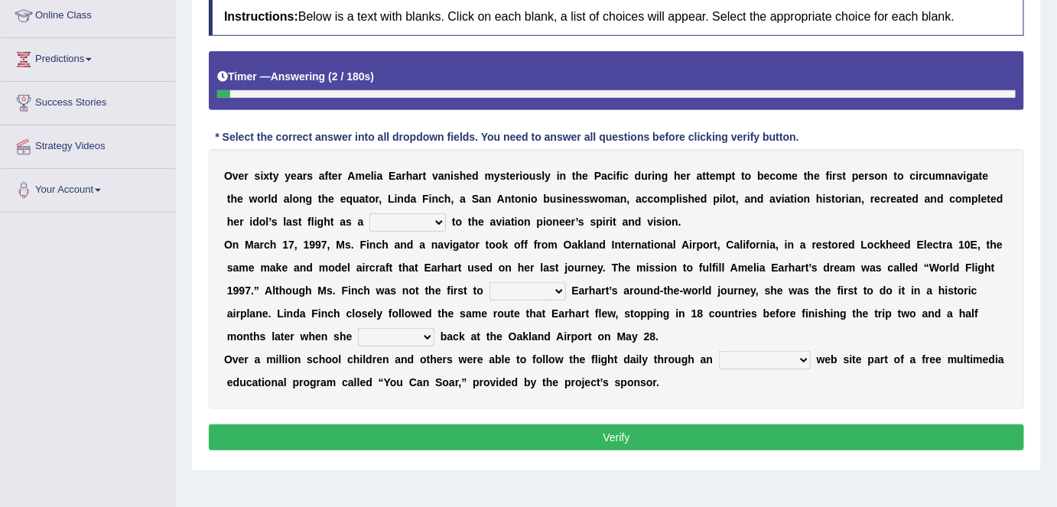
scroll to position [213, 0]
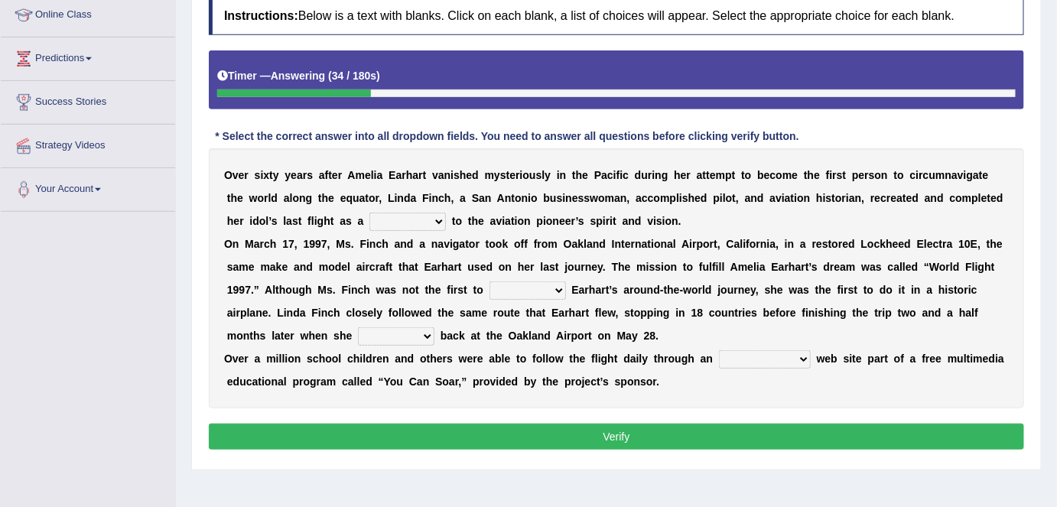
click at [438, 217] on select "taunt delay tribute sample" at bounding box center [408, 222] width 77 height 18
select select "tribute"
click at [370, 213] on select "taunt delay tribute sample" at bounding box center [408, 222] width 77 height 18
click at [438, 217] on select "taunt delay tribute sample" at bounding box center [408, 222] width 77 height 18
click at [530, 212] on div "O v e r s i x t y y e a r s a f t e r A [PERSON_NAME] v a n i s h e d m y s t e…" at bounding box center [617, 278] width 816 height 260
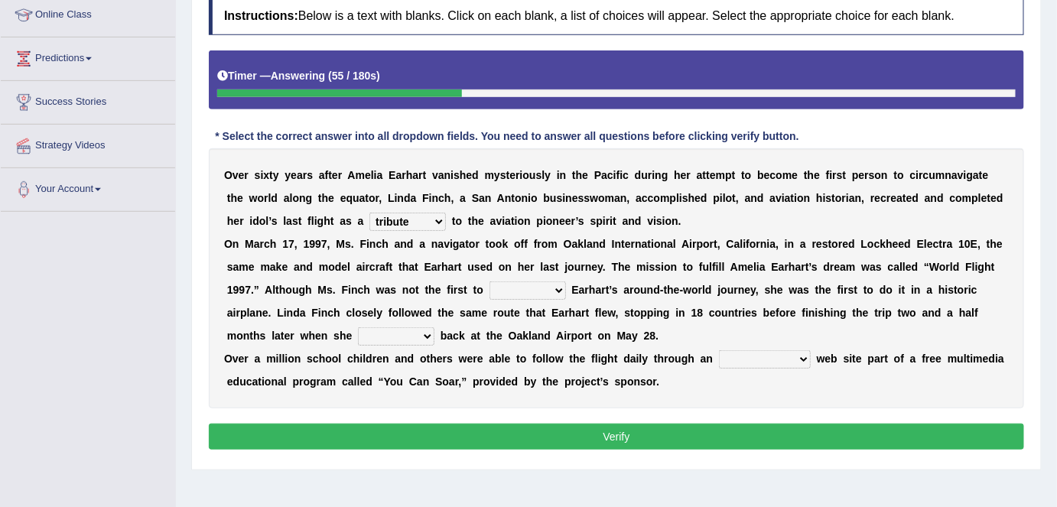
click at [564, 289] on select "hear qualify sabotage attempt" at bounding box center [528, 291] width 77 height 18
select select "attempt"
click at [490, 282] on select "hear qualify sabotage attempt" at bounding box center [528, 291] width 77 height 18
click at [557, 288] on select "hear qualify sabotage attempt" at bounding box center [528, 291] width 77 height 18
click at [698, 301] on div "O v e r s i x t y y e a r s a f t e r A [PERSON_NAME] v a n i s h e d m y s t e…" at bounding box center [617, 278] width 816 height 260
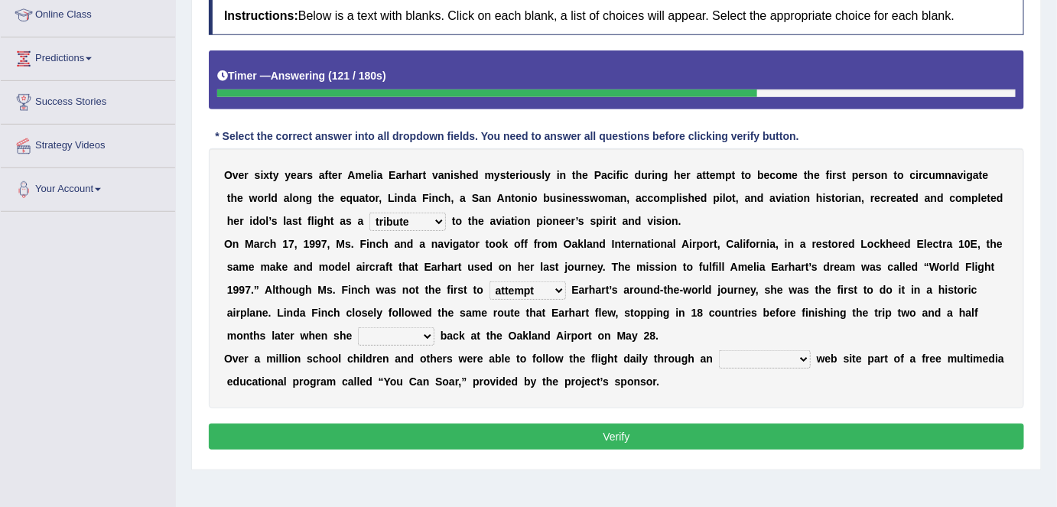
click at [423, 344] on div "O v e r s i x t y y e a r s a f t e r A [PERSON_NAME] v a n i s h e d m y s t e…" at bounding box center [617, 278] width 816 height 260
click at [435, 337] on b at bounding box center [438, 336] width 6 height 12
click at [431, 334] on select "sailed landed walked looked" at bounding box center [396, 336] width 77 height 18
select select "landed"
click at [358, 327] on select "sailed landed walked looked" at bounding box center [396, 336] width 77 height 18
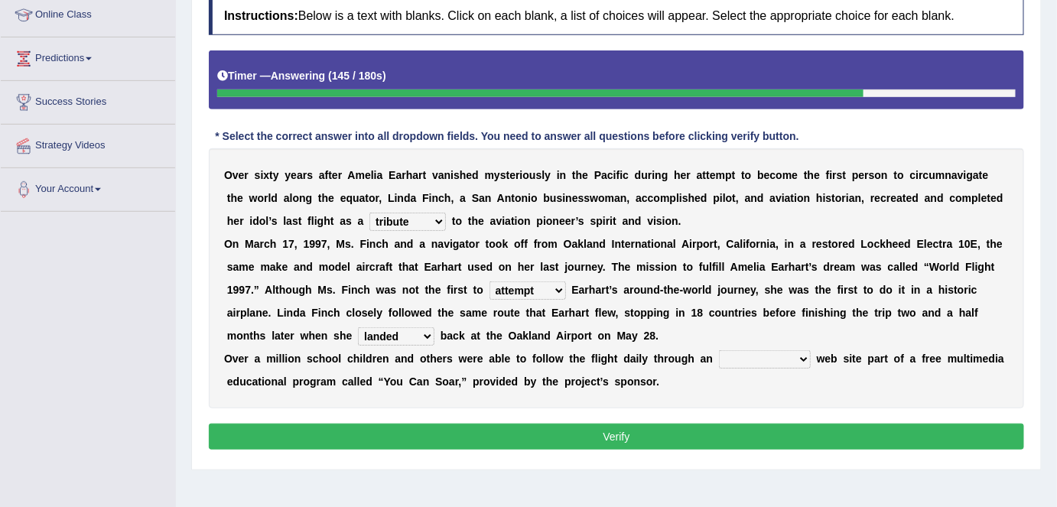
click at [800, 361] on select "simple superior unresponsive interactive" at bounding box center [765, 359] width 92 height 18
select select "interactive"
click at [719, 350] on select "simple superior unresponsive interactive" at bounding box center [765, 359] width 92 height 18
click at [484, 441] on button "Verify" at bounding box center [617, 437] width 816 height 26
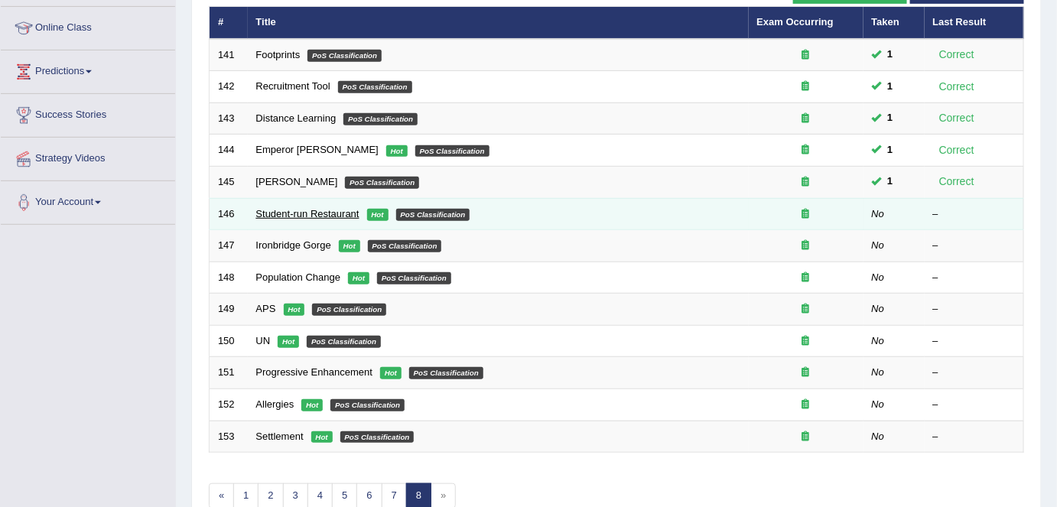
click at [339, 214] on link "Student-run Restaurant" at bounding box center [307, 213] width 103 height 11
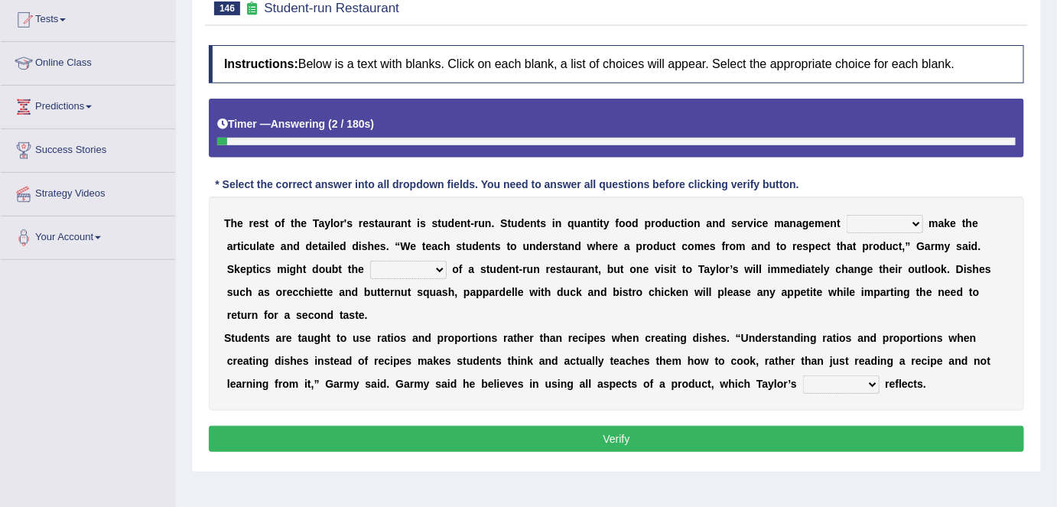
scroll to position [167, 0]
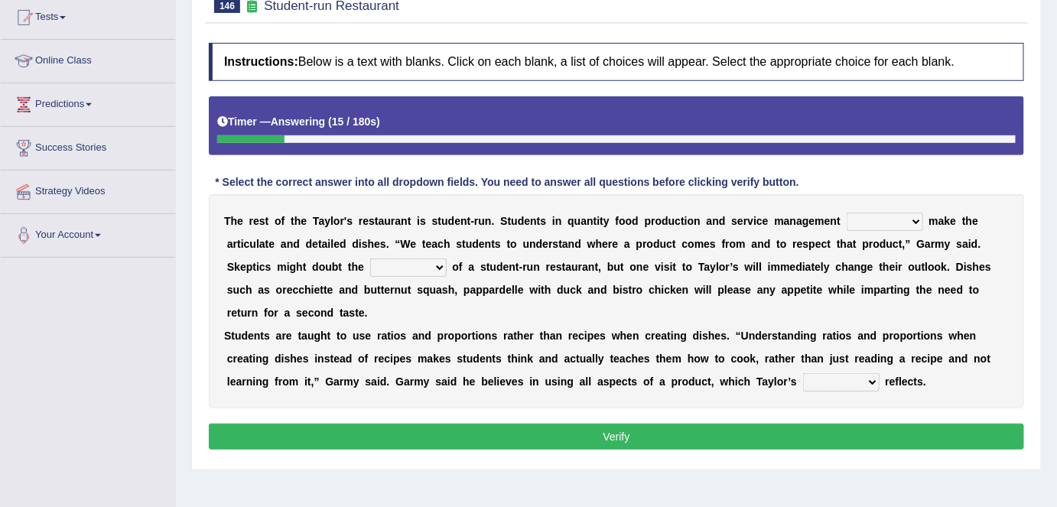
click at [913, 225] on select "issues handling classes decisions" at bounding box center [885, 222] width 77 height 18
select select "decisions"
click at [847, 213] on select "issues handling classes decisions" at bounding box center [885, 222] width 77 height 18
click at [438, 268] on select "sanctity quality frailty futility" at bounding box center [408, 268] width 77 height 18
select select "quality"
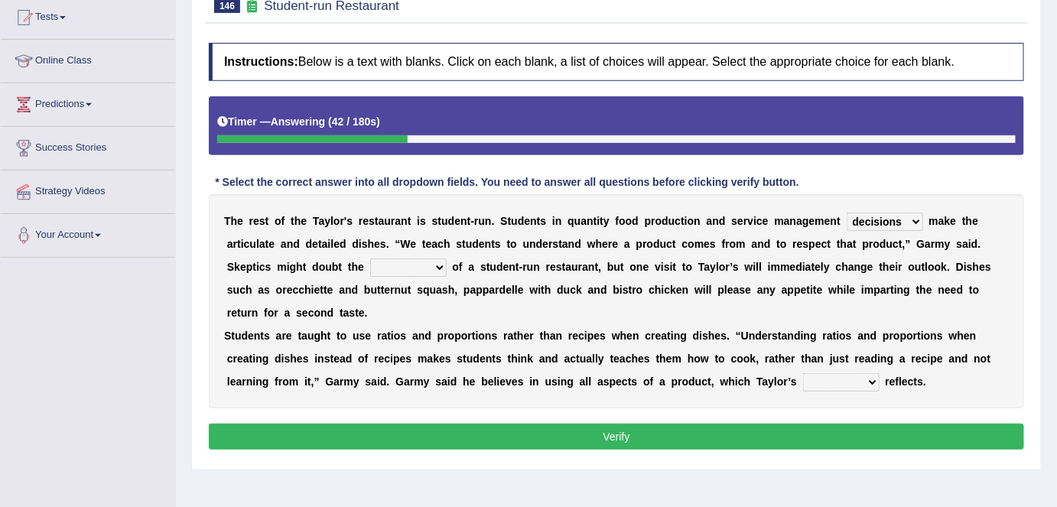
click at [370, 259] on select "sanctity quality frailty futility" at bounding box center [408, 268] width 77 height 18
click at [875, 379] on select "course opinion mirror menu" at bounding box center [841, 382] width 77 height 18
select select "menu"
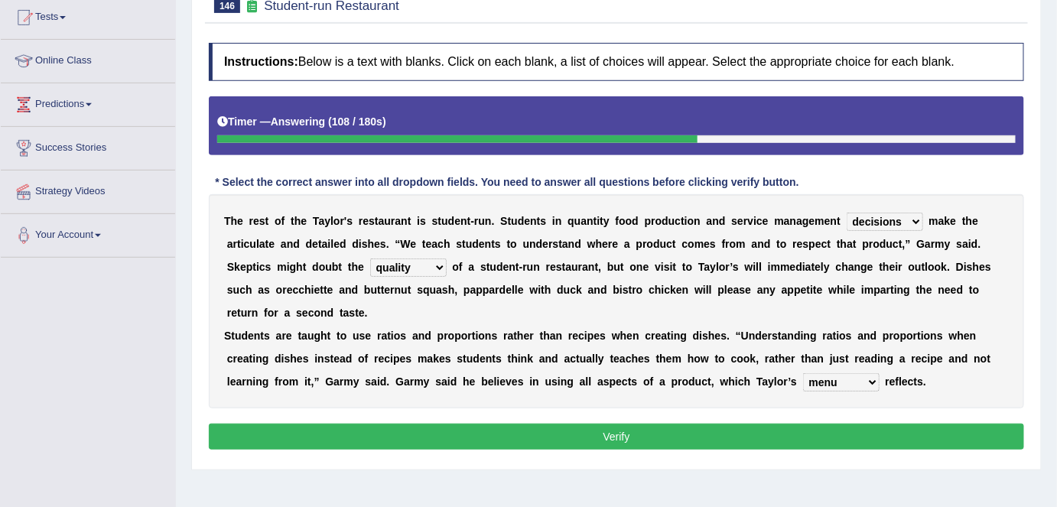
click at [803, 373] on select "course opinion mirror menu" at bounding box center [841, 382] width 77 height 18
click at [654, 439] on button "Verify" at bounding box center [617, 437] width 816 height 26
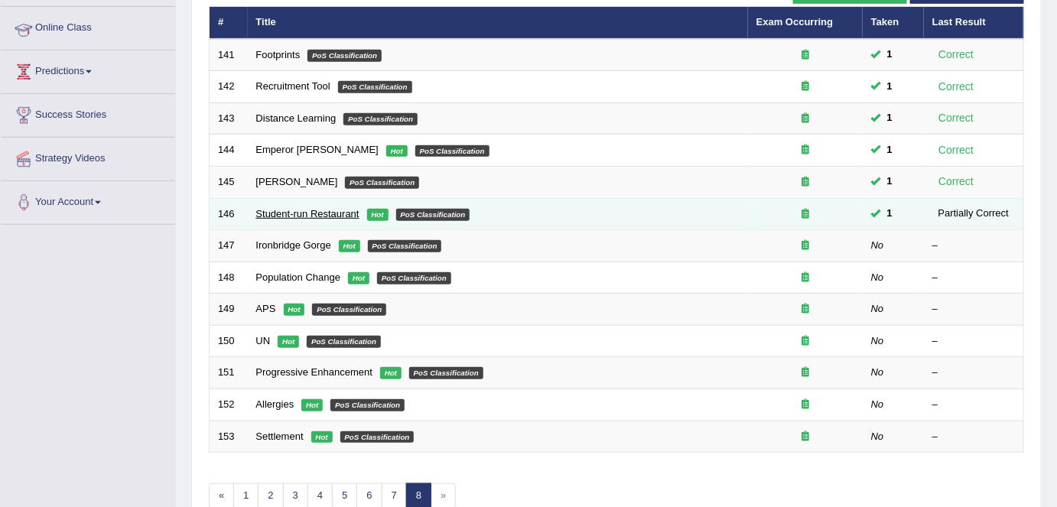
scroll to position [200, 0]
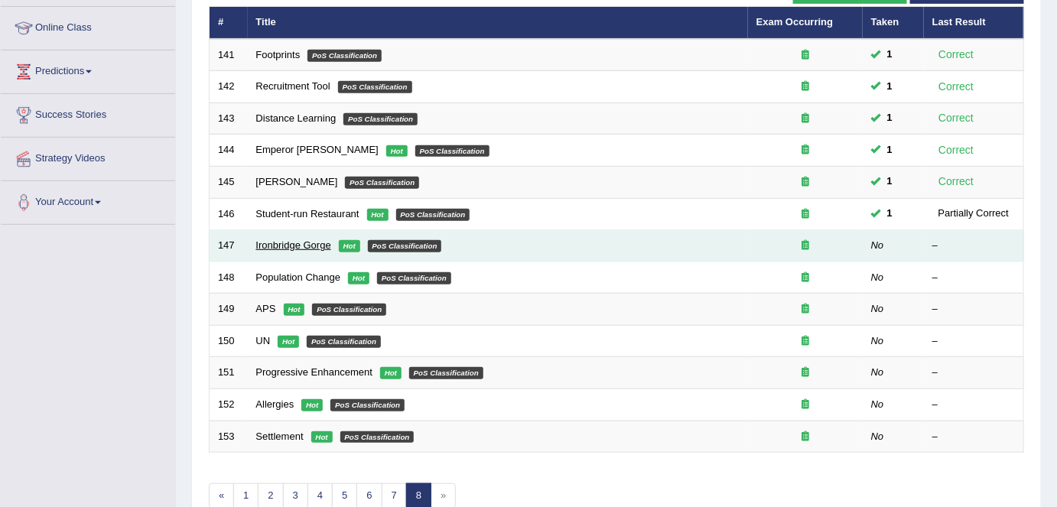
click at [292, 243] on link "Ironbridge Gorge" at bounding box center [293, 244] width 75 height 11
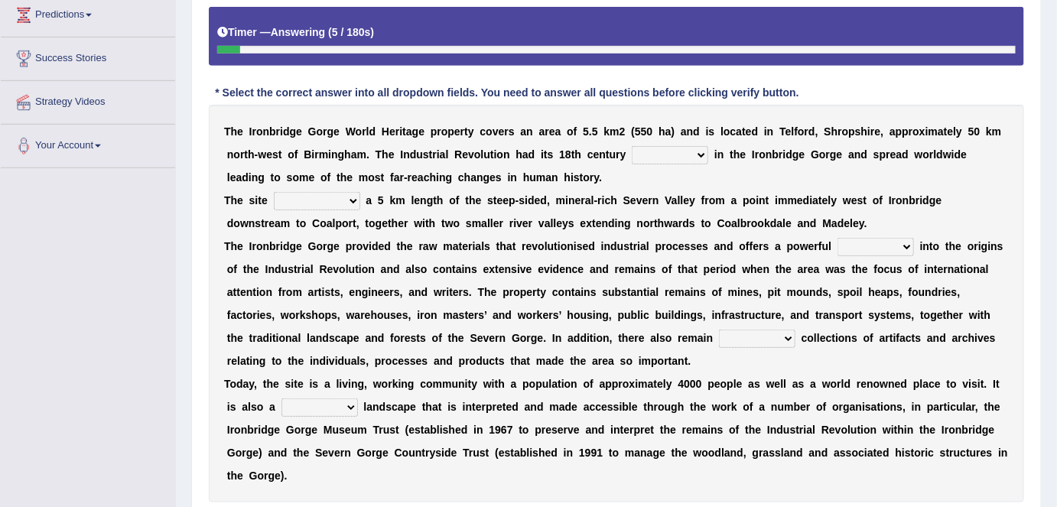
scroll to position [258, 0]
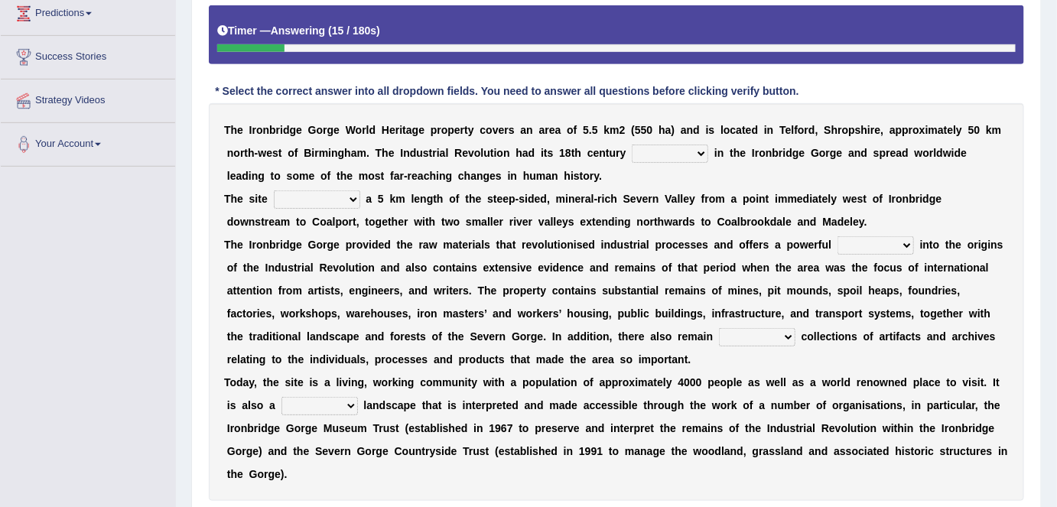
click at [702, 148] on select "reason silk roots wishes" at bounding box center [670, 154] width 77 height 18
select select "roots"
click at [632, 145] on select "reason silk roots wishes" at bounding box center [670, 154] width 77 height 18
click at [350, 197] on select "incorporates assigns gets corporate" at bounding box center [317, 200] width 86 height 18
select select "incorporates"
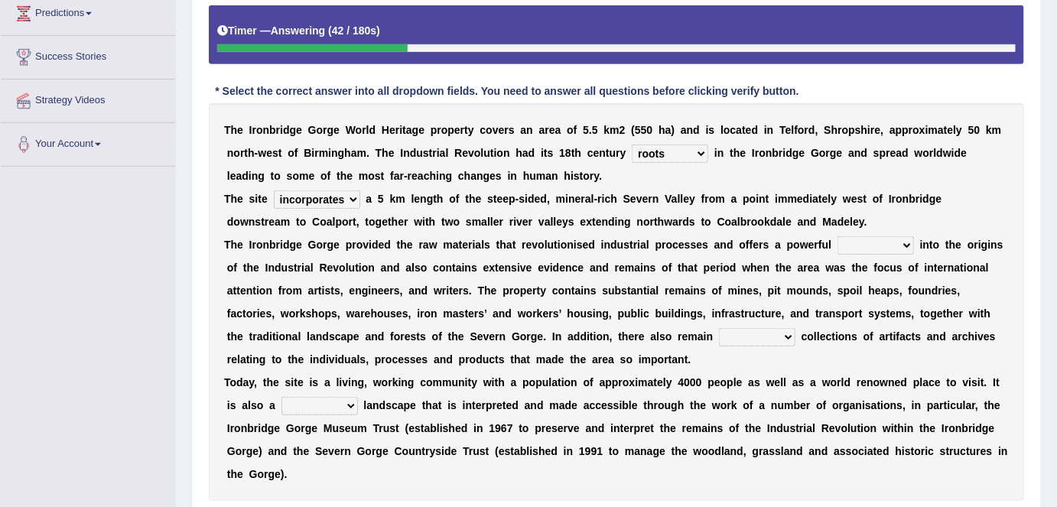
click at [274, 191] on select "incorporates assigns gets corporate" at bounding box center [317, 200] width 86 height 18
click at [898, 245] on select "vision insight strike work" at bounding box center [876, 245] width 77 height 18
click at [838, 236] on select "vision insight strike work" at bounding box center [876, 245] width 77 height 18
click at [908, 241] on select "vision insight strike work" at bounding box center [876, 245] width 77 height 18
select select "insight"
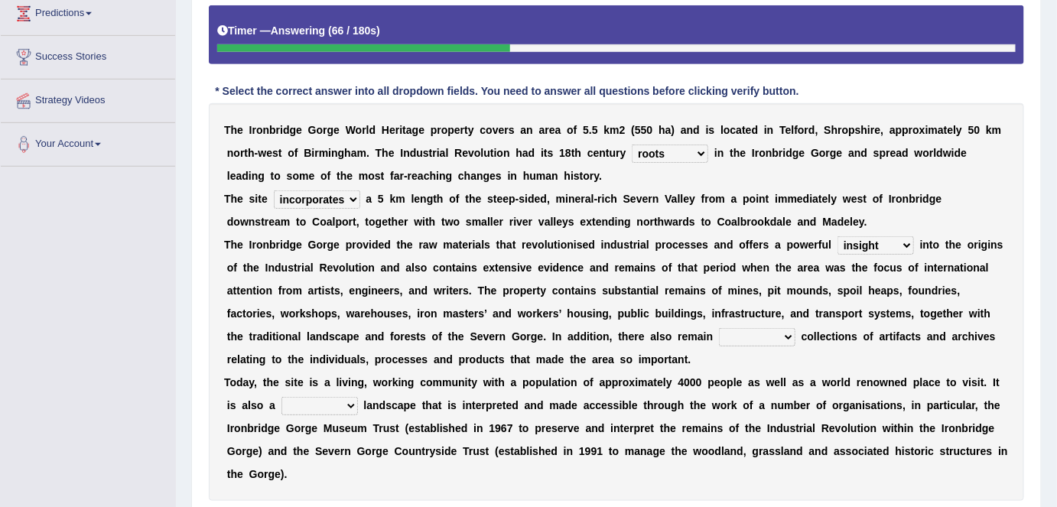
click at [838, 236] on select "vision insight strike work" at bounding box center [876, 245] width 77 height 18
click at [787, 334] on select "extensive expensive external example" at bounding box center [757, 337] width 77 height 18
select select "extensive"
click at [719, 328] on select "extensive expensive external example" at bounding box center [757, 337] width 77 height 18
click at [350, 407] on select "backward step historical collect" at bounding box center [320, 406] width 77 height 18
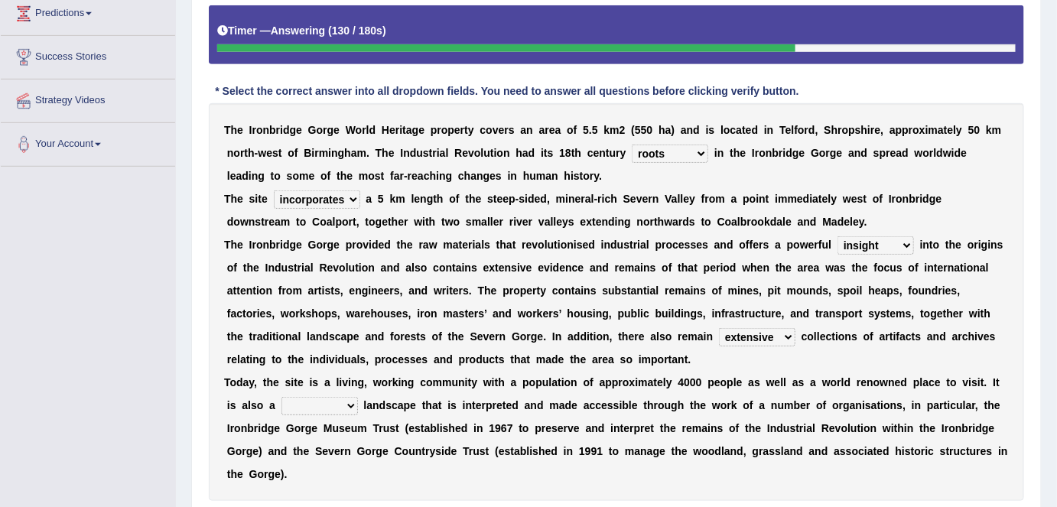
select select "historical"
click at [282, 397] on select "backward step historical collect" at bounding box center [320, 406] width 77 height 18
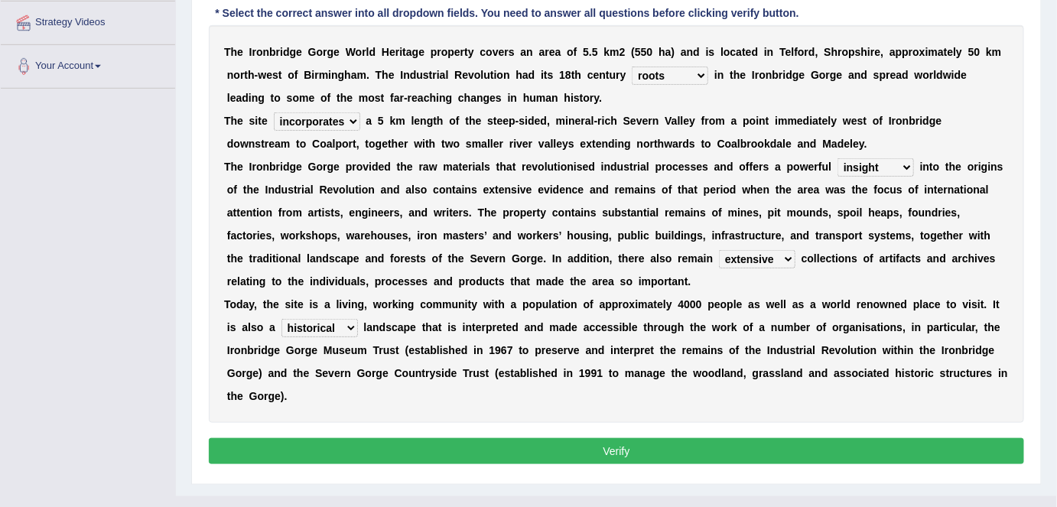
scroll to position [340, 0]
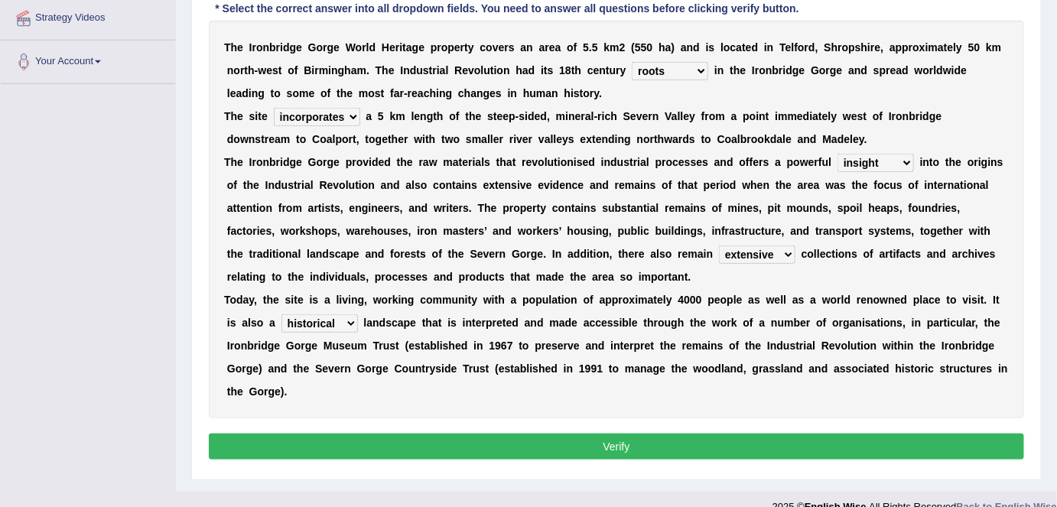
click at [743, 449] on button "Verify" at bounding box center [617, 447] width 816 height 26
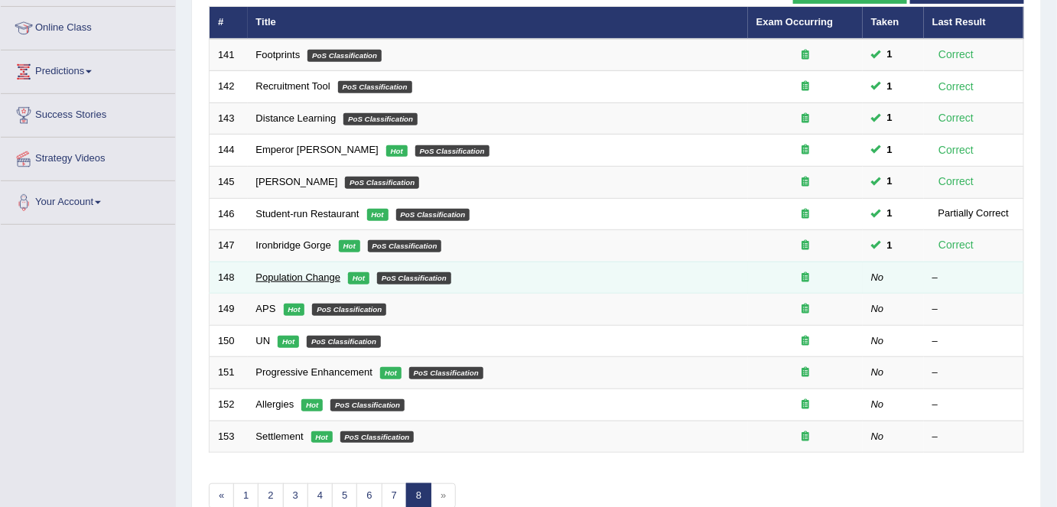
click at [328, 272] on link "Population Change" at bounding box center [298, 277] width 85 height 11
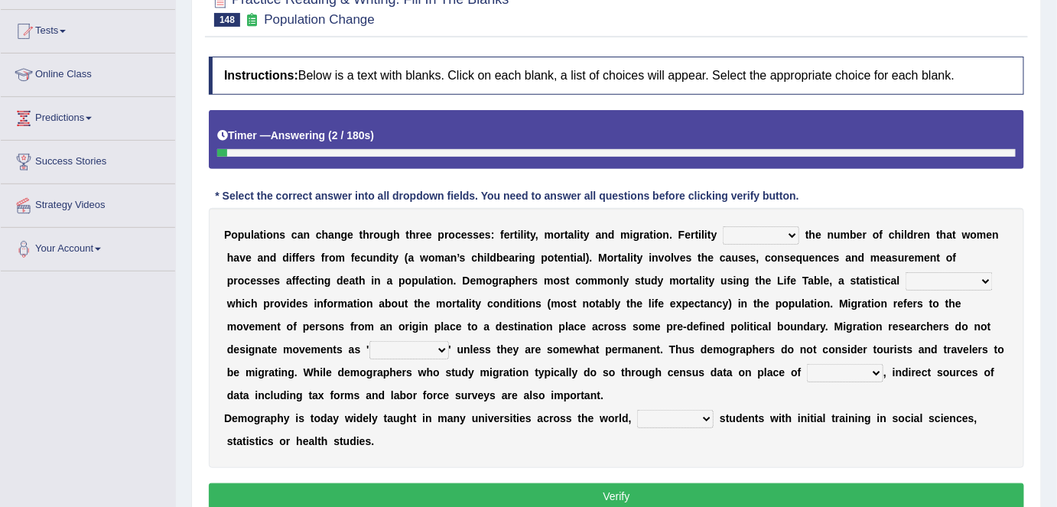
scroll to position [220, 0]
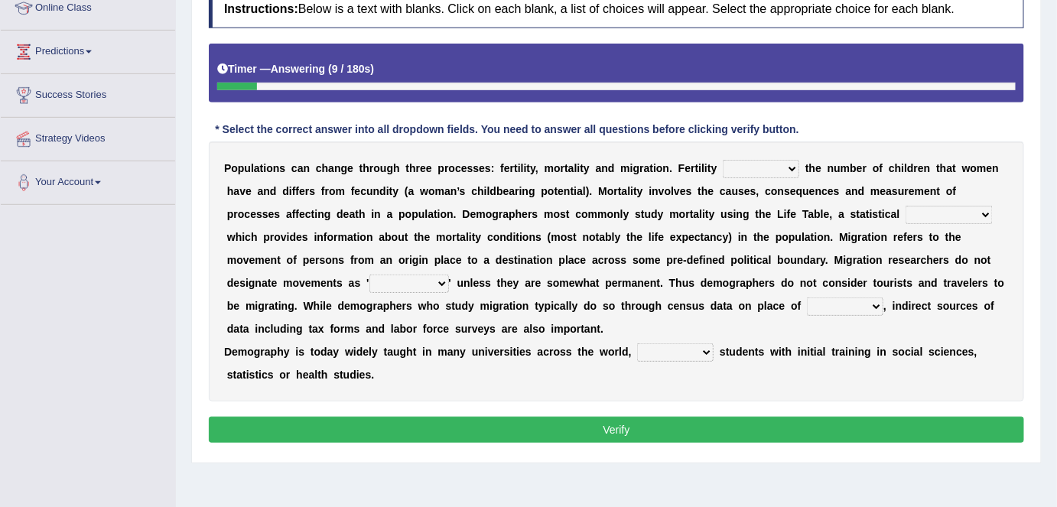
click at [794, 165] on select "invokes decides involves issues" at bounding box center [761, 169] width 77 height 18
select select "decides"
click at [723, 160] on select "invokes decides involves issues" at bounding box center [761, 169] width 77 height 18
click at [983, 214] on select "mathematics device subject theorem" at bounding box center [949, 215] width 87 height 18
click at [906, 206] on select "mathematics device subject theorem" at bounding box center [949, 215] width 87 height 18
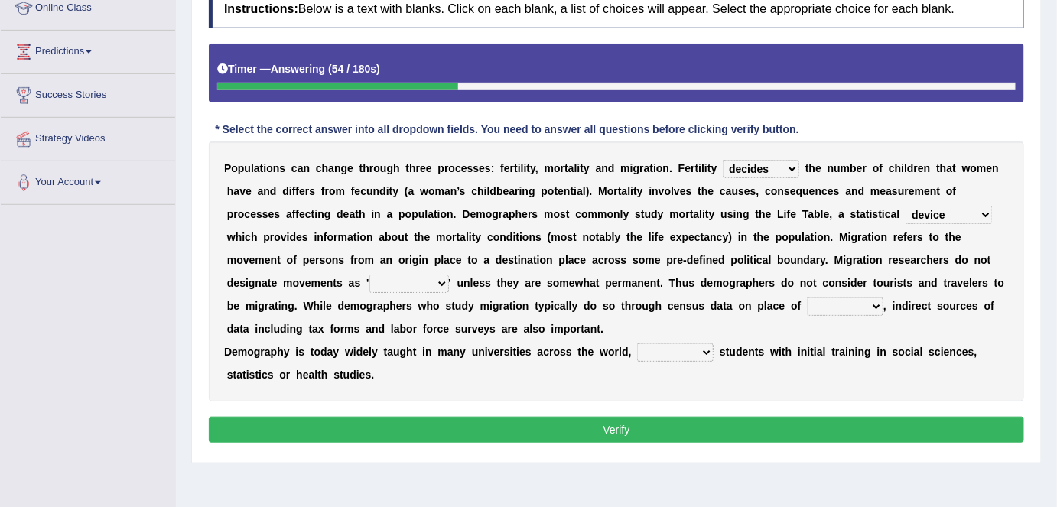
click at [989, 209] on select "mathematics device subject theorem" at bounding box center [949, 215] width 87 height 18
select select "theorem"
click at [906, 206] on select "mathematics device subject theorem" at bounding box center [949, 215] width 87 height 18
click at [438, 280] on select "relations functions migrations boundaries" at bounding box center [410, 284] width 80 height 18
select select "migrations"
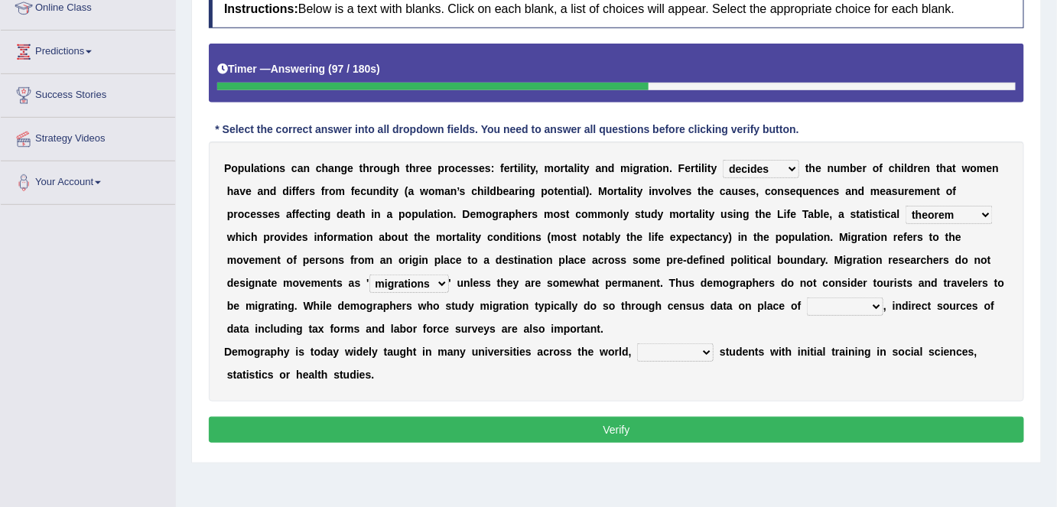
click at [370, 275] on select "relations functions migrations boundaries" at bounding box center [410, 284] width 80 height 18
click at [879, 305] on select "eat pray residence work" at bounding box center [845, 307] width 77 height 18
select select "residence"
click at [807, 298] on select "eat pray residence work" at bounding box center [845, 307] width 77 height 18
click at [711, 354] on select "rejecting consulting attracting conspiring" at bounding box center [675, 353] width 77 height 18
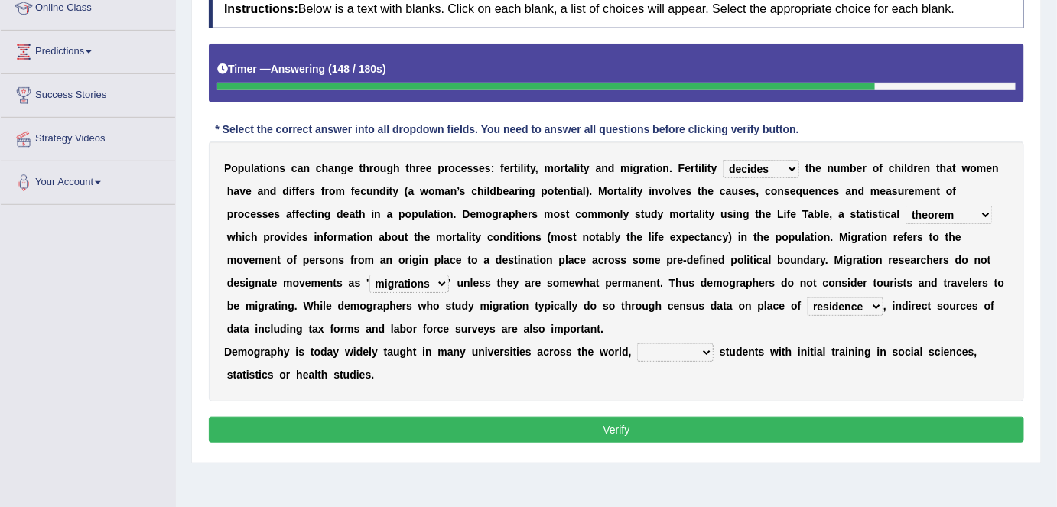
select select "attracting"
click at [637, 344] on select "rejecting consulting attracting conspiring" at bounding box center [675, 353] width 77 height 18
click at [983, 210] on select "mathematics device subject theorem" at bounding box center [949, 215] width 87 height 18
select select "device"
click at [906, 206] on select "mathematics device subject theorem" at bounding box center [949, 215] width 87 height 18
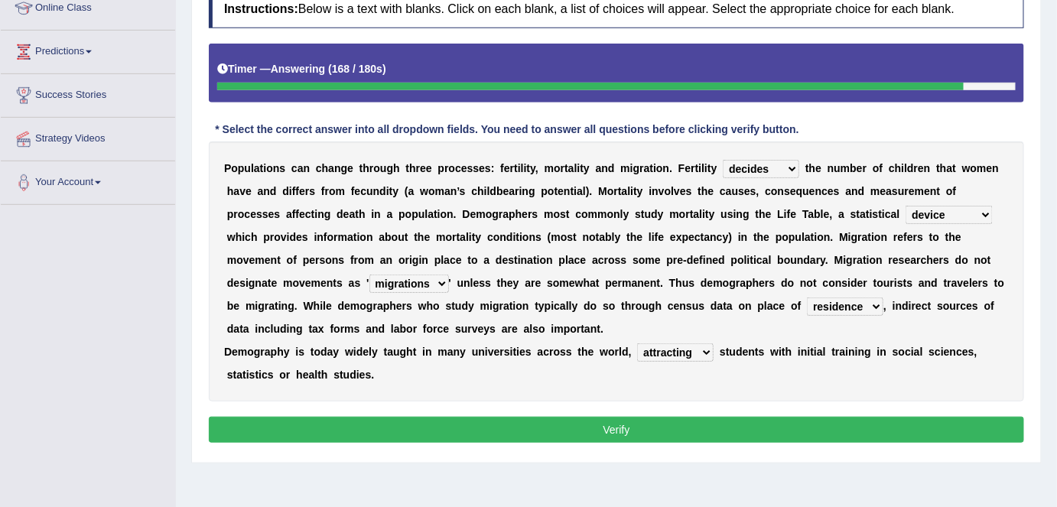
click at [745, 425] on button "Verify" at bounding box center [617, 430] width 816 height 26
